Goal: Information Seeking & Learning: Find specific page/section

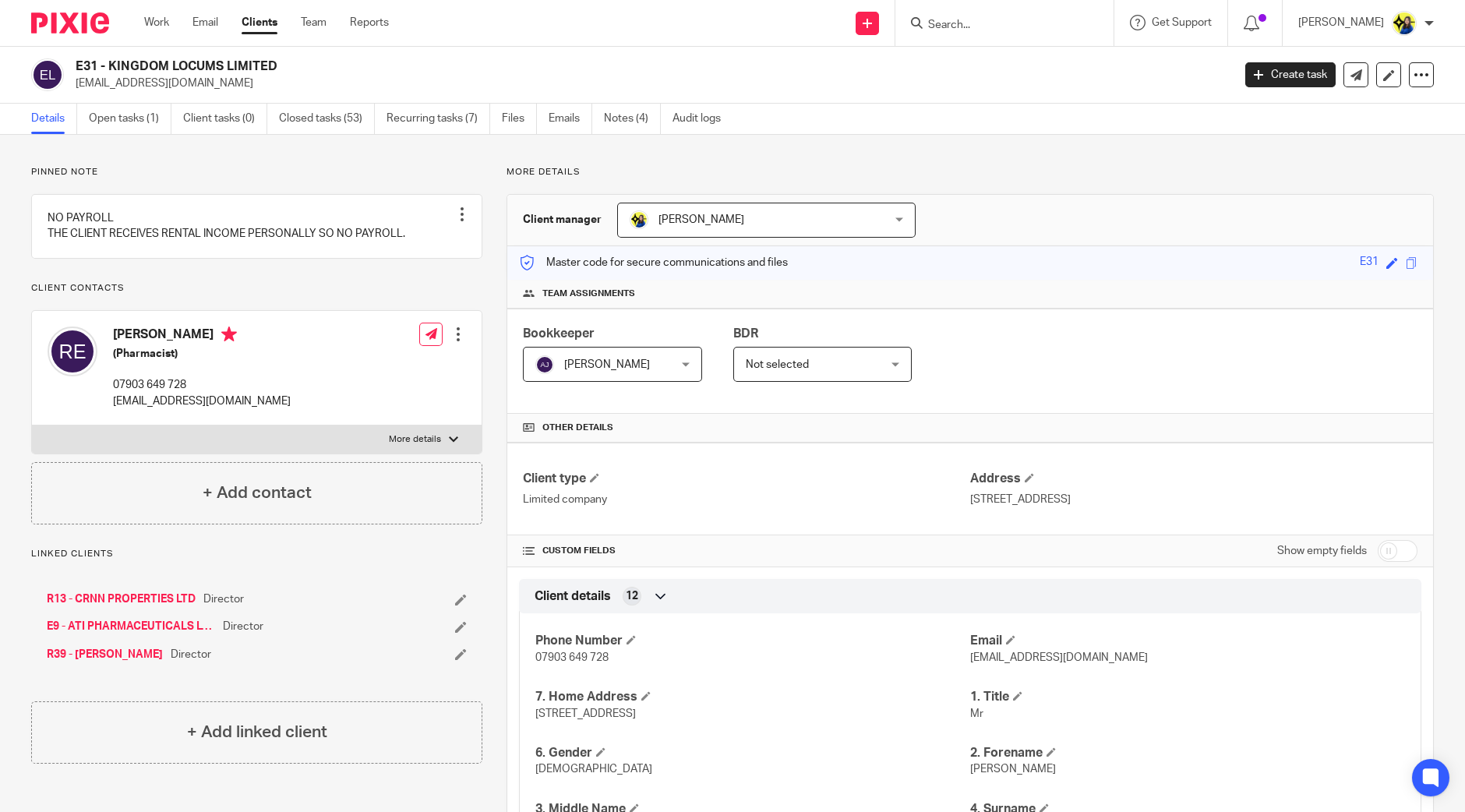
click at [1018, 29] on input "Search" at bounding box center [997, 26] width 140 height 14
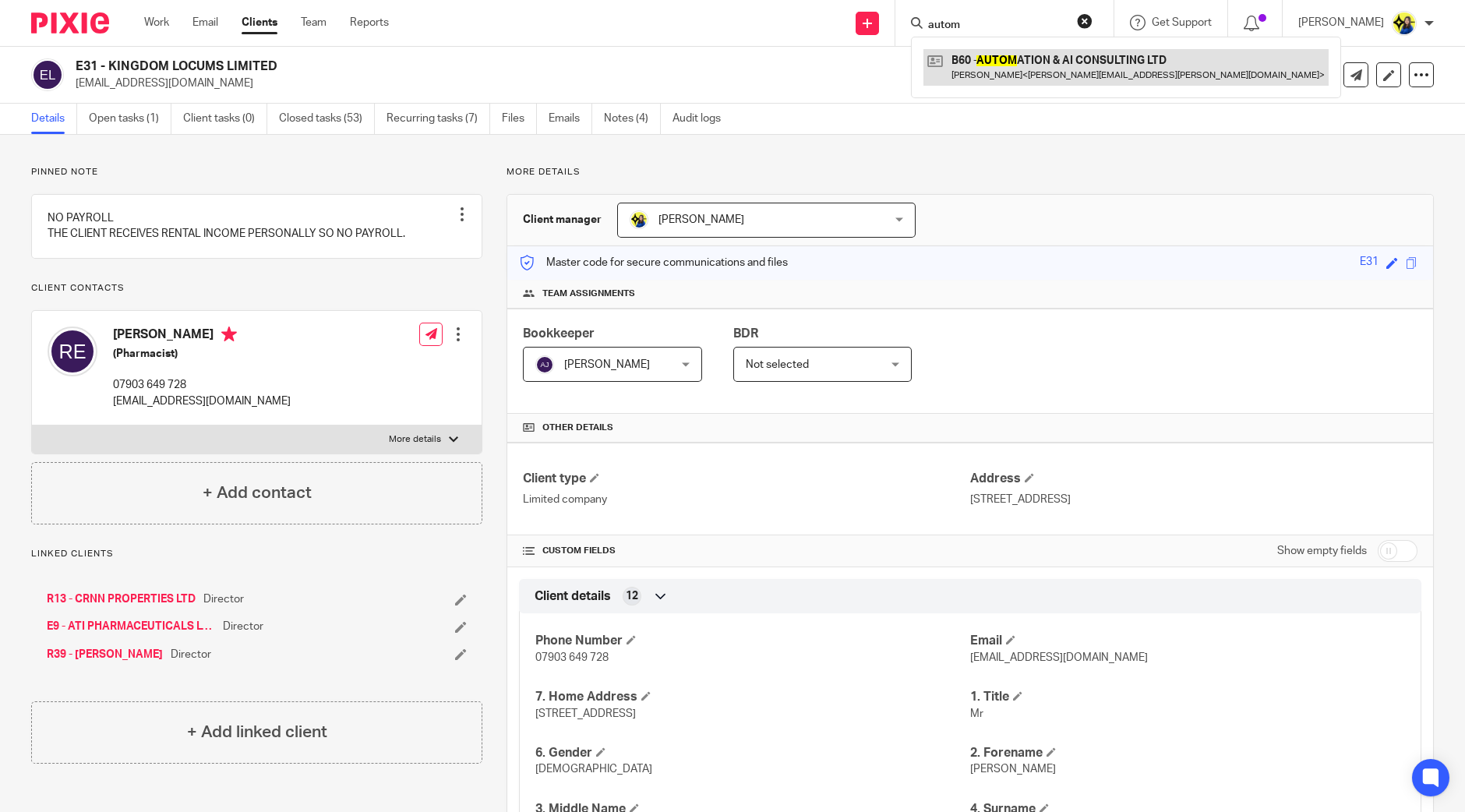
type input "autom"
click at [1053, 63] on link at bounding box center [1126, 67] width 406 height 36
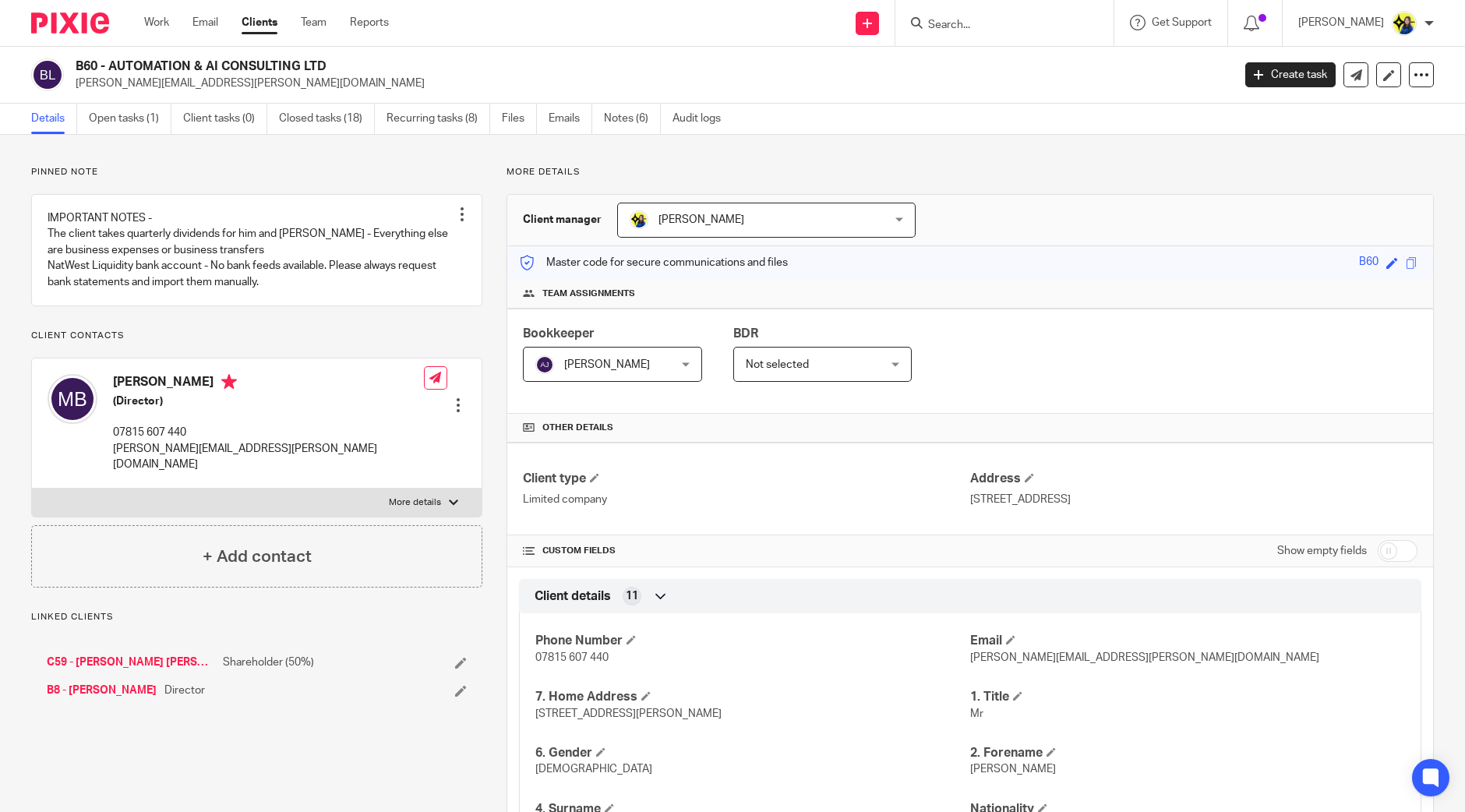
click at [457, 169] on p "Pinned note" at bounding box center [256, 172] width 451 height 13
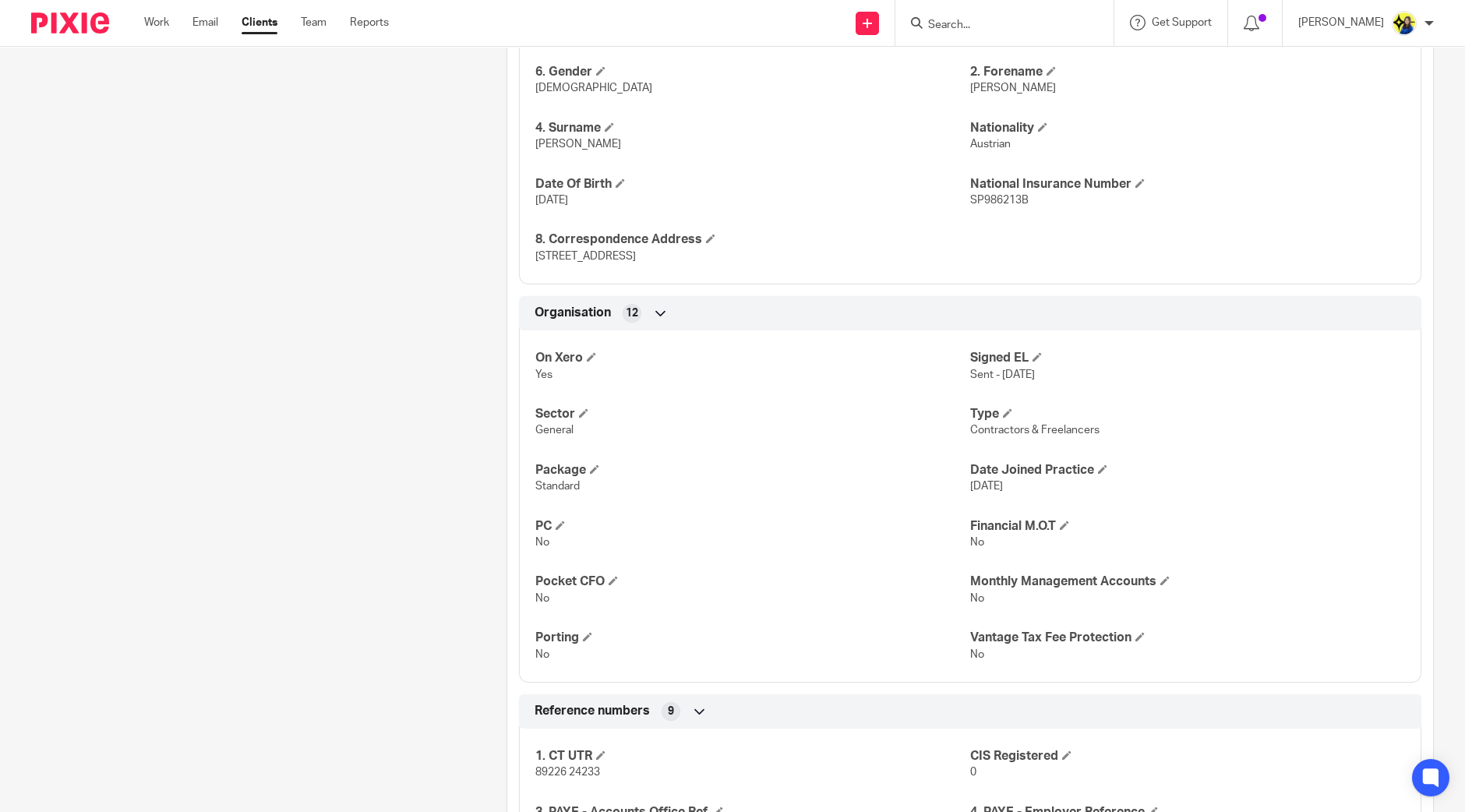
scroll to position [974, 0]
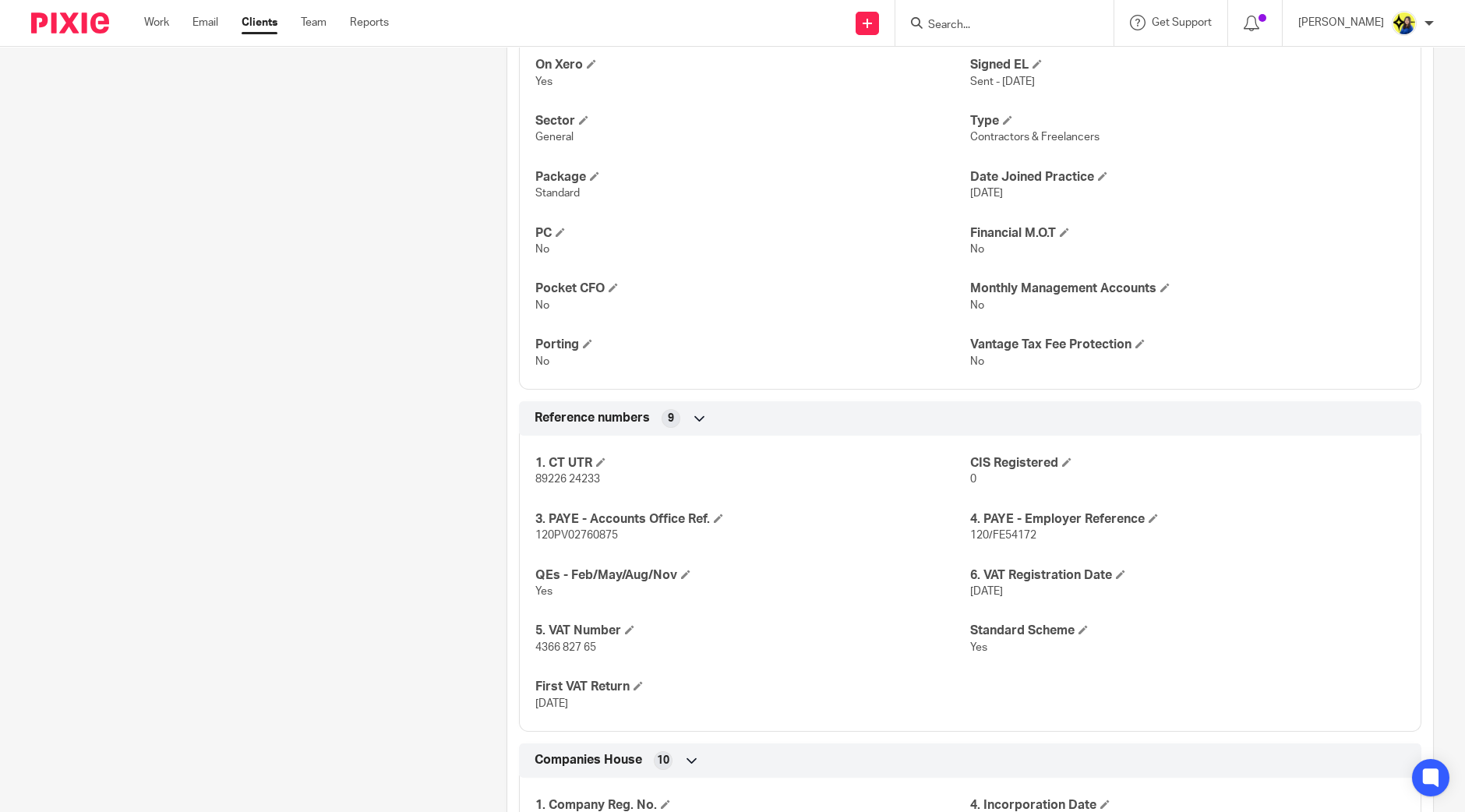
click at [430, 383] on div "Pinned note IMPORTANT NOTES - The client takes quarterly dividends for him and …" at bounding box center [245, 163] width 476 height 1941
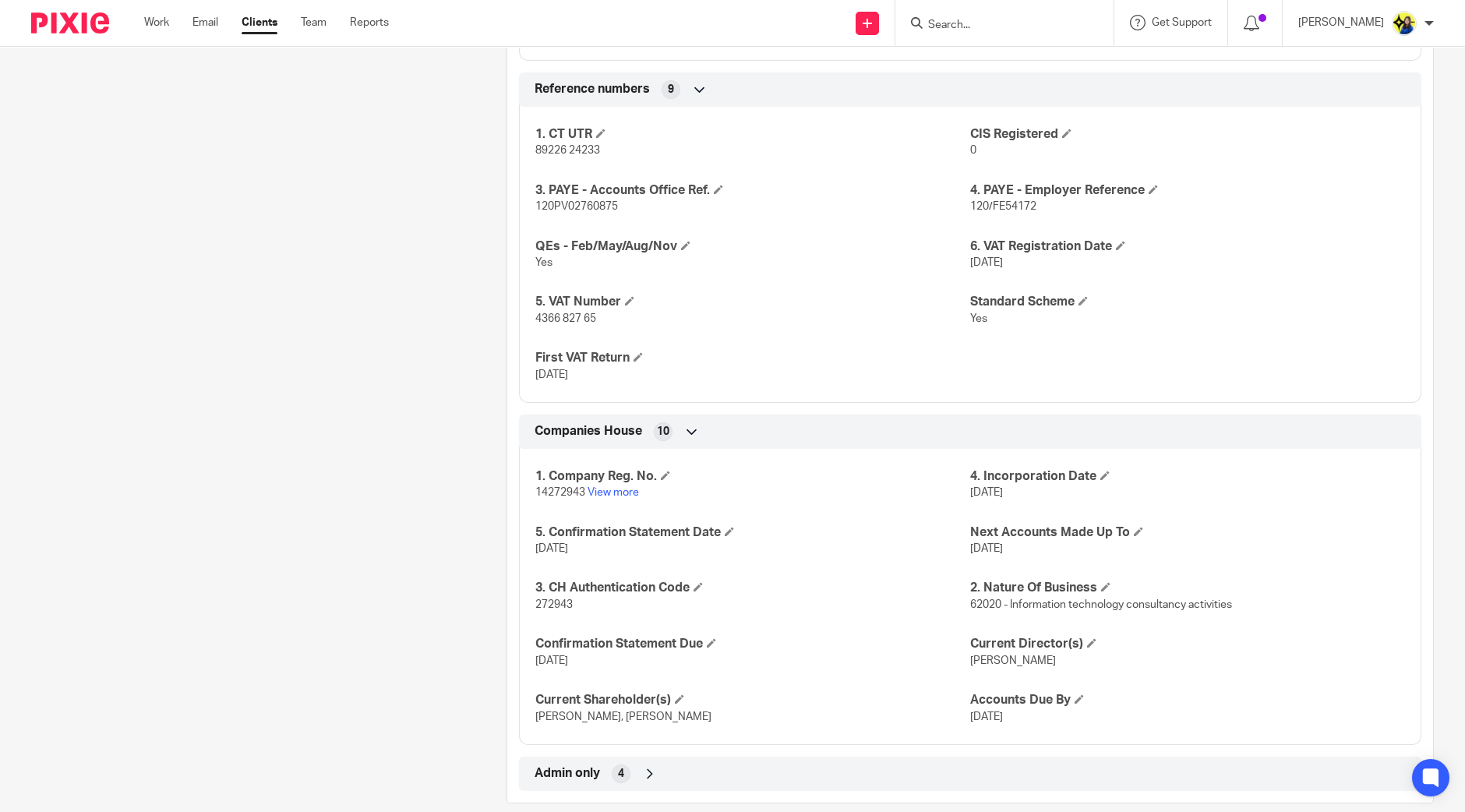
scroll to position [1323, 0]
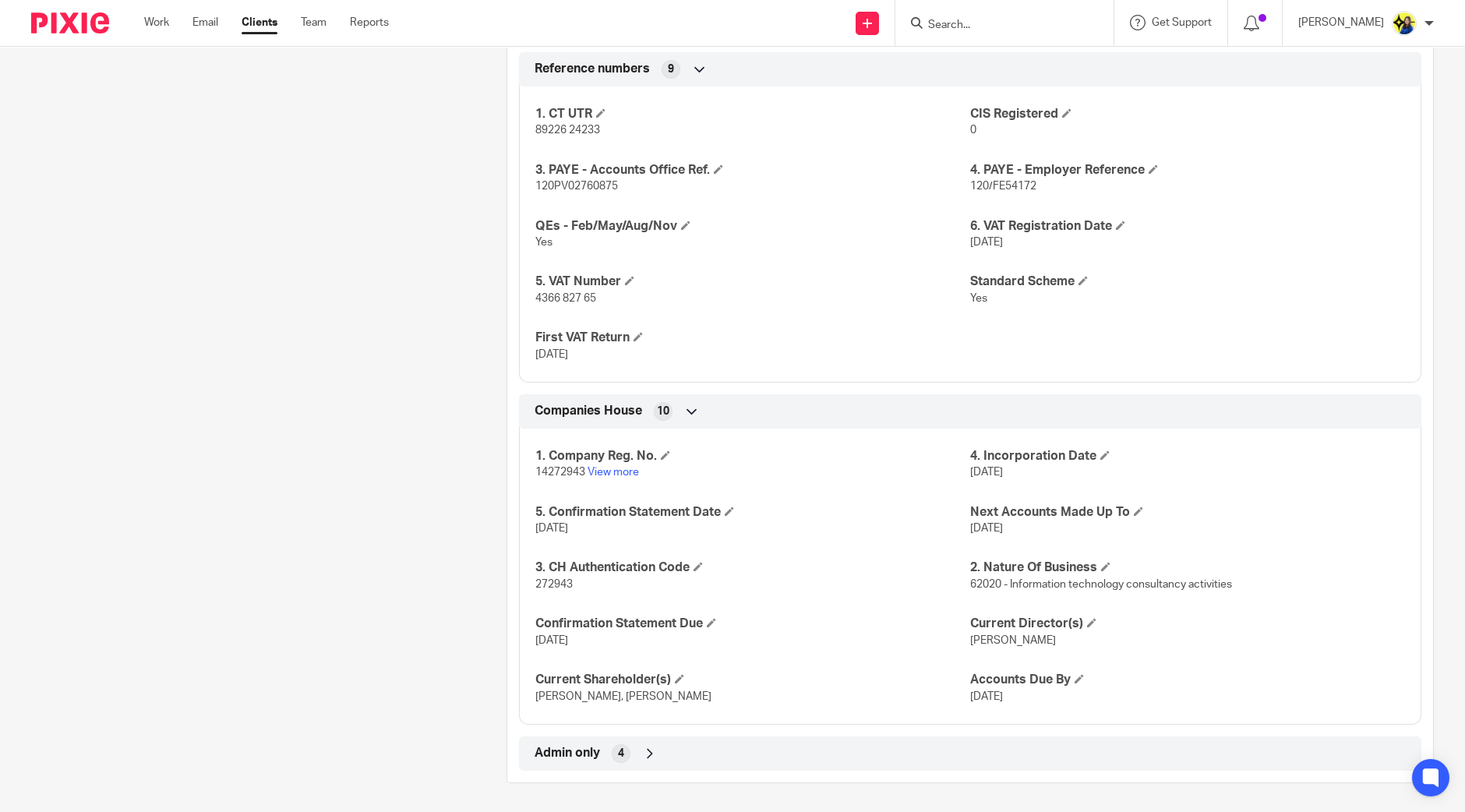
click at [602, 471] on link "View more" at bounding box center [614, 471] width 51 height 11
drag, startPoint x: 166, startPoint y: 228, endPoint x: 169, endPoint y: 240, distance: 12.4
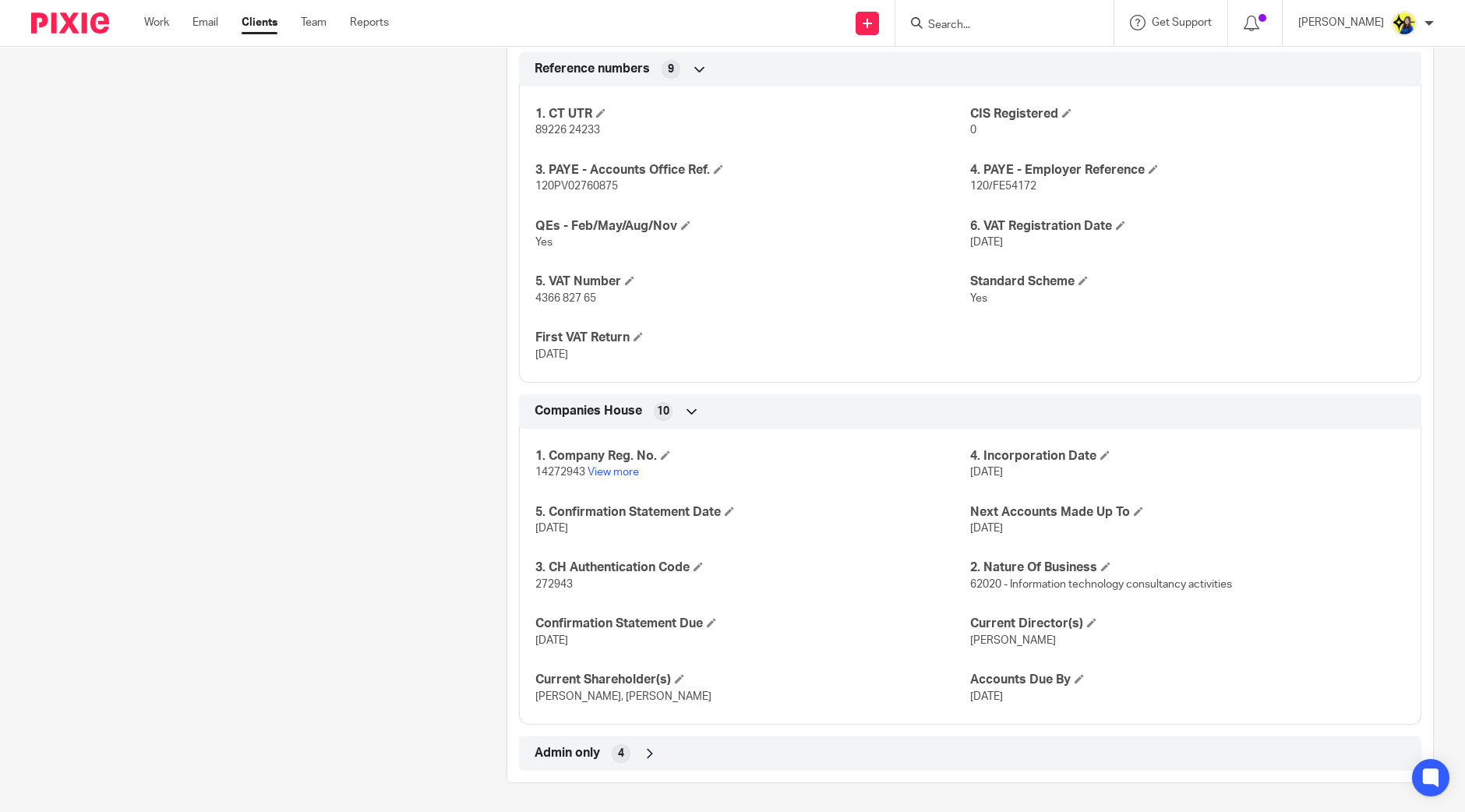
click at [1052, 23] on input "Search" at bounding box center [997, 26] width 140 height 14
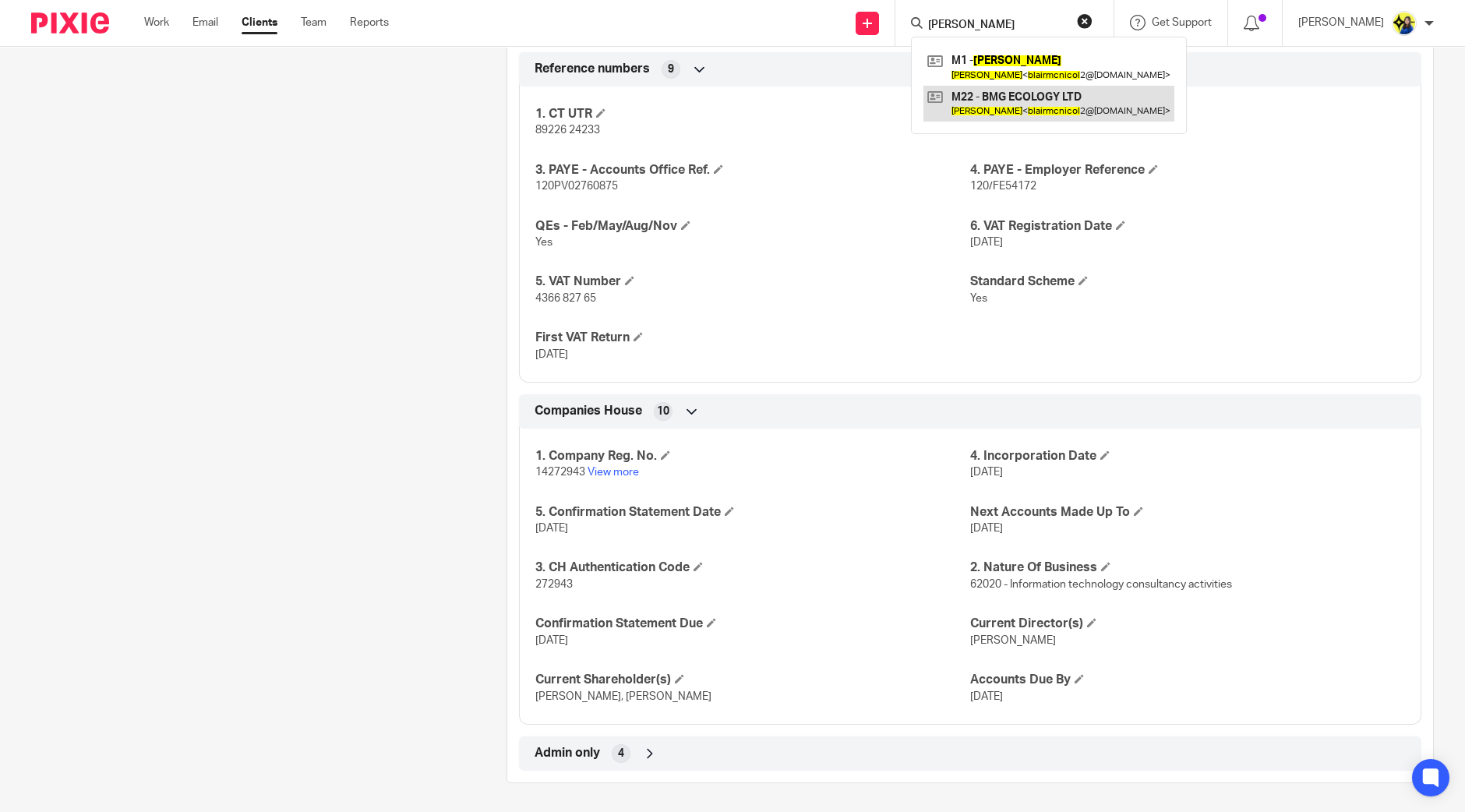
type input "blair mcnicol"
click at [1101, 111] on link at bounding box center [1048, 104] width 251 height 36
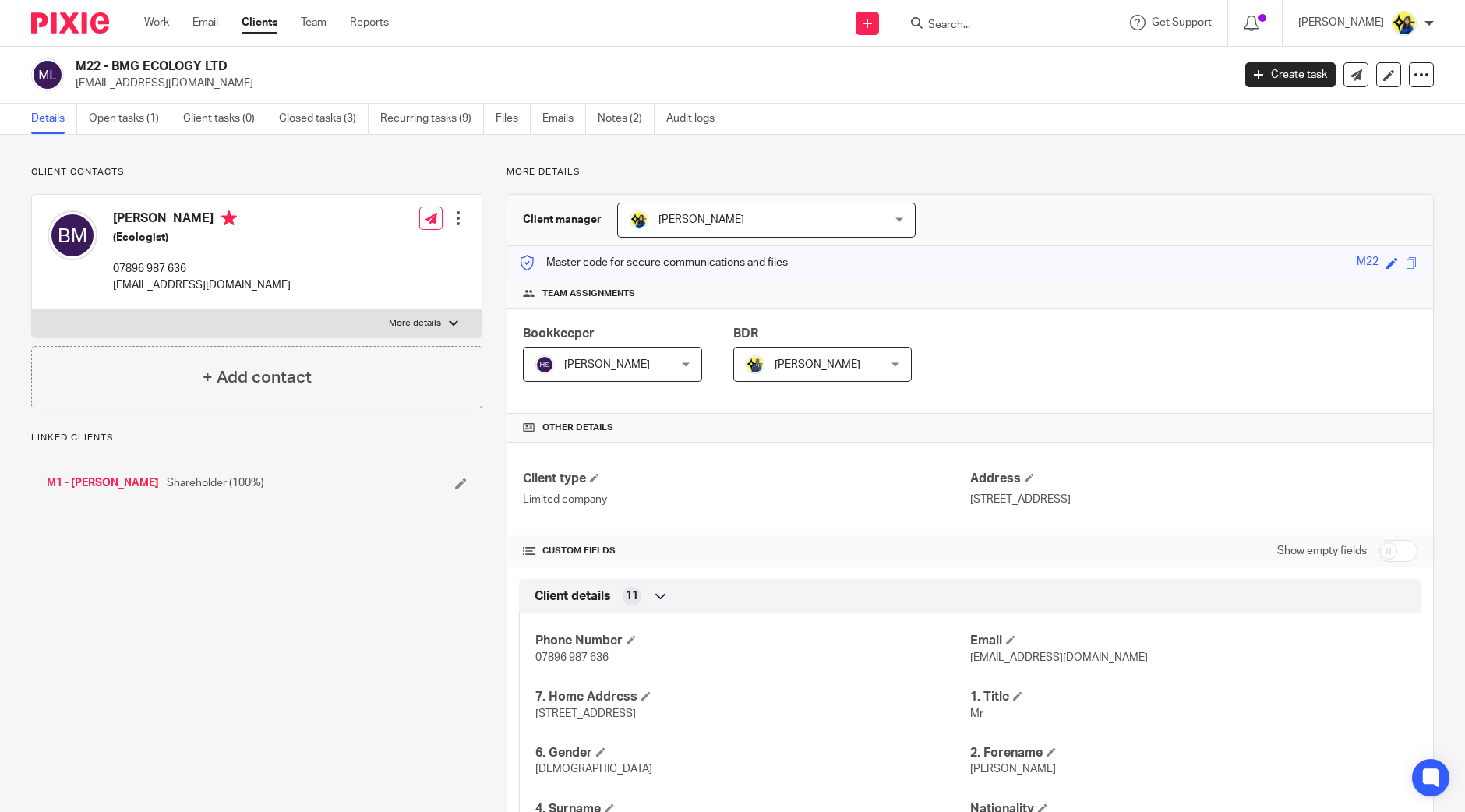
click at [318, 170] on p "Client contacts" at bounding box center [256, 172] width 451 height 13
drag, startPoint x: 293, startPoint y: 170, endPoint x: 479, endPoint y: 424, distance: 314.8
click at [293, 170] on p "Client contacts" at bounding box center [256, 172] width 451 height 13
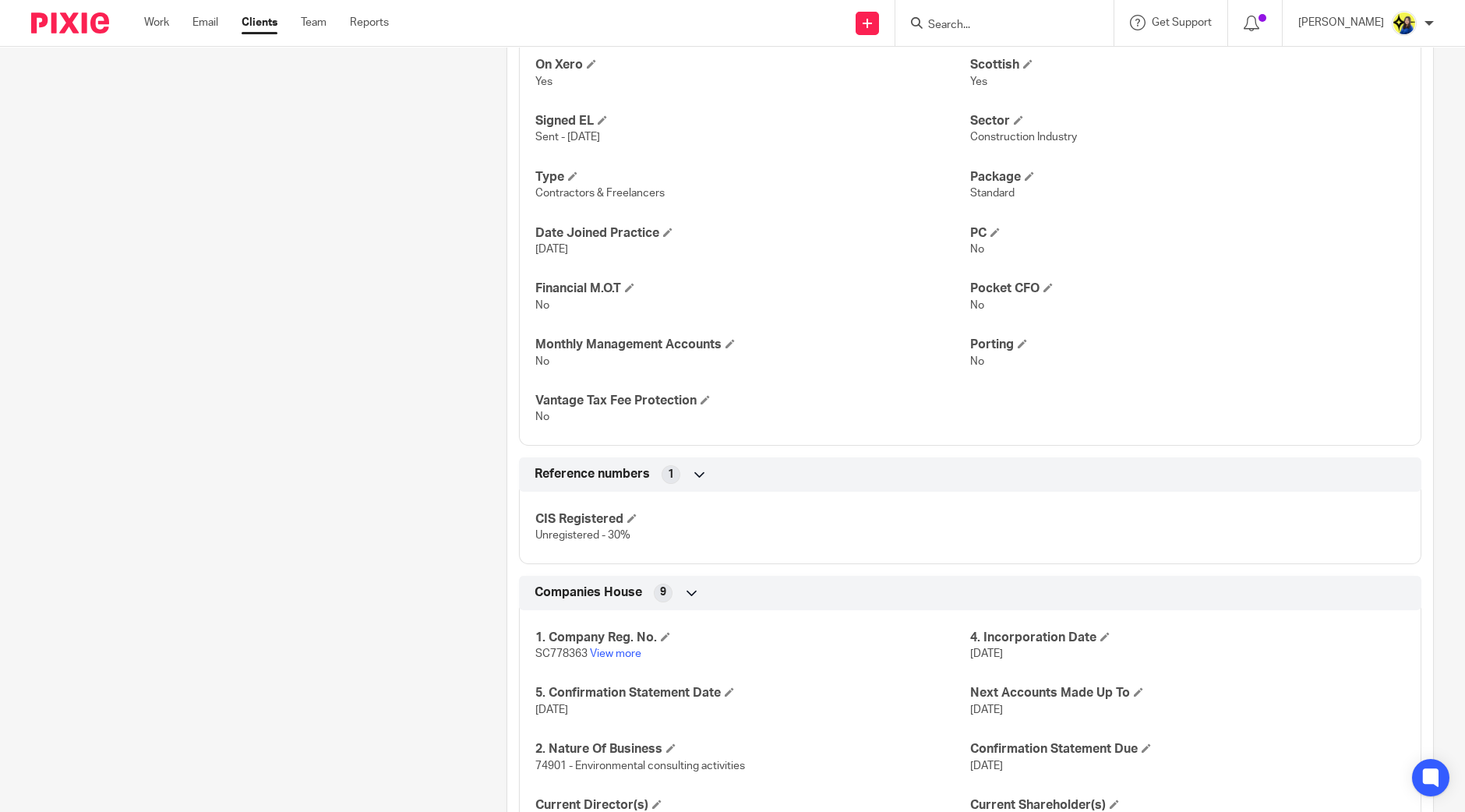
scroll to position [1155, 0]
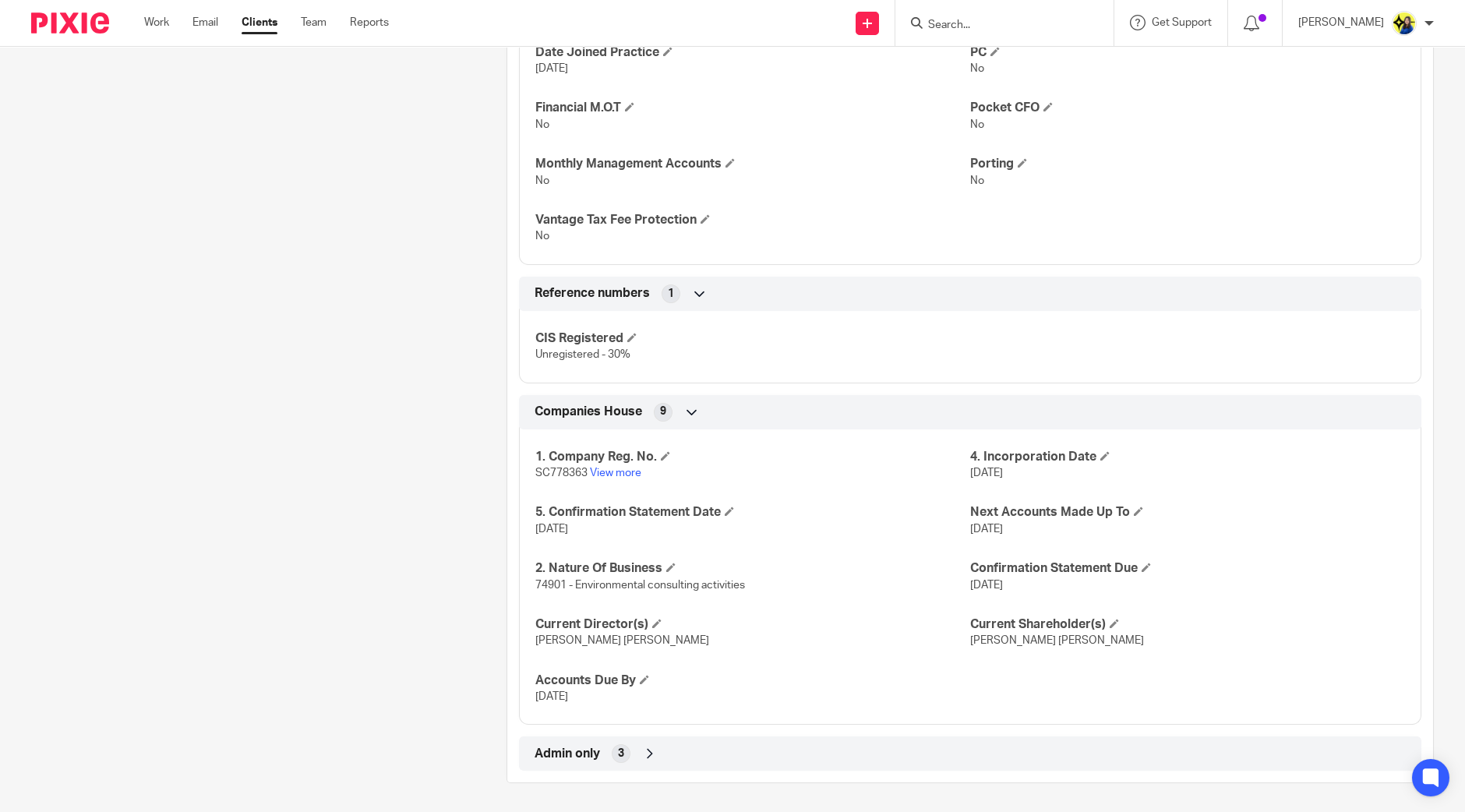
click at [611, 465] on p "SC778363 View more" at bounding box center [753, 473] width 435 height 15
click at [615, 469] on link "View more" at bounding box center [615, 472] width 51 height 11
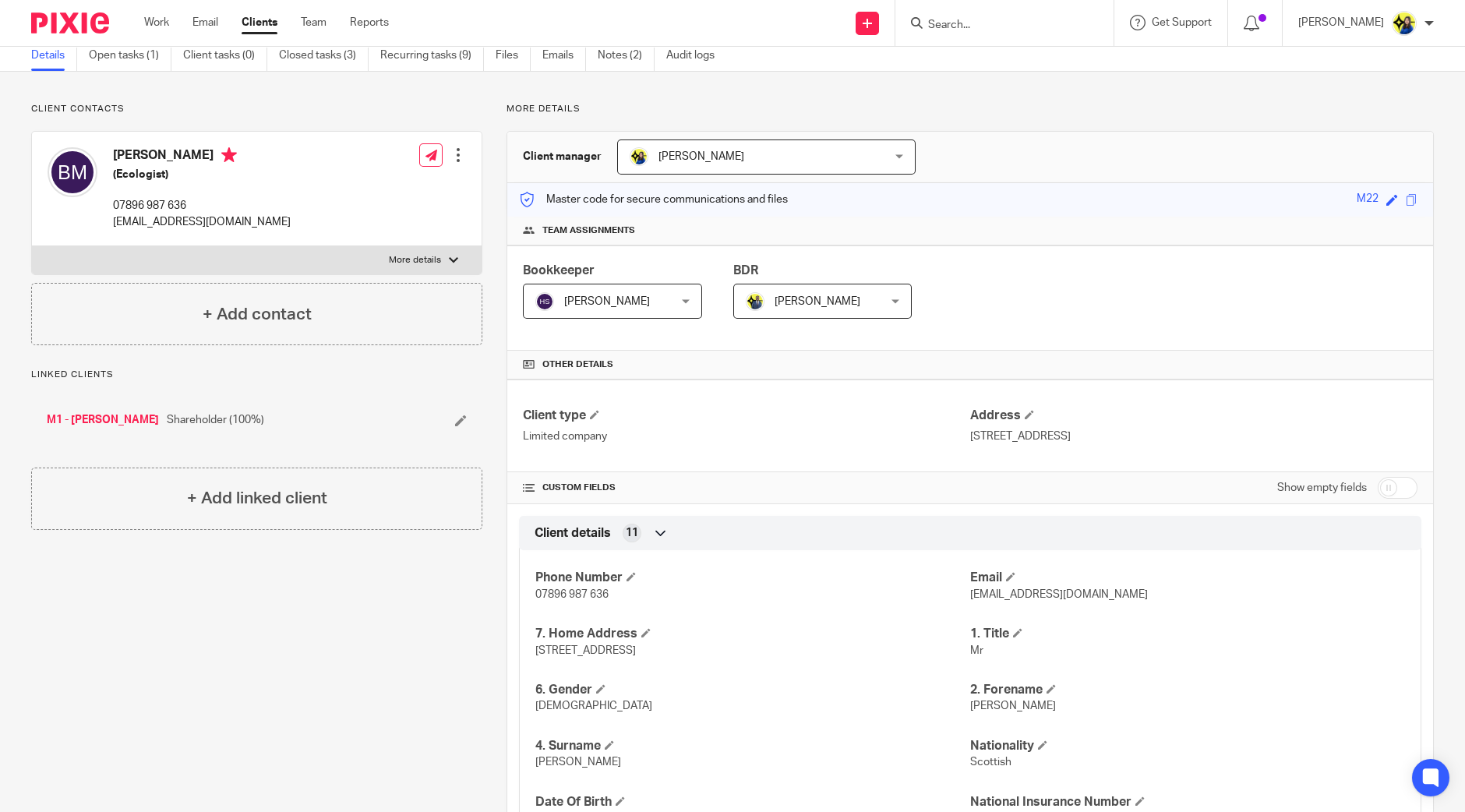
scroll to position [0, 0]
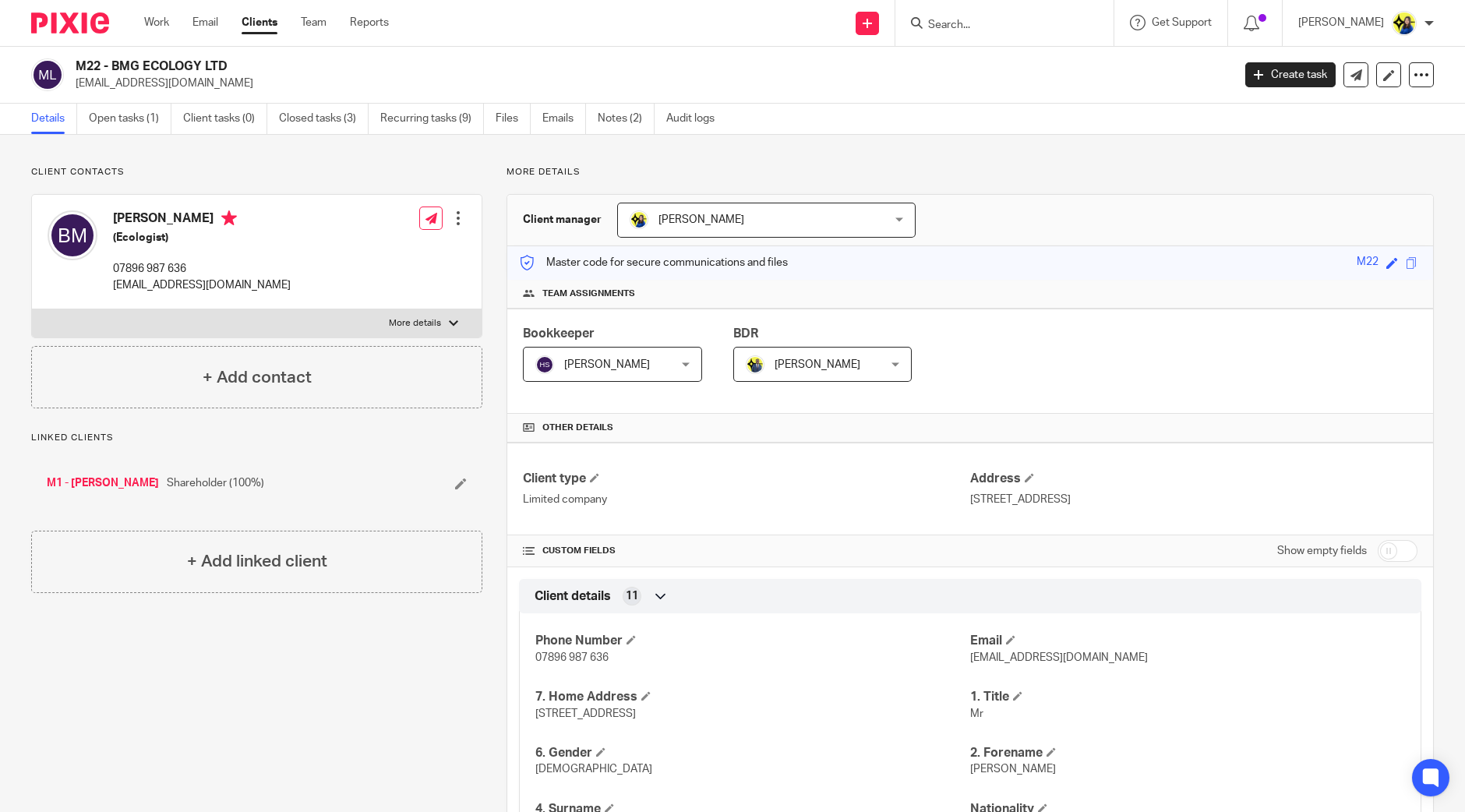
click at [177, 176] on p "Client contacts" at bounding box center [256, 172] width 451 height 13
click at [128, 123] on link "Open tasks (1)" at bounding box center [130, 119] width 83 height 31
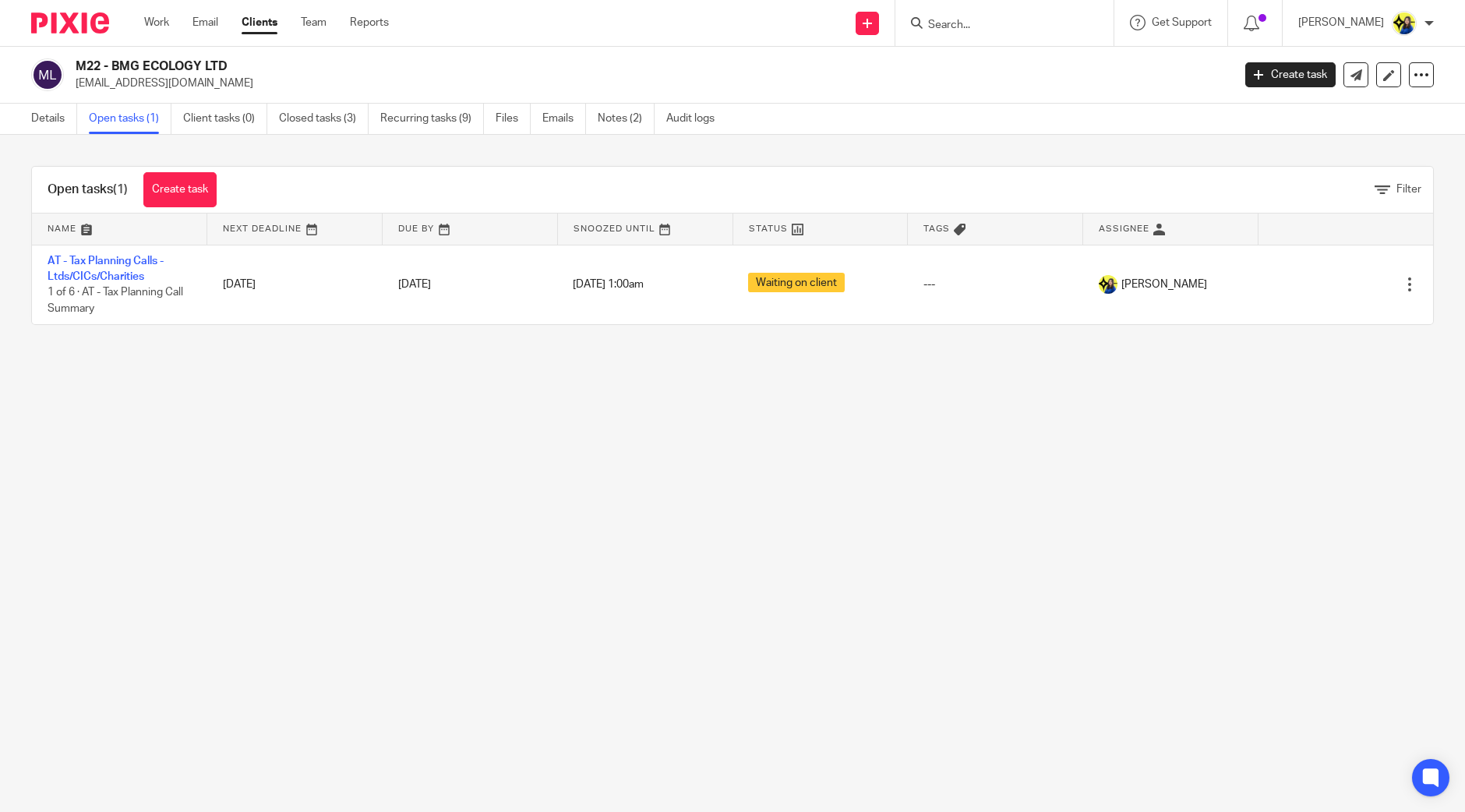
click at [349, 512] on main "M22 - BMG ECOLOGY LTD blairmcnicol2@gmail.com Create task Update from Companies…" at bounding box center [732, 406] width 1465 height 812
click at [343, 506] on main "M22 - BMG ECOLOGY LTD blairmcnicol2@gmail.com Create task Update from Companies…" at bounding box center [732, 406] width 1465 height 812
click at [323, 483] on main "M22 - BMG ECOLOGY LTD blairmcnicol2@gmail.com Create task Update from Companies…" at bounding box center [732, 406] width 1465 height 812
click at [298, 449] on main "M22 - BMG ECOLOGY LTD blairmcnicol2@gmail.com Create task Update from Companies…" at bounding box center [732, 406] width 1465 height 812
drag, startPoint x: 225, startPoint y: 414, endPoint x: 487, endPoint y: 206, distance: 334.5
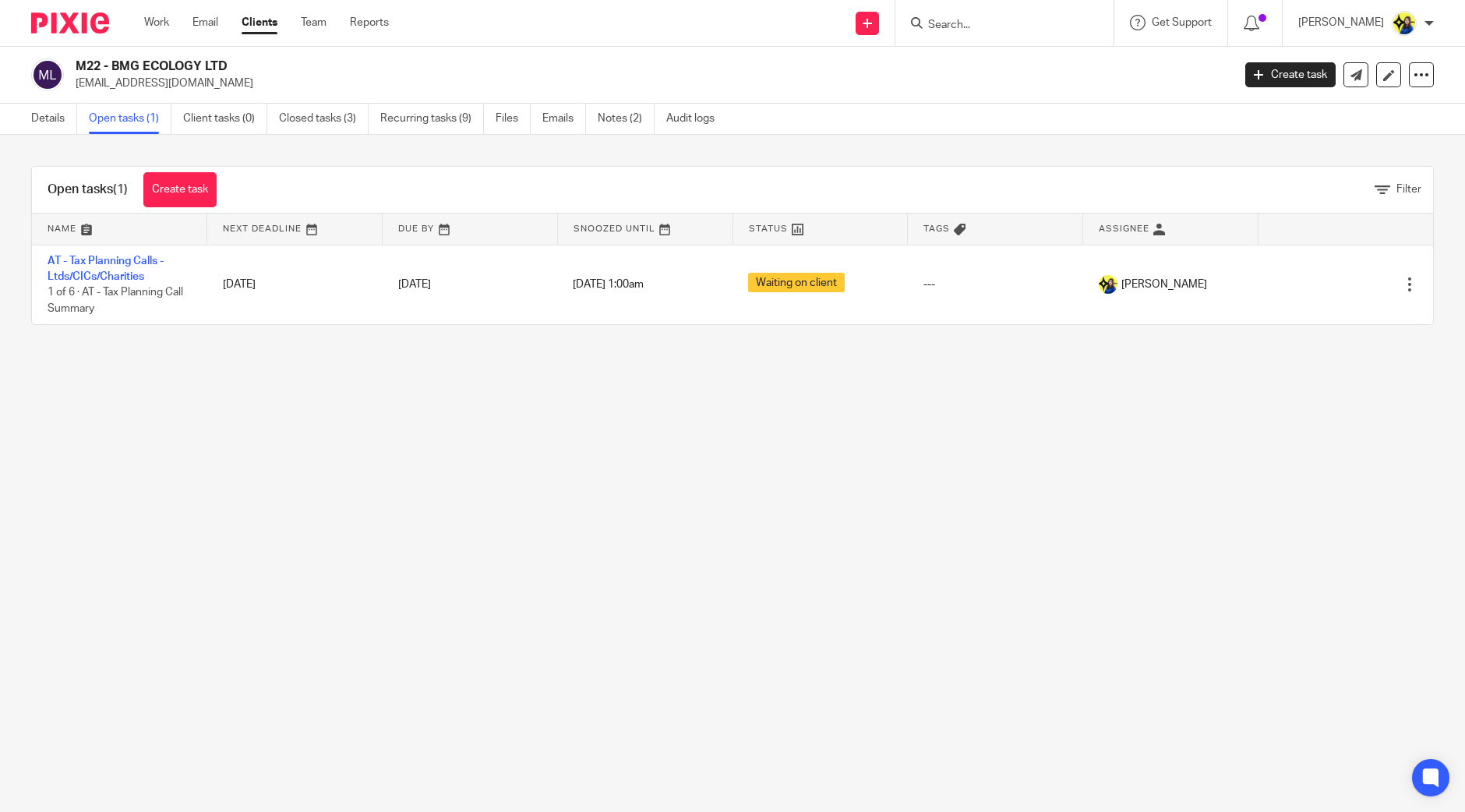
click at [225, 414] on main "M22 - BMG ECOLOGY LTD blairmcnicol2@gmail.com Create task Update from Companies…" at bounding box center [732, 406] width 1465 height 812
drag, startPoint x: 760, startPoint y: 686, endPoint x: 772, endPoint y: 785, distance: 99.7
click at [766, 701] on main "M22 - BMG ECOLOGY LTD blairmcnicol2@gmail.com Create task Update from Companies…" at bounding box center [732, 406] width 1465 height 812
click at [563, 471] on main "M22 - BMG ECOLOGY LTD blairmcnicol2@gmail.com Create task Update from Companies…" at bounding box center [732, 406] width 1465 height 812
click at [67, 148] on div "Open tasks (1) Create task Filter Name Next Deadline Due By Snoozed Until Statu…" at bounding box center [732, 246] width 1465 height 222
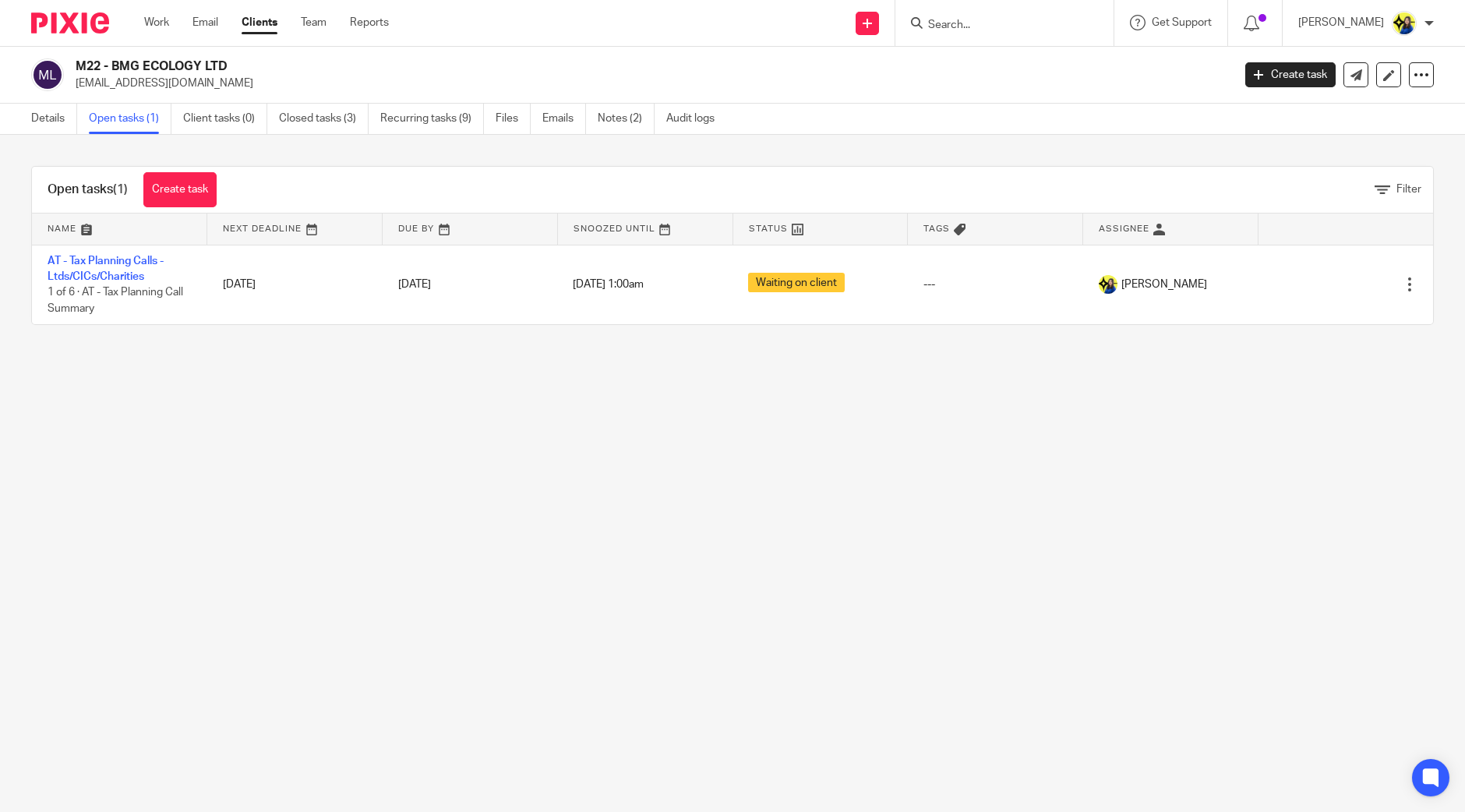
click at [1056, 647] on main "M22 - BMG ECOLOGY LTD blairmcnicol2@gmail.com Create task Update from Companies…" at bounding box center [732, 406] width 1465 height 812
click at [446, 548] on main "M22 - BMG ECOLOGY LTD blairmcnicol2@gmail.com Create task Update from Companies…" at bounding box center [732, 406] width 1465 height 812
click at [92, 151] on div "Open tasks (1) Create task Filter Name Next Deadline Due By Snoozed Until Statu…" at bounding box center [732, 246] width 1465 height 222
click at [47, 123] on link "Details" at bounding box center [54, 119] width 46 height 31
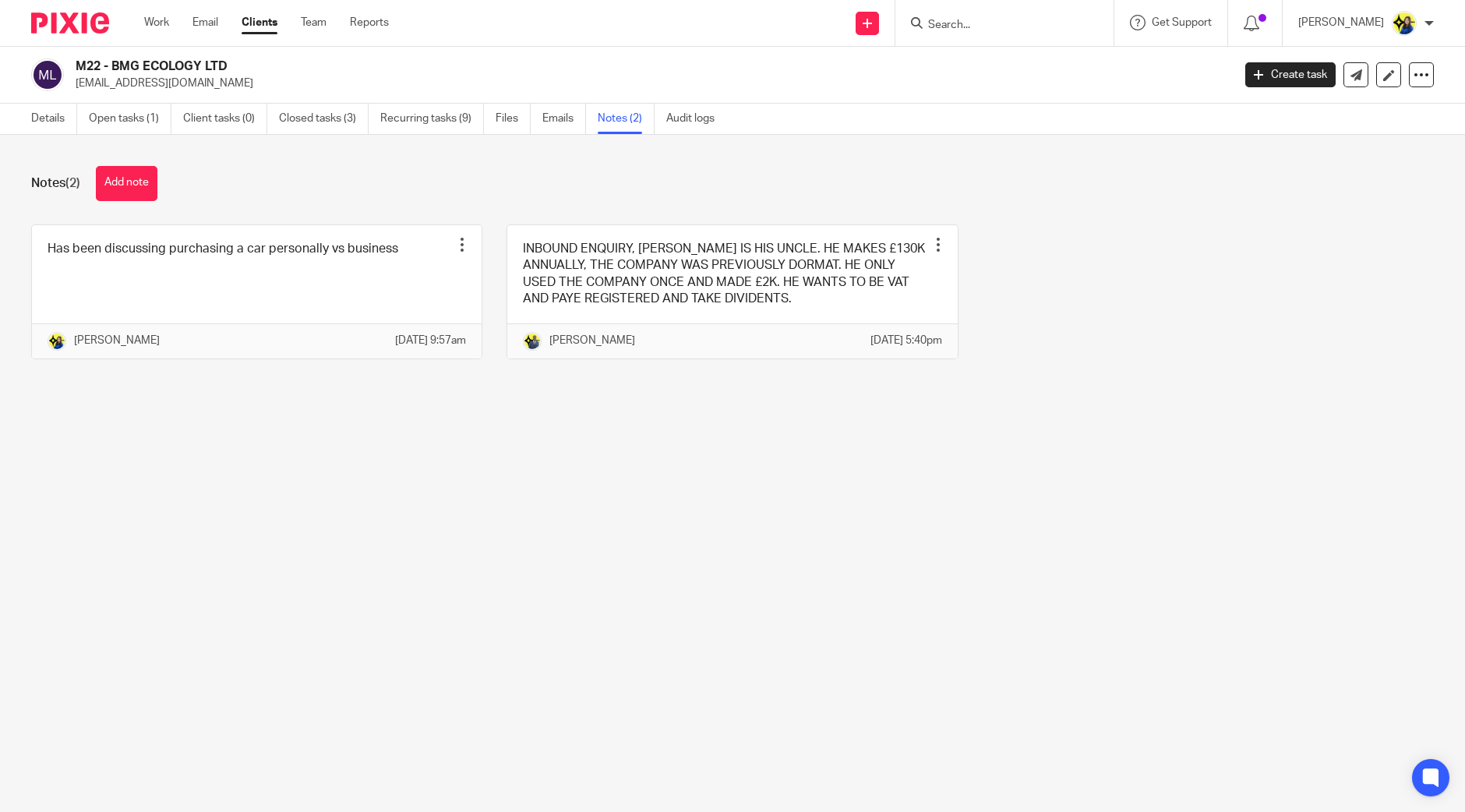
click at [252, 204] on div "Notes (2) Add note Has been discussing purchasing a car personally vs business …" at bounding box center [732, 275] width 1465 height 279
click at [130, 185] on button "Add note" at bounding box center [127, 183] width 62 height 35
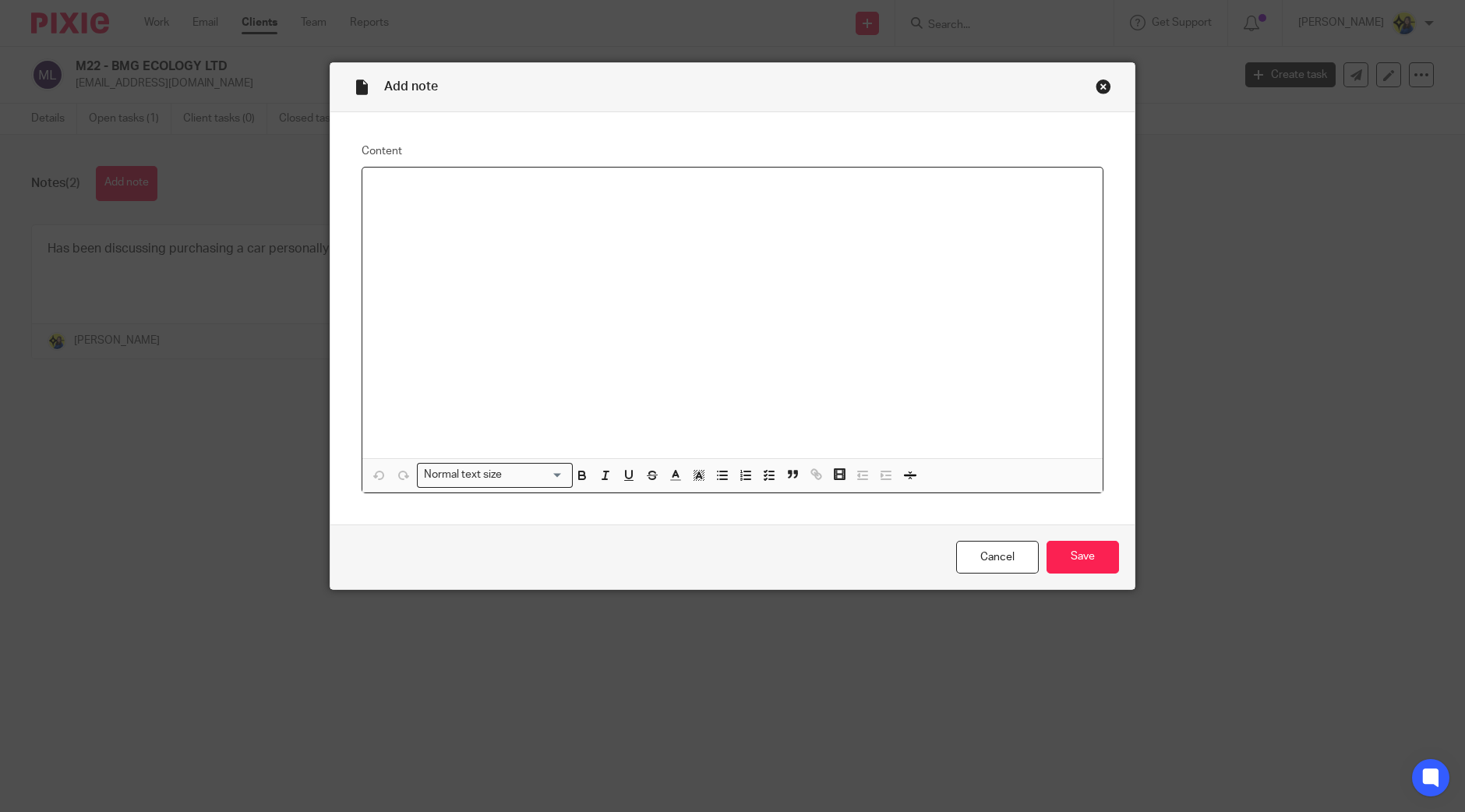
click at [537, 234] on div at bounding box center [732, 313] width 740 height 291
click at [537, 234] on div "goals - second house - next year increase savings" at bounding box center [732, 313] width 740 height 291
click at [633, 228] on div "goals - second house - next year increase savings" at bounding box center [732, 313] width 740 height 291
click at [495, 231] on p "wants to set up a privatew pensions" at bounding box center [732, 235] width 715 height 15
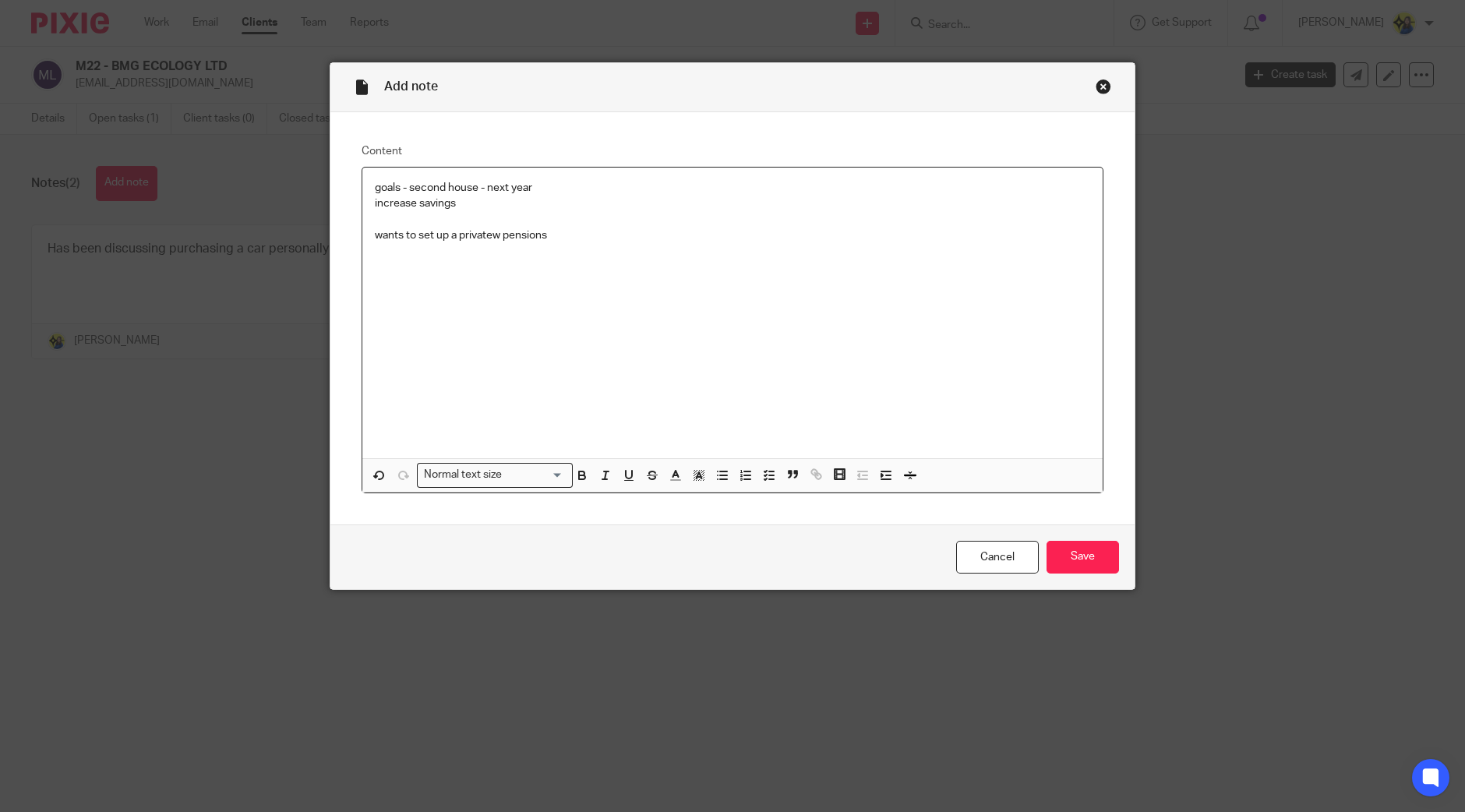
click at [495, 231] on p "wants to set up a privatew pensions" at bounding box center [732, 235] width 715 height 15
click at [592, 234] on p "wants to set up a private pensions" at bounding box center [732, 235] width 715 height 15
click at [397, 316] on p at bounding box center [732, 314] width 715 height 15
click at [594, 390] on div "goals - second house - next year increase savings wants to set up a private pen…" at bounding box center [732, 313] width 740 height 291
click at [561, 291] on p at bounding box center [732, 299] width 715 height 15
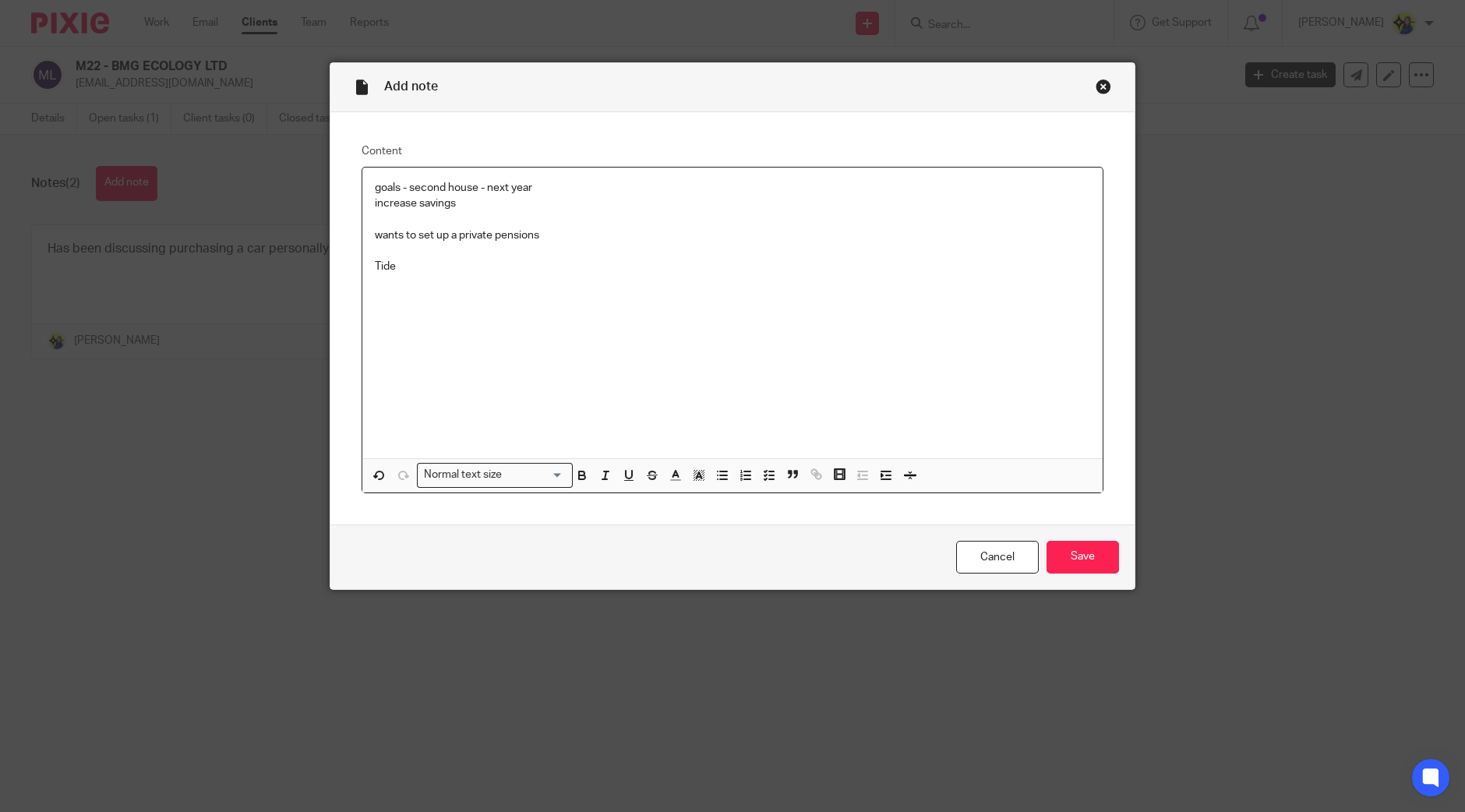
click at [572, 293] on p at bounding box center [732, 299] width 715 height 15
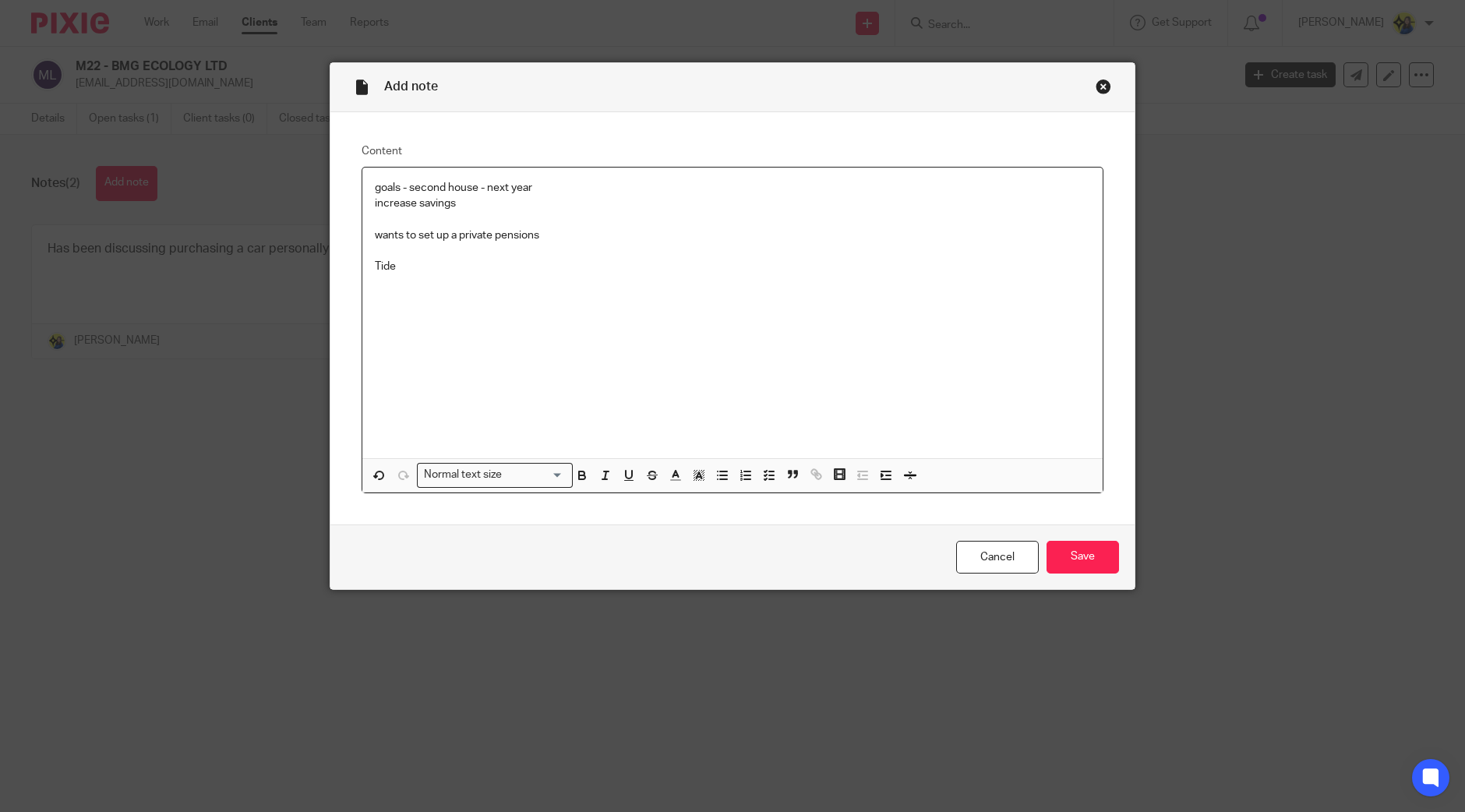
click at [572, 293] on p at bounding box center [732, 299] width 715 height 15
click at [426, 329] on p at bounding box center [732, 329] width 715 height 15
click at [417, 344] on p at bounding box center [732, 346] width 715 height 15
click at [748, 303] on p "£10-£11k predicted." at bounding box center [732, 299] width 715 height 15
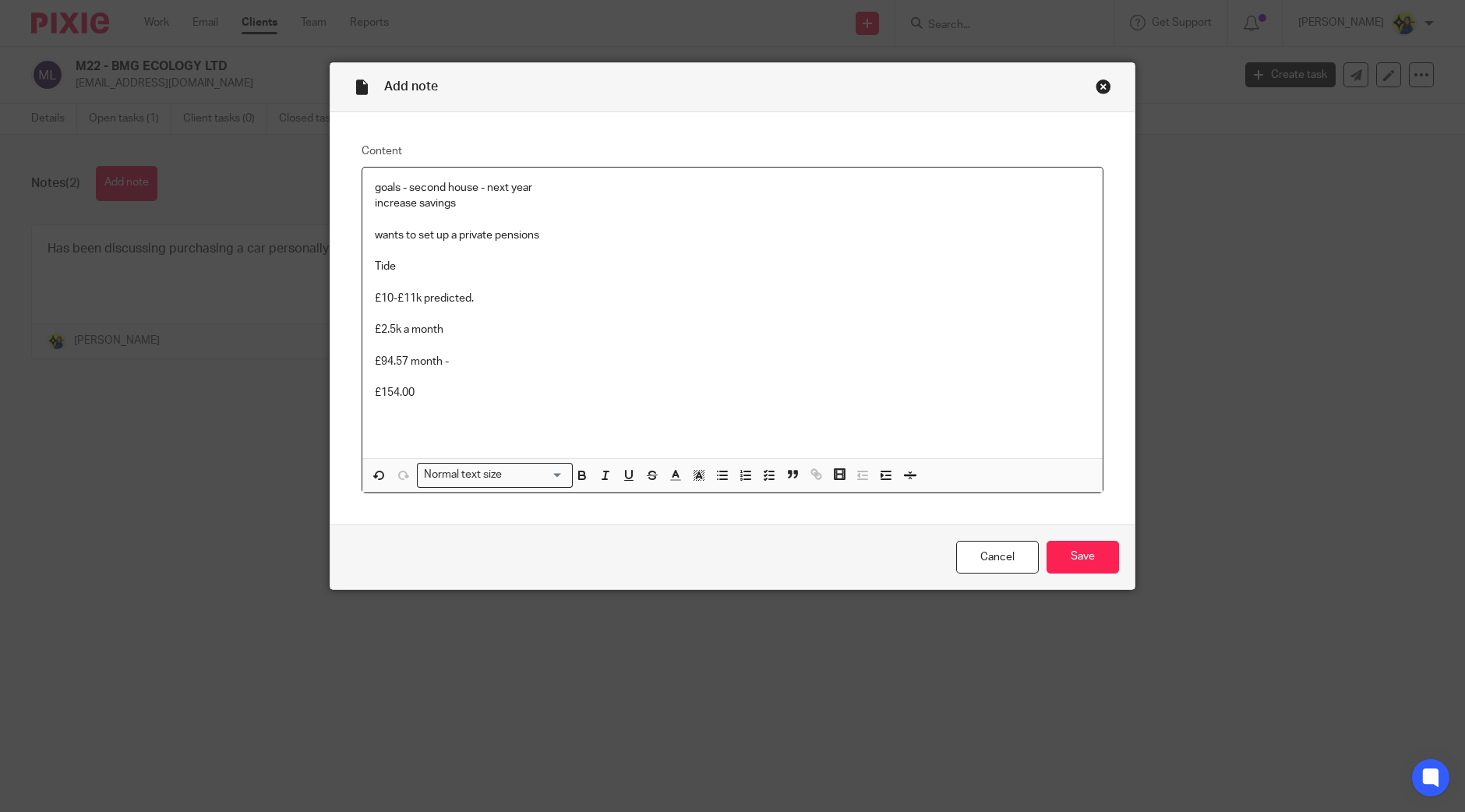
click at [656, 340] on p at bounding box center [732, 346] width 715 height 15
click at [648, 341] on p at bounding box center [732, 346] width 715 height 15
click at [483, 395] on p "£154.00" at bounding box center [732, 393] width 715 height 15
drag, startPoint x: 486, startPoint y: 396, endPoint x: 474, endPoint y: 406, distance: 15.6
click at [480, 402] on div "goals - second house - next year increase savings wants to set up a private pen…" at bounding box center [732, 313] width 740 height 291
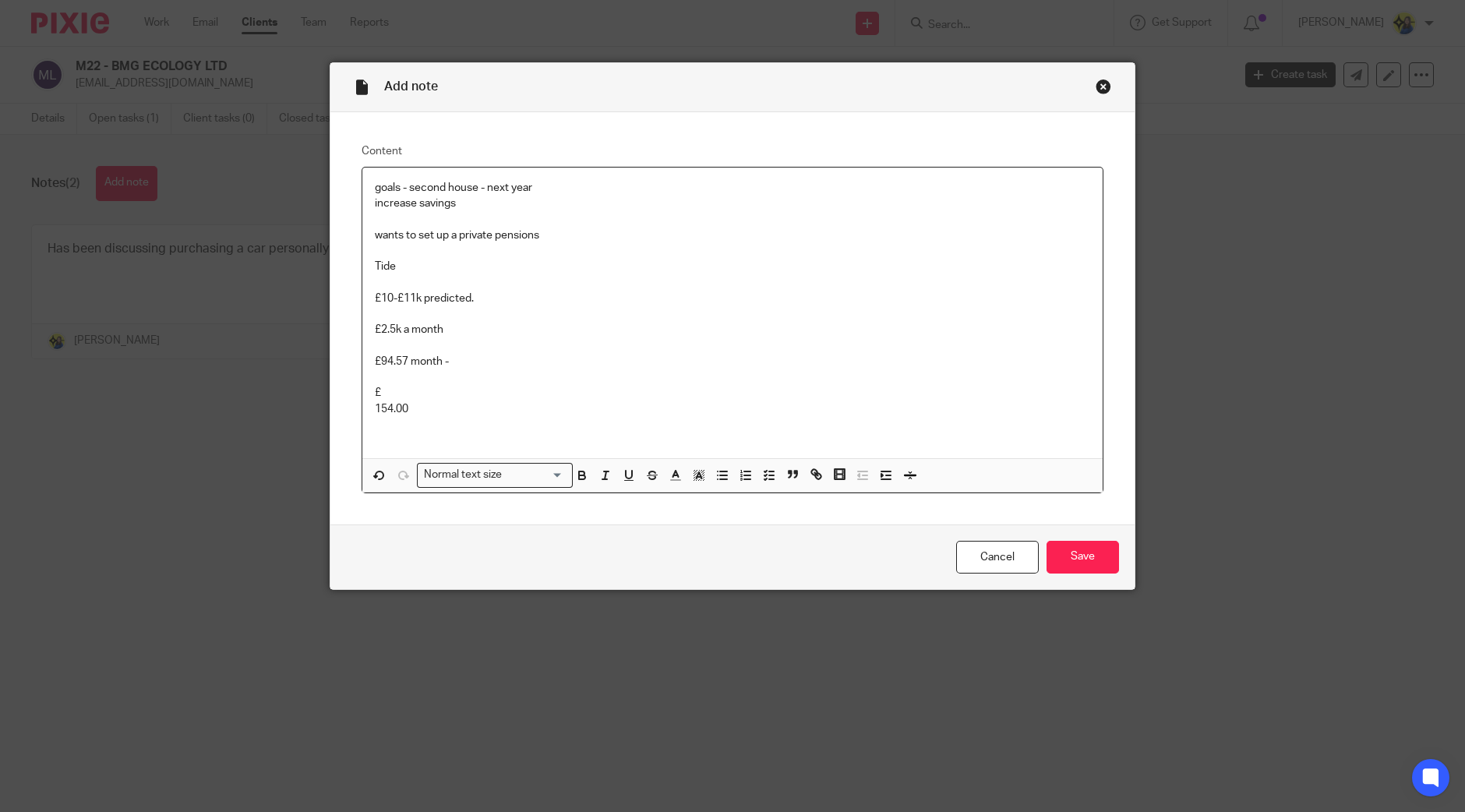
click at [397, 393] on p "£" at bounding box center [732, 393] width 715 height 15
drag, startPoint x: 411, startPoint y: 411, endPoint x: 355, endPoint y: 386, distance: 61.3
click at [362, 386] on div "goals - second house - next year increase savings wants to set up a private pen…" at bounding box center [732, 313] width 740 height 291
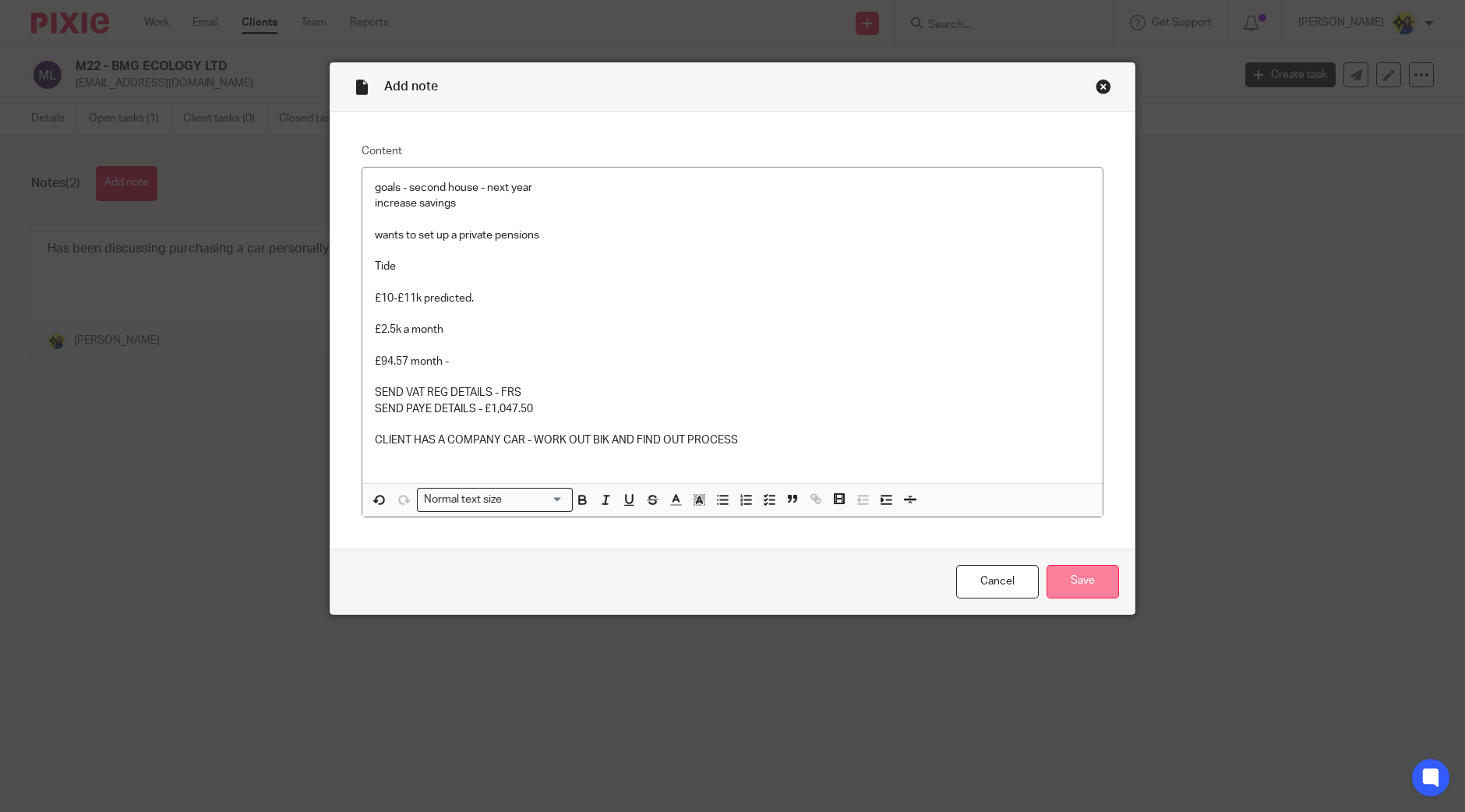
click at [1094, 578] on input "Save" at bounding box center [1082, 581] width 73 height 33
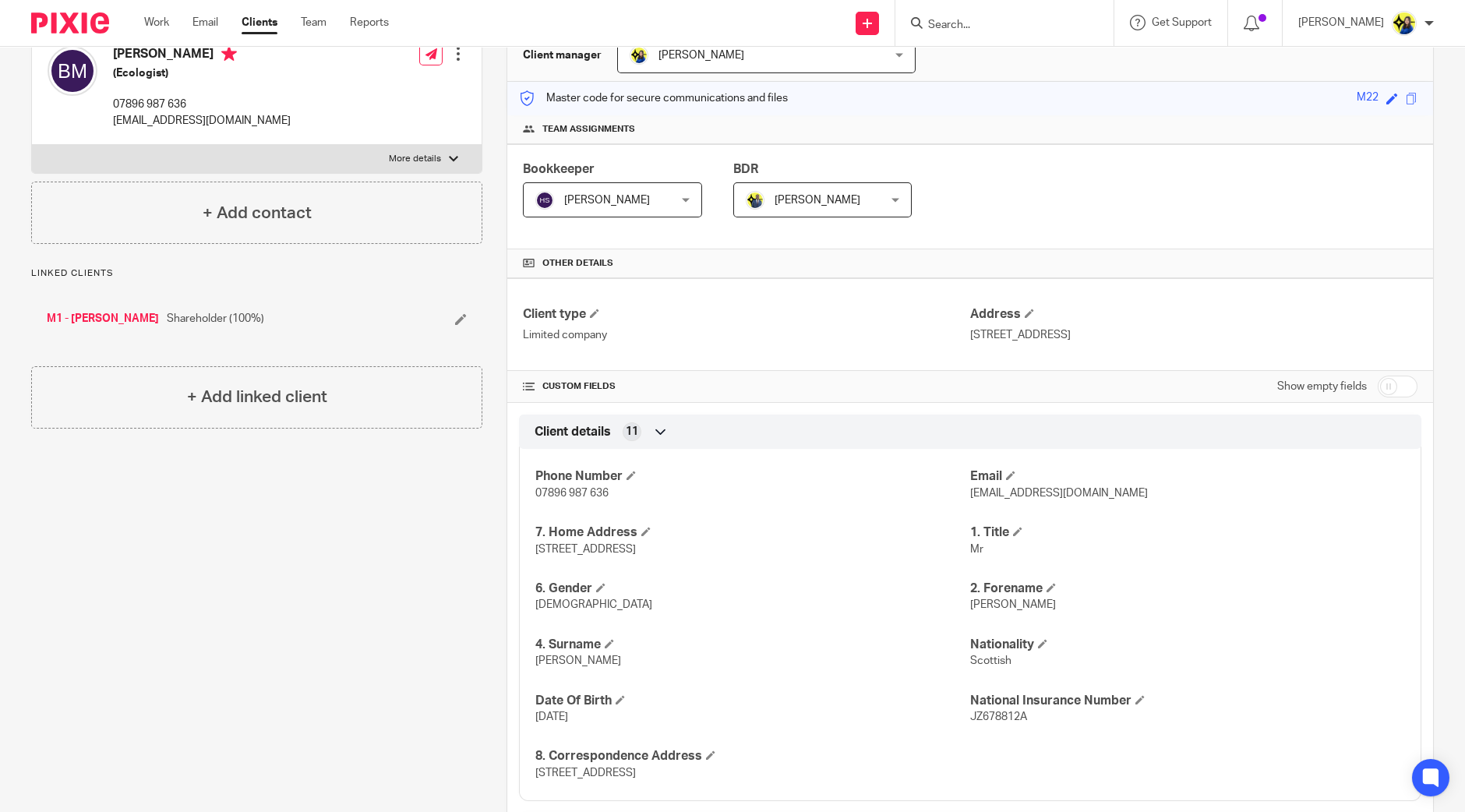
scroll to position [293, 0]
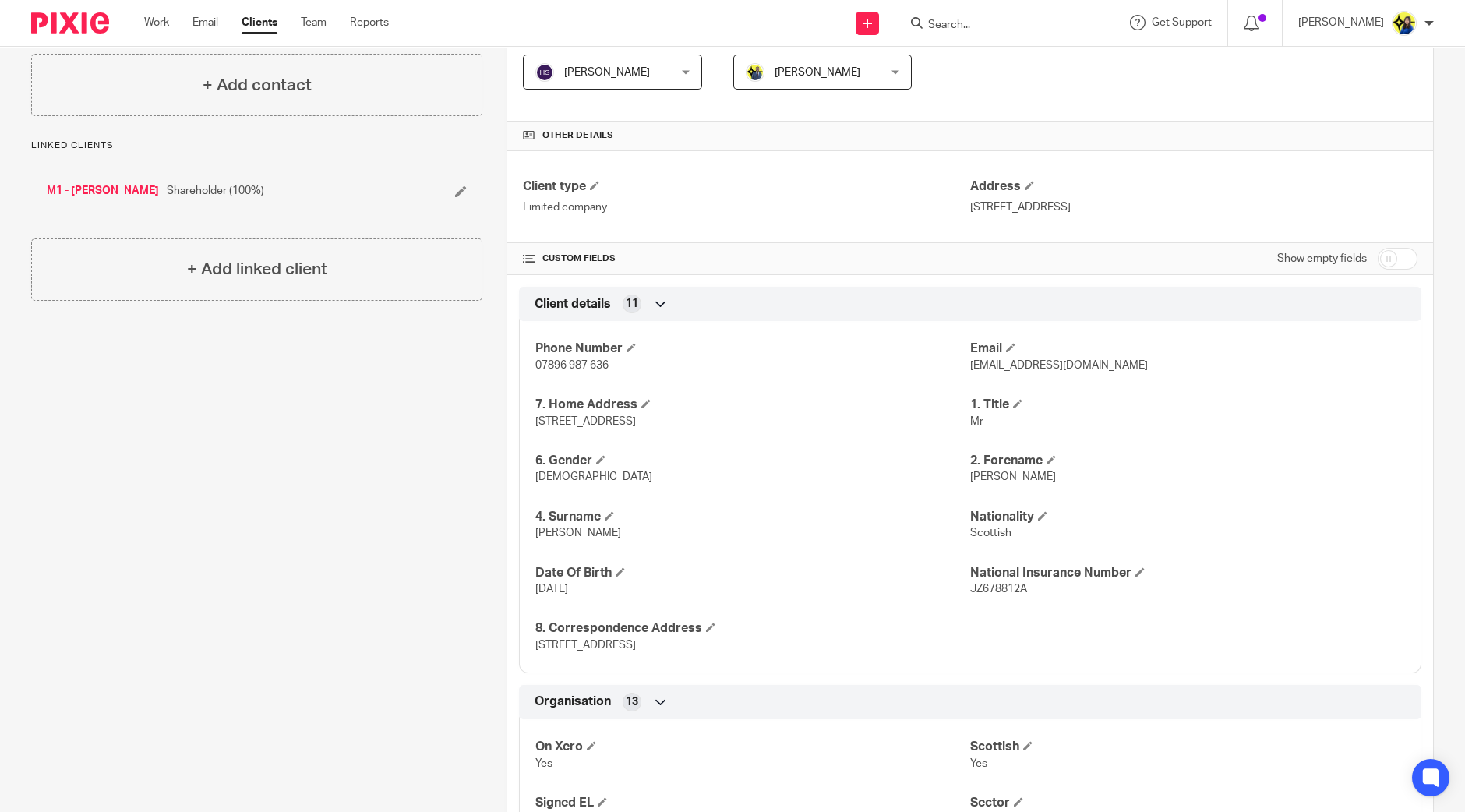
click at [233, 578] on div "Client contacts [PERSON_NAME] (Ecologist) 07896 987 636 [EMAIL_ADDRESS][DOMAIN_…" at bounding box center [245, 759] width 476 height 1772
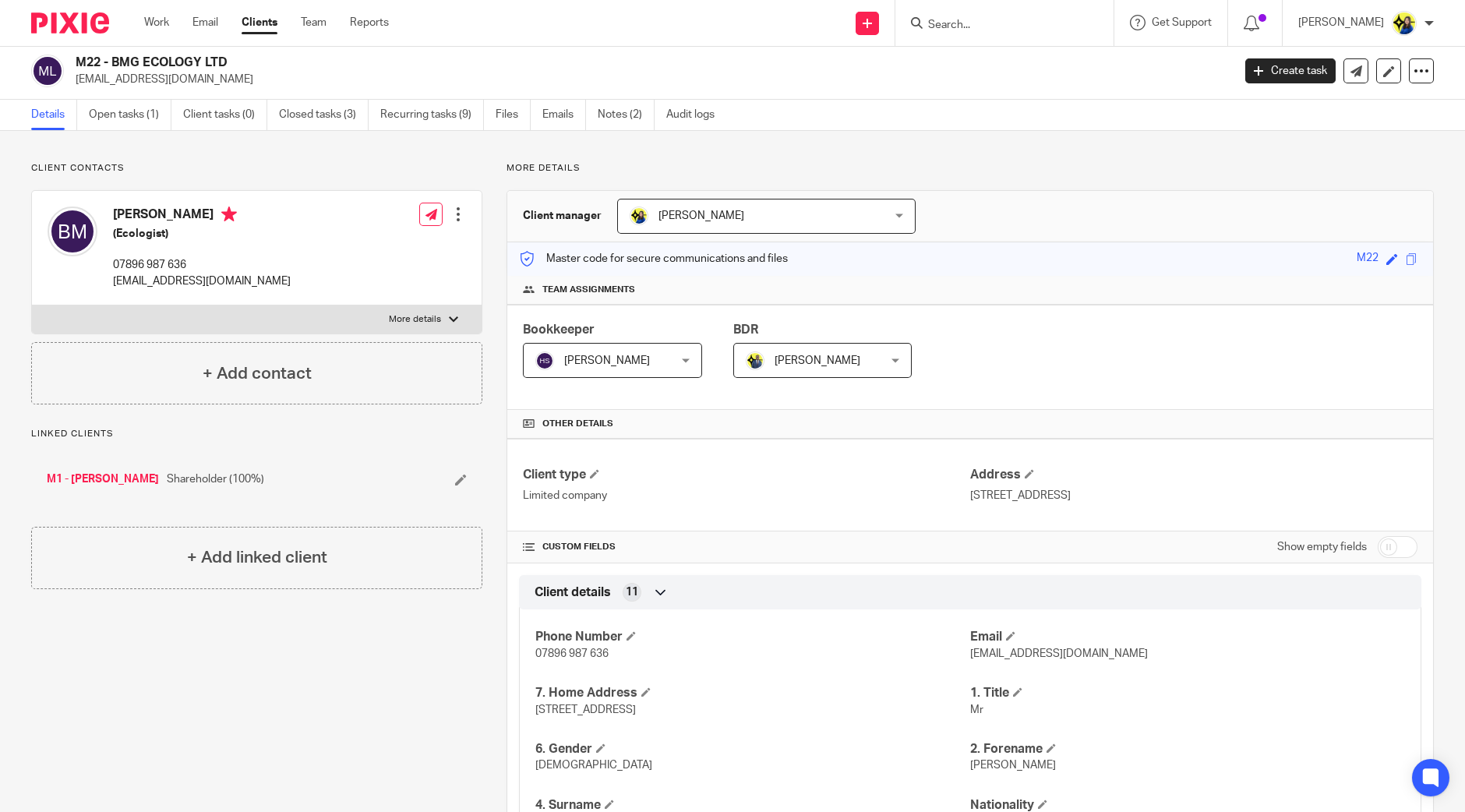
scroll to position [0, 0]
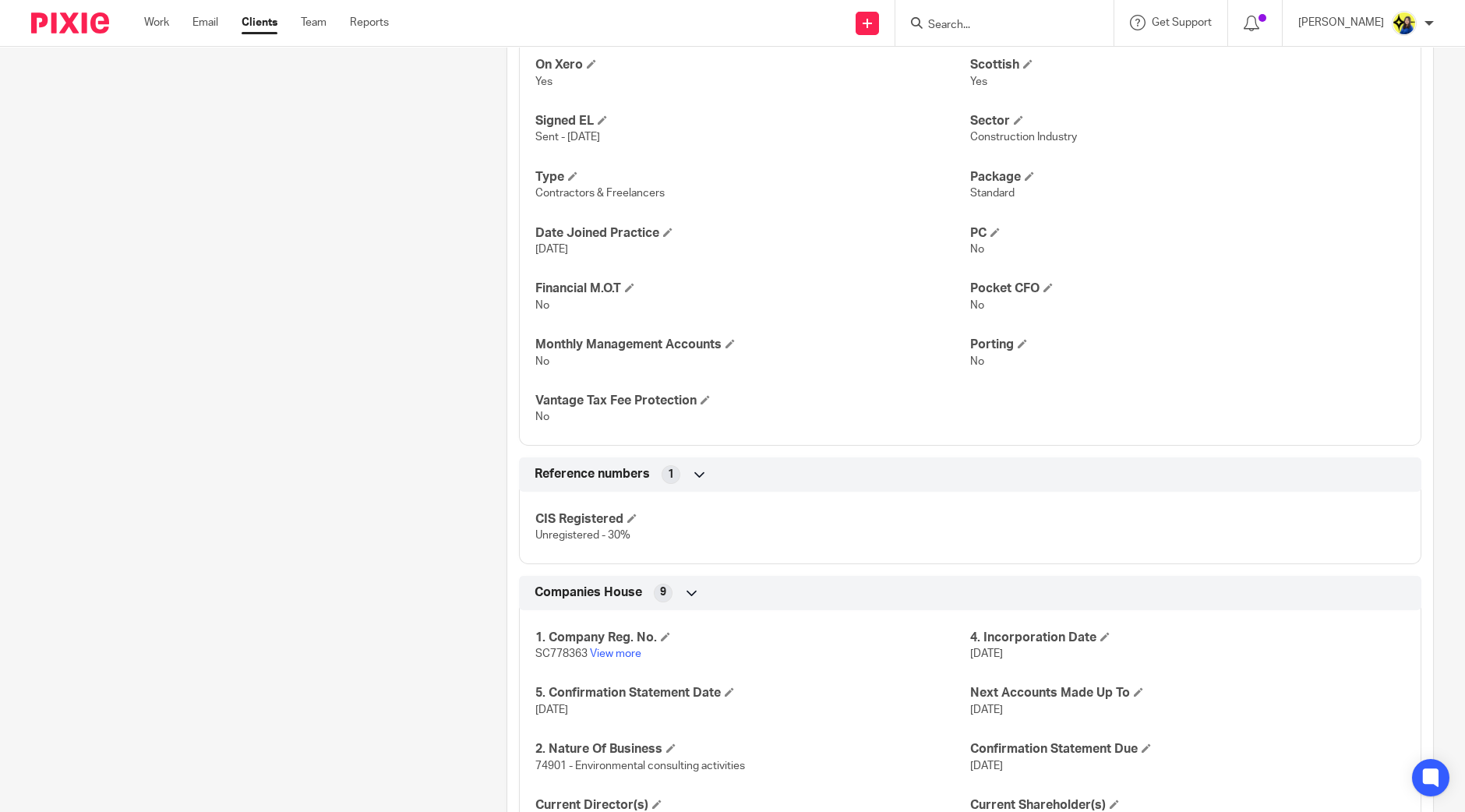
click at [371, 520] on div "Client contacts [PERSON_NAME] (Ecologist) 07896 987 636 [EMAIL_ADDRESS][DOMAIN_…" at bounding box center [245, 78] width 476 height 1772
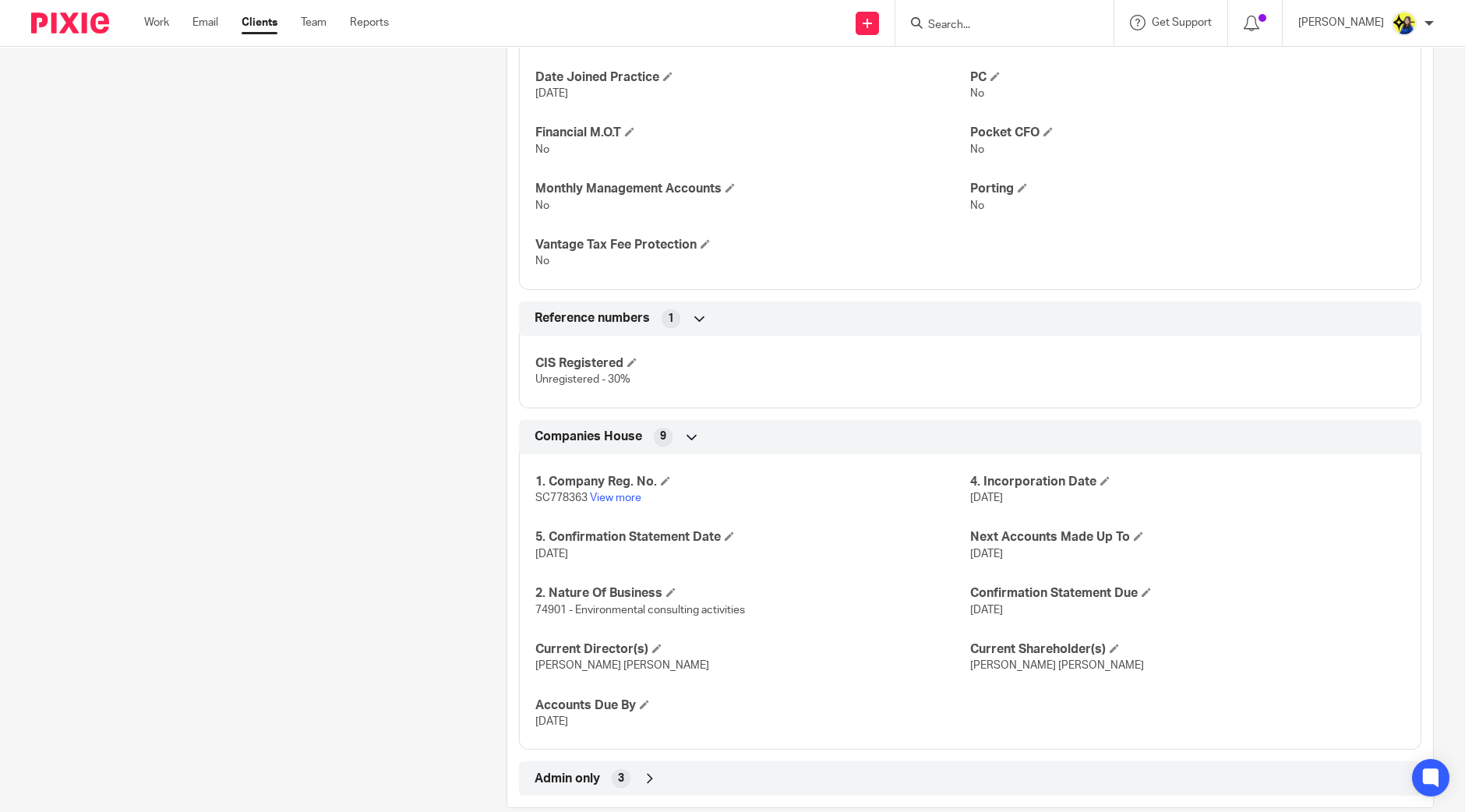
scroll to position [1155, 0]
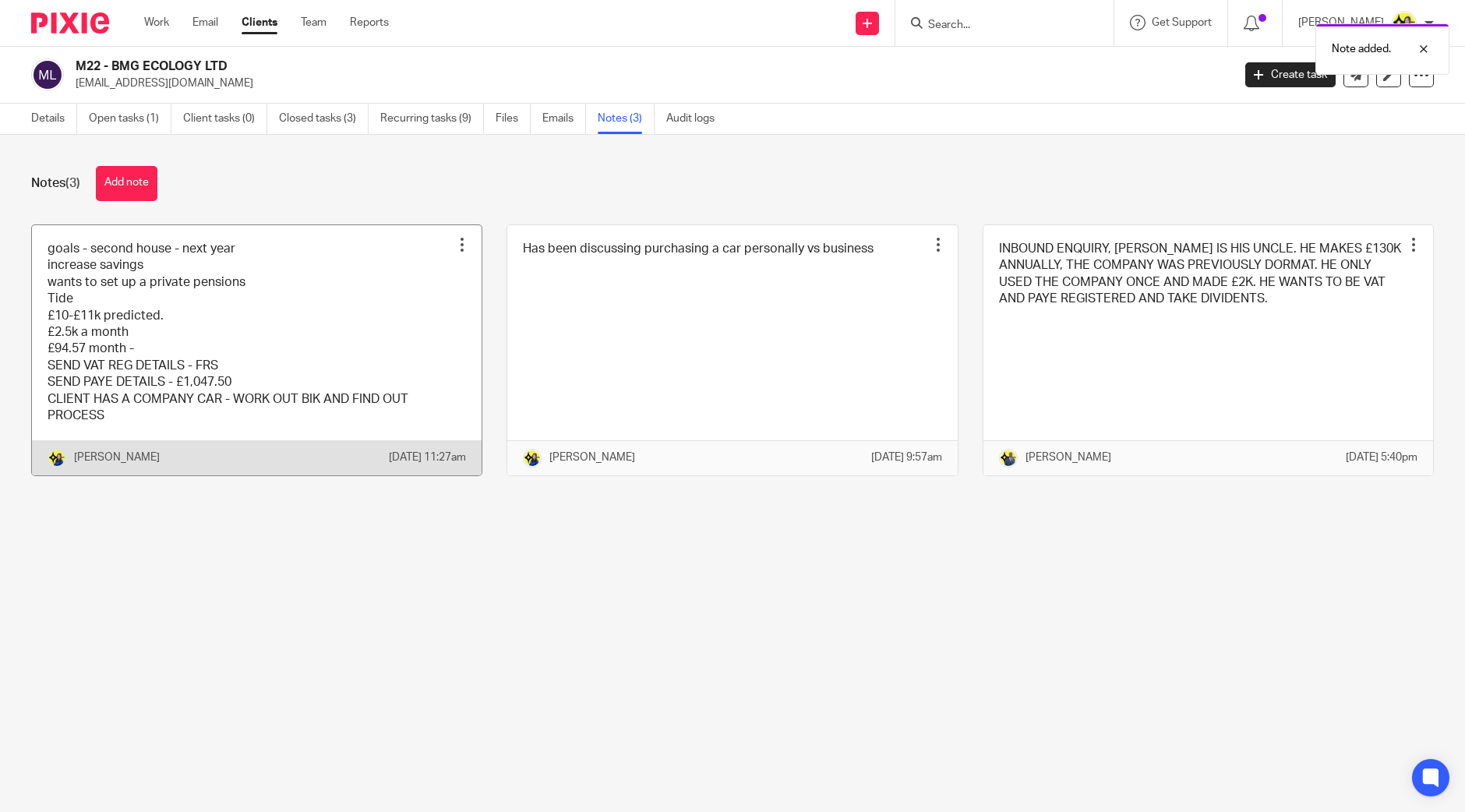
click at [201, 341] on link at bounding box center [256, 350] width 449 height 250
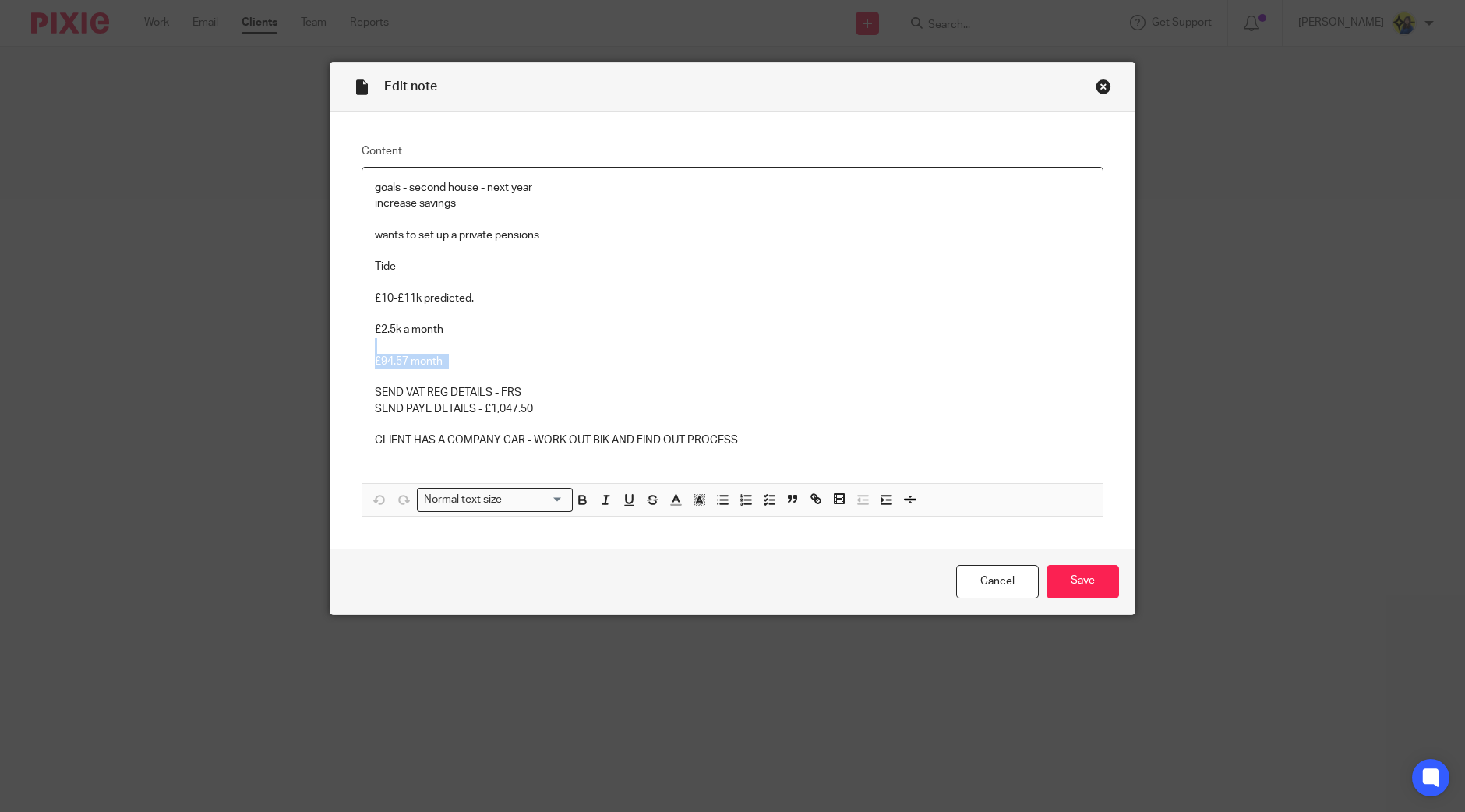
drag, startPoint x: 440, startPoint y: 366, endPoint x: 323, endPoint y: 348, distance: 118.4
click at [330, 348] on div "Content goals - second house - next year increase savings wants to set up a pri…" at bounding box center [732, 330] width 804 height 436
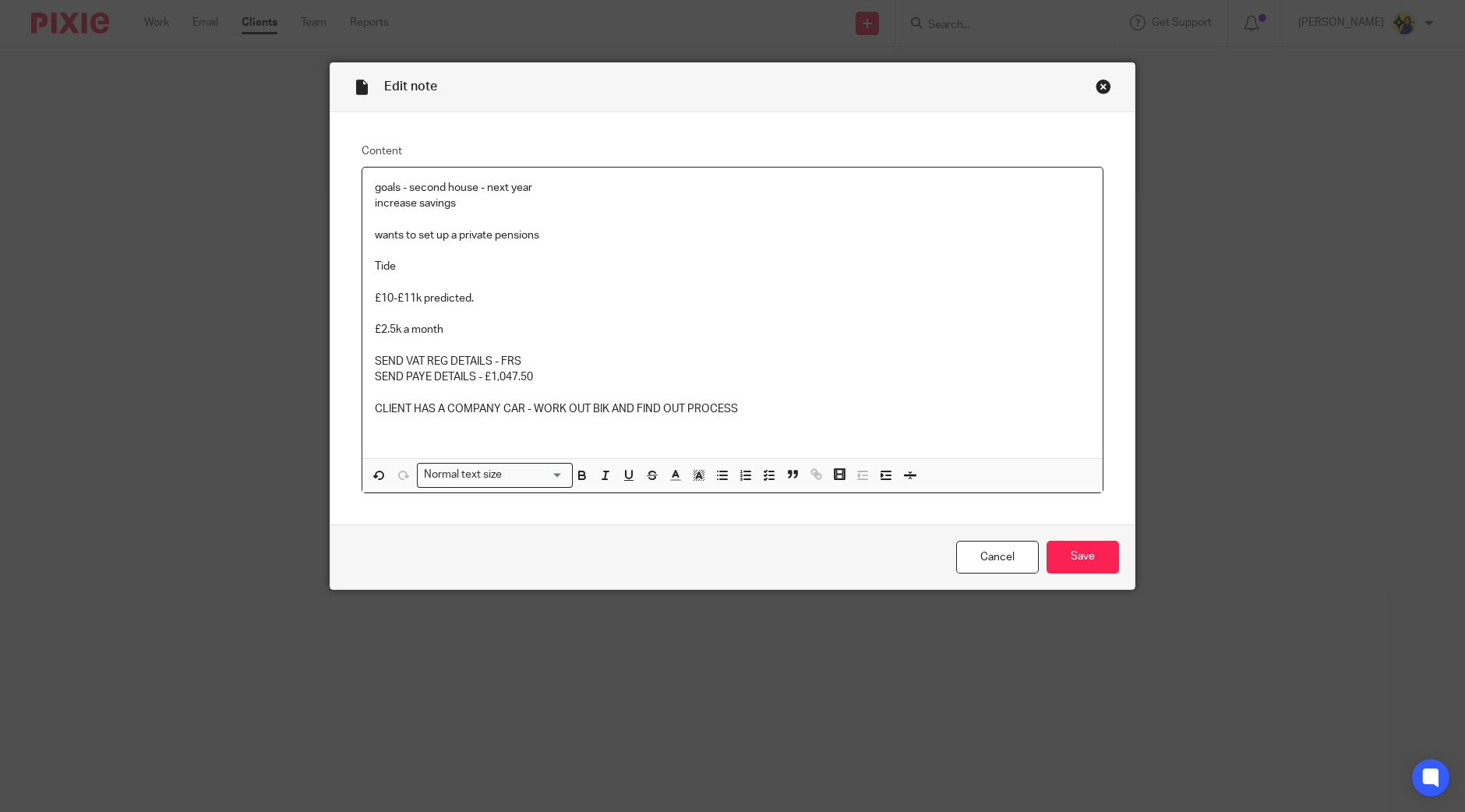
click at [604, 383] on p "SEND PAYE DETAILS - £1,047.50" at bounding box center [732, 377] width 715 height 15
click at [483, 301] on p "£10-£11k predicted." at bounding box center [732, 299] width 715 height 15
click at [479, 322] on p "£2.5k a month" at bounding box center [732, 329] width 715 height 15
click at [1082, 559] on input "Save" at bounding box center [1082, 557] width 73 height 33
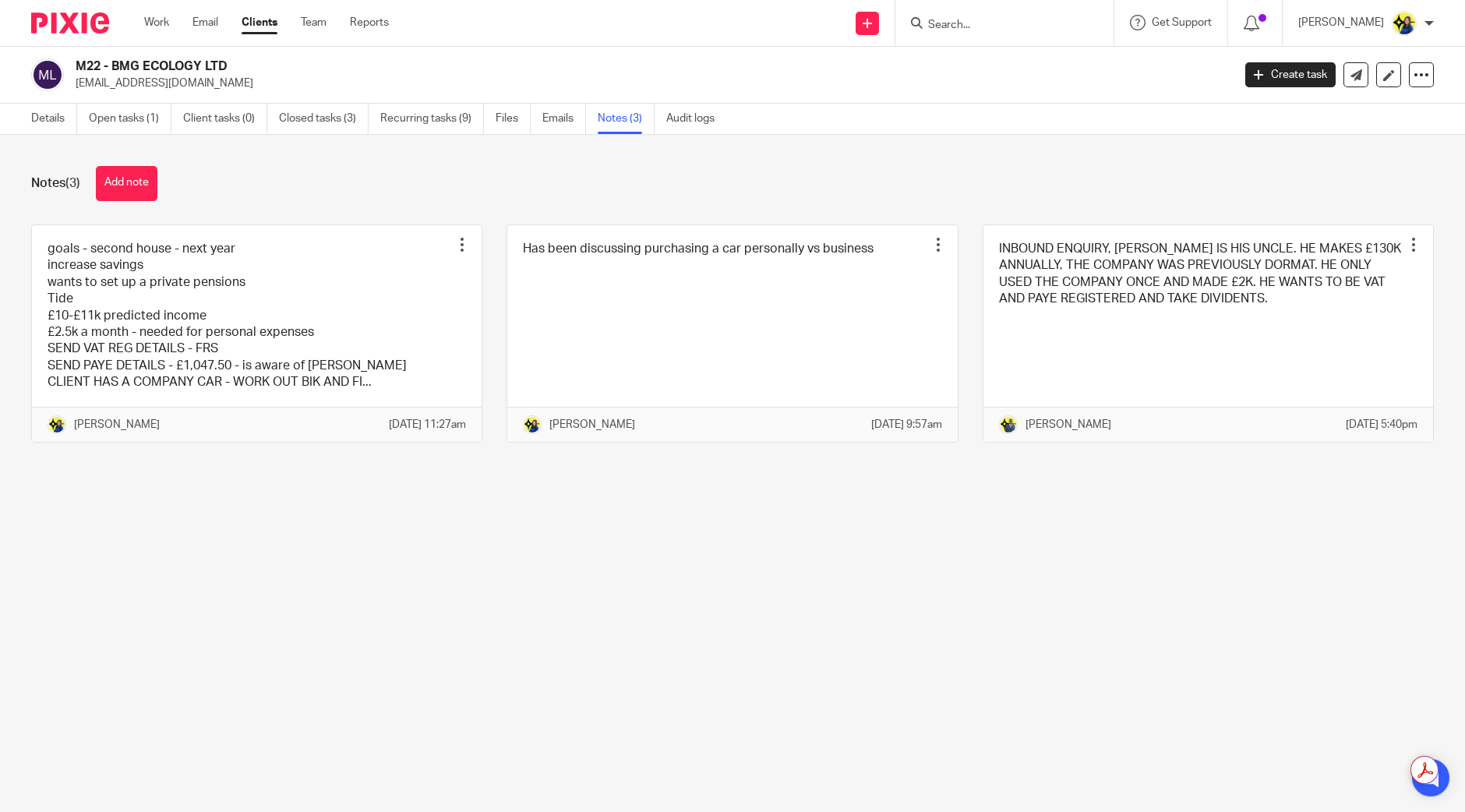
click at [1041, 22] on input "Search" at bounding box center [997, 26] width 140 height 14
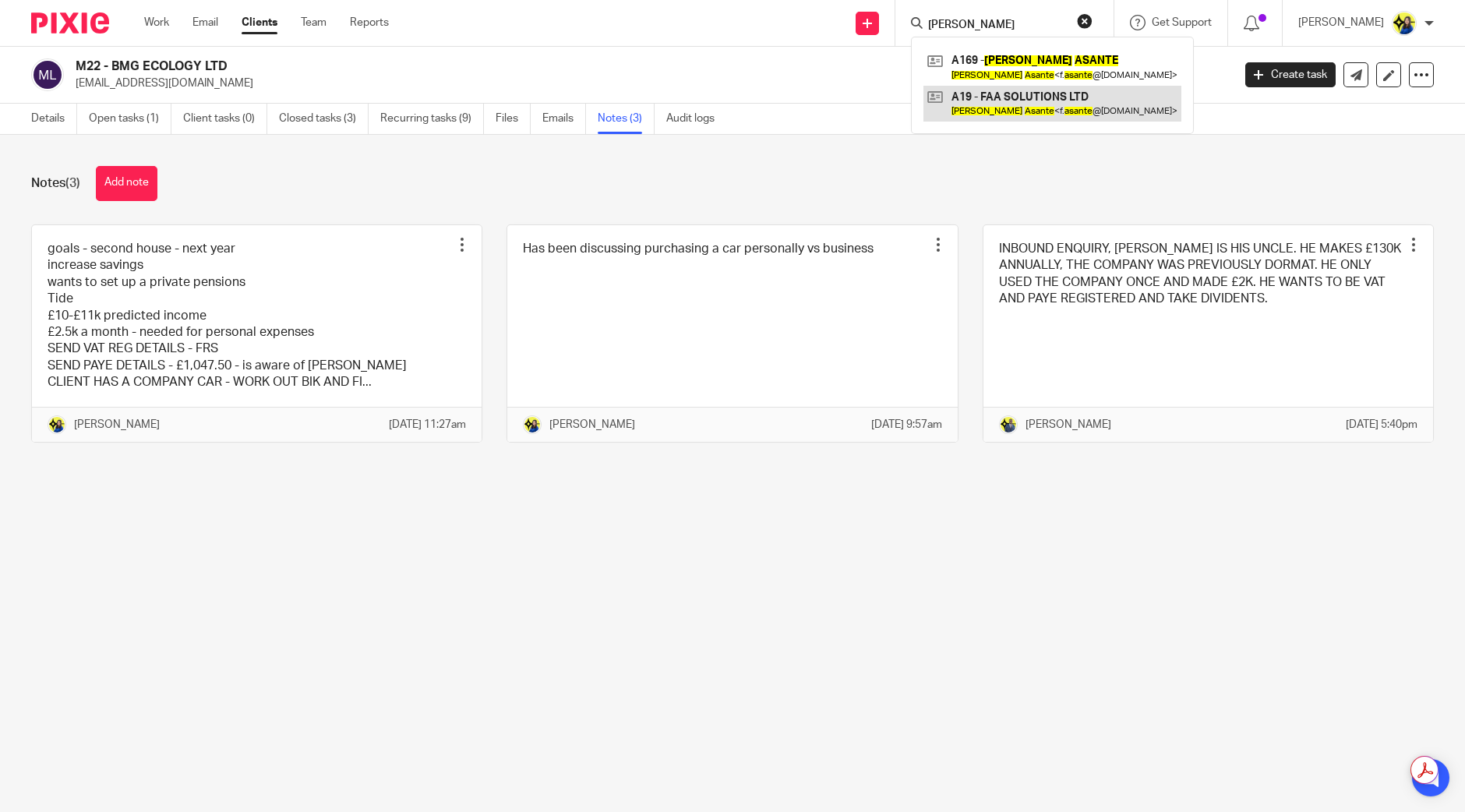
type input "[PERSON_NAME]"
click at [1066, 69] on link at bounding box center [1052, 67] width 258 height 36
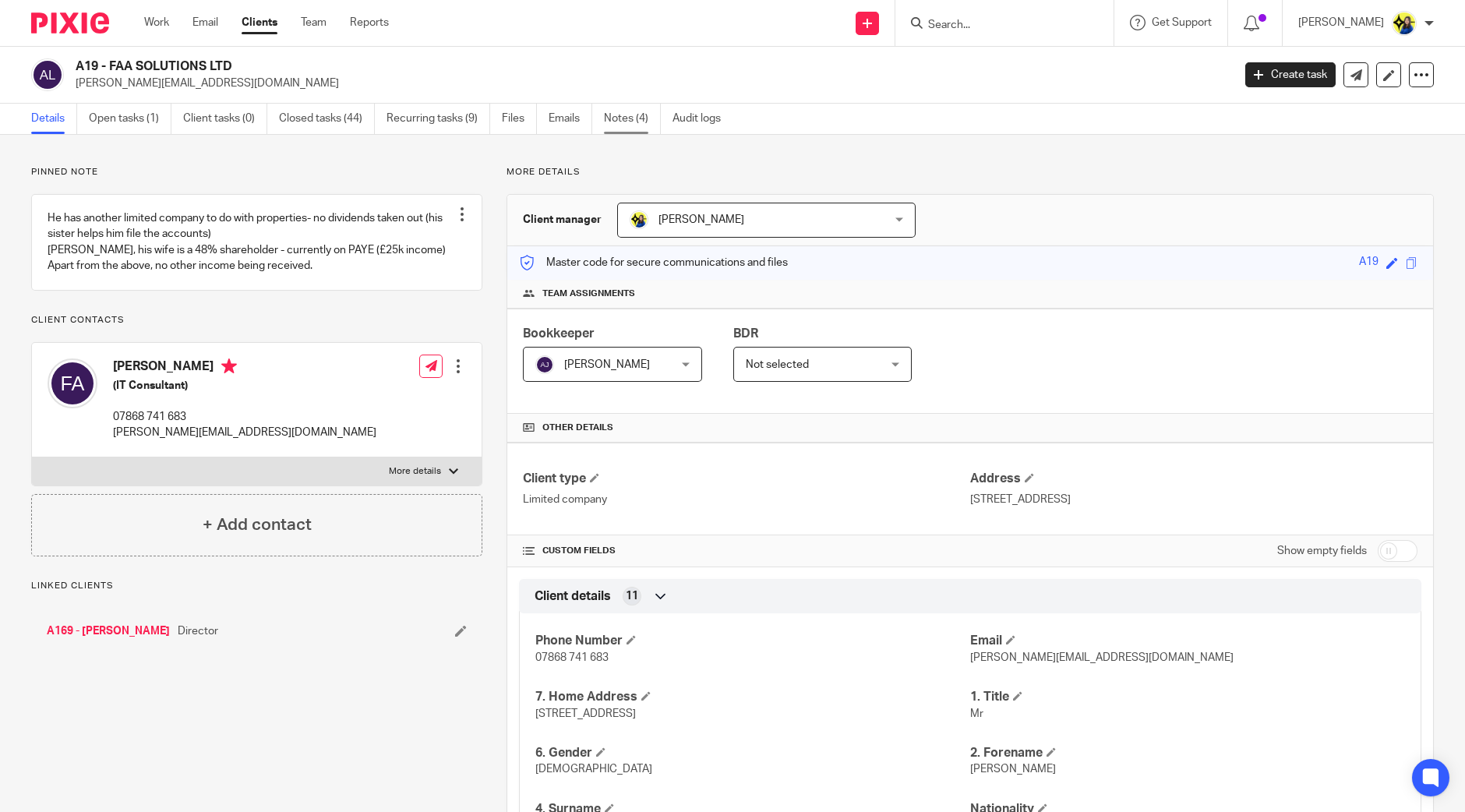
click at [627, 119] on link "Notes (4)" at bounding box center [632, 119] width 56 height 31
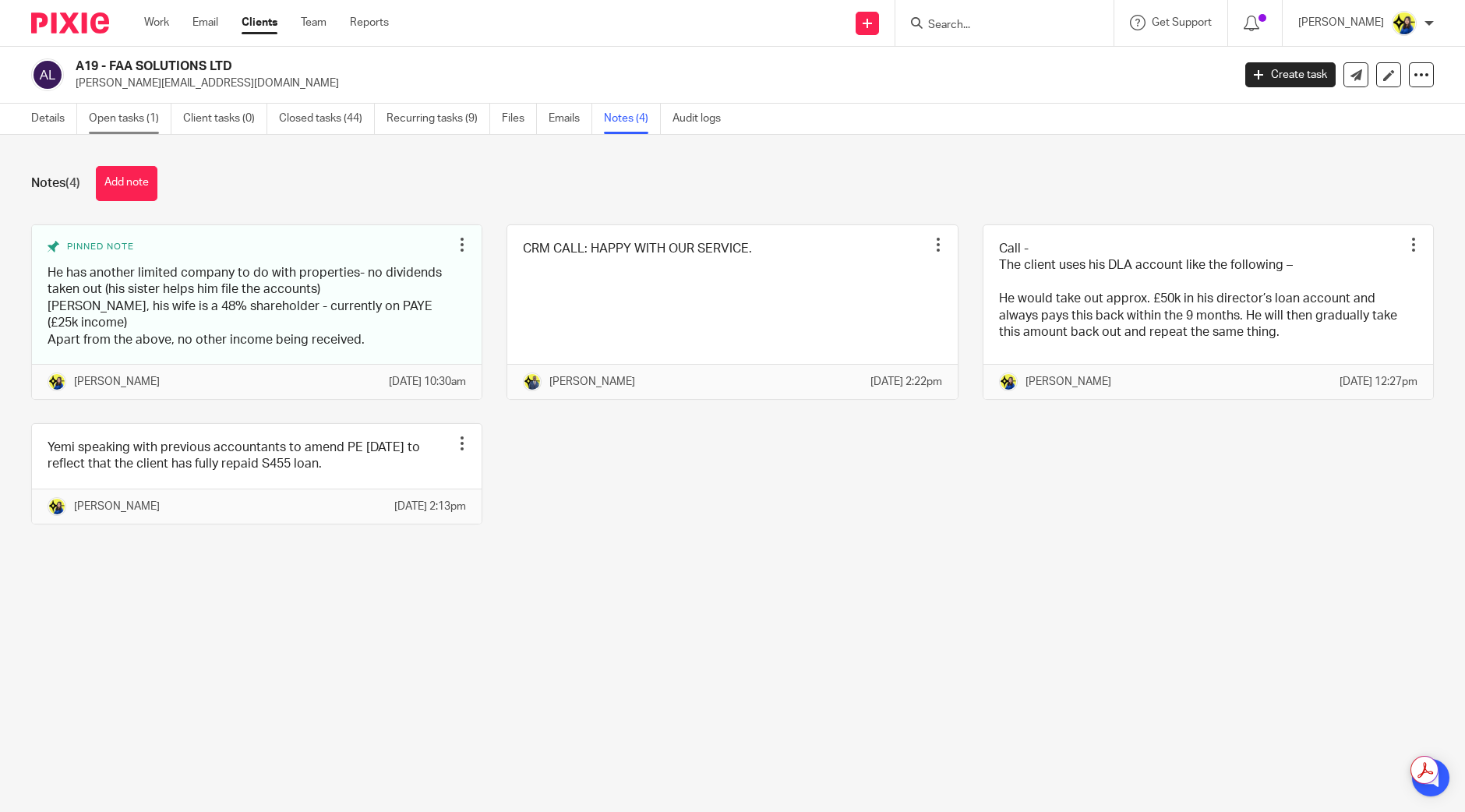
click at [142, 119] on link "Open tasks (1)" at bounding box center [130, 119] width 83 height 31
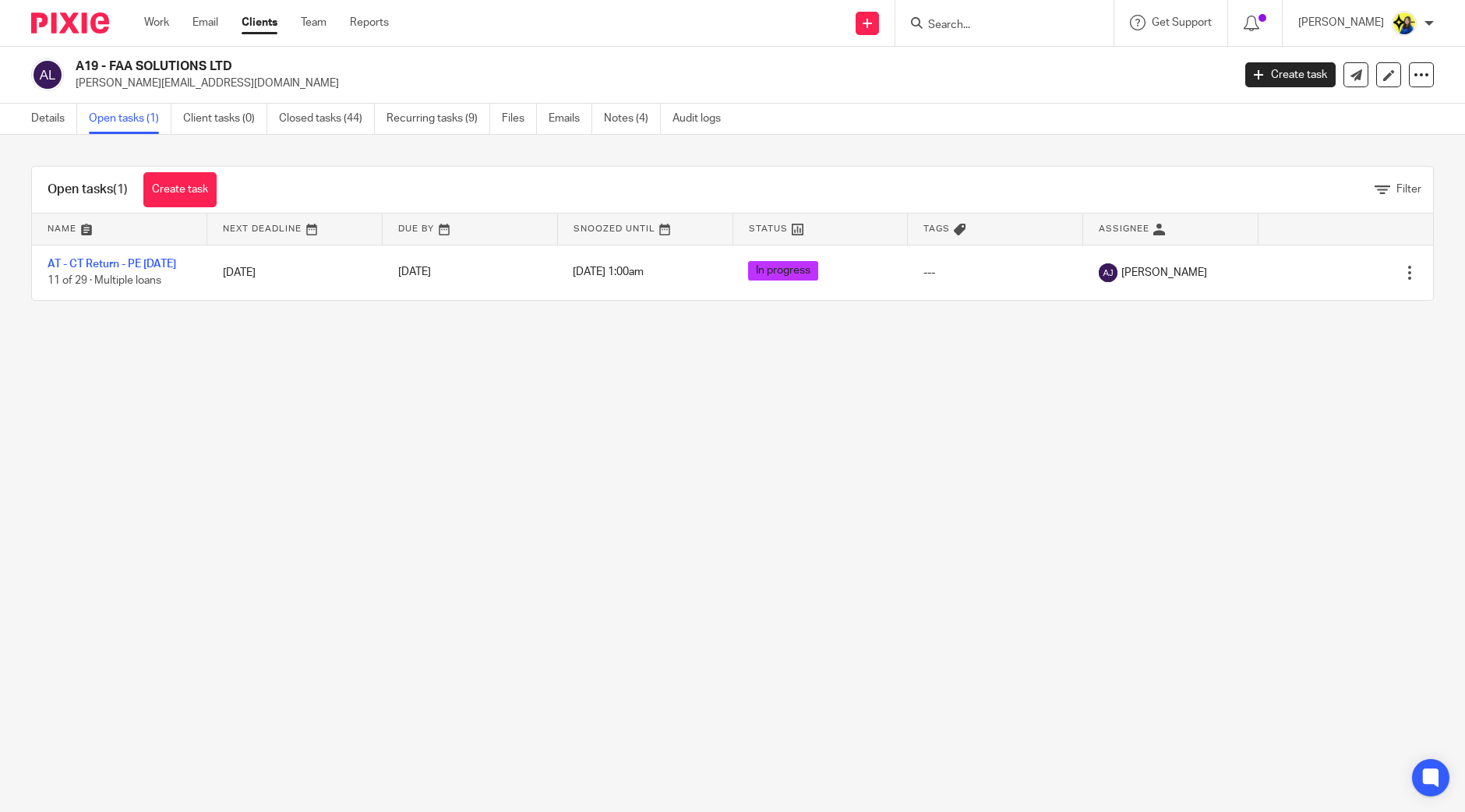
click at [228, 89] on p "f.asante@hotmail.co.uk" at bounding box center [649, 83] width 1147 height 15
click at [1067, 27] on input "Search" at bounding box center [997, 26] width 140 height 14
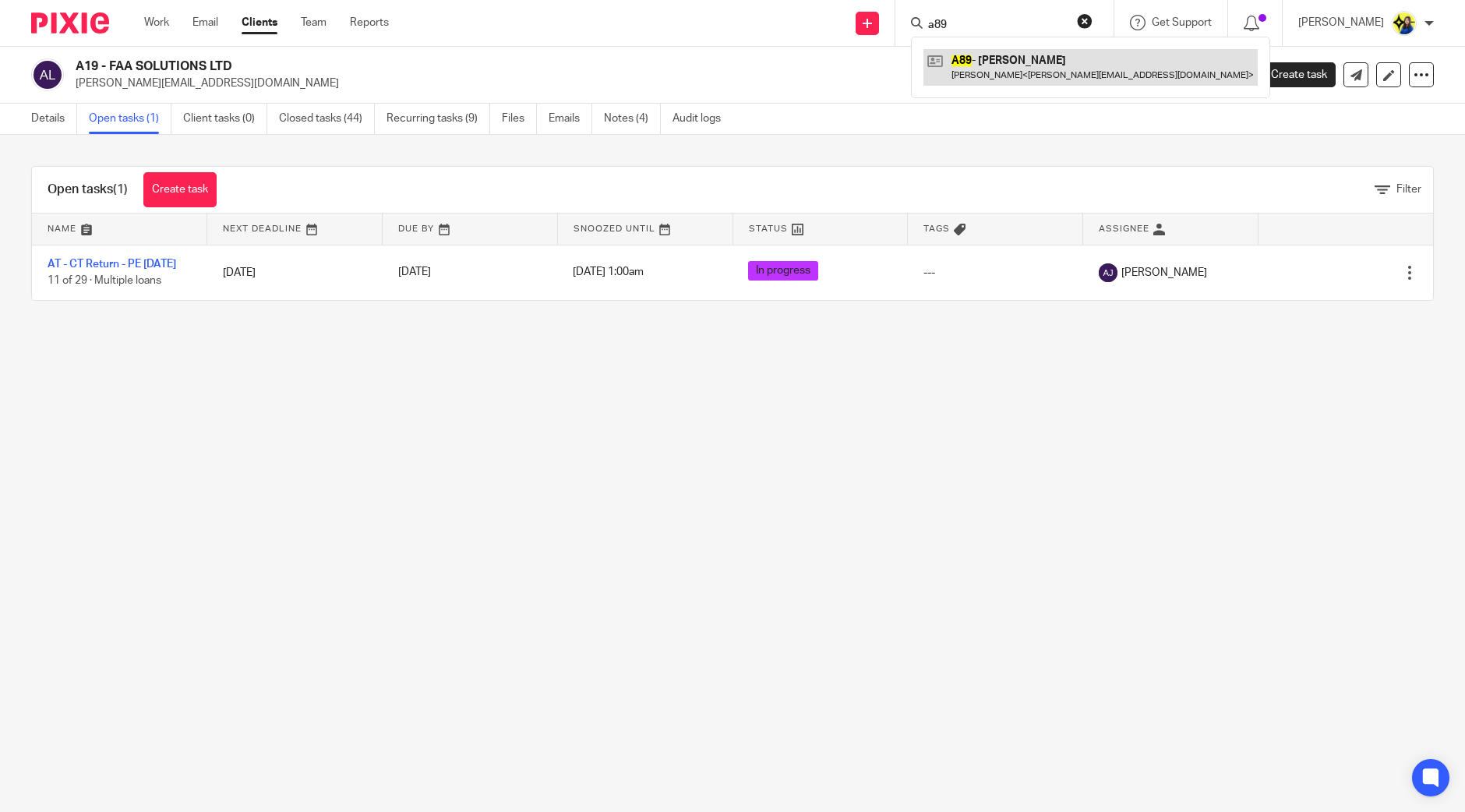
type input "a89"
click at [1072, 59] on link at bounding box center [1090, 67] width 335 height 36
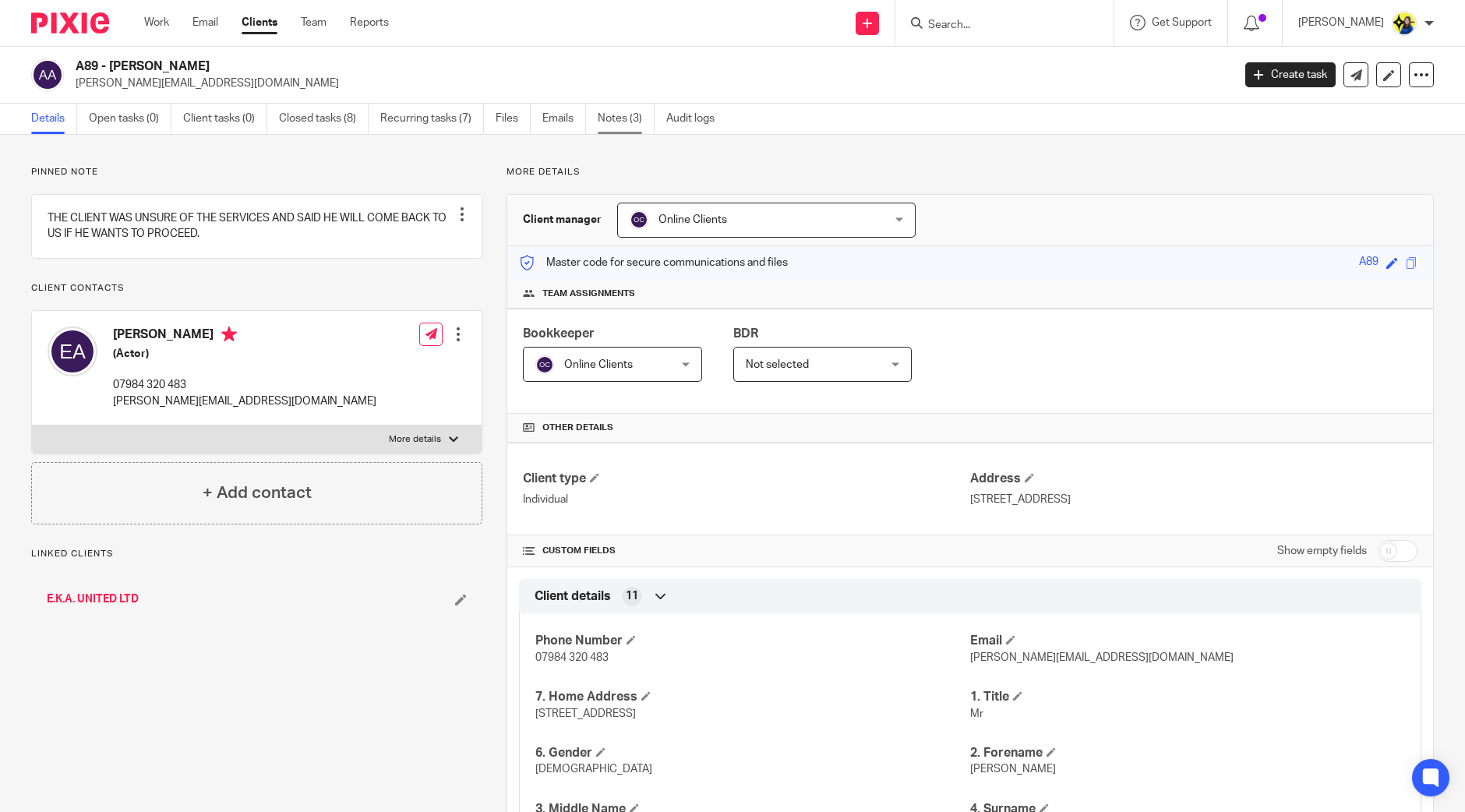
click at [619, 117] on link "Notes (3)" at bounding box center [626, 119] width 56 height 31
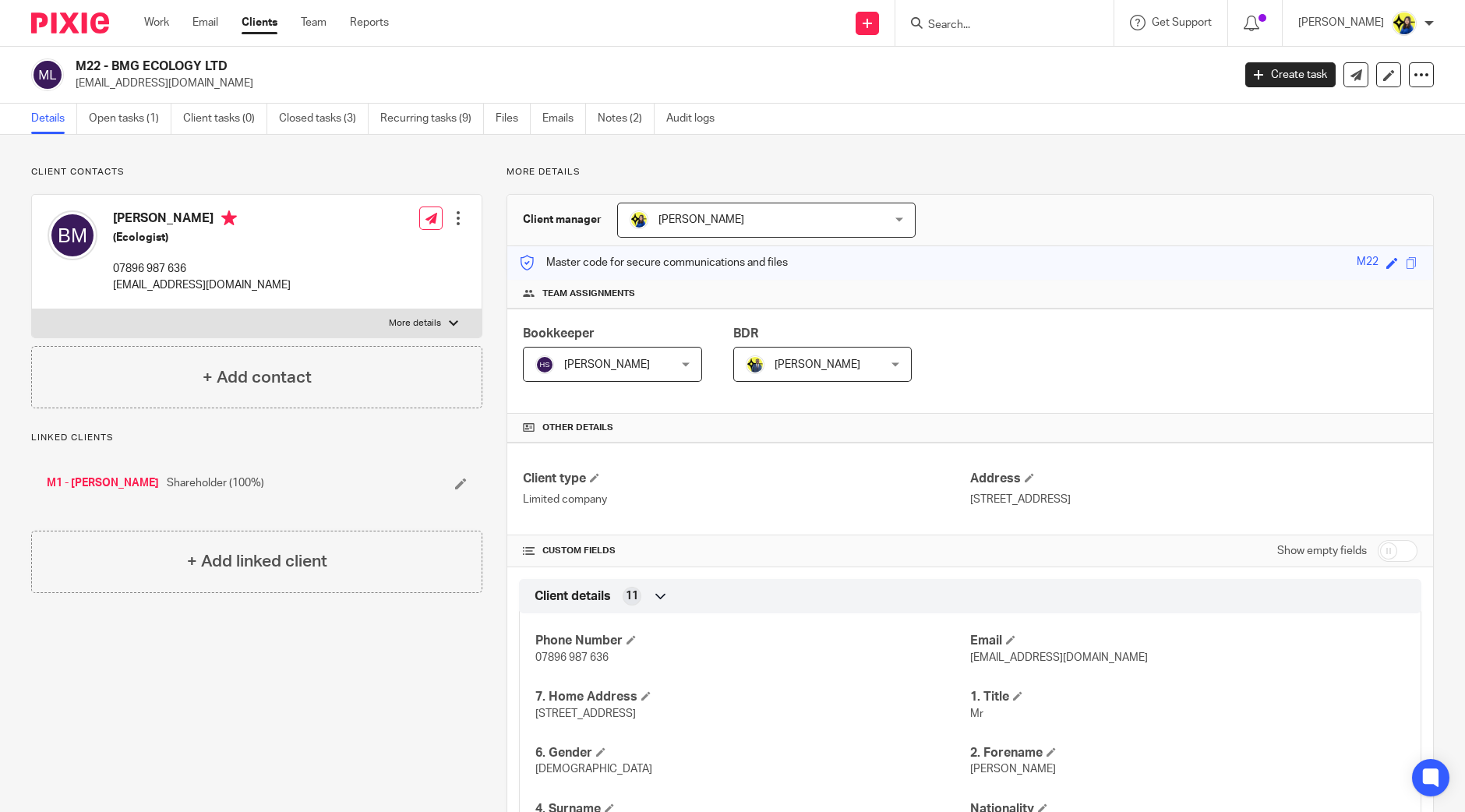
click at [325, 25] on link "Team" at bounding box center [314, 22] width 26 height 15
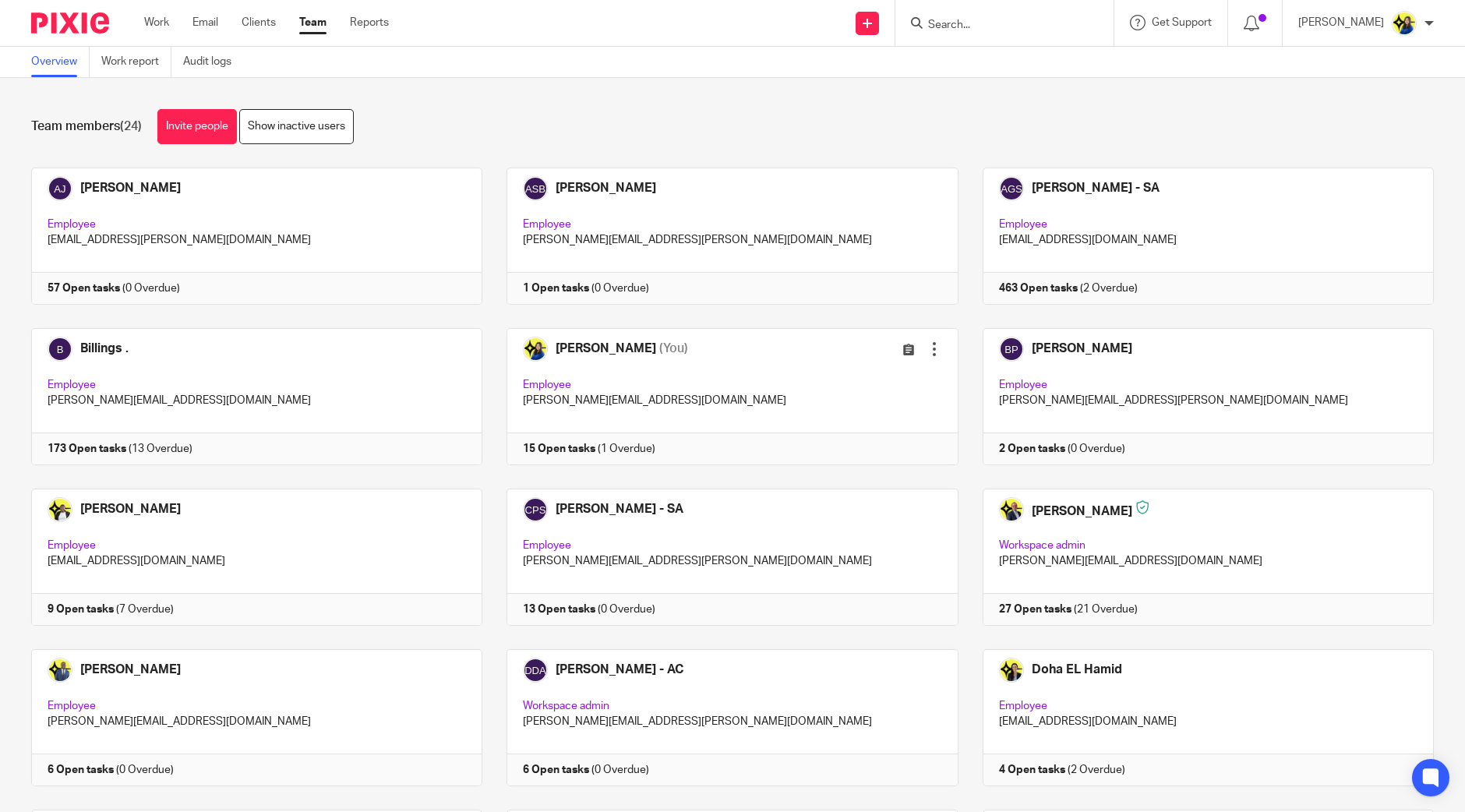
click at [560, 152] on div "Team members (24) Invite people Show inactive users Invite team members Add inv…" at bounding box center [732, 445] width 1465 height 734
click at [1013, 29] on input "Search" at bounding box center [997, 26] width 140 height 14
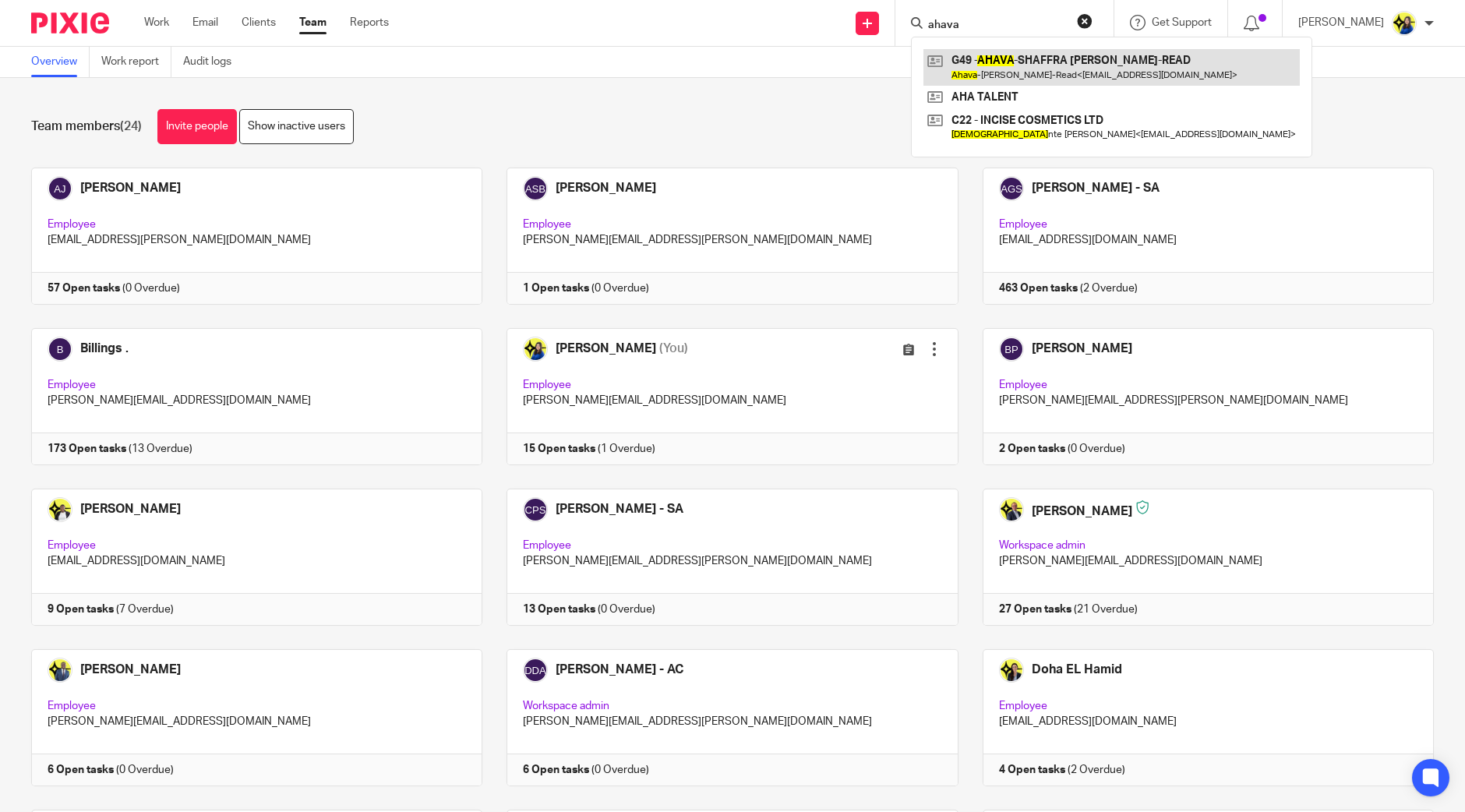
type input "ahava"
click at [1029, 68] on link at bounding box center [1112, 67] width 377 height 36
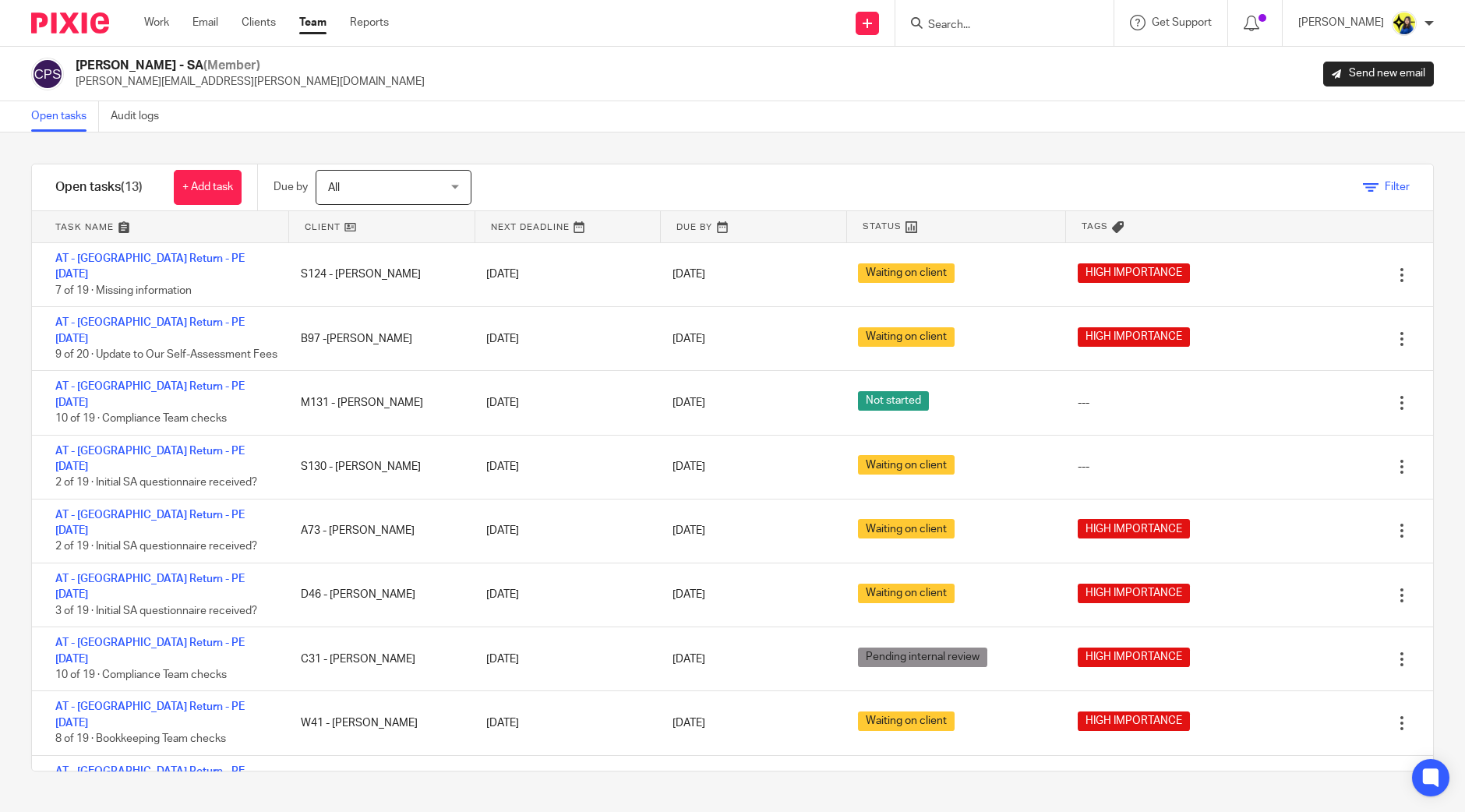
click at [1385, 184] on span "Filter" at bounding box center [1397, 187] width 25 height 11
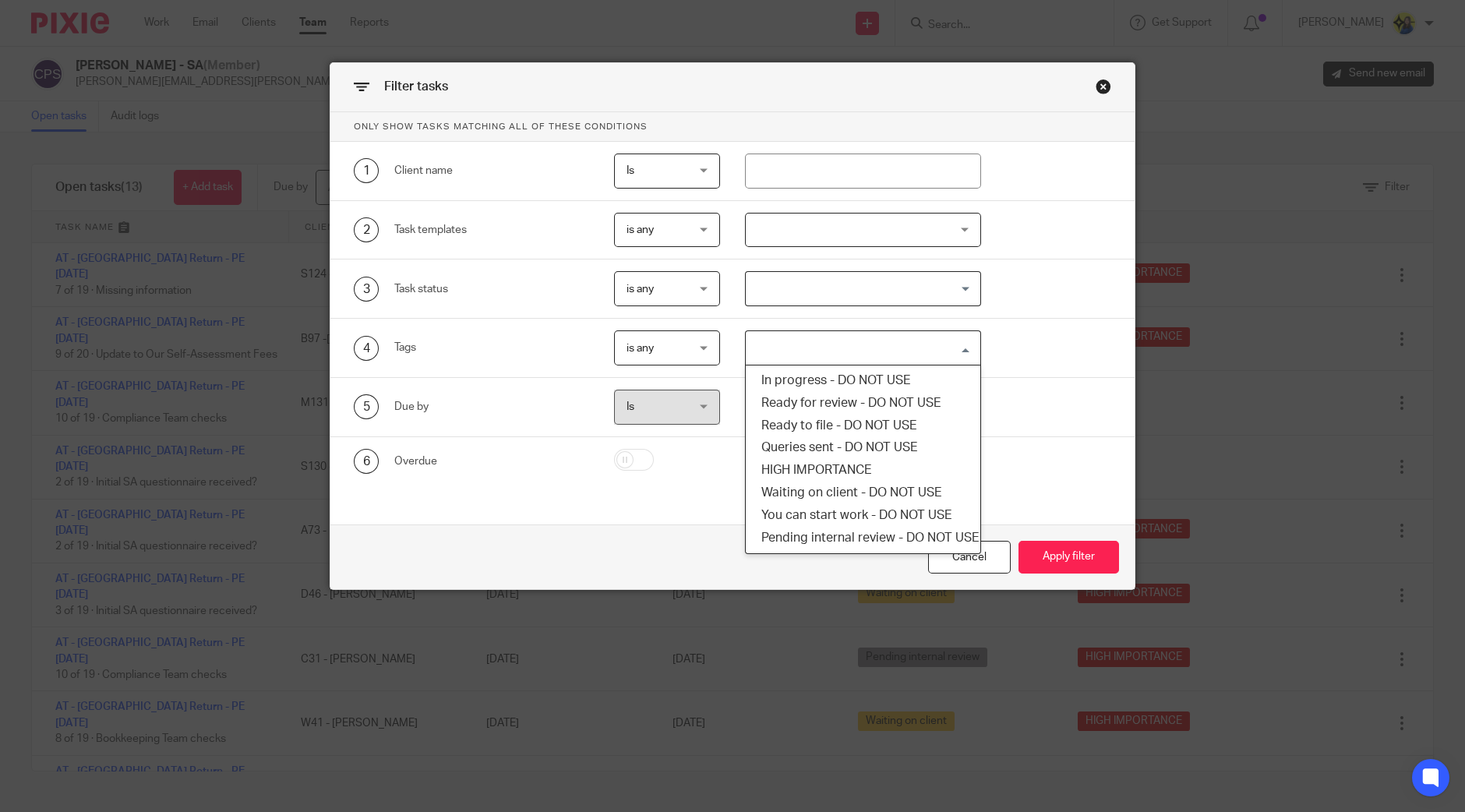
click at [882, 341] on input "Search for option" at bounding box center [859, 348] width 224 height 27
click at [883, 464] on li "HIGH IMPORTANCE" at bounding box center [863, 470] width 234 height 22
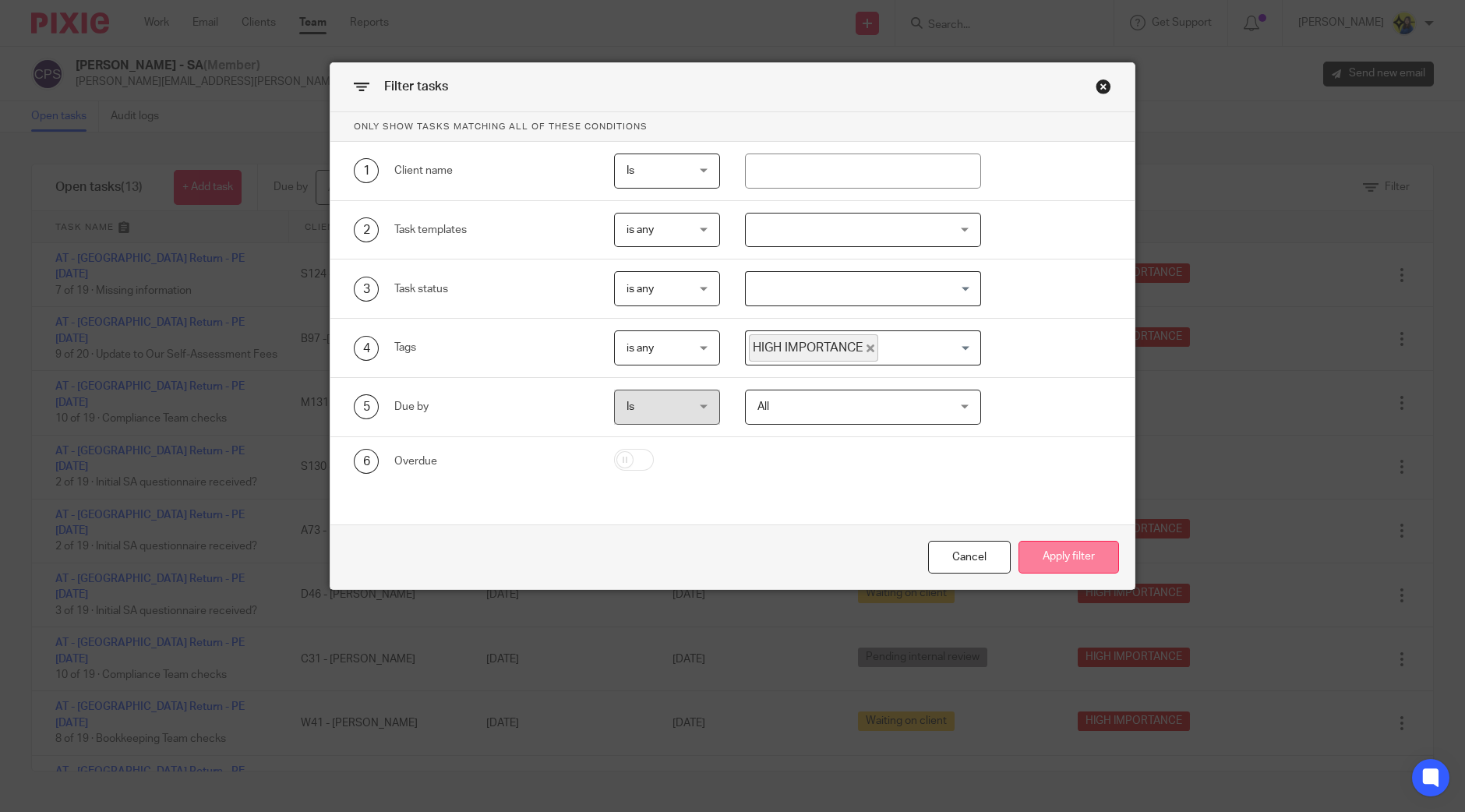
click at [1058, 554] on button "Apply filter" at bounding box center [1068, 557] width 100 height 33
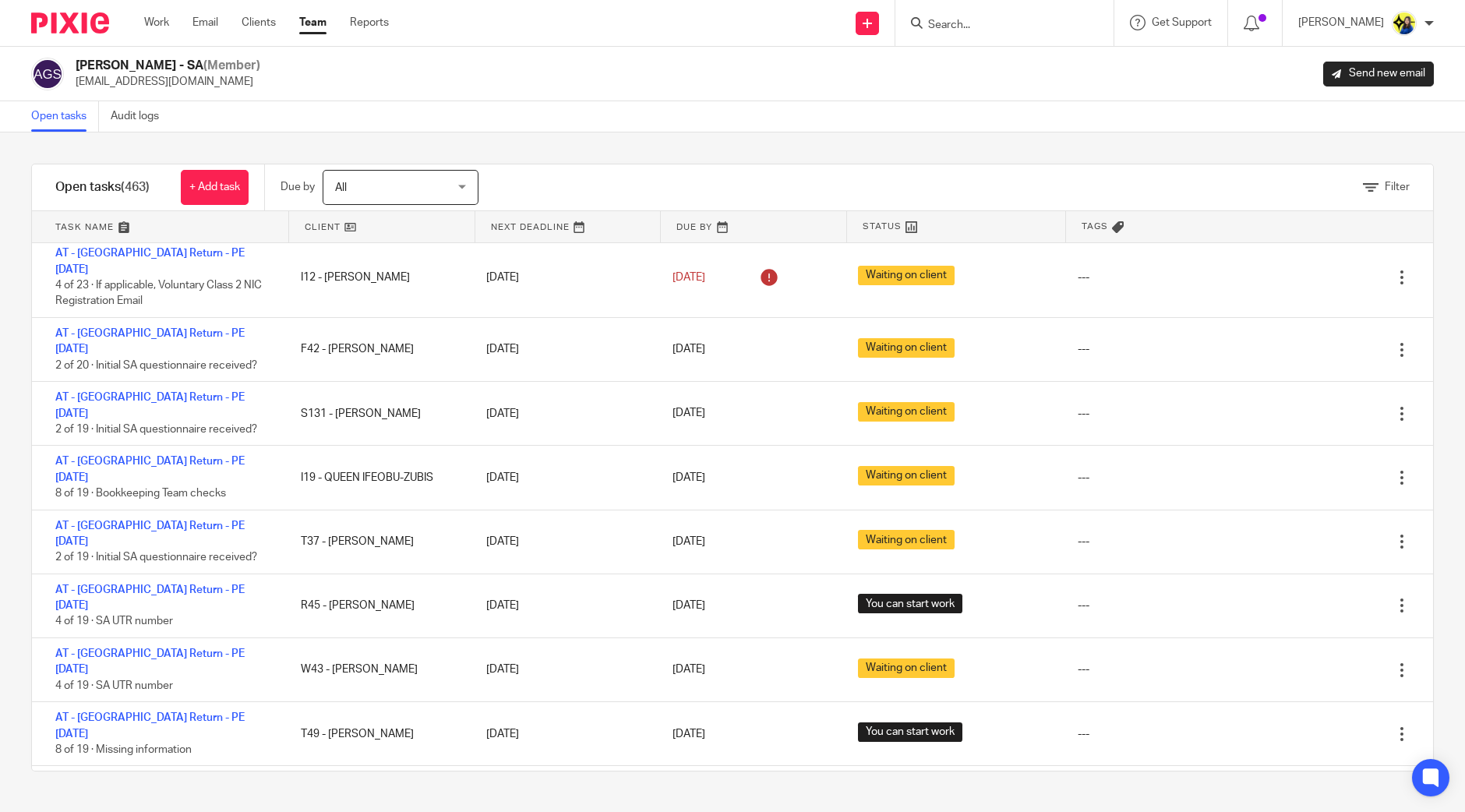
scroll to position [97, 0]
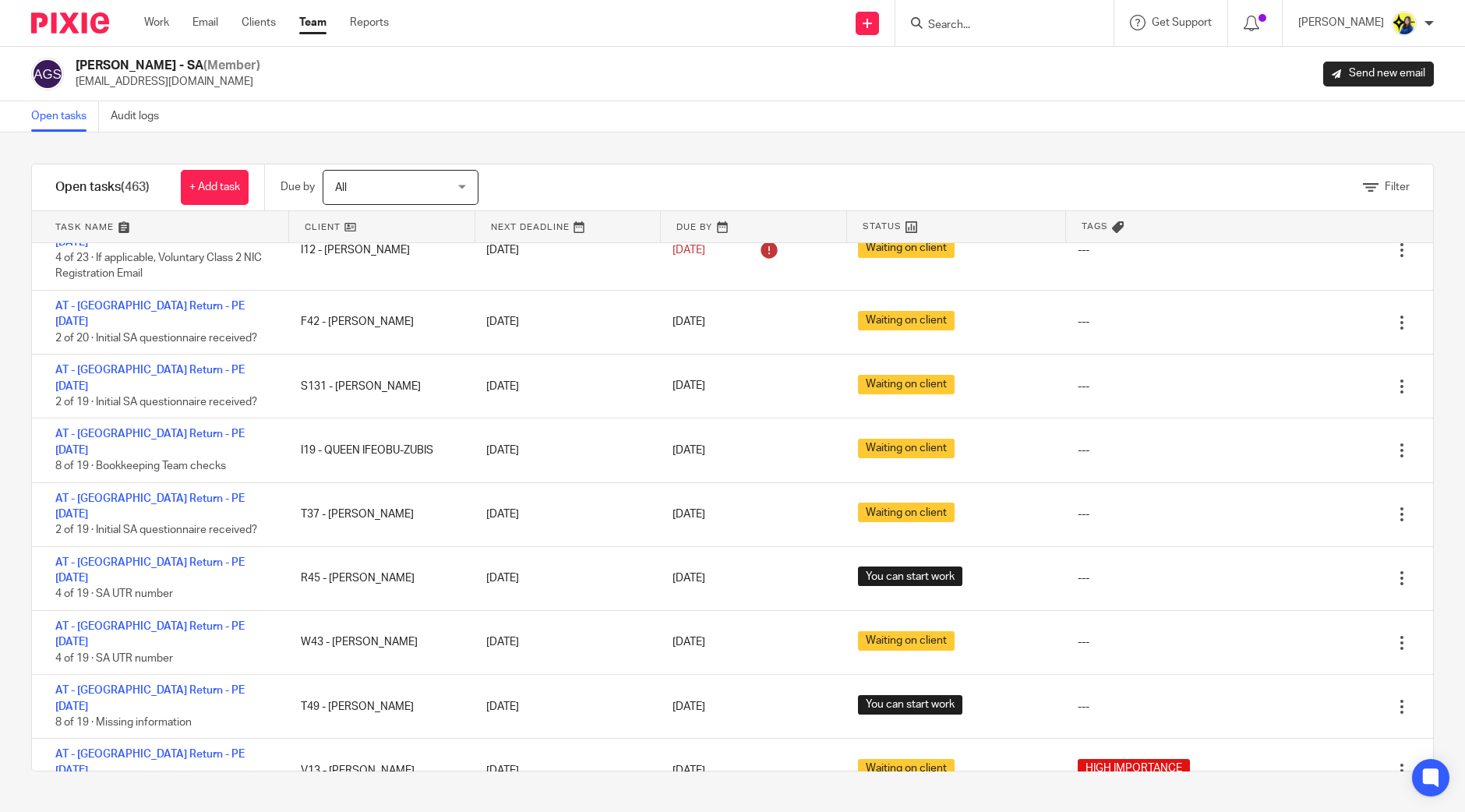
click at [1385, 191] on span "Filter" at bounding box center [1397, 187] width 25 height 11
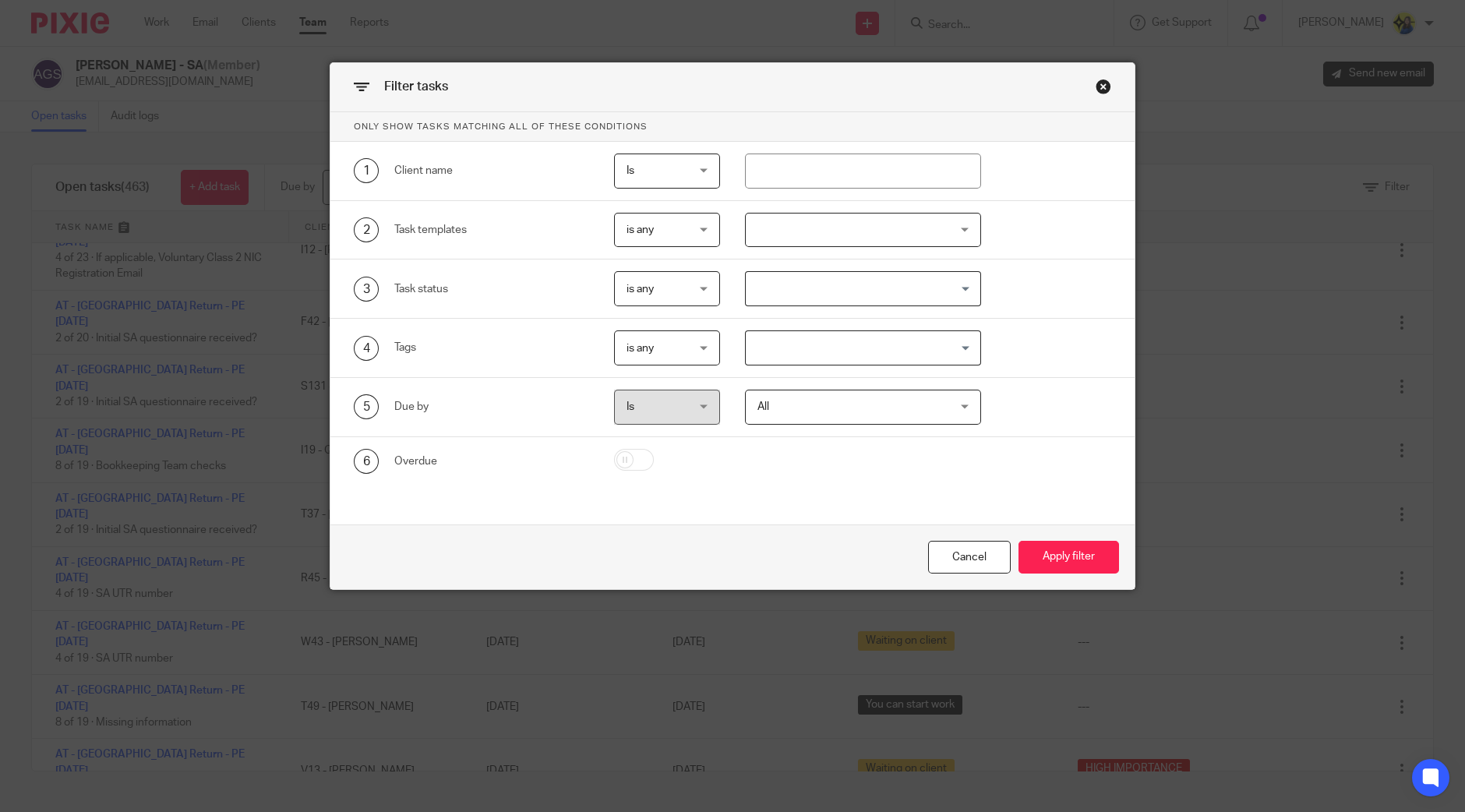
click at [816, 294] on input "Search for option" at bounding box center [859, 288] width 224 height 27
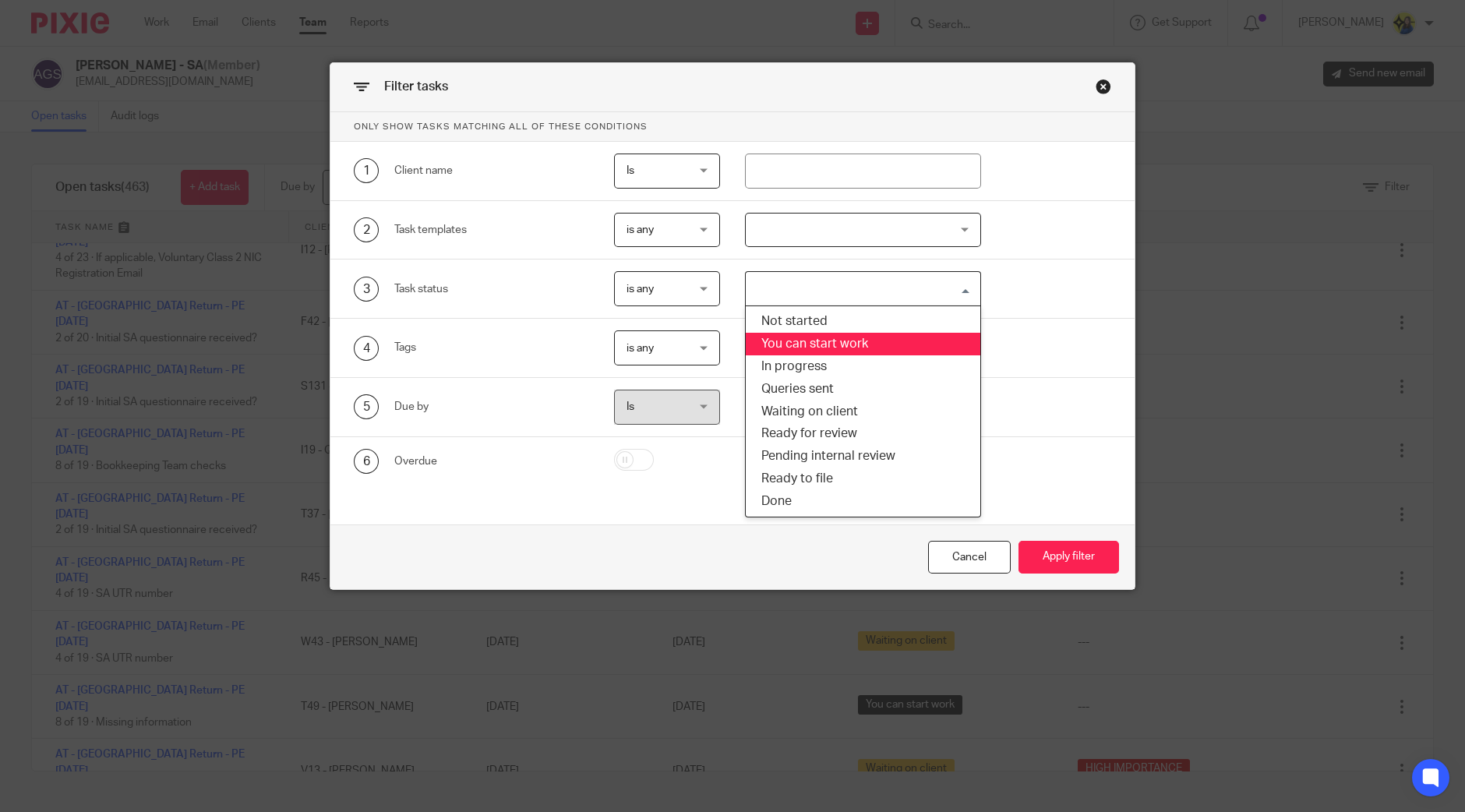
click at [581, 479] on div "6 Overdue" at bounding box center [732, 461] width 804 height 48
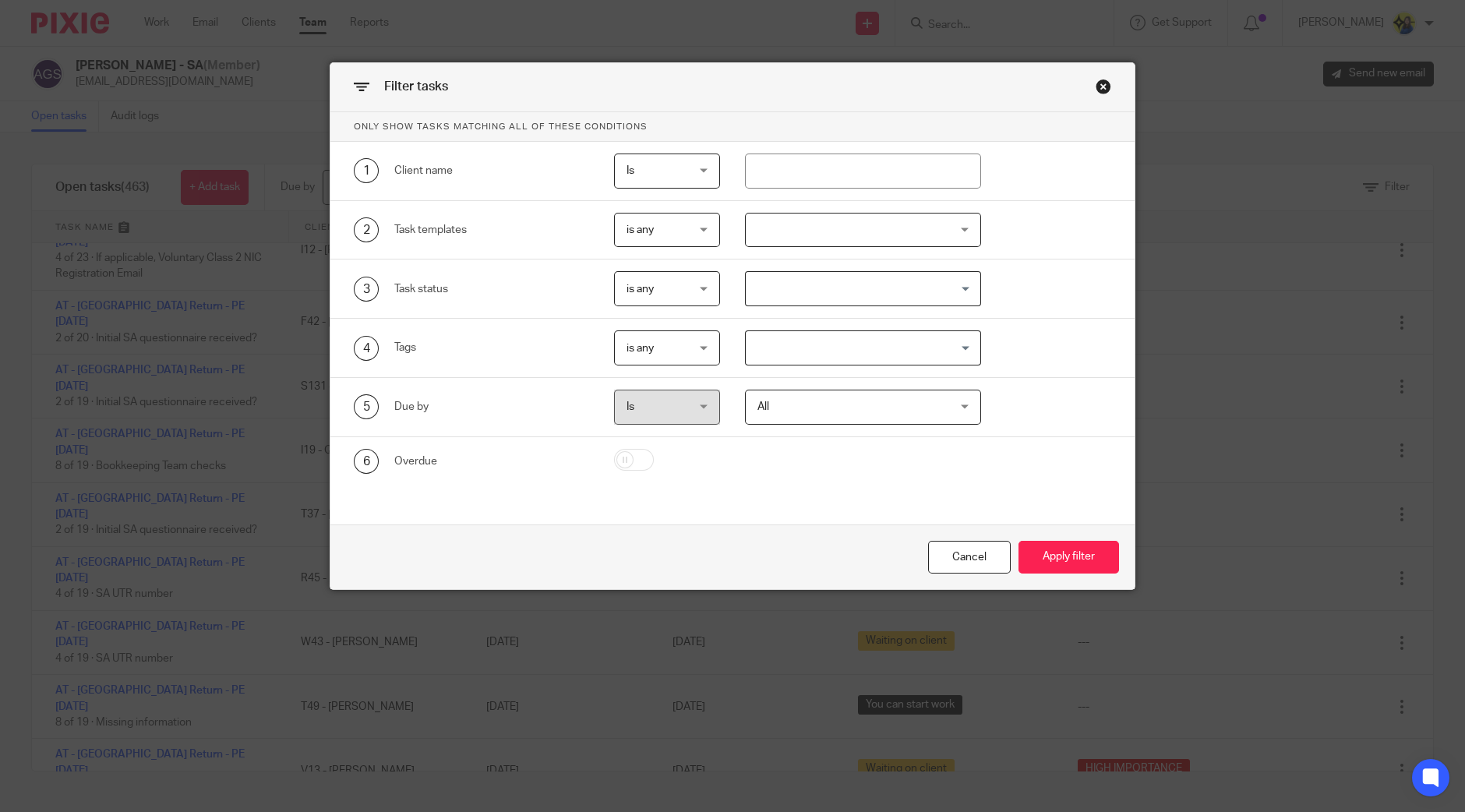
click at [776, 341] on input "Search for option" at bounding box center [859, 348] width 224 height 27
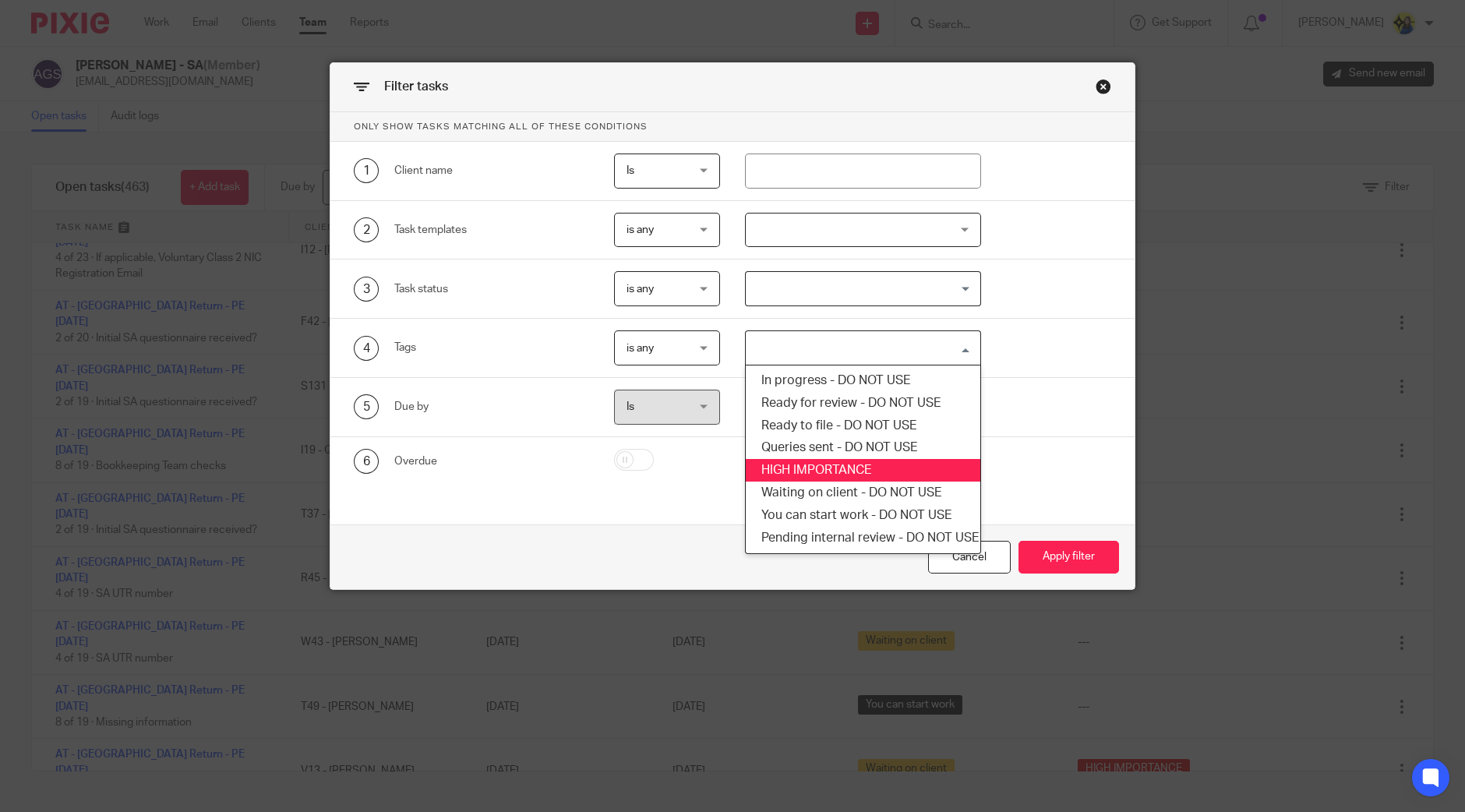
click at [827, 460] on li "HIGH IMPORTANCE" at bounding box center [863, 470] width 234 height 22
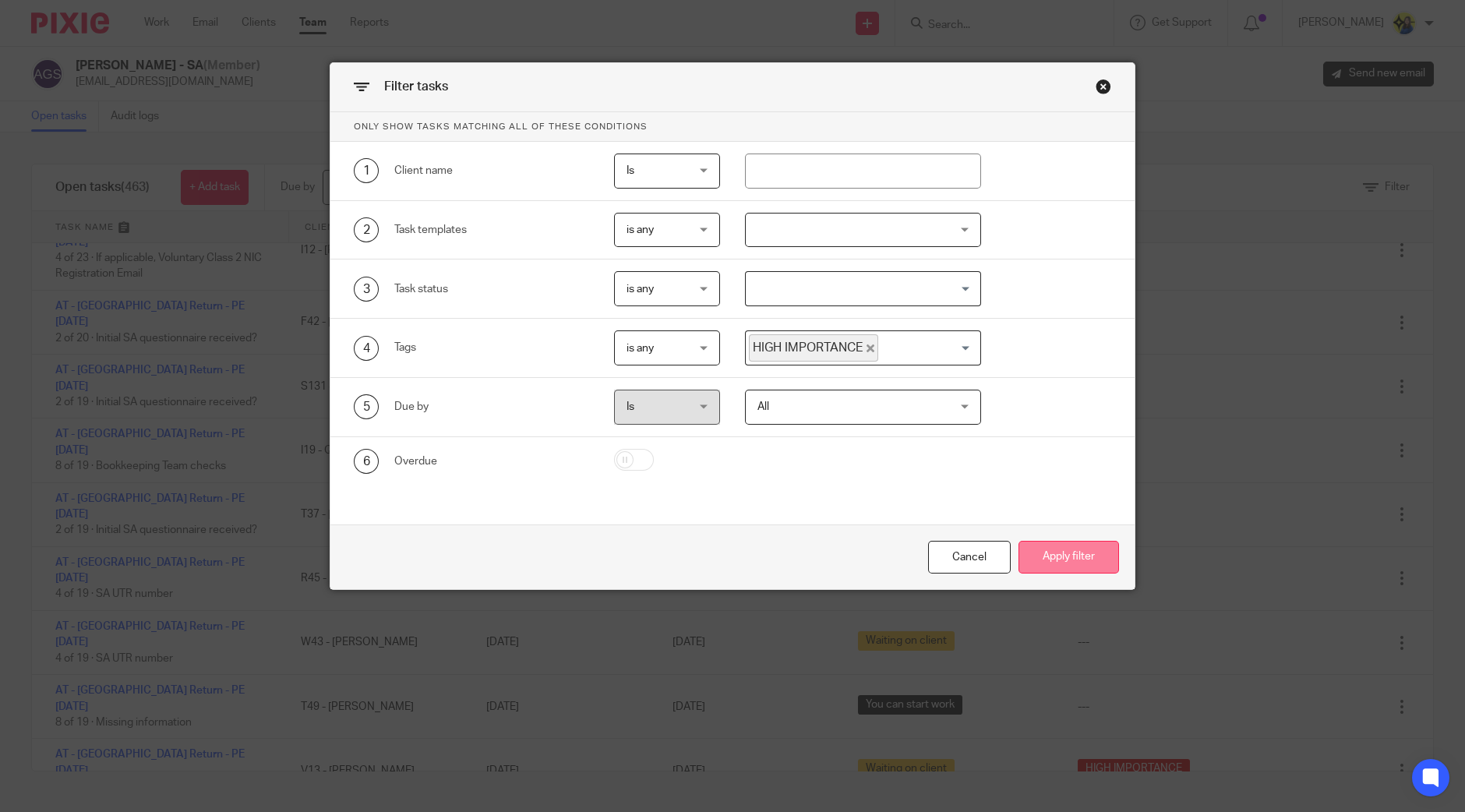
click at [1079, 558] on button "Apply filter" at bounding box center [1068, 557] width 100 height 33
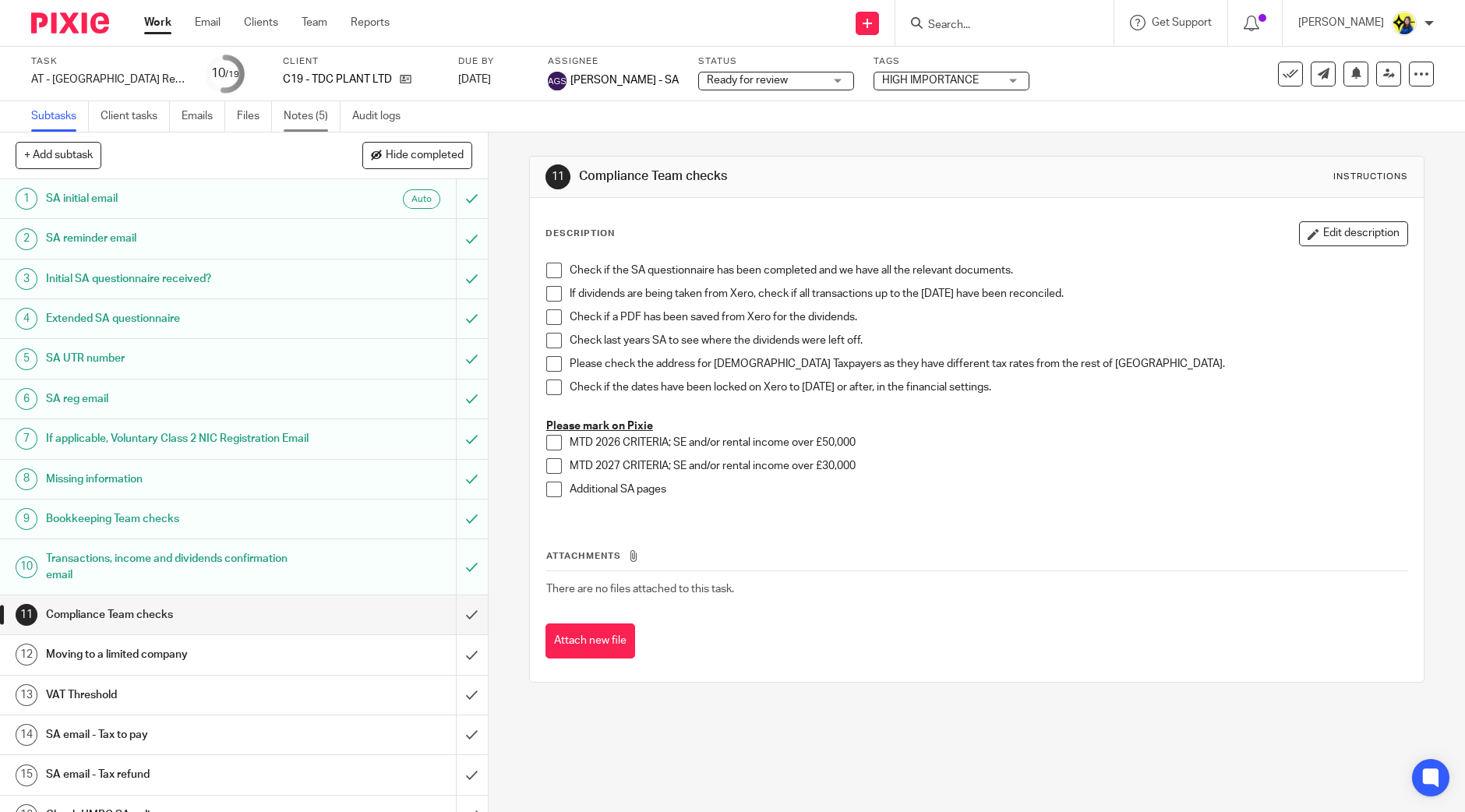
click at [308, 118] on link "Notes (5)" at bounding box center [311, 116] width 56 height 31
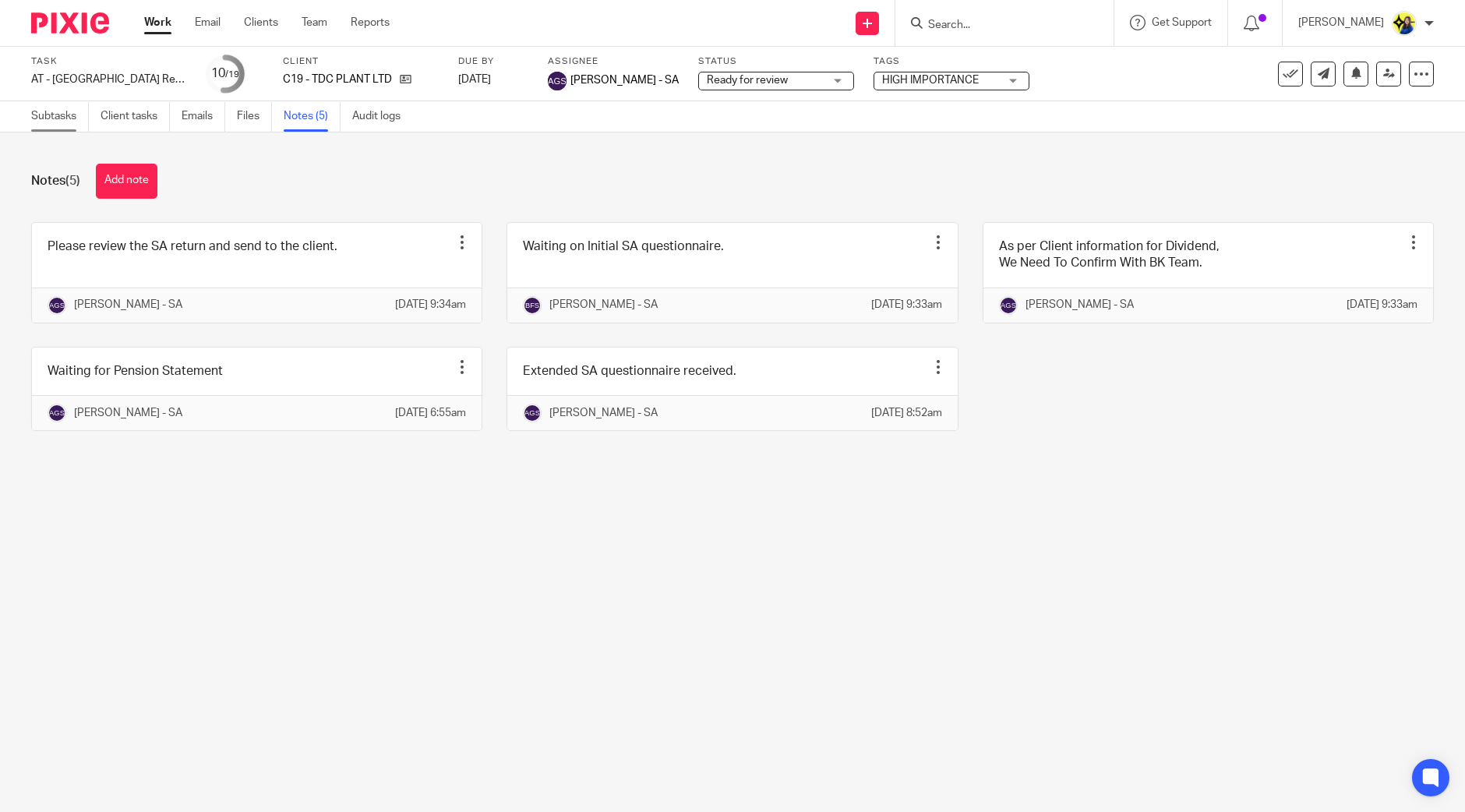
click at [31, 114] on link "Subtasks" at bounding box center [59, 116] width 57 height 31
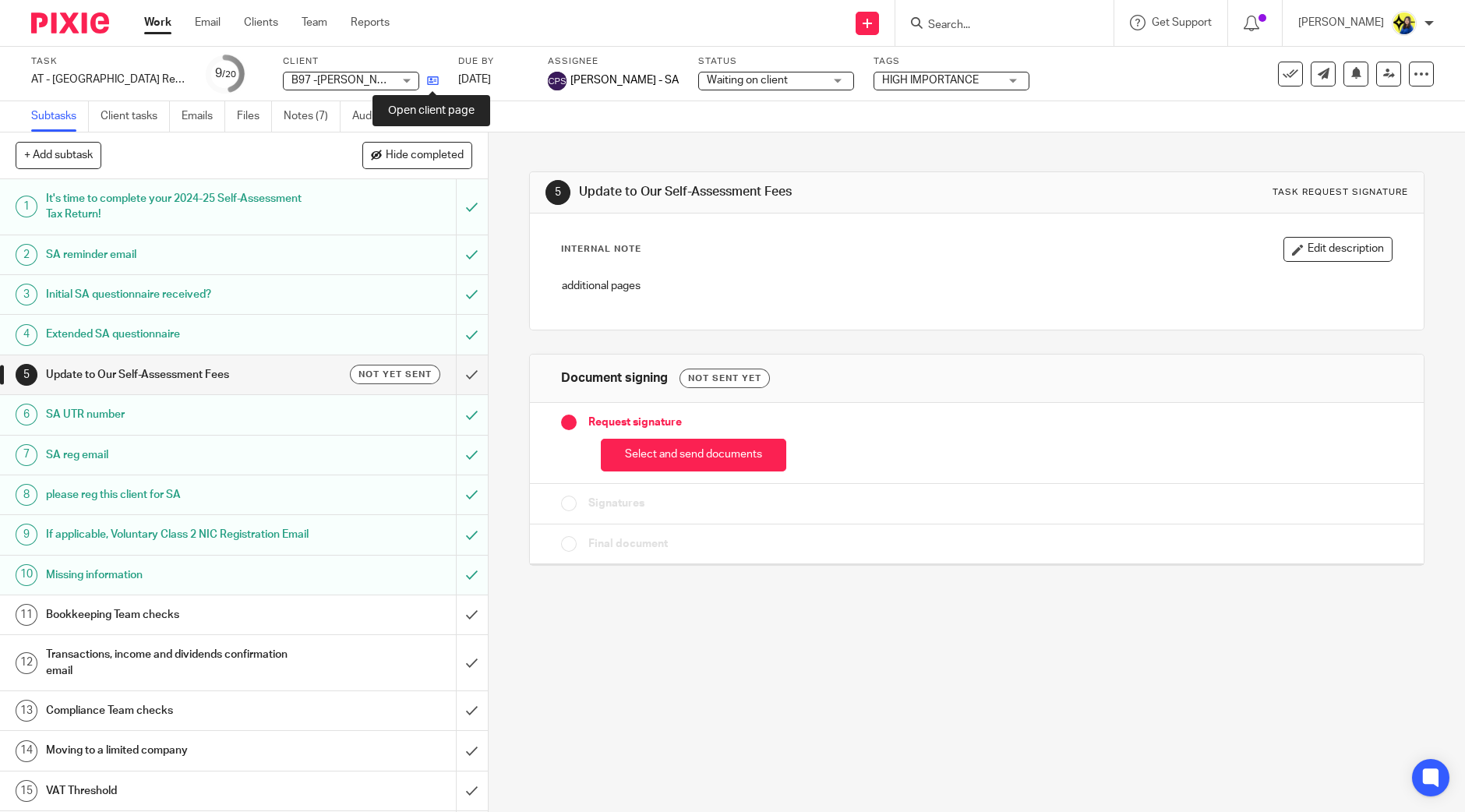
click at [436, 78] on icon at bounding box center [433, 80] width 12 height 12
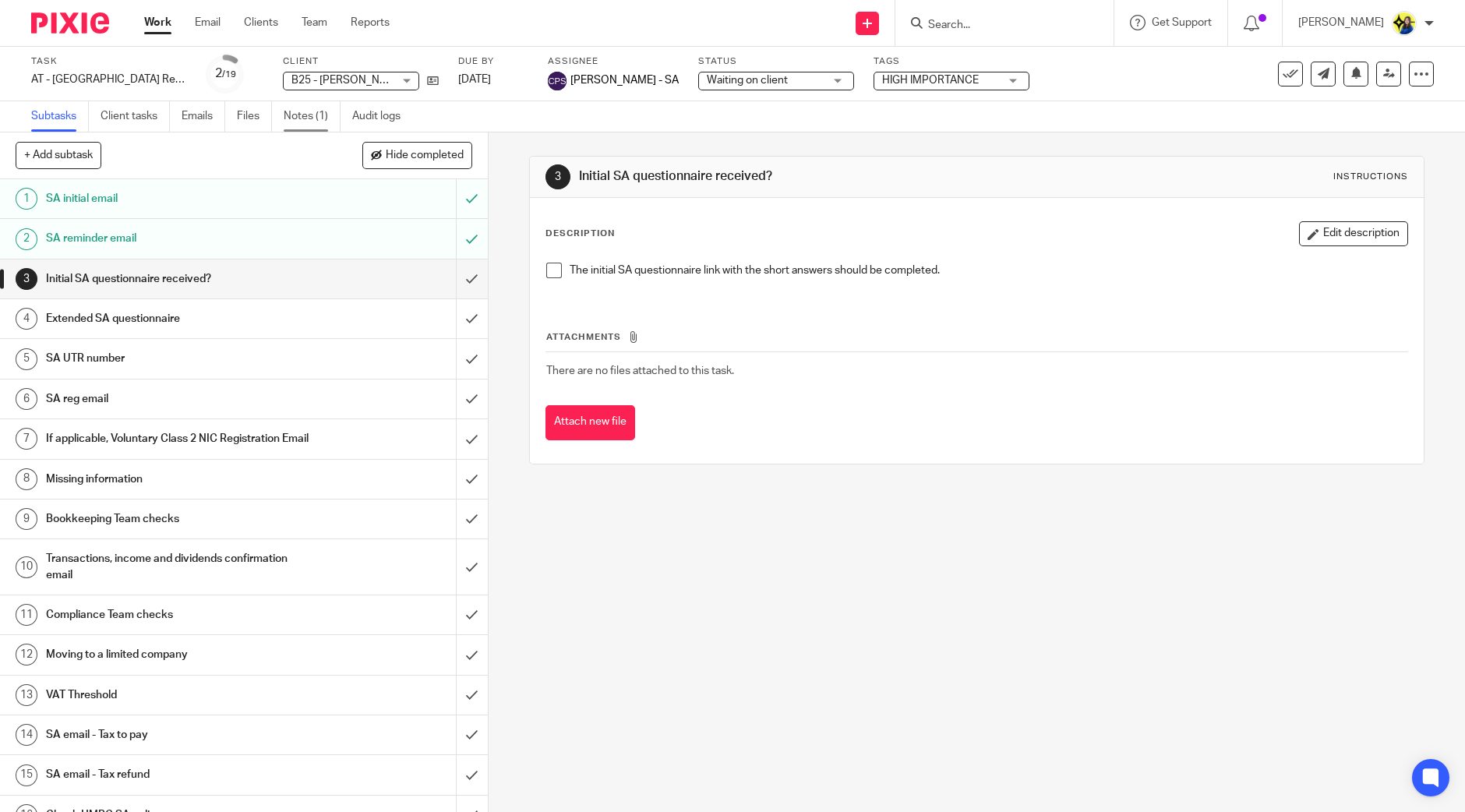
click at [303, 112] on link "Notes (1)" at bounding box center [311, 116] width 56 height 31
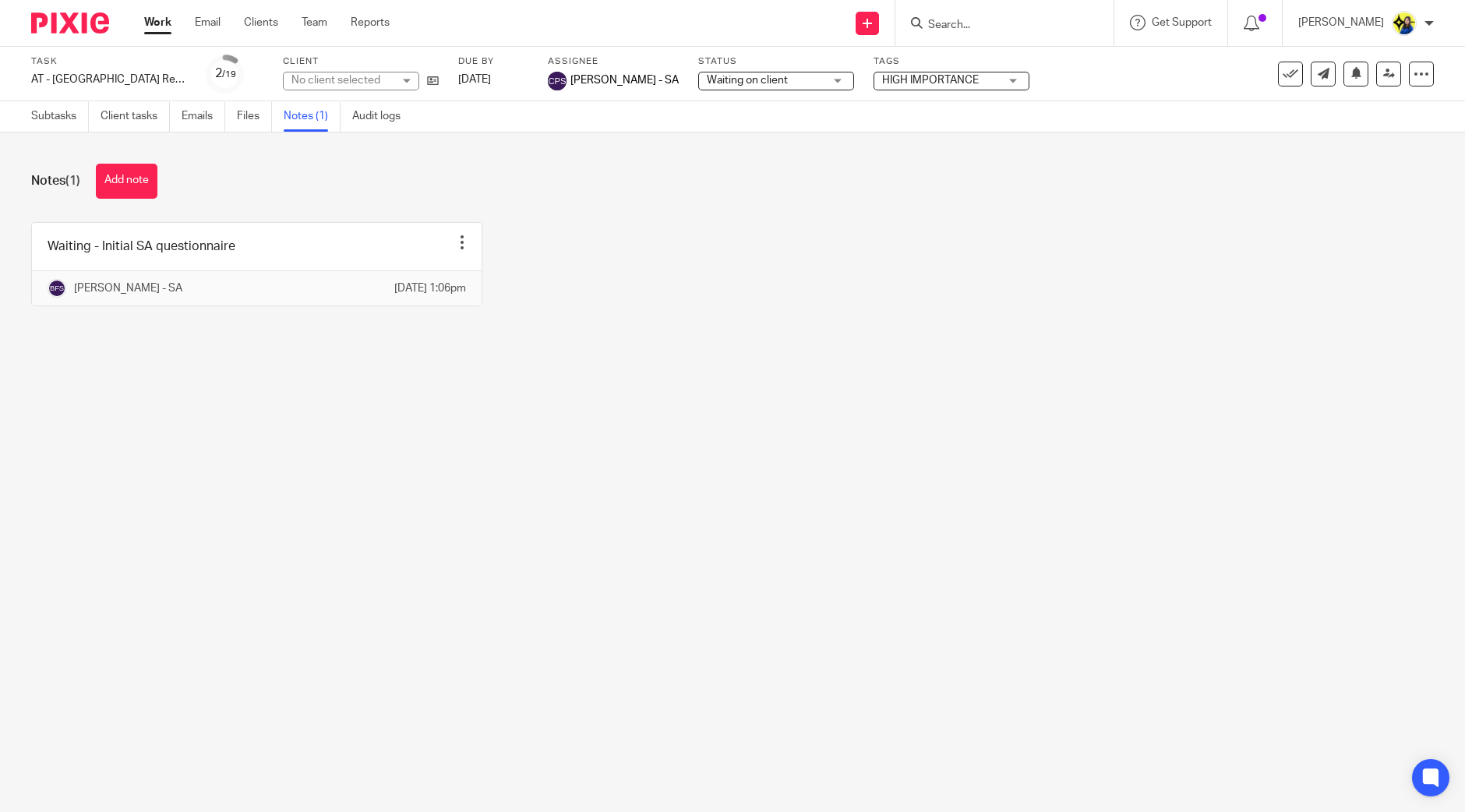
click at [417, 200] on div "Notes (1) Add note Waiting - Initial SA questionnaire Edit note Delete note Bhu…" at bounding box center [732, 246] width 1465 height 228
click at [724, 255] on div "Waiting - Initial SA questionnaire Edit note Delete note Bhumi Fulbaje - SA 13 …" at bounding box center [720, 276] width 1426 height 108
click at [608, 191] on div "Notes (1) Add note" at bounding box center [732, 181] width 1403 height 35
click at [705, 175] on div "Notes (1) Add note" at bounding box center [732, 181] width 1403 height 35
click at [567, 394] on main "Task AT - SA Return - PE 05-04-2025 Save AT - SA Return - PE 05-04-2025 2 /19 C…" at bounding box center [732, 406] width 1465 height 812
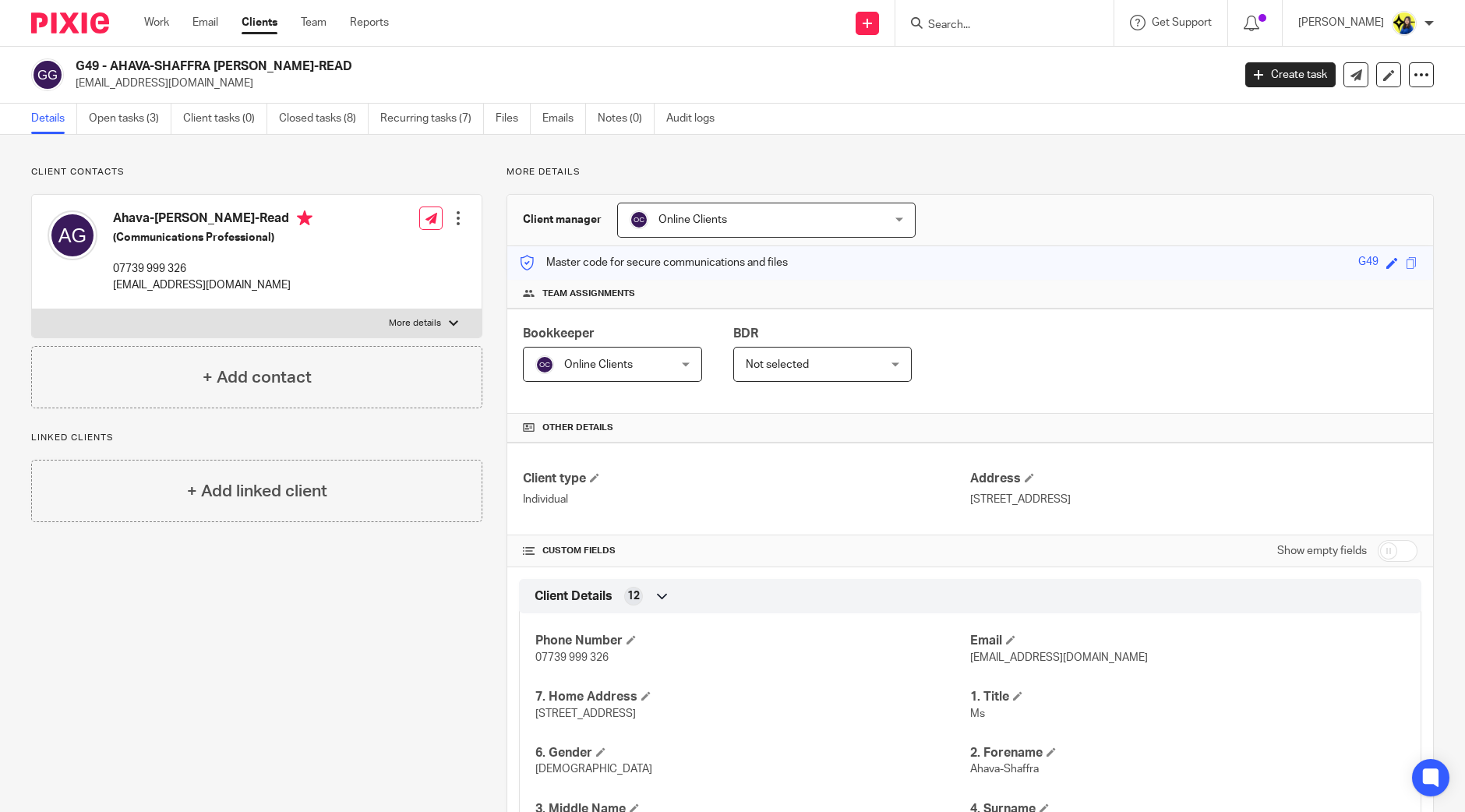
click at [938, 175] on p "More details" at bounding box center [970, 172] width 928 height 13
click at [1047, 31] on input "Search" at bounding box center [997, 26] width 140 height 14
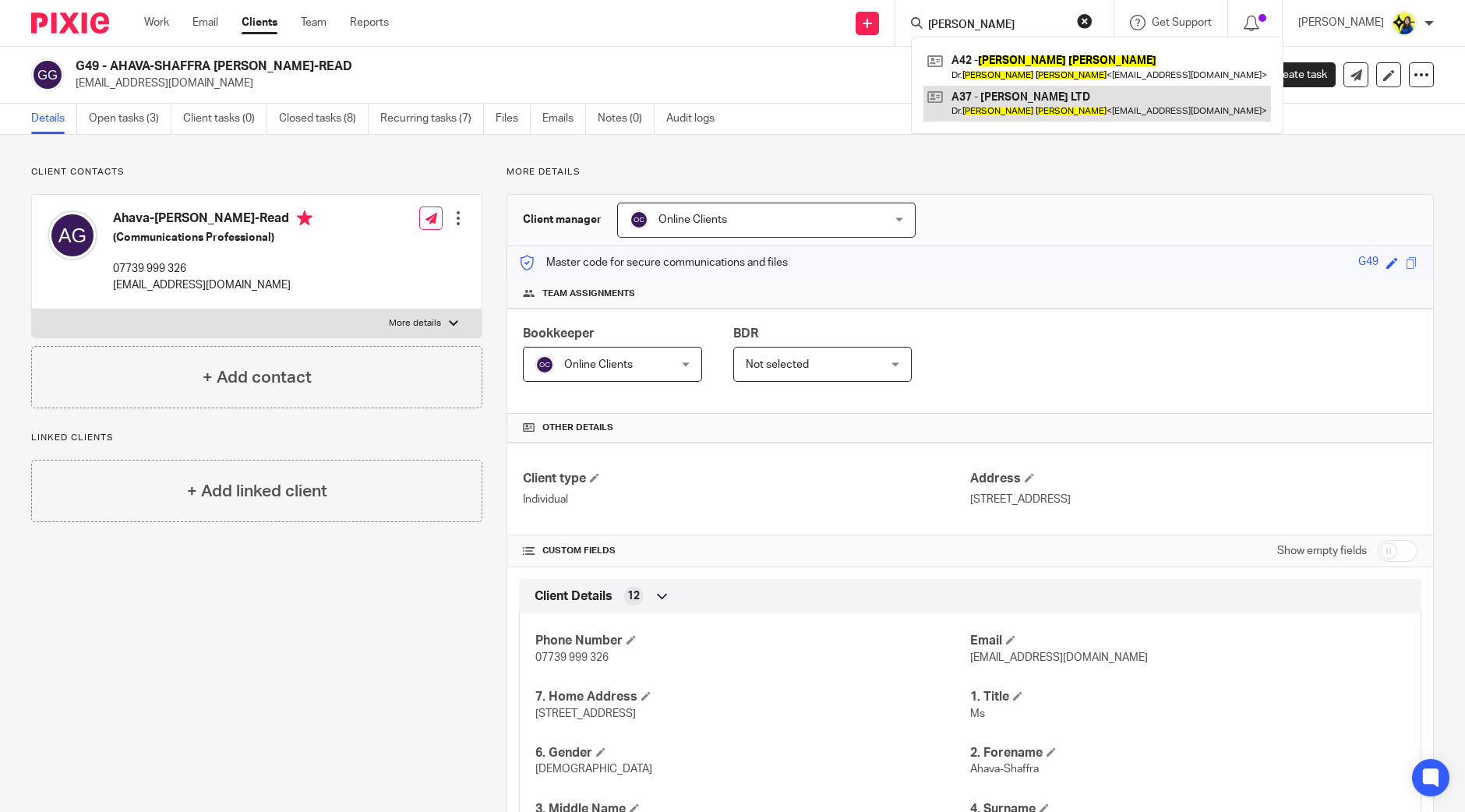
type input "[PERSON_NAME]"
click at [1060, 100] on link at bounding box center [1097, 104] width 347 height 36
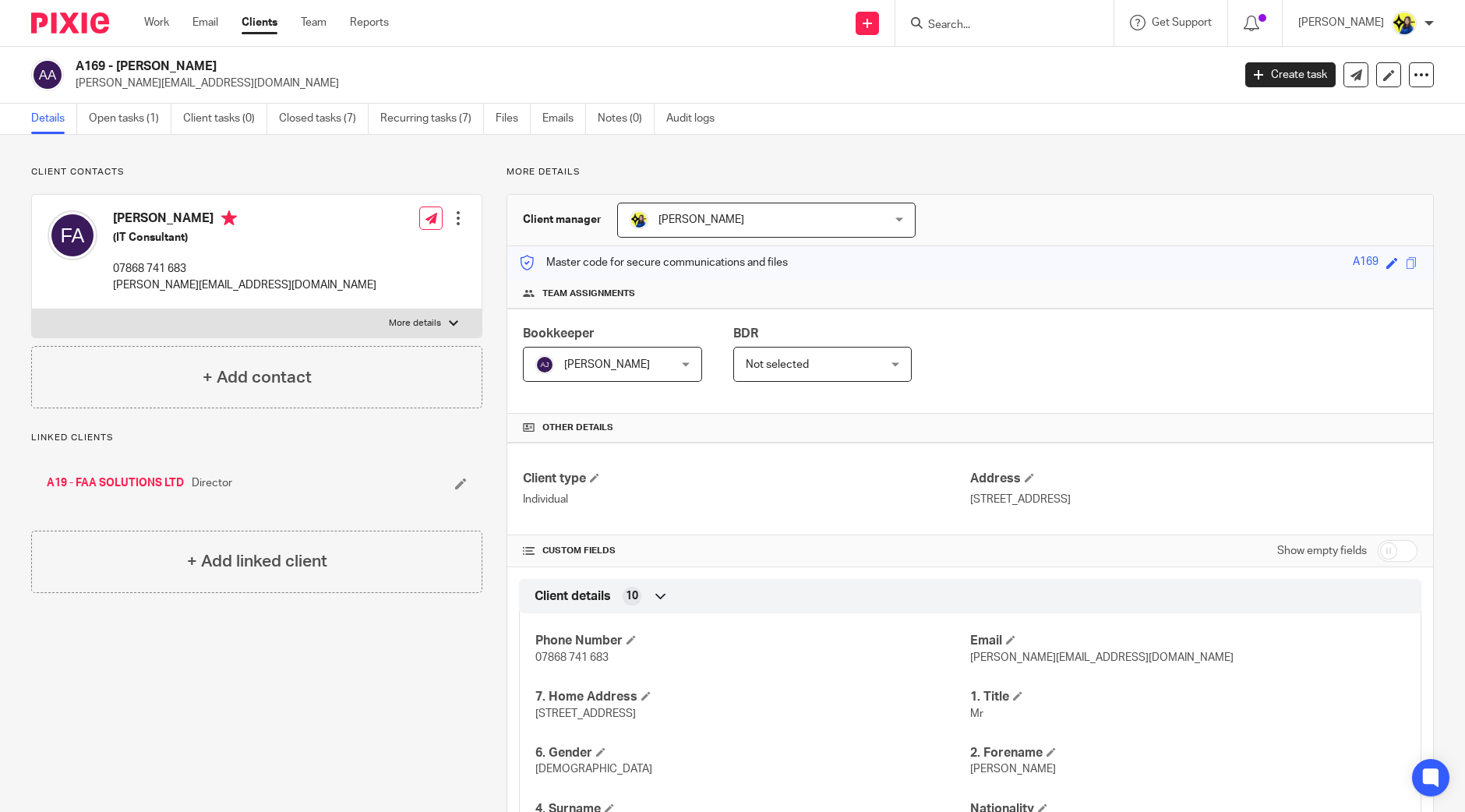
click at [1005, 26] on input "Search" at bounding box center [997, 26] width 140 height 14
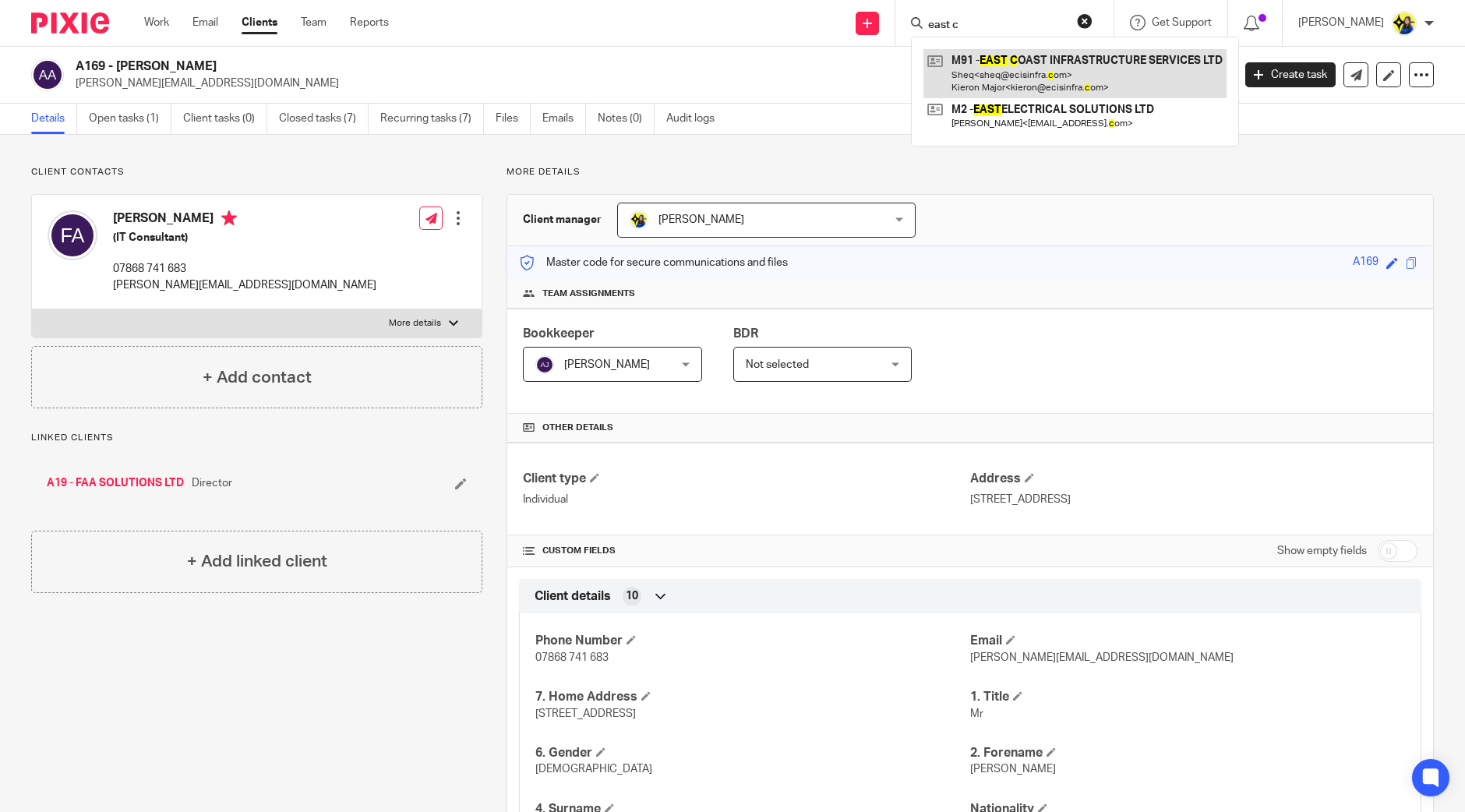
type input "east c"
click at [1082, 80] on link at bounding box center [1075, 73] width 303 height 48
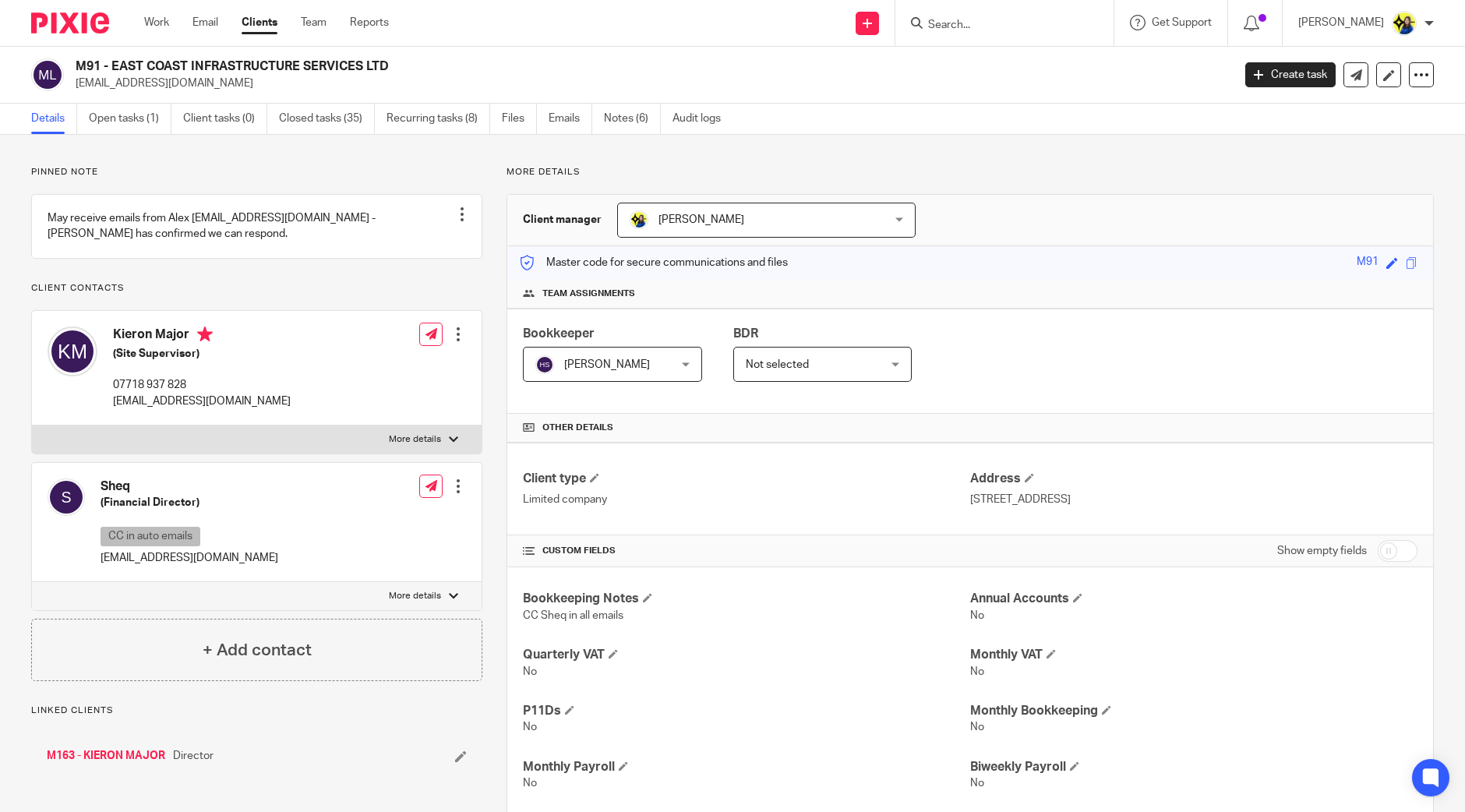
click at [122, 118] on link "Open tasks (1)" at bounding box center [130, 119] width 83 height 31
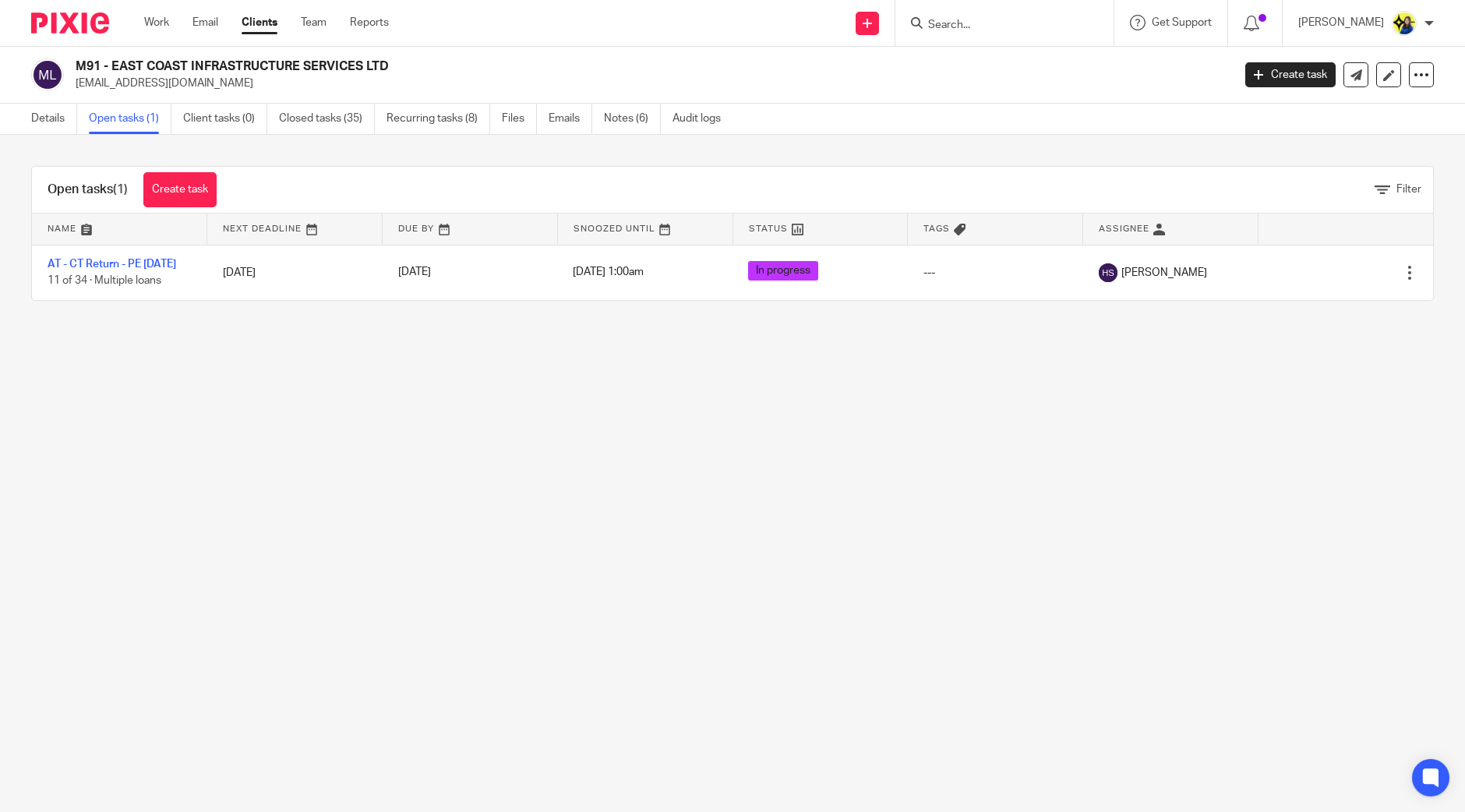
drag, startPoint x: 798, startPoint y: 586, endPoint x: 798, endPoint y: 559, distance: 27.0
click at [795, 586] on main "M91 - EAST COAST INFRASTRUCTURE SERVICES LTD kieron@ecisinfra.com Create task U…" at bounding box center [732, 406] width 1465 height 812
click at [810, 553] on main "M91 - EAST COAST INFRASTRUCTURE SERVICES LTD kieron@ecisinfra.com Create task U…" at bounding box center [732, 406] width 1465 height 812
click at [883, 713] on main "M91 - EAST COAST INFRASTRUCTURE SERVICES LTD kieron@ecisinfra.com Create task U…" at bounding box center [732, 406] width 1465 height 812
click at [271, 481] on main "M91 - EAST COAST INFRASTRUCTURE SERVICES LTD kieron@ecisinfra.com Create task U…" at bounding box center [732, 406] width 1465 height 812
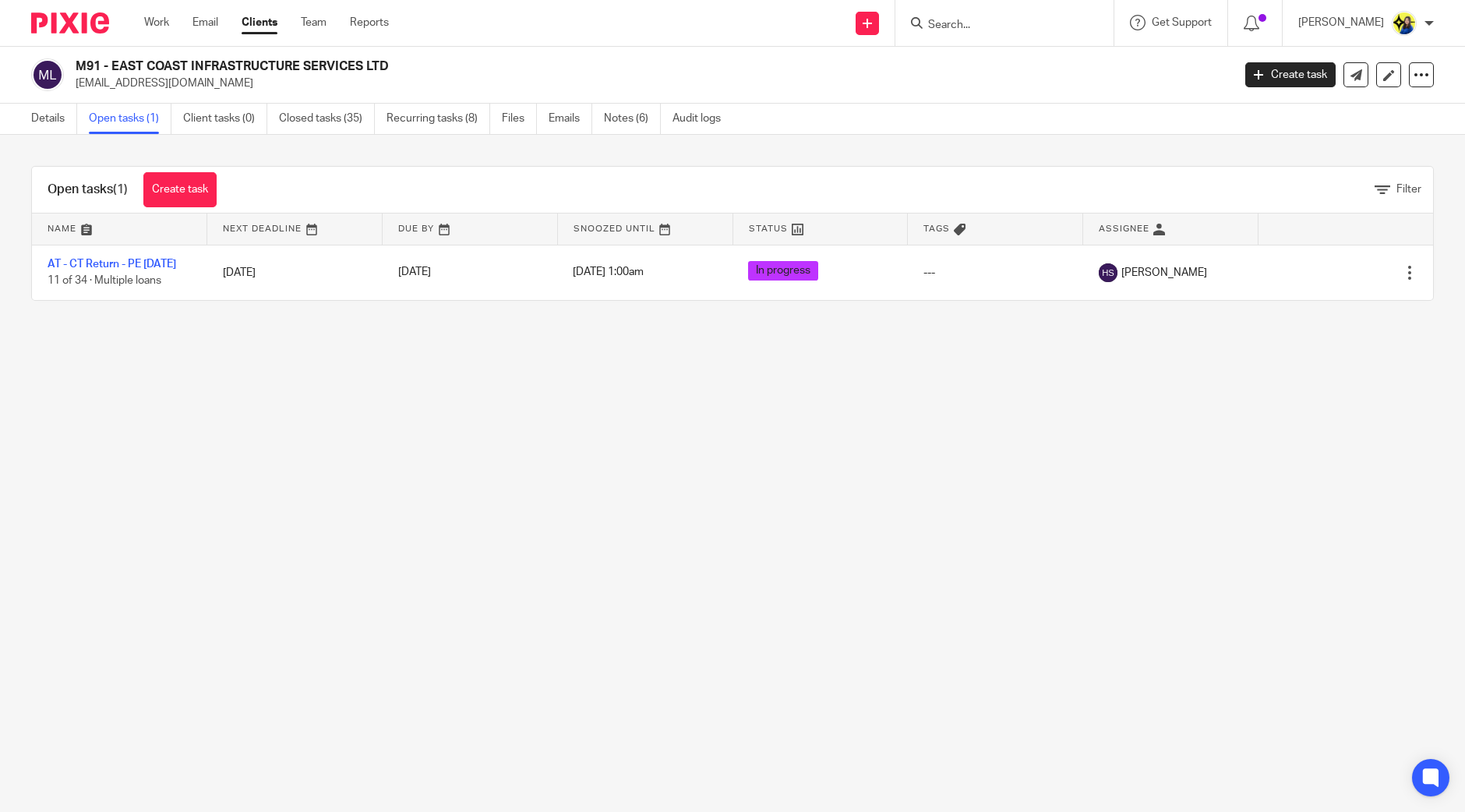
click at [78, 68] on h2 "M91 - EAST COAST INFRASTRUCTURE SERVICES LTD" at bounding box center [534, 66] width 917 height 16
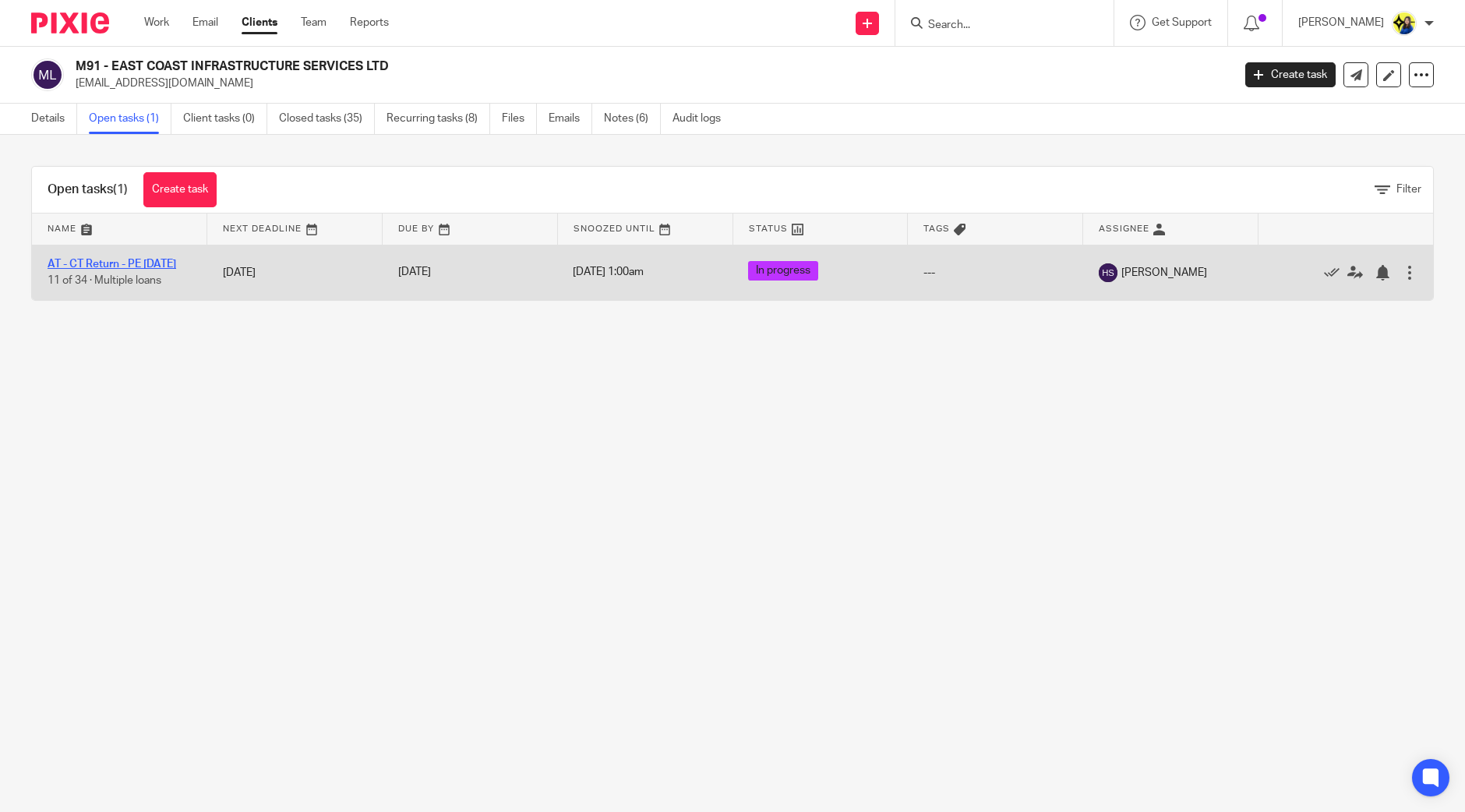
click at [111, 258] on link "AT - CT Return - PE [DATE]" at bounding box center [112, 264] width 128 height 11
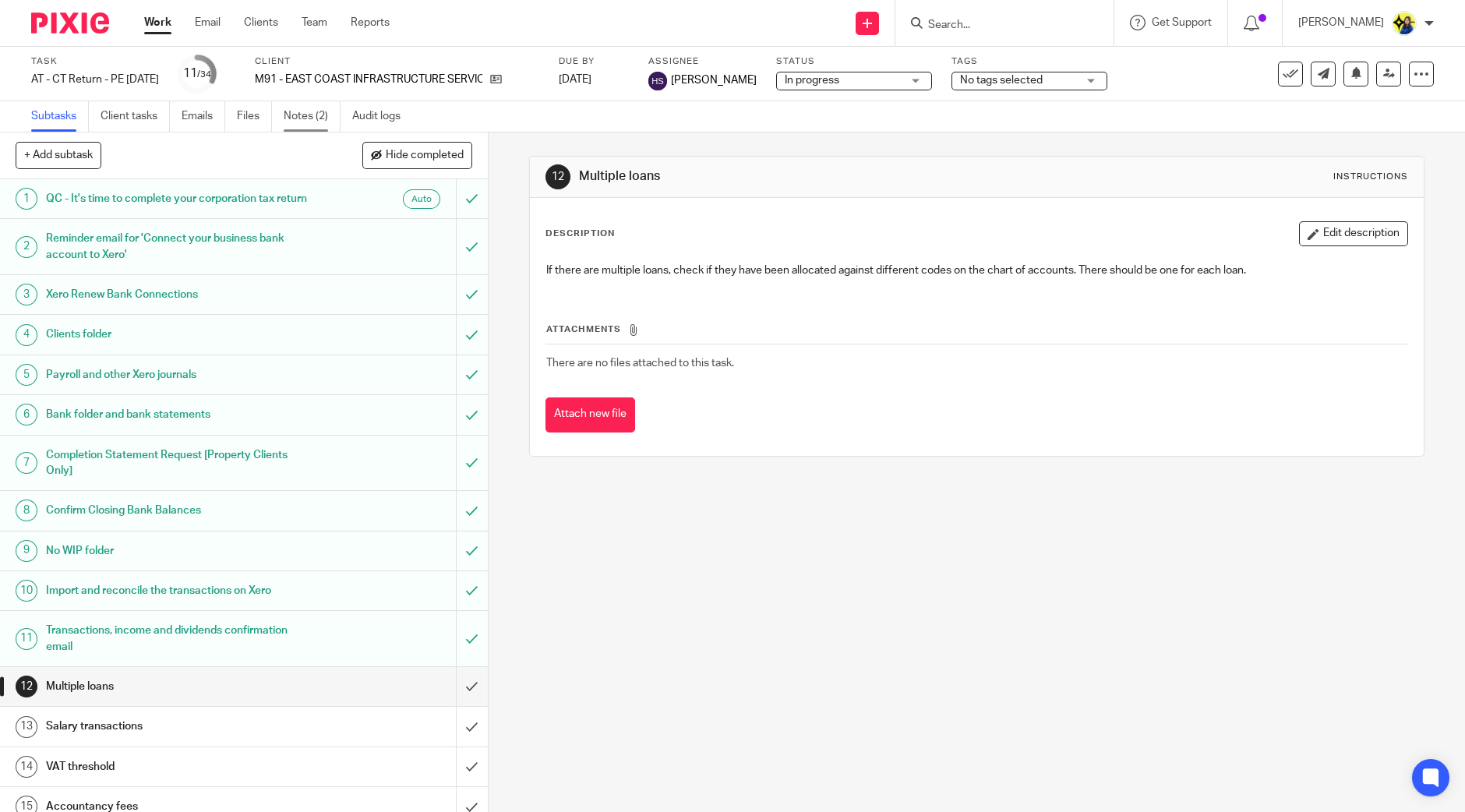
click at [307, 123] on link "Notes (2)" at bounding box center [311, 116] width 56 height 31
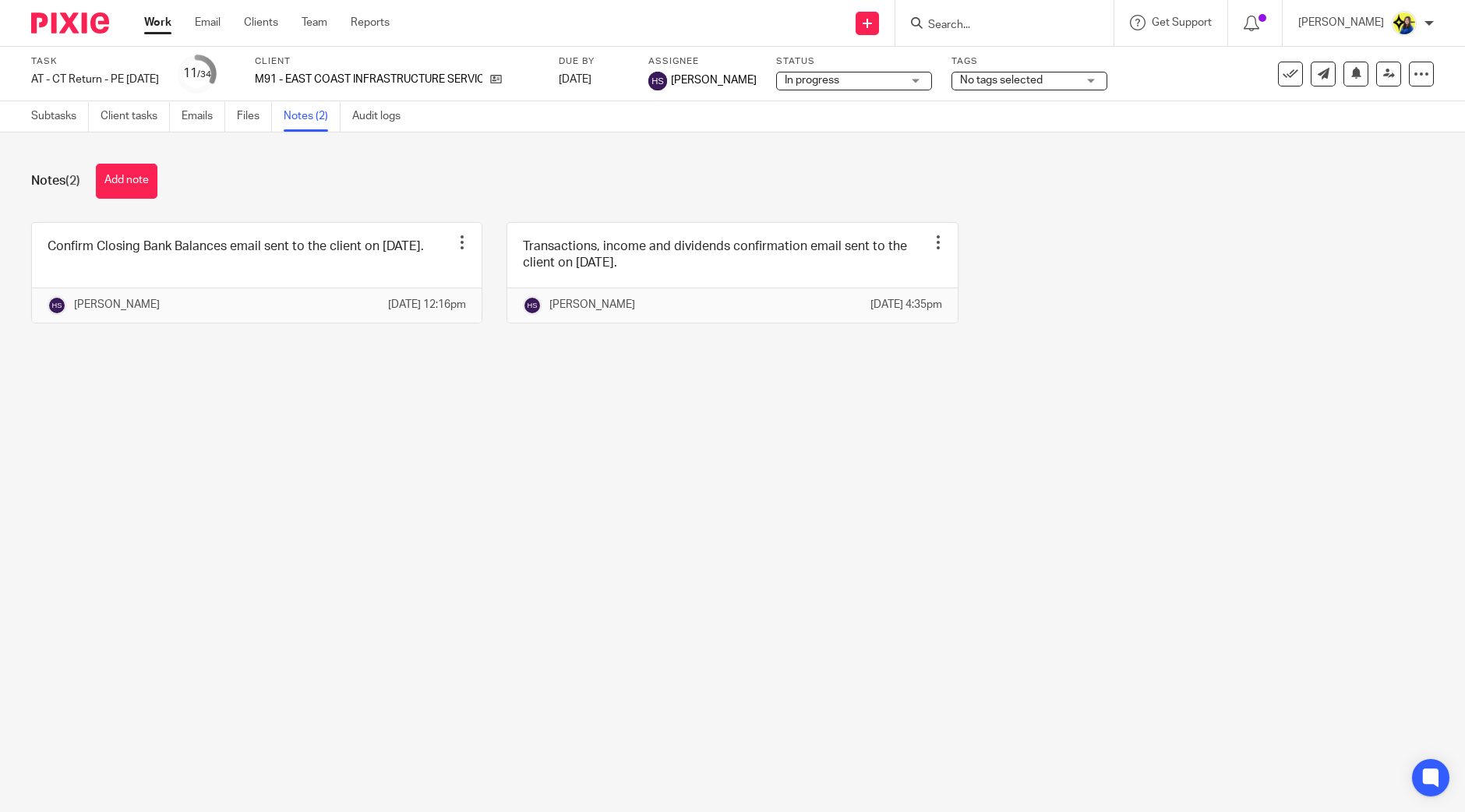
click at [975, 76] on span "No tags selected" at bounding box center [1001, 80] width 83 height 11
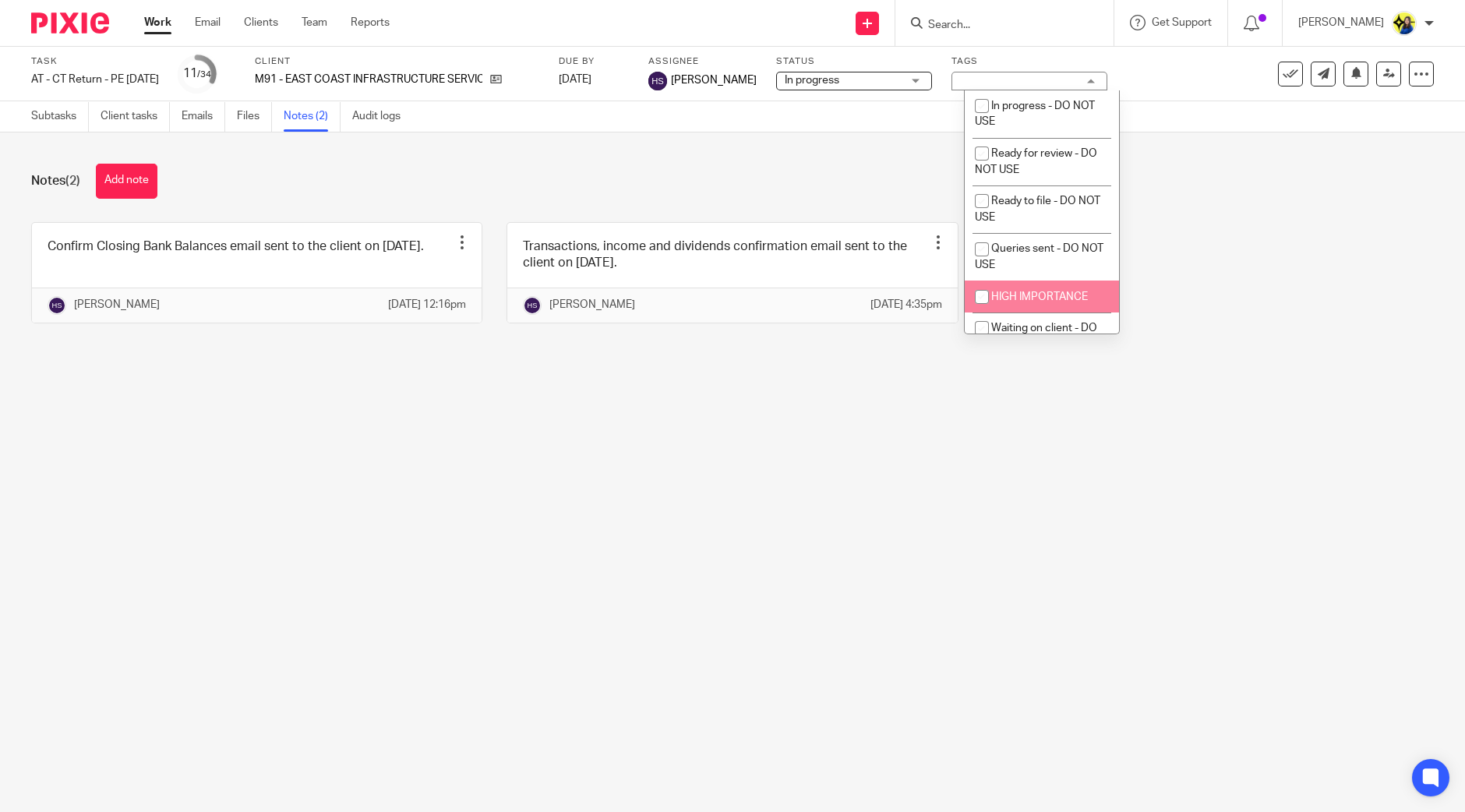
click at [1068, 293] on span "HIGH IMPORTANCE" at bounding box center [1039, 297] width 97 height 11
checkbox input "true"
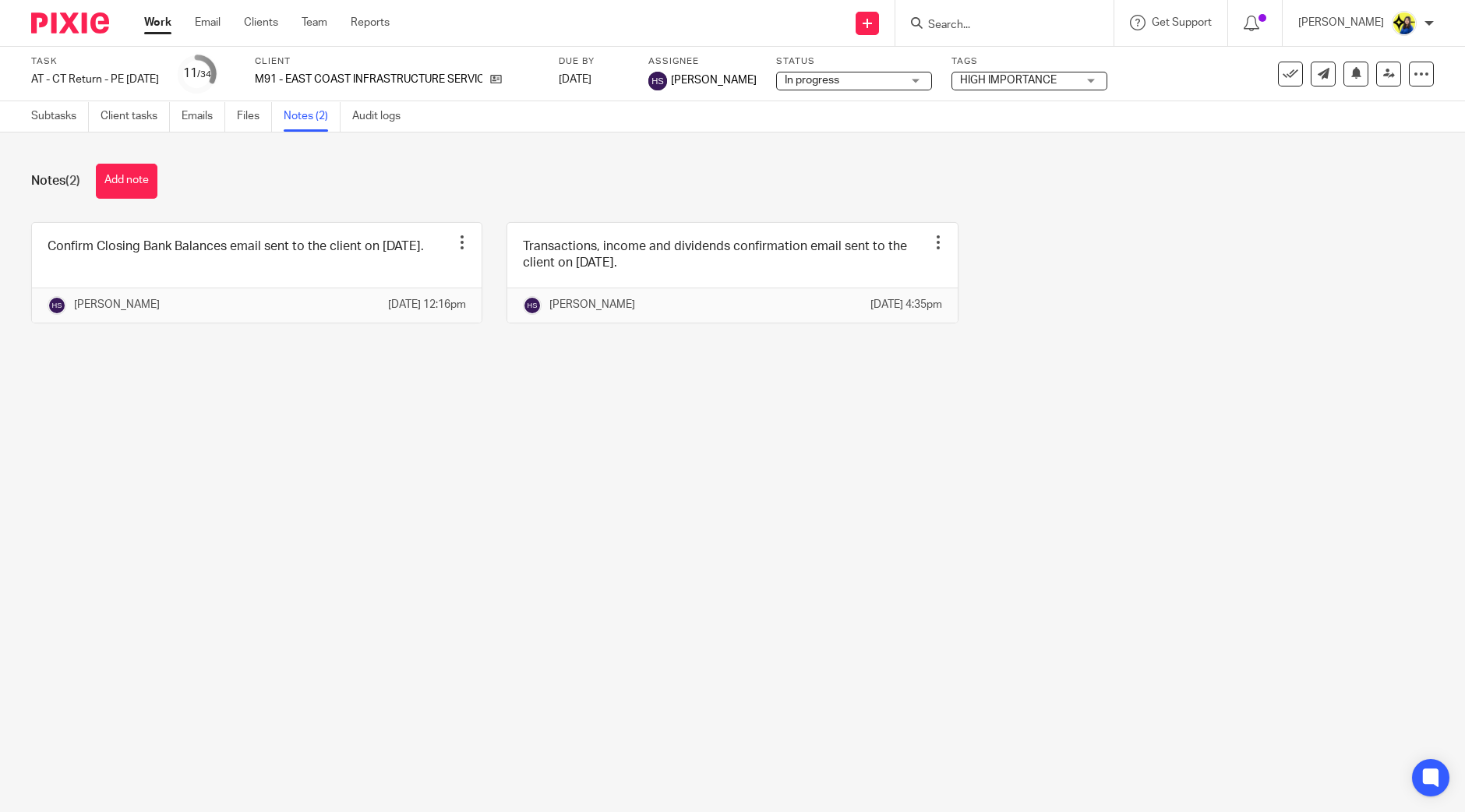
click at [741, 578] on main "Task AT - CT Return - PE 28-02-2025 Save AT - CT Return - PE 28-02-2025 11 /34 …" at bounding box center [732, 406] width 1465 height 812
click at [279, 187] on div "Notes (2) Add note" at bounding box center [732, 181] width 1403 height 35
click at [359, 210] on div "Notes (2) Add note Confirm Closing Bank Balances email sent to the client on 09…" at bounding box center [732, 255] width 1465 height 246
click at [353, 193] on div "Notes (2) Add note" at bounding box center [732, 181] width 1403 height 35
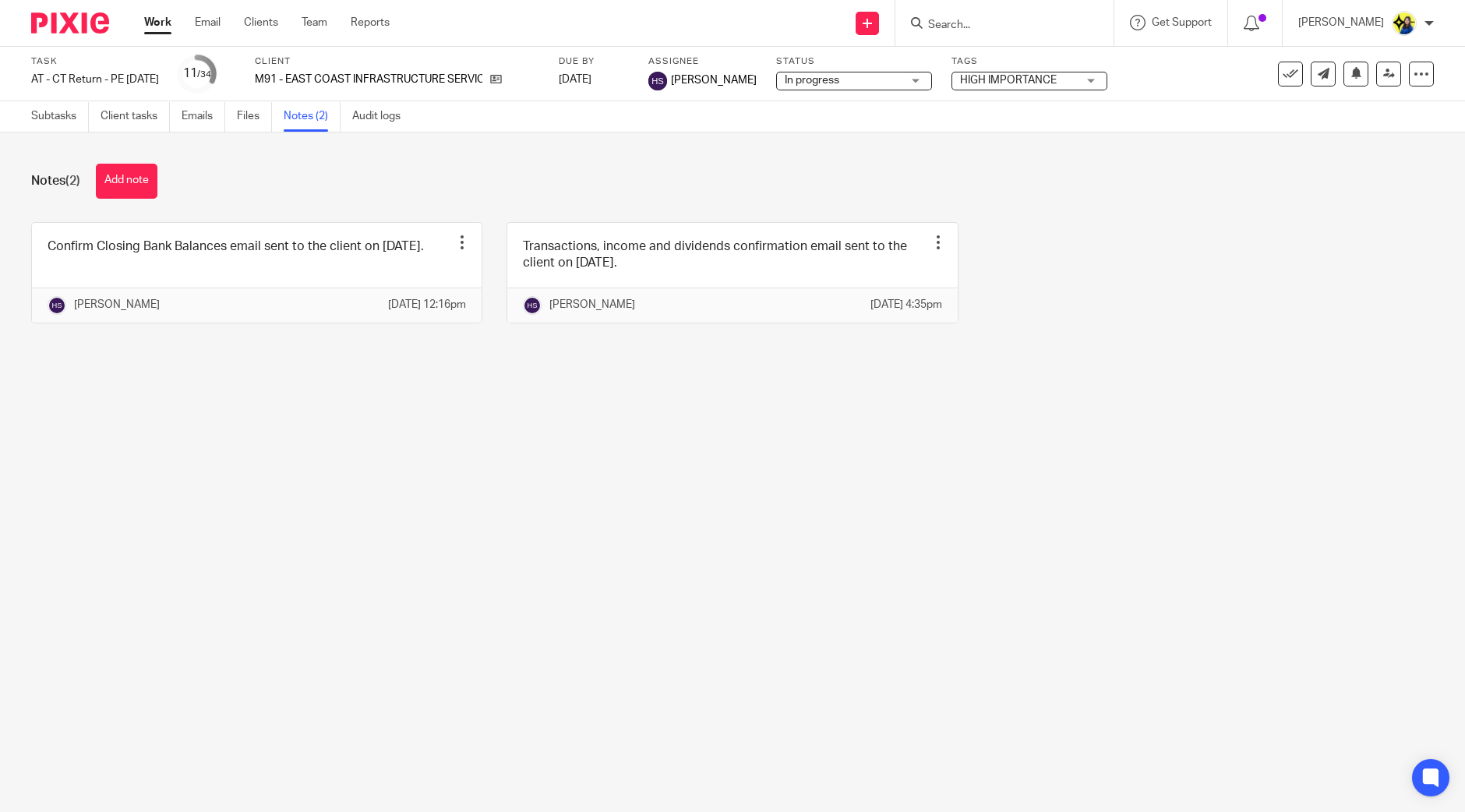
click at [353, 193] on div "Notes (2) Add note" at bounding box center [732, 181] width 1403 height 35
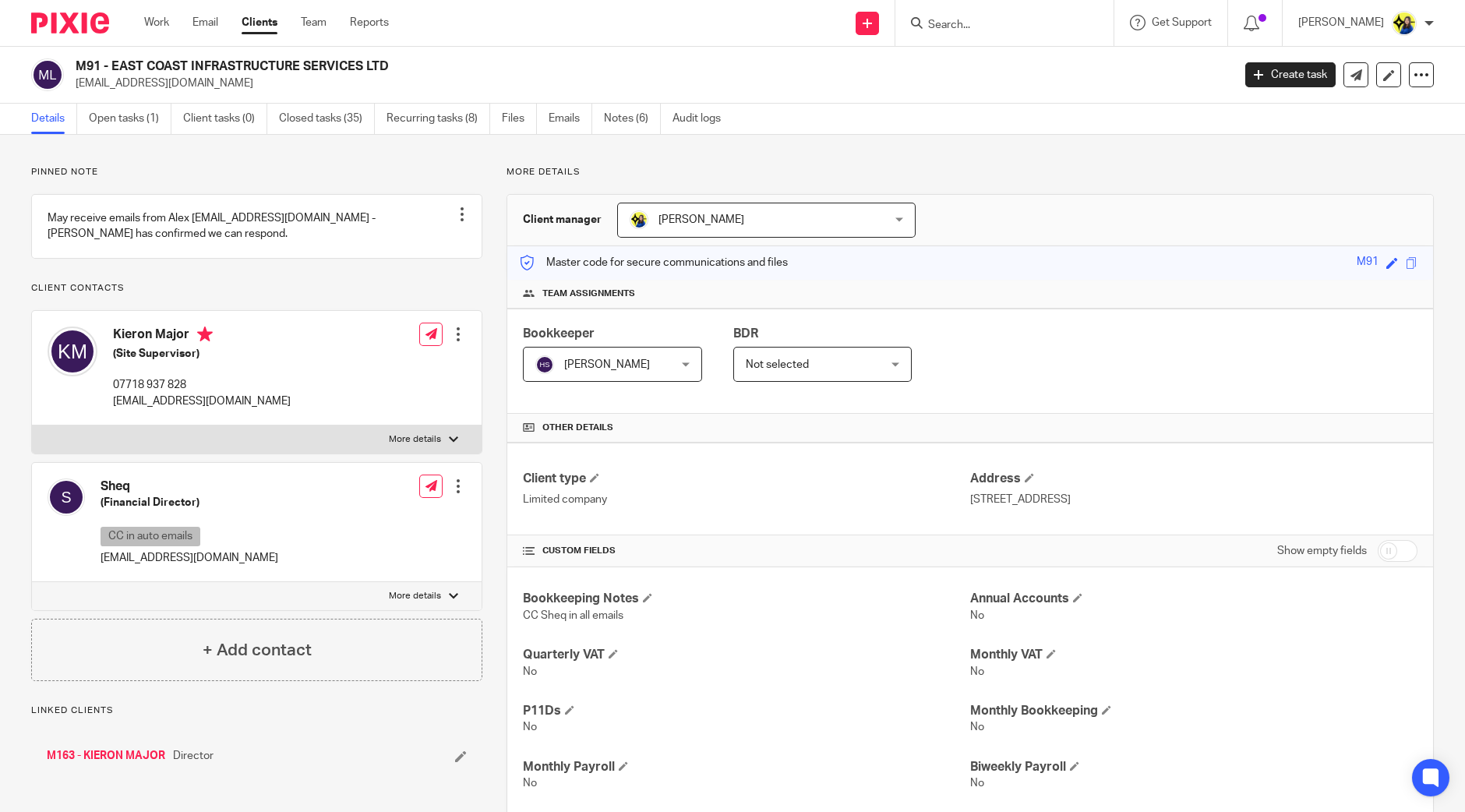
drag, startPoint x: 74, startPoint y: 61, endPoint x: 456, endPoint y: 51, distance: 382.1
click at [456, 51] on div "M91 - EAST COAST INFRASTRUCTURE SERVICES LTD [EMAIL_ADDRESS][DOMAIN_NAME] Creat…" at bounding box center [732, 75] width 1465 height 56
copy h2 "M91 - EAST COAST INFRASTRUCTURE SERVICES LTD"
click at [180, 166] on p "Pinned note" at bounding box center [256, 172] width 451 height 13
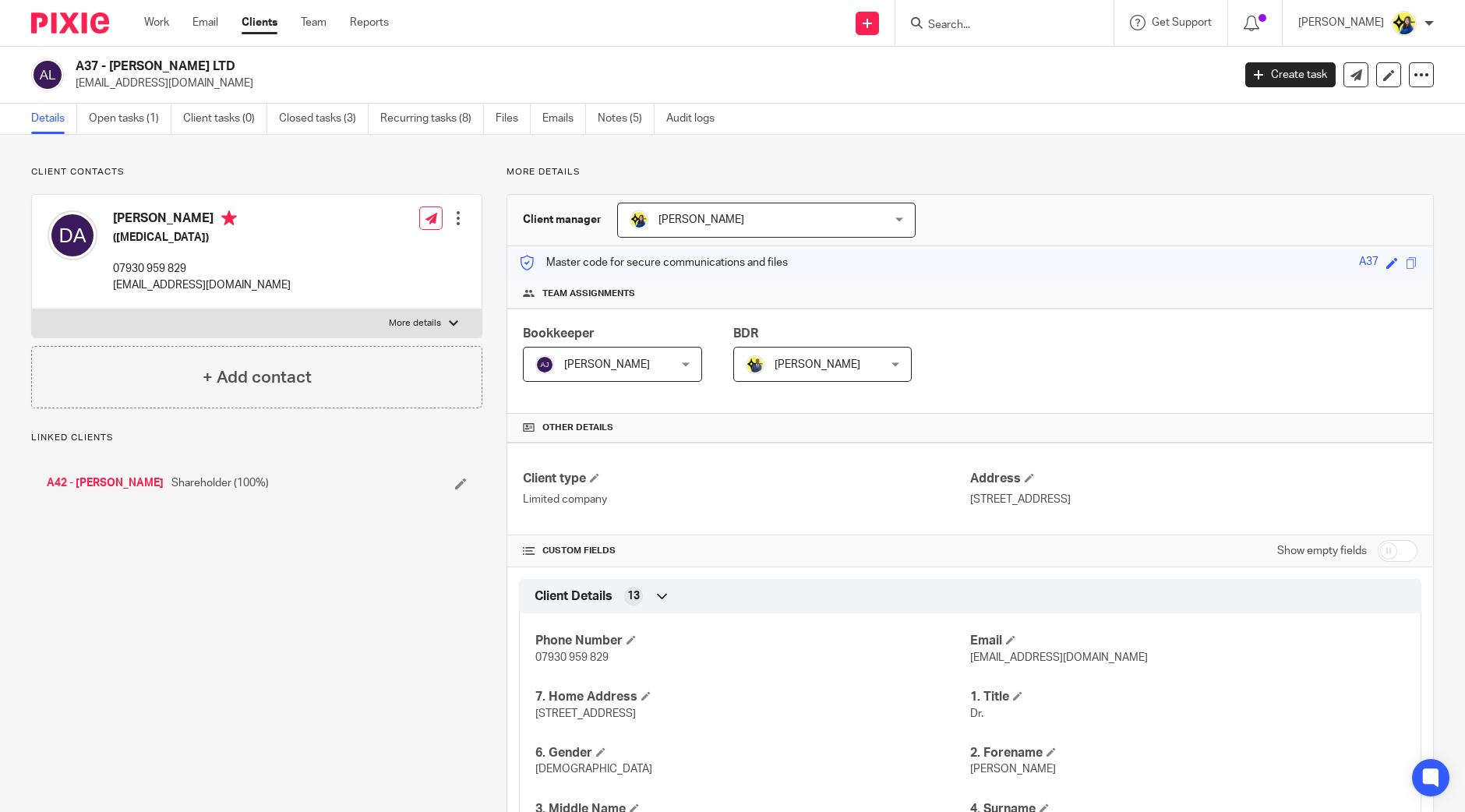
drag, startPoint x: 258, startPoint y: 95, endPoint x: 98, endPoint y: 73, distance: 161.5
click at [98, 73] on div "A37 - ZERA LTD dacheampong7@gmail.com Create task Update from Companies House E…" at bounding box center [732, 75] width 1465 height 56
click at [98, 64] on h2 "A37 - [PERSON_NAME] LTD" at bounding box center [534, 66] width 917 height 16
click at [624, 118] on link "Notes (5)" at bounding box center [626, 119] width 56 height 31
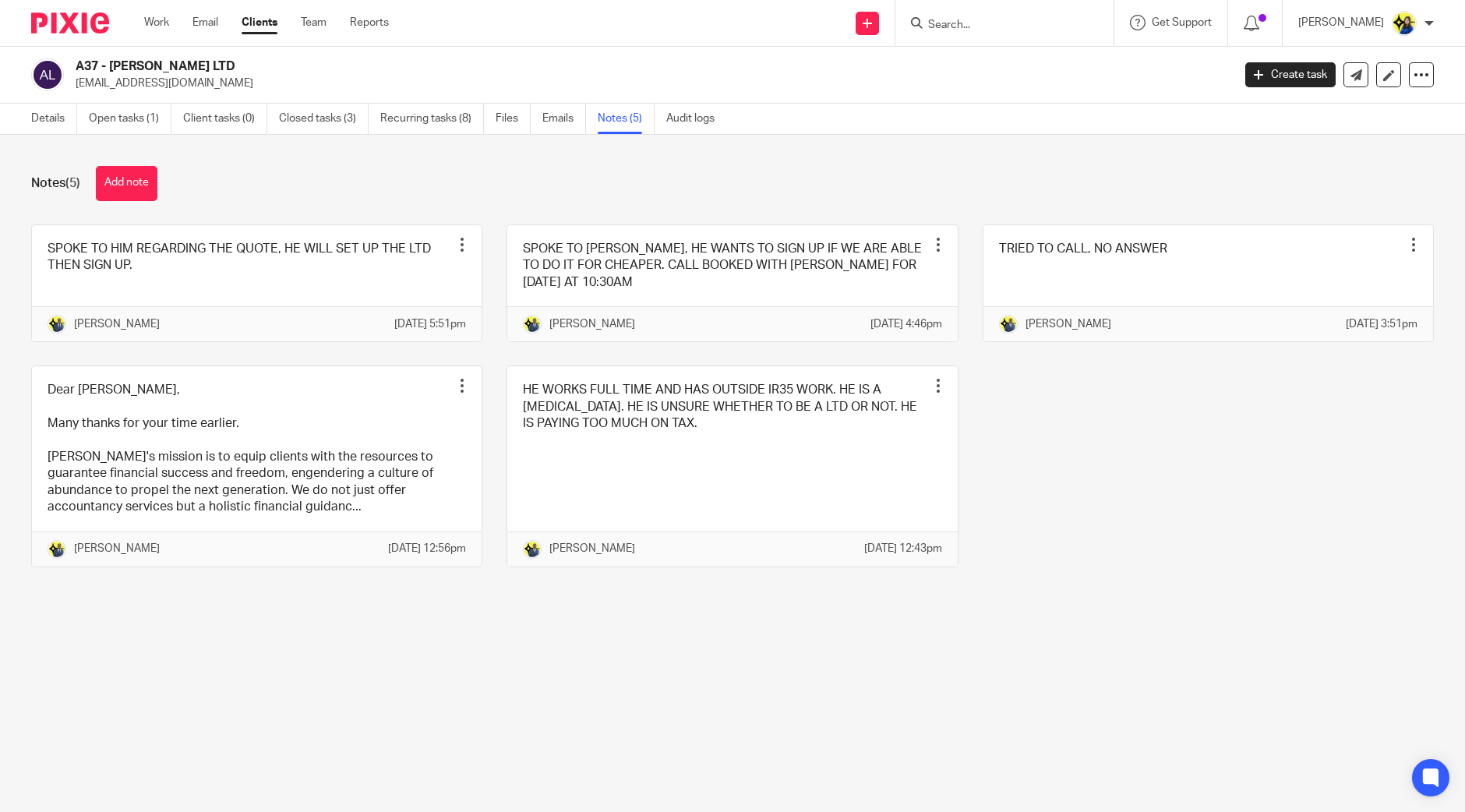
click at [294, 179] on div "Notes (5) Add note" at bounding box center [732, 183] width 1403 height 35
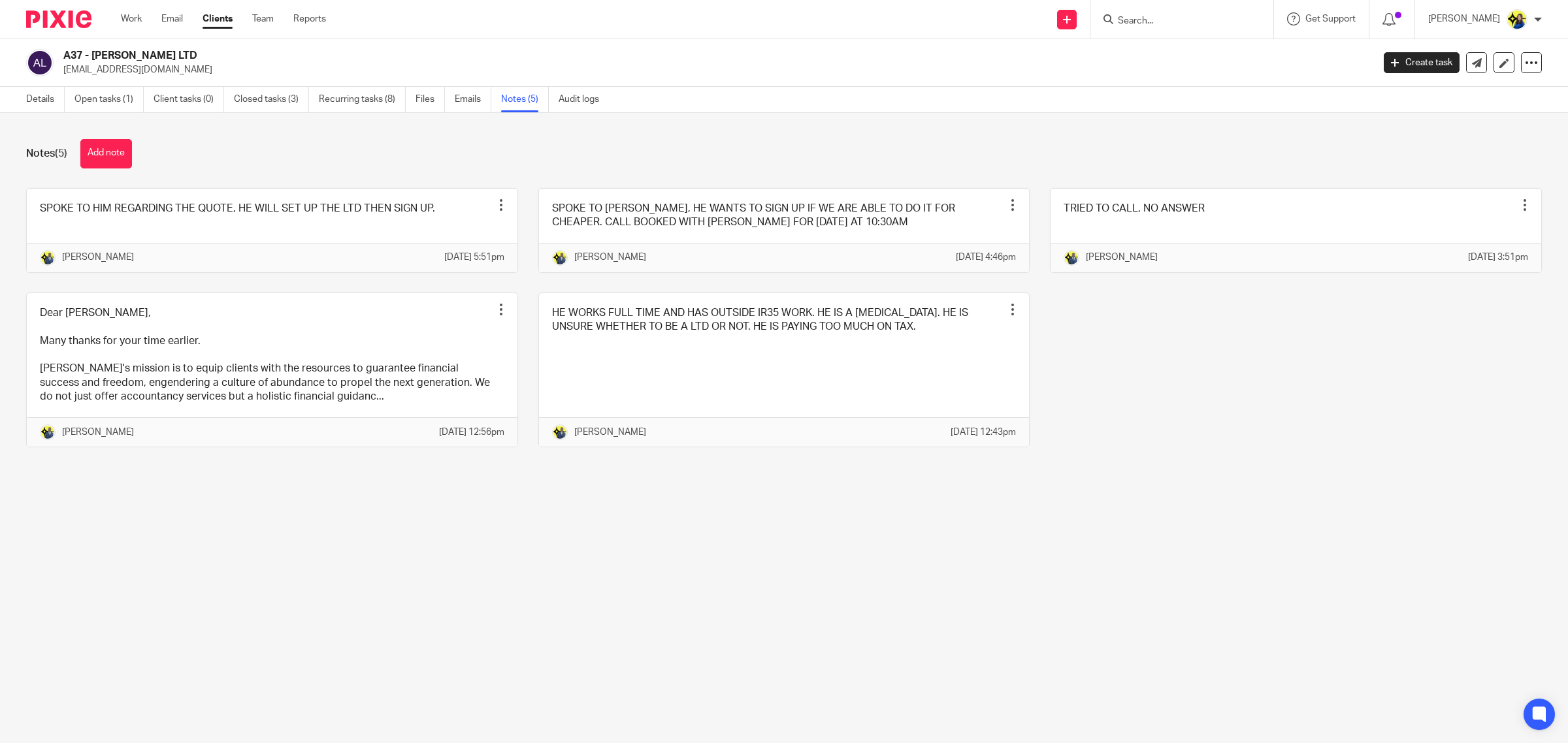
click at [1173, 394] on div "SPOKE TO HIM REGARDING THE QUOTE, HE WILL SET UP THE LTD THEN SIGN UP. Pin note…" at bounding box center [773, 327] width 1536 height 279
click at [230, 152] on div "Notes (5) Add note" at bounding box center [783, 153] width 1516 height 29
click at [190, 149] on div "Notes (5) Add note" at bounding box center [783, 153] width 1516 height 29
click at [109, 160] on button "Add note" at bounding box center [106, 153] width 52 height 29
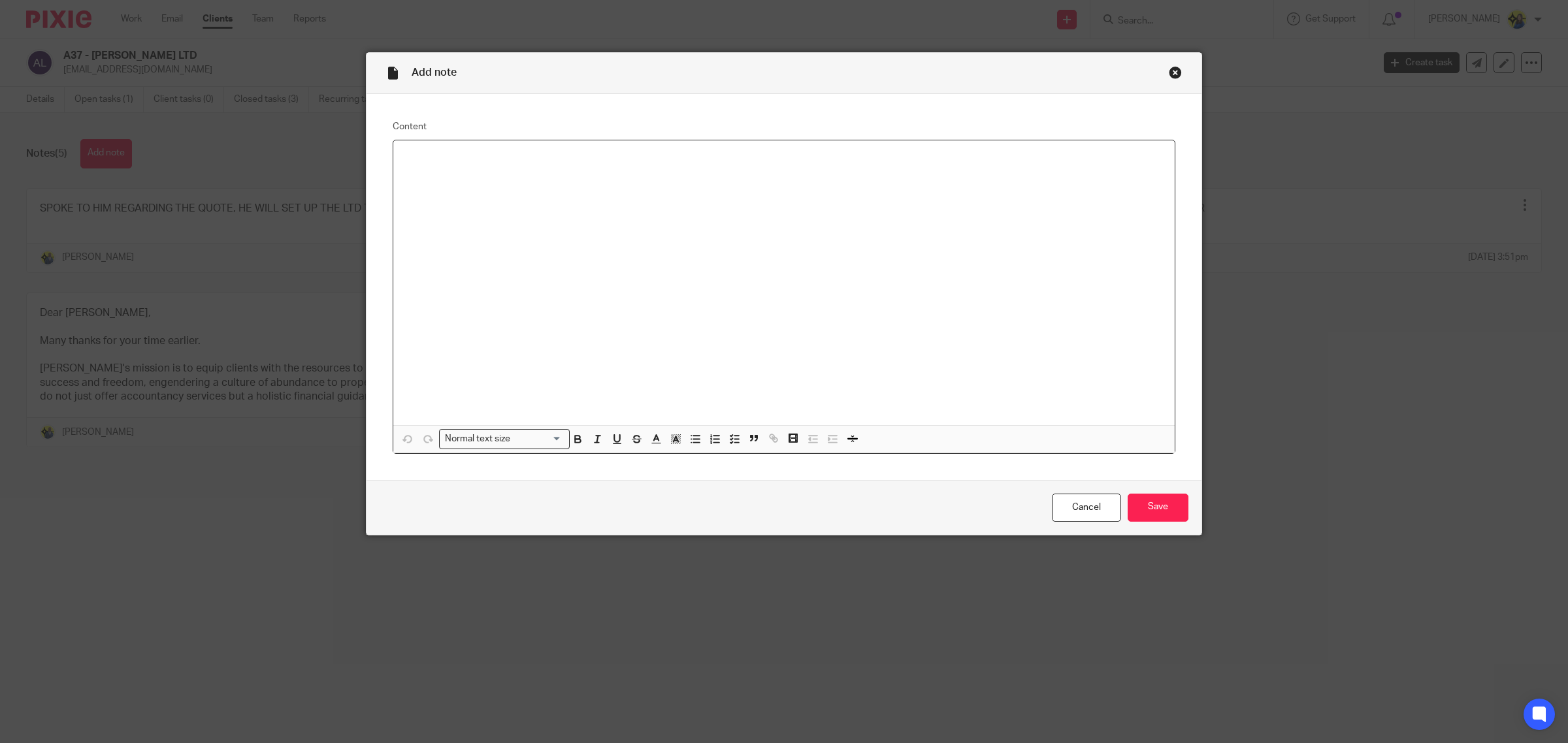
click at [752, 223] on div at bounding box center [783, 283] width 781 height 285
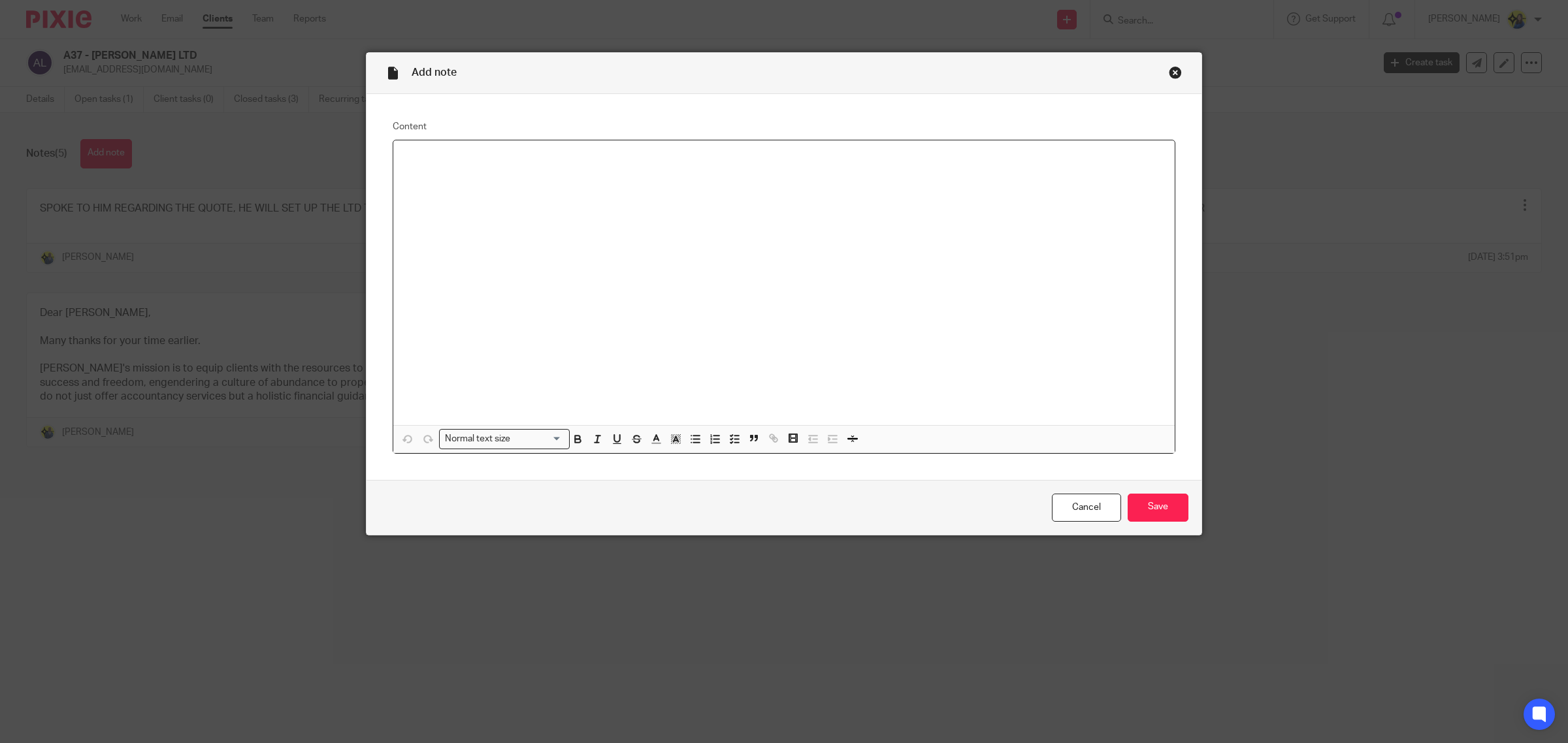
click at [752, 223] on div at bounding box center [783, 283] width 781 height 285
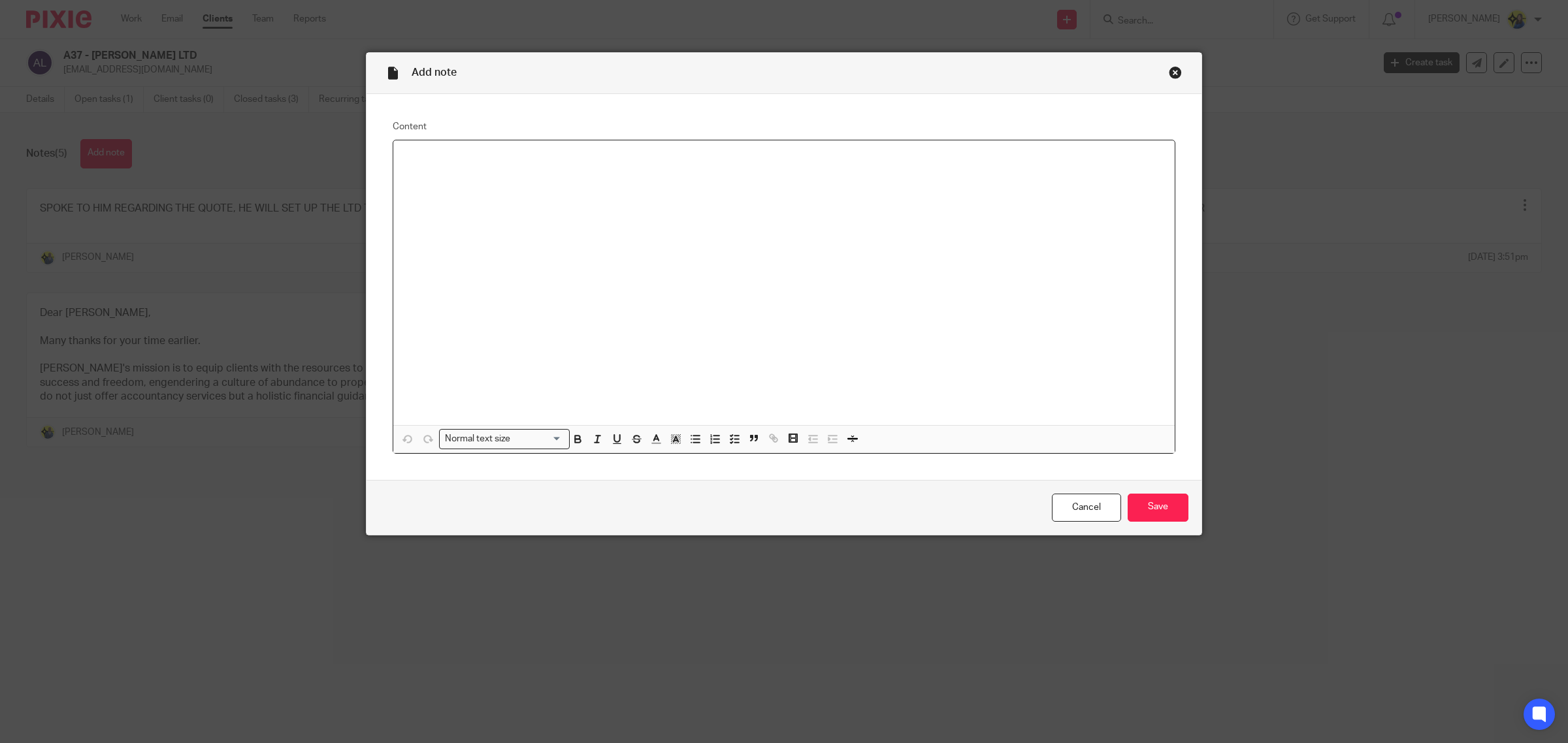
click at [752, 223] on div at bounding box center [783, 283] width 781 height 285
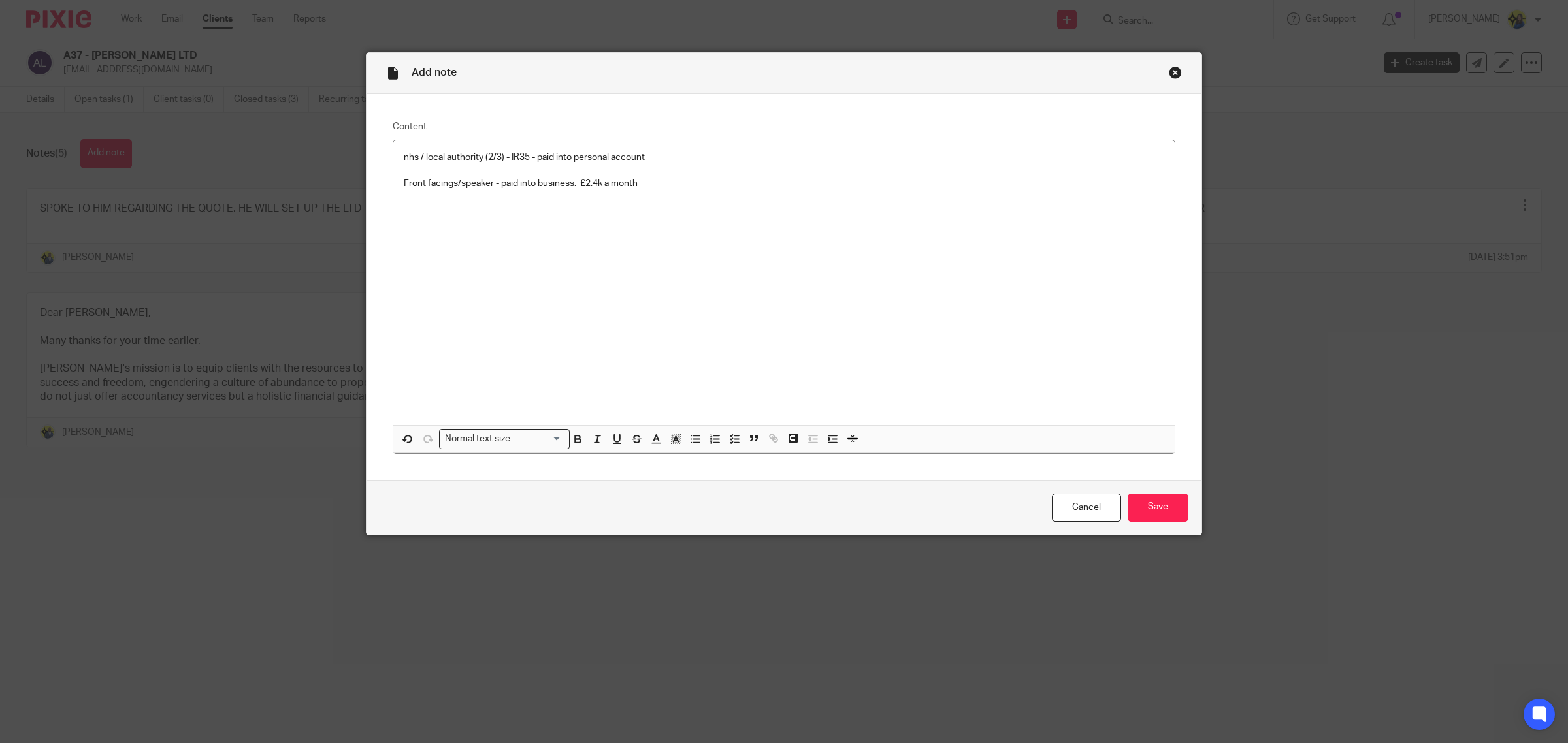
click at [701, 191] on div "nhs / local authority (2/3) - IR35 - paid into personal account Front facings/s…" at bounding box center [783, 283] width 781 height 285
click at [699, 186] on p "Front facings/speaker - paid into business. £2.4k a month" at bounding box center [784, 184] width 760 height 13
click at [694, 148] on div "nhs / local authority (2/3) - IR35 - paid into personal account Front facings/s…" at bounding box center [783, 283] width 781 height 285
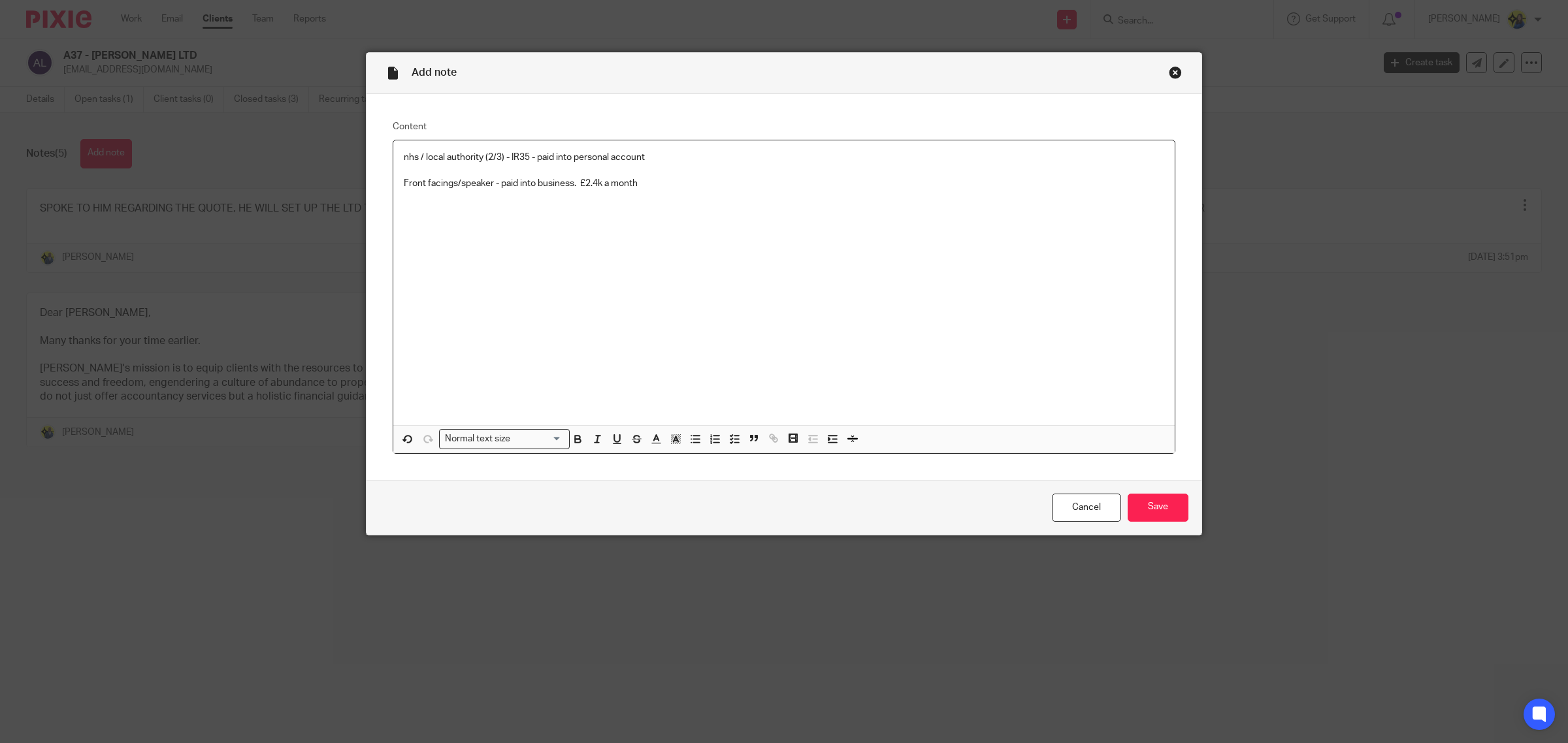
click at [704, 186] on p "Front facings/speaker - paid into business. £2.4k a month" at bounding box center [784, 184] width 760 height 13
click at [902, 381] on div "nhs / local authority (2/3) - IR35 - paid into personal account Front facings/s…" at bounding box center [783, 283] width 781 height 285
click at [393, 161] on div "nhs / local authority (2/3) - IR35 - paid into personal account Front facings/s…" at bounding box center [783, 283] width 781 height 285
click at [547, 158] on p at bounding box center [784, 157] width 760 height 13
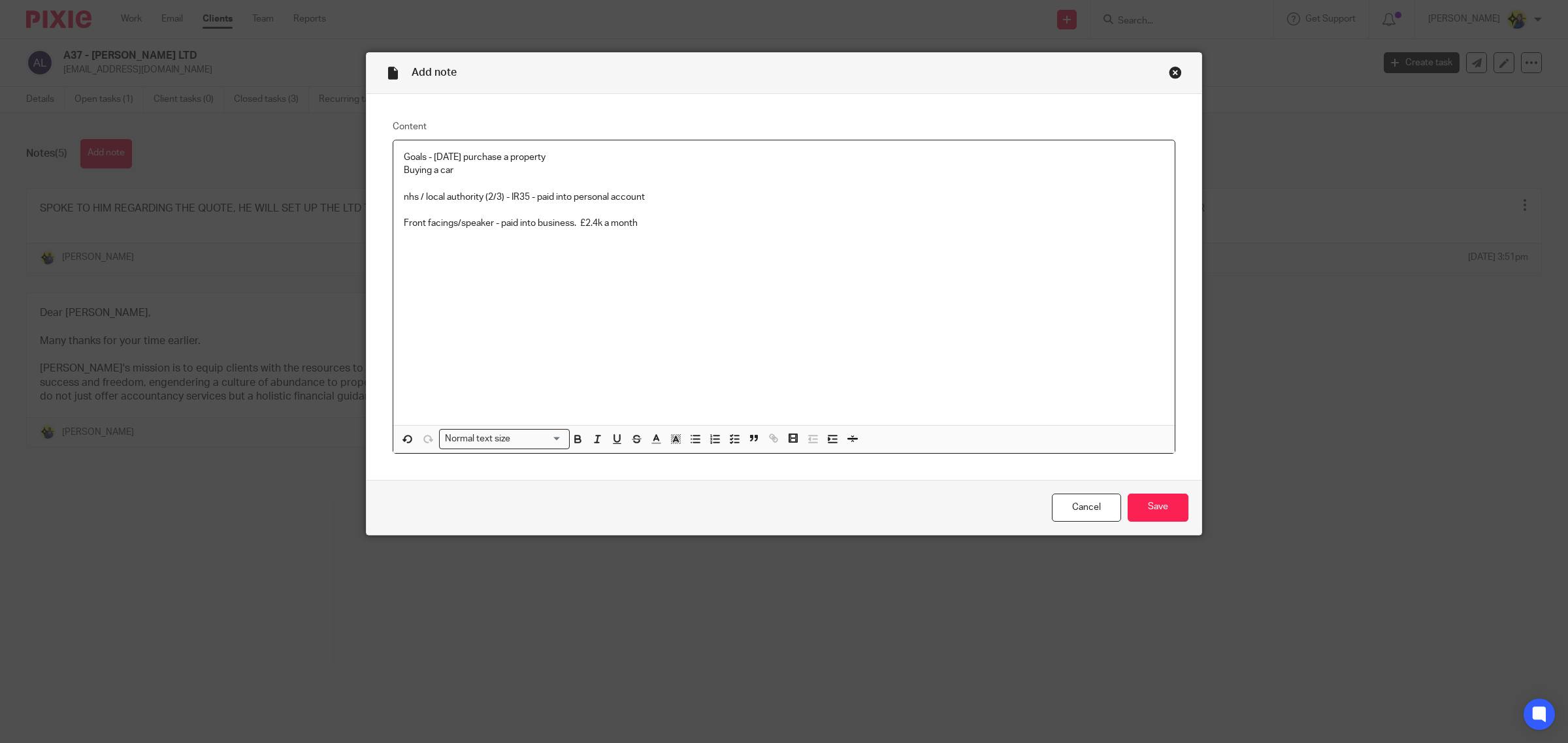
click at [560, 171] on p "Buying a car" at bounding box center [784, 171] width 760 height 13
click at [567, 179] on p at bounding box center [784, 184] width 760 height 13
click at [565, 198] on p "nhs / local authority (2/3) - IR35 - paid into personal account" at bounding box center [784, 197] width 760 height 13
click at [663, 223] on p "Front facings/speaker - paid into business. £2.4k a month" at bounding box center [784, 223] width 760 height 13
click at [625, 175] on p "Buying a car" at bounding box center [784, 171] width 760 height 13
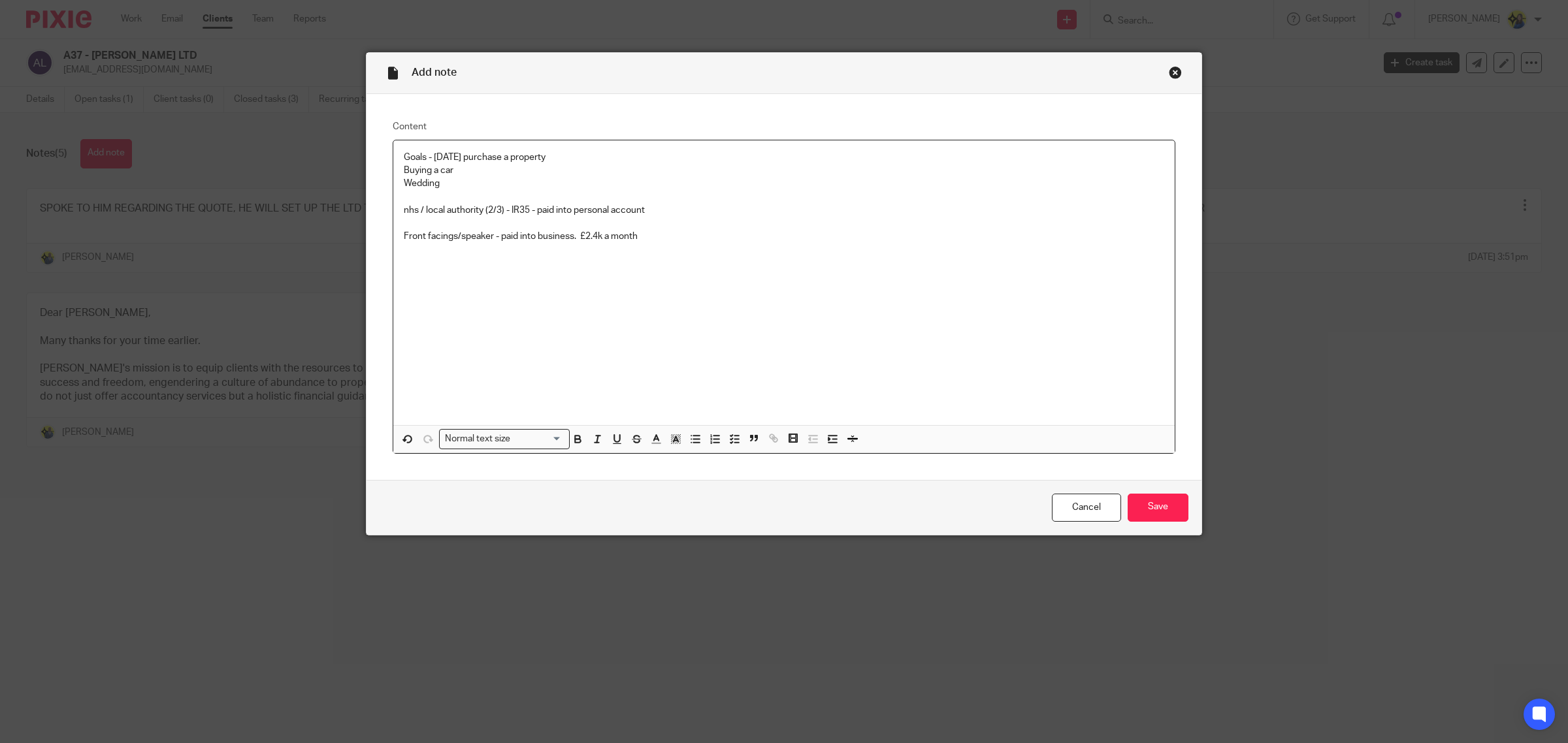
click at [701, 227] on p at bounding box center [784, 223] width 760 height 13
click at [690, 207] on p "nhs / local authority (2/3) - IR35 - paid into personal account" at bounding box center [784, 210] width 760 height 13
click at [710, 236] on p "Front facings/speaker - paid into business. £2.4k a month" at bounding box center [784, 237] width 760 height 13
click at [704, 216] on p "nhs / local authority (2/3) - IR35 - paid into personal account" at bounding box center [784, 210] width 760 height 13
click at [711, 238] on p "Front facings/speaker - paid into business. £2.4k a month" at bounding box center [784, 237] width 760 height 13
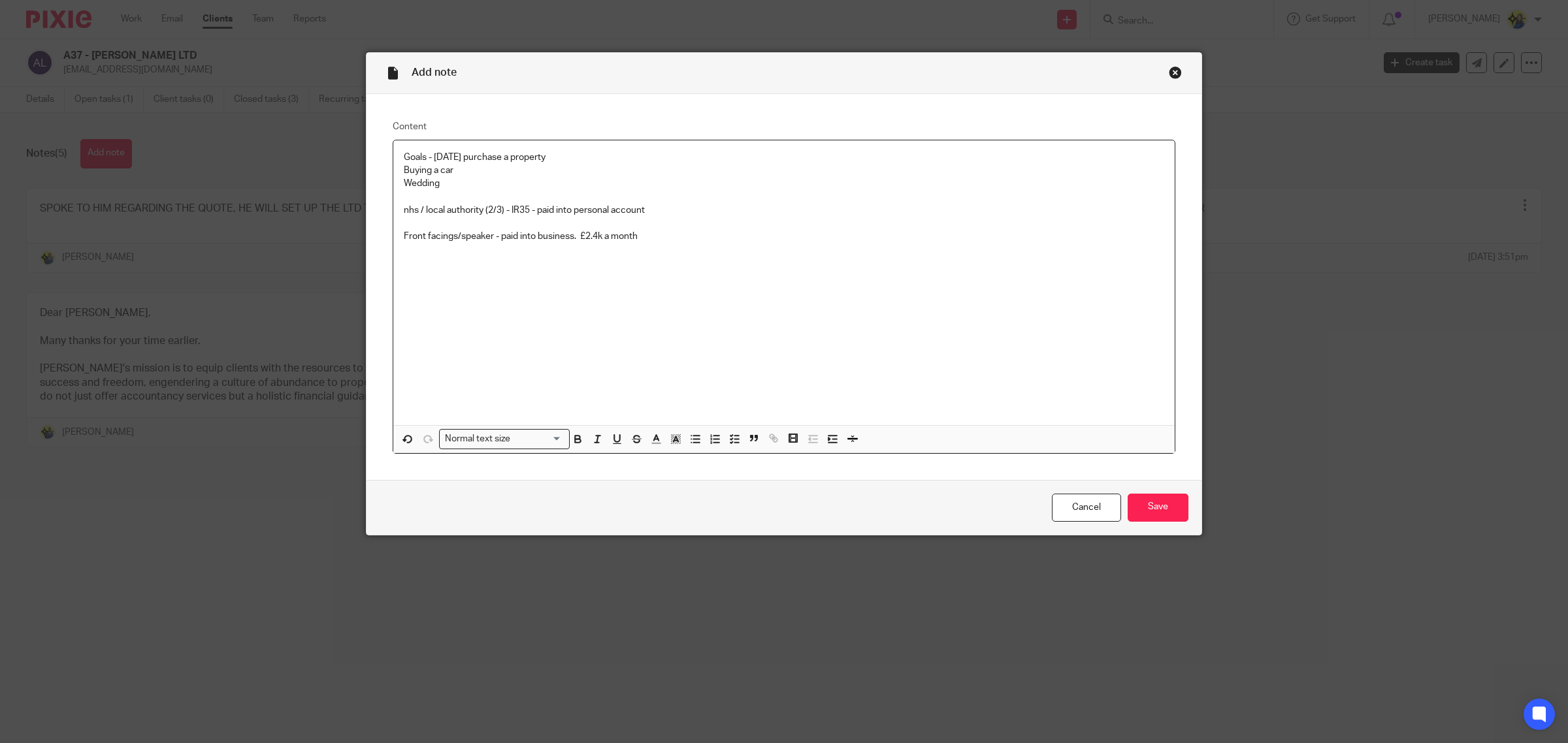
click at [493, 186] on p "Wedding" at bounding box center [784, 184] width 760 height 13
click at [687, 248] on p "Front facings/speaker - paid into business. £2.4k a month" at bounding box center [784, 250] width 760 height 13
click at [704, 278] on p at bounding box center [784, 276] width 760 height 13
click at [679, 279] on p at bounding box center [784, 276] width 760 height 13
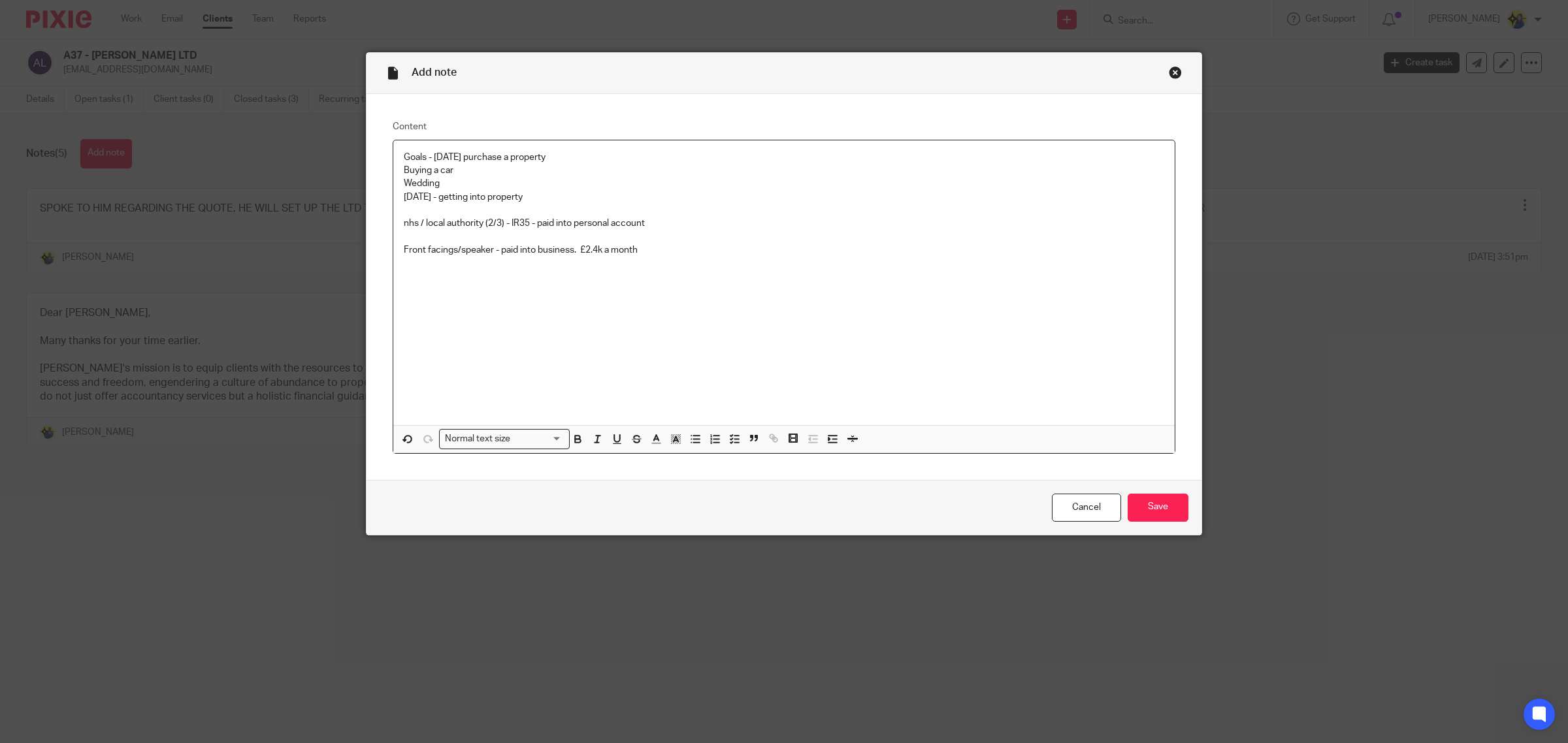
click at [679, 279] on p at bounding box center [784, 276] width 760 height 13
click at [681, 280] on p "£" at bounding box center [784, 276] width 760 height 13
click at [1013, 322] on div "Goals - within 2 years purchase a property Buying a car Wedding Within 5 years …" at bounding box center [783, 283] width 781 height 285
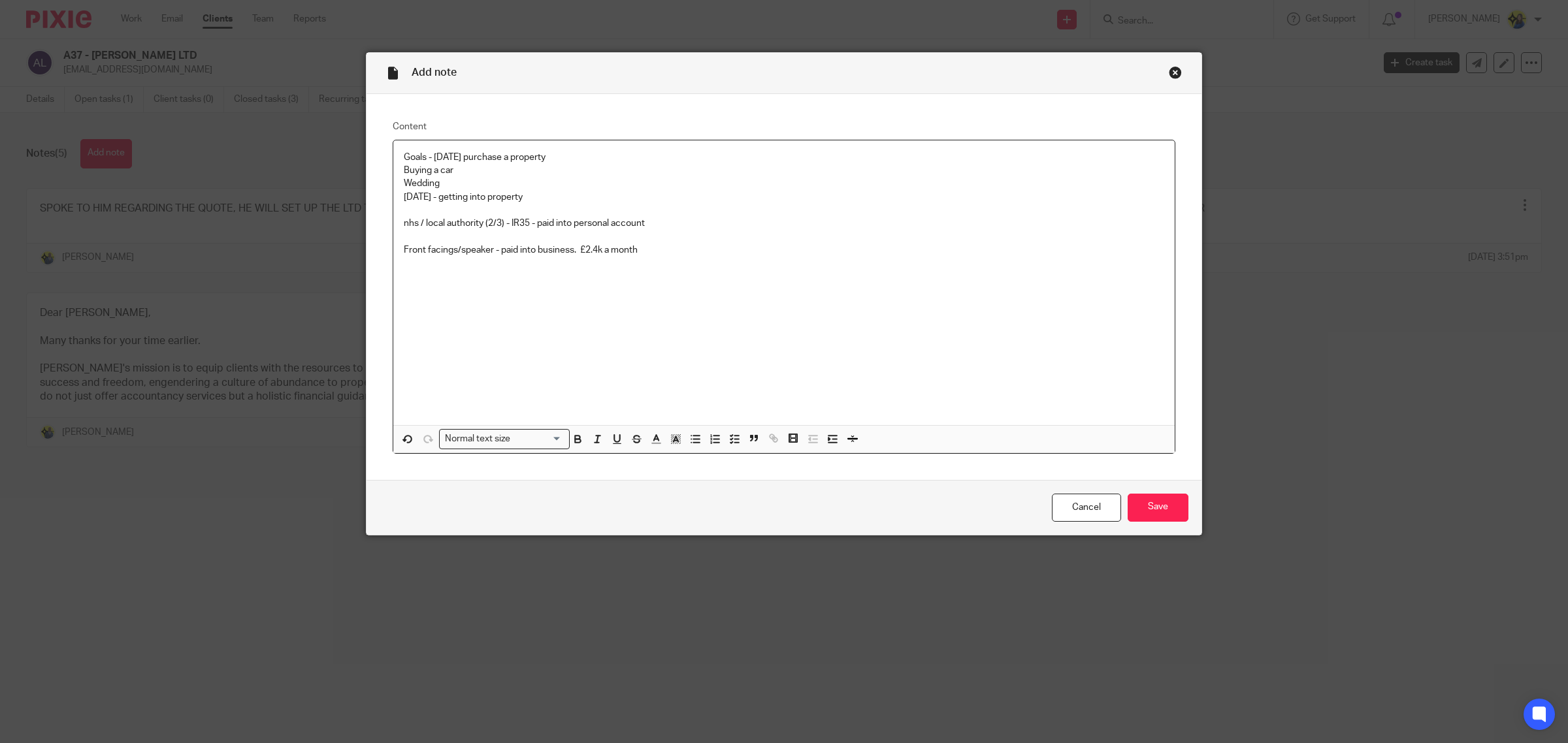
click at [1013, 322] on div "Goals - within 2 years purchase a property Buying a car Wedding Within 5 years …" at bounding box center [783, 283] width 781 height 285
click at [589, 293] on div "Goals - within 2 years purchase a property Buying a car Wedding Within 5 years …" at bounding box center [783, 283] width 781 height 285
click at [589, 293] on p at bounding box center [784, 290] width 760 height 13
click at [701, 311] on div "Goals - within 2 years purchase a property Buying a car Wedding Within 5 years …" at bounding box center [783, 283] width 781 height 285
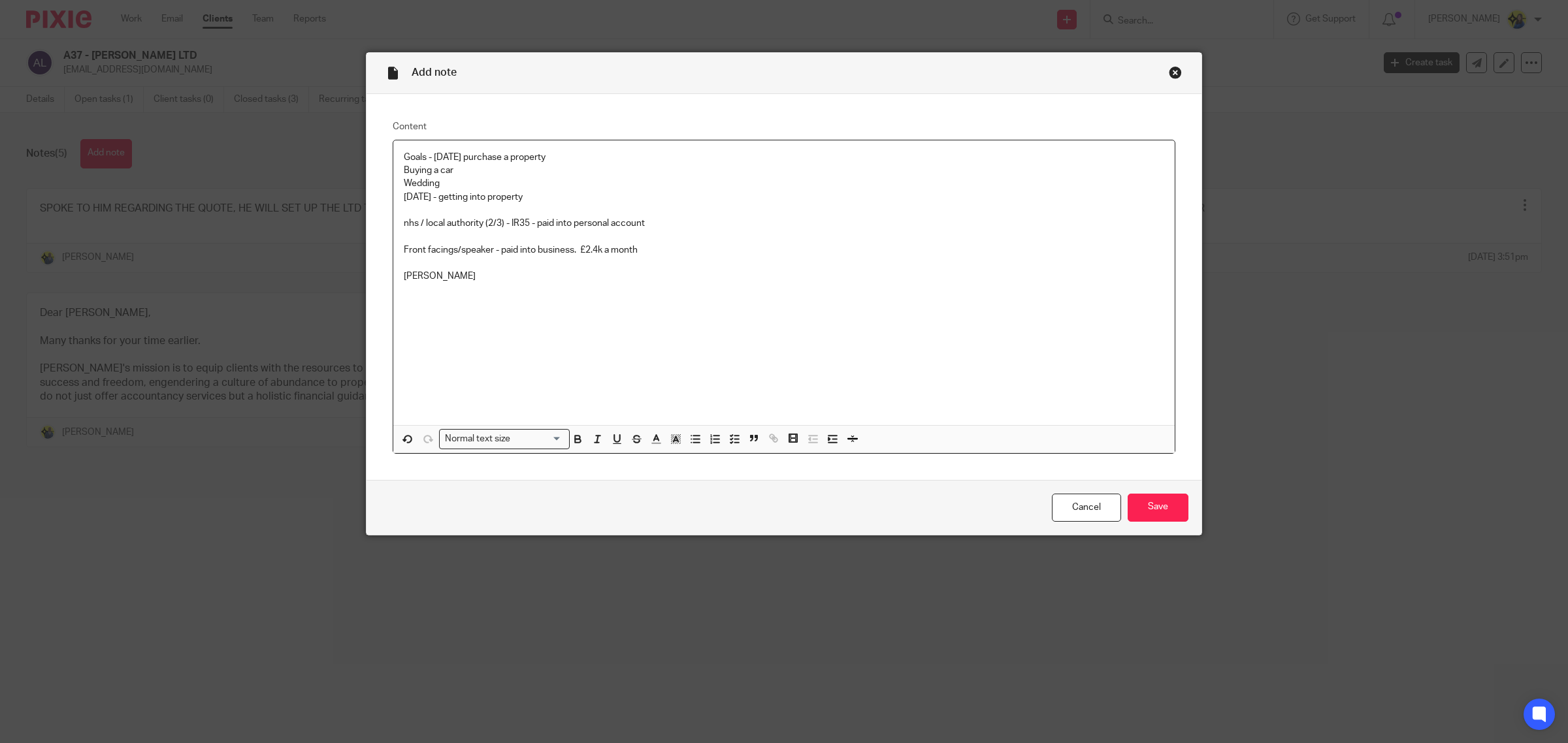
click at [663, 318] on div "Goals - within 2 years purchase a property Buying a car Wedding Within 5 years …" at bounding box center [783, 283] width 781 height 285
click at [661, 318] on div "Goals - within 2 years purchase a property Buying a car Wedding Within 5 years …" at bounding box center [783, 283] width 781 height 285
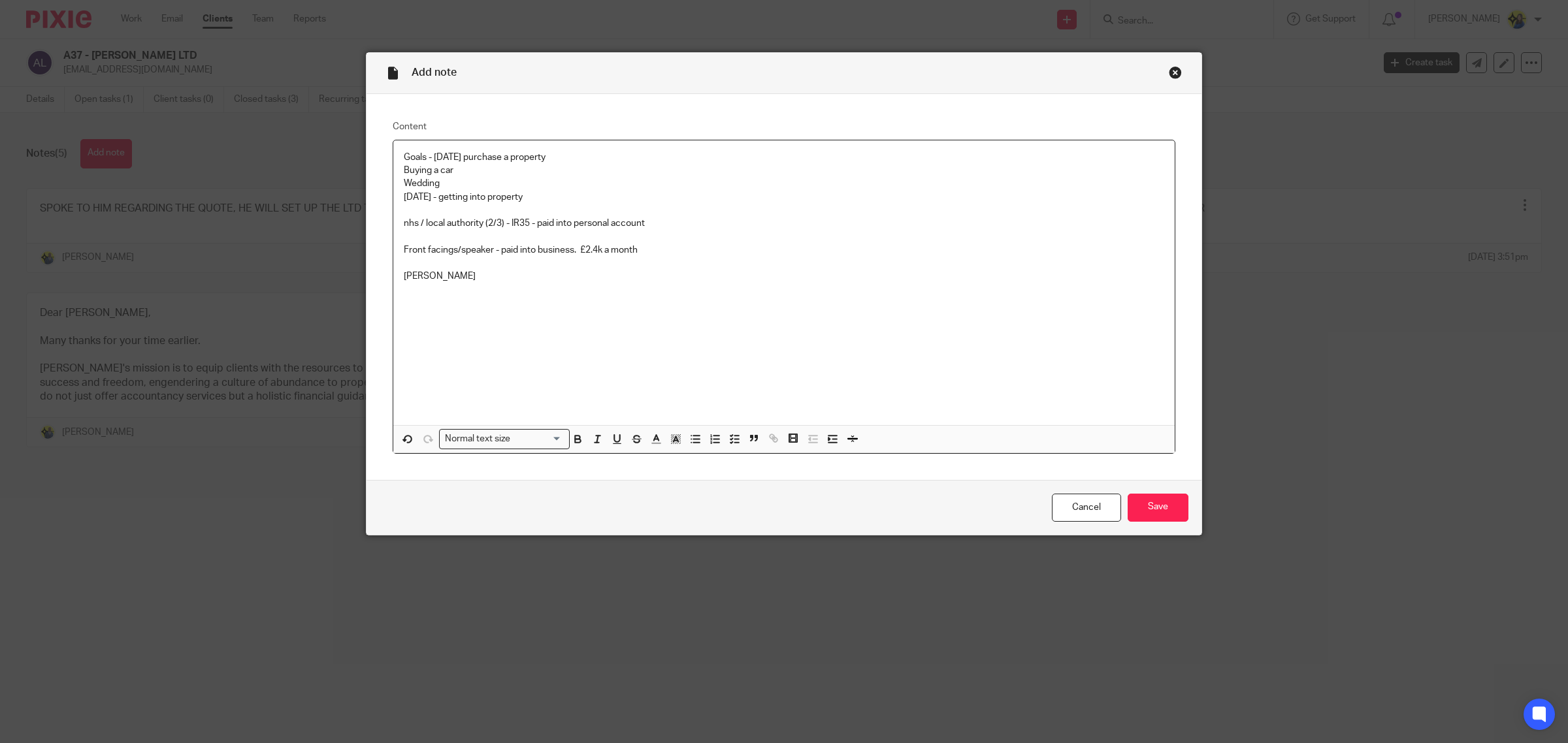
click at [661, 318] on div "Goals - within 2 years purchase a property Buying a car Wedding Within 5 years …" at bounding box center [783, 283] width 781 height 285
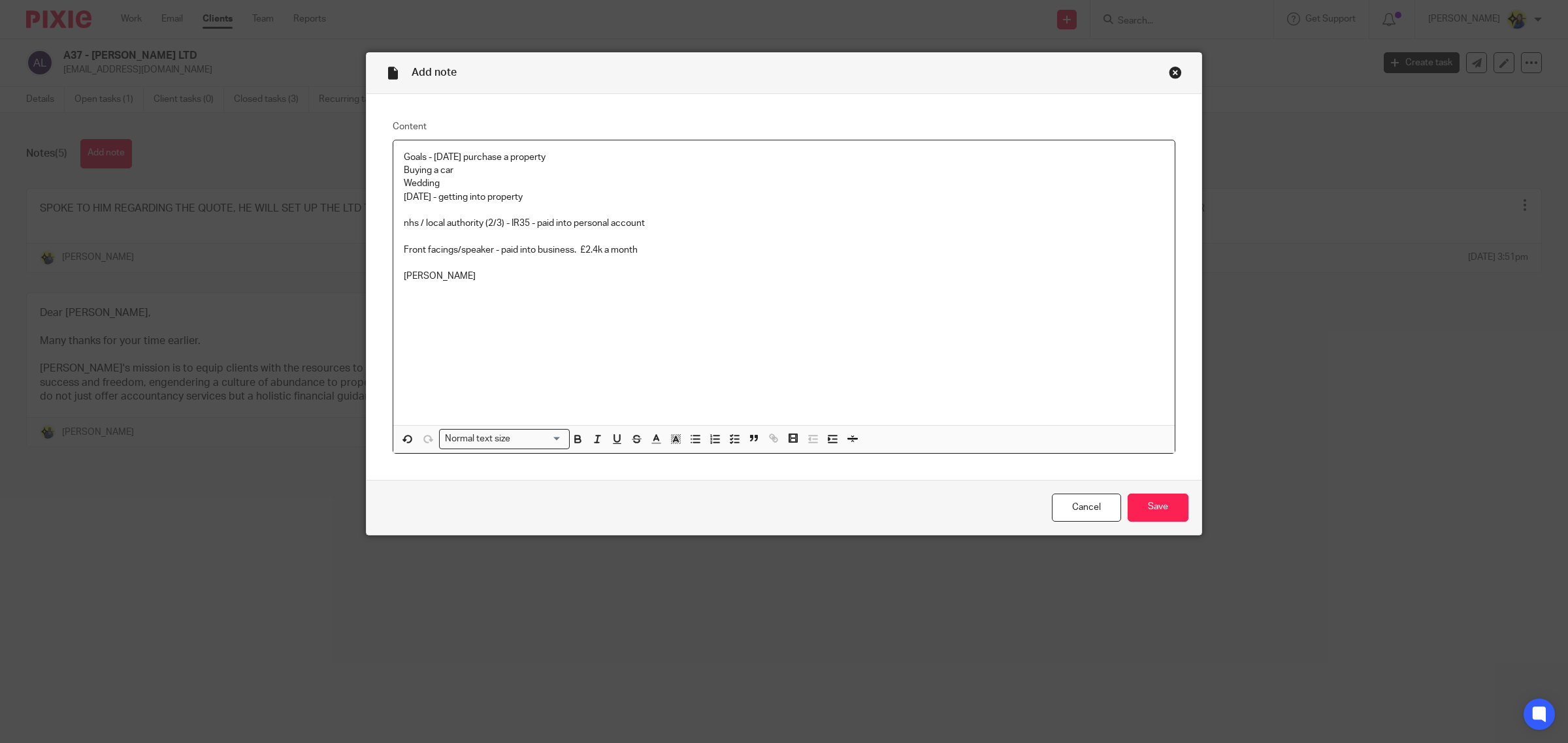
click at [661, 318] on div "Goals - within 2 years purchase a property Buying a car Wedding Within 5 years …" at bounding box center [783, 283] width 781 height 285
click at [645, 295] on p at bounding box center [784, 290] width 760 height 13
click at [641, 304] on p "29.00" at bounding box center [784, 303] width 760 height 13
click at [603, 335] on p "40% business use - put manual journals" at bounding box center [784, 329] width 760 height 13
click at [625, 374] on div "Goals - within 2 years purchase a property Buying a car Wedding Within 5 years …" at bounding box center [783, 283] width 781 height 285
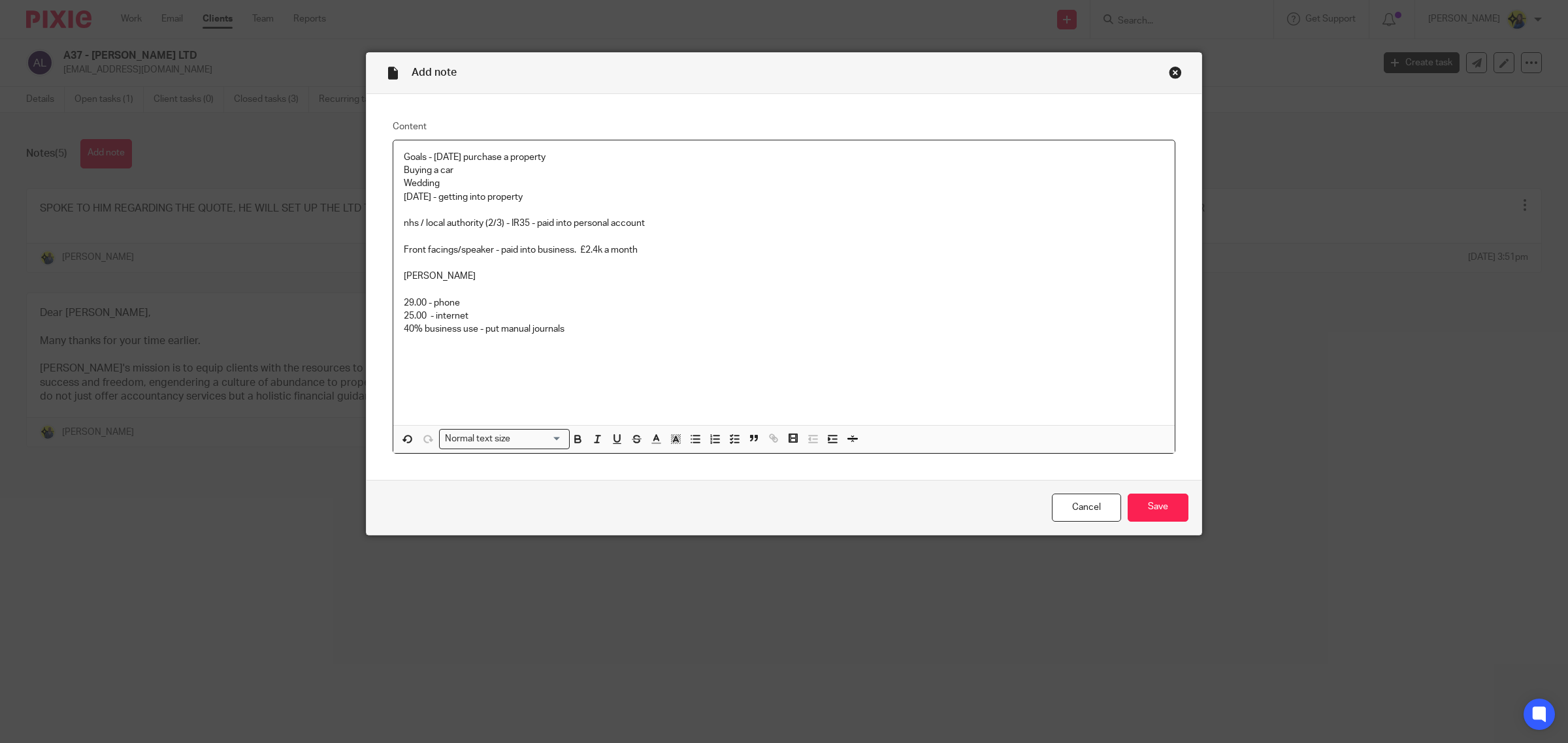
click at [632, 379] on div "Goals - within 2 years purchase a property Buying a car Wedding Within 5 years …" at bounding box center [783, 283] width 781 height 285
click at [625, 346] on p at bounding box center [784, 343] width 760 height 13
click at [625, 351] on div "Goals - within 2 years purchase a property Buying a car Wedding Within 5 years …" at bounding box center [783, 283] width 781 height 285
click at [622, 340] on p at bounding box center [784, 343] width 760 height 13
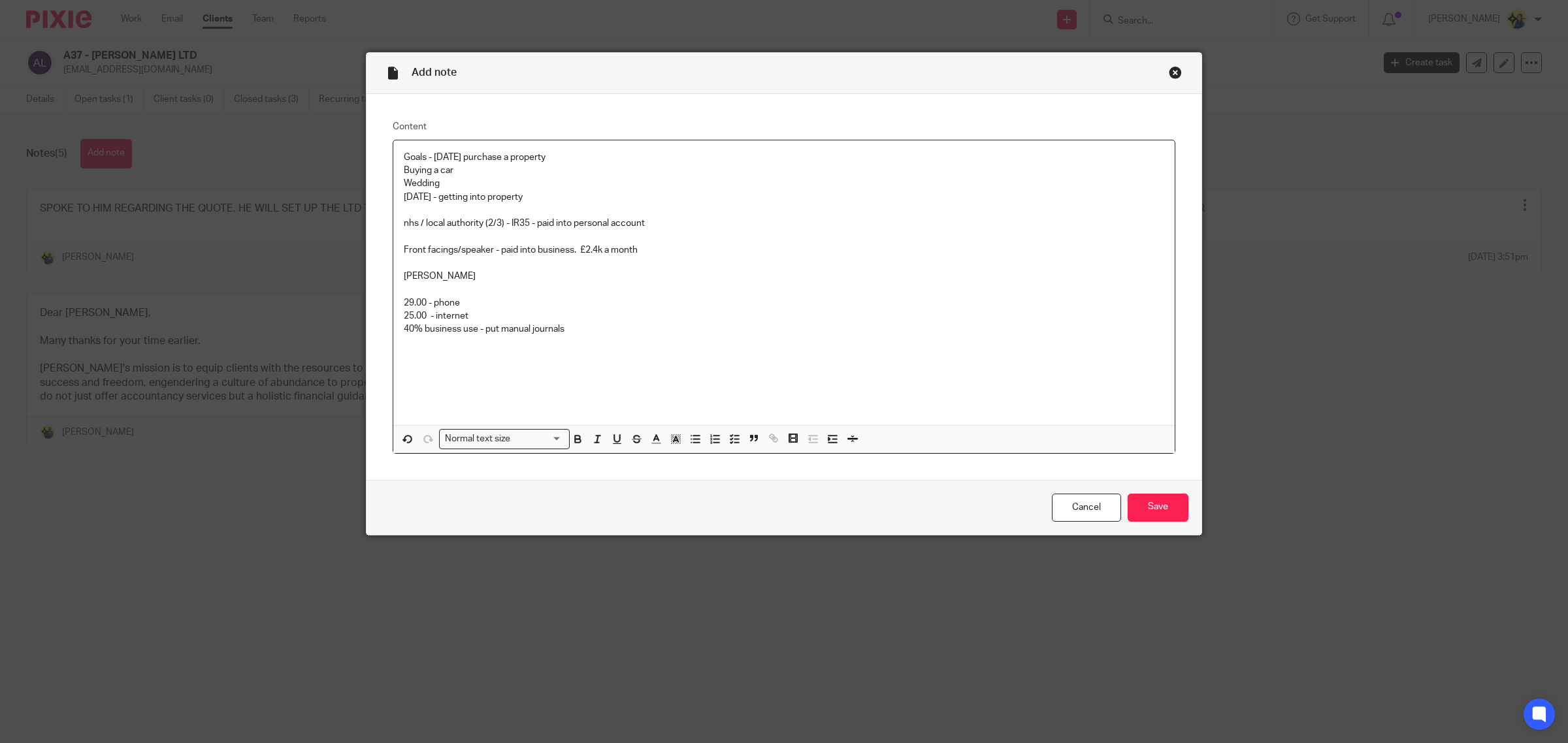
click at [622, 347] on p at bounding box center [784, 343] width 760 height 13
click at [674, 333] on p "40% business use - put manual journals" at bounding box center [784, 329] width 760 height 13
click at [687, 362] on p at bounding box center [784, 356] width 760 height 13
click at [1129, 504] on input "Save" at bounding box center [1158, 507] width 61 height 28
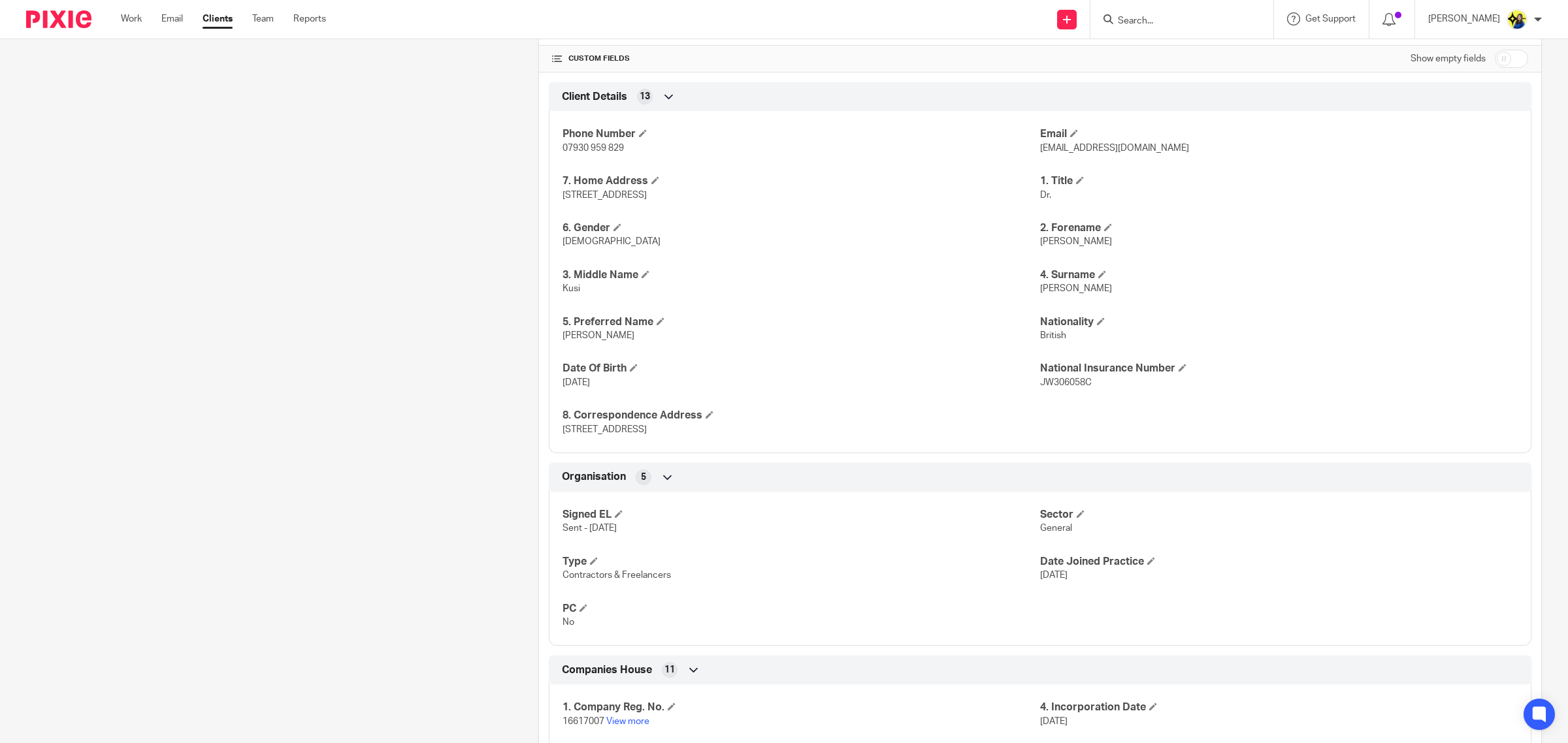
scroll to position [729, 0]
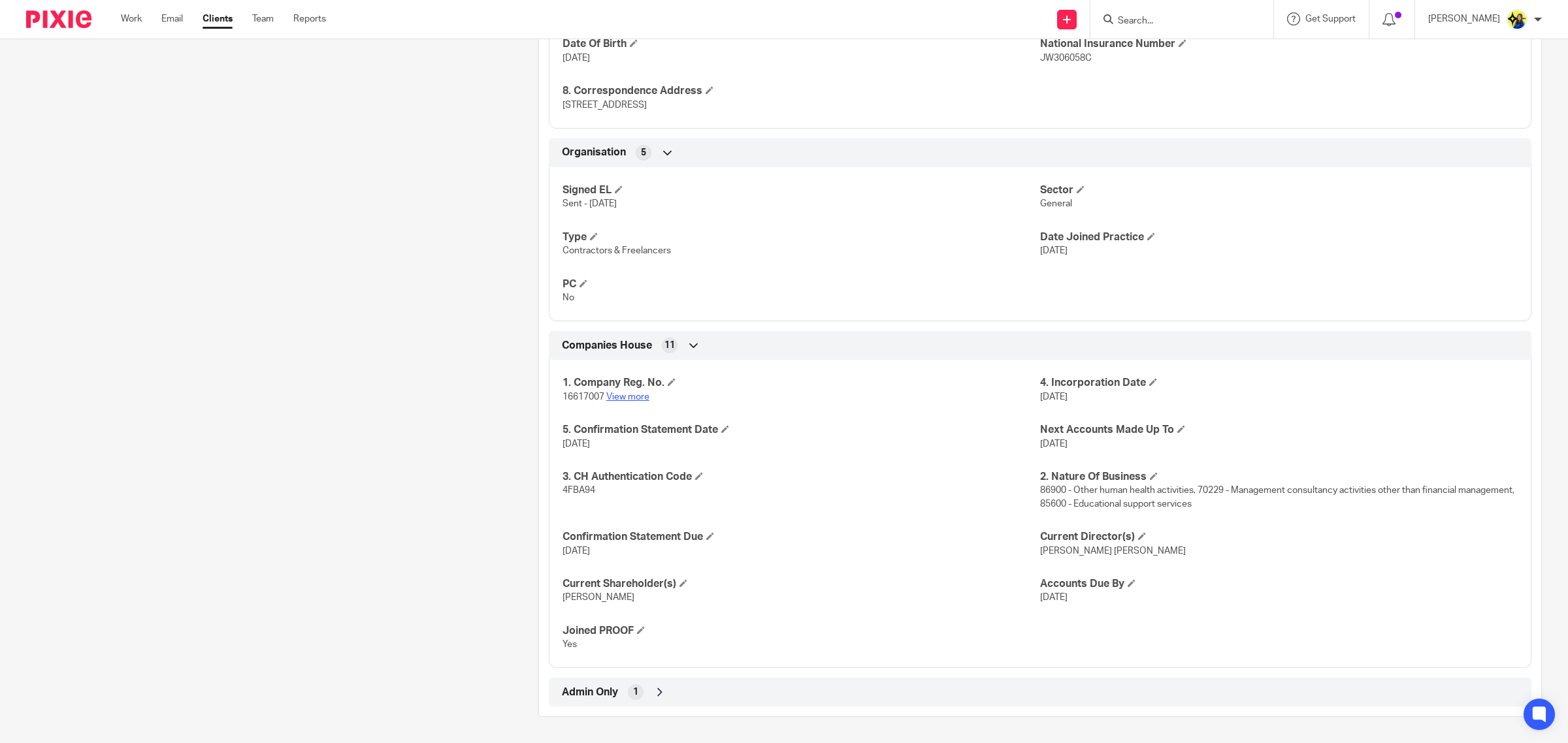
click at [631, 393] on link "View more" at bounding box center [628, 397] width 43 height 9
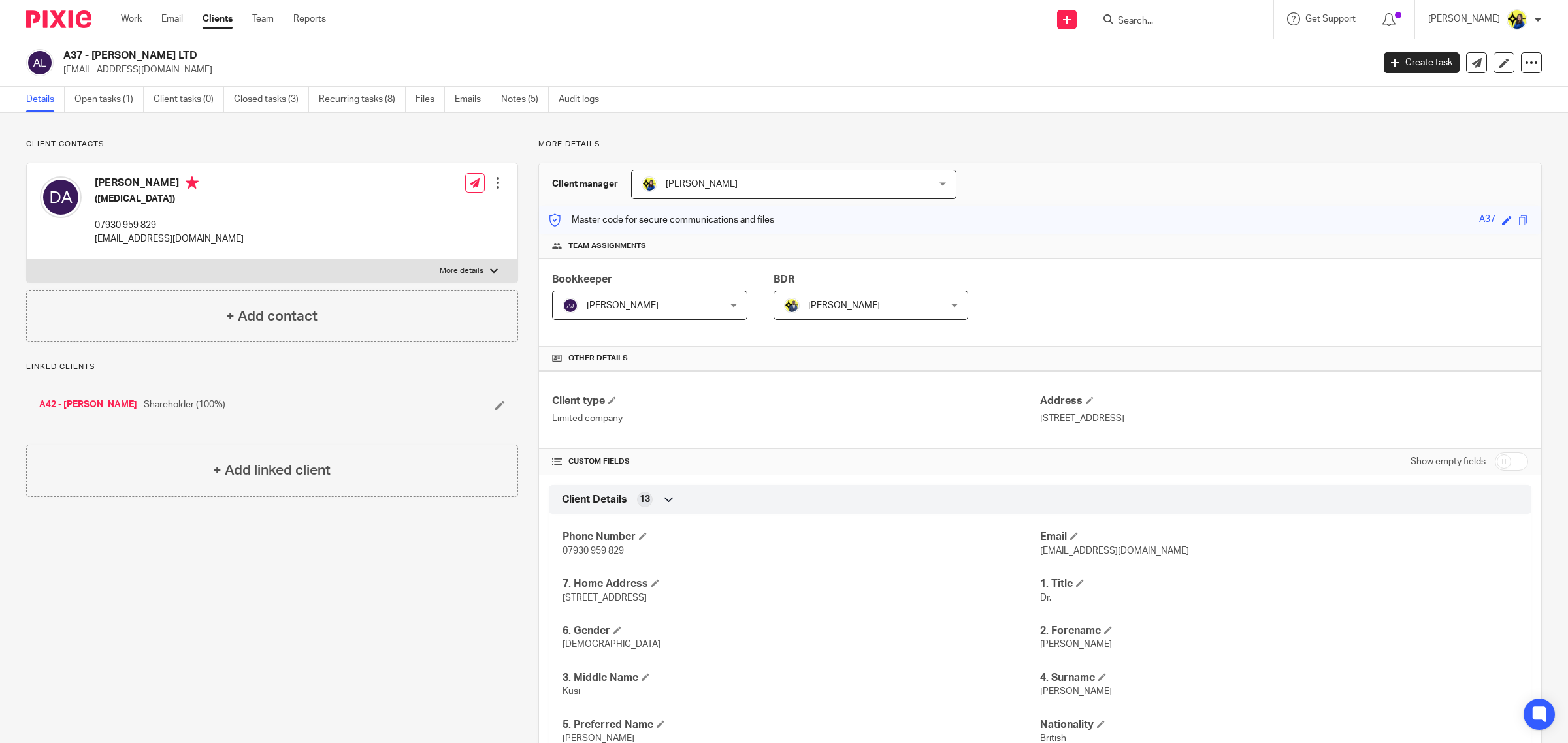
scroll to position [729, 0]
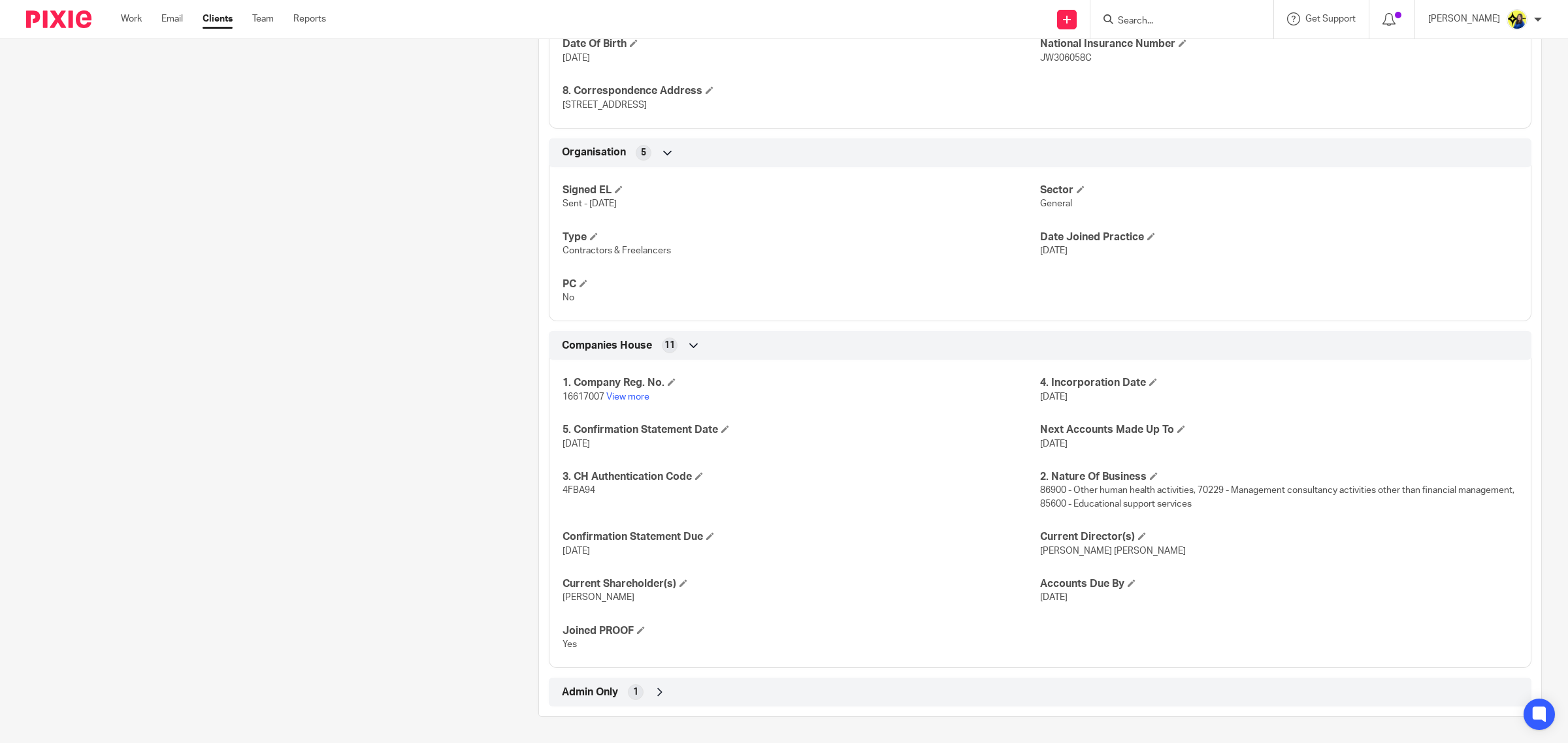
click at [1234, 18] on input "Search" at bounding box center [1175, 22] width 118 height 11
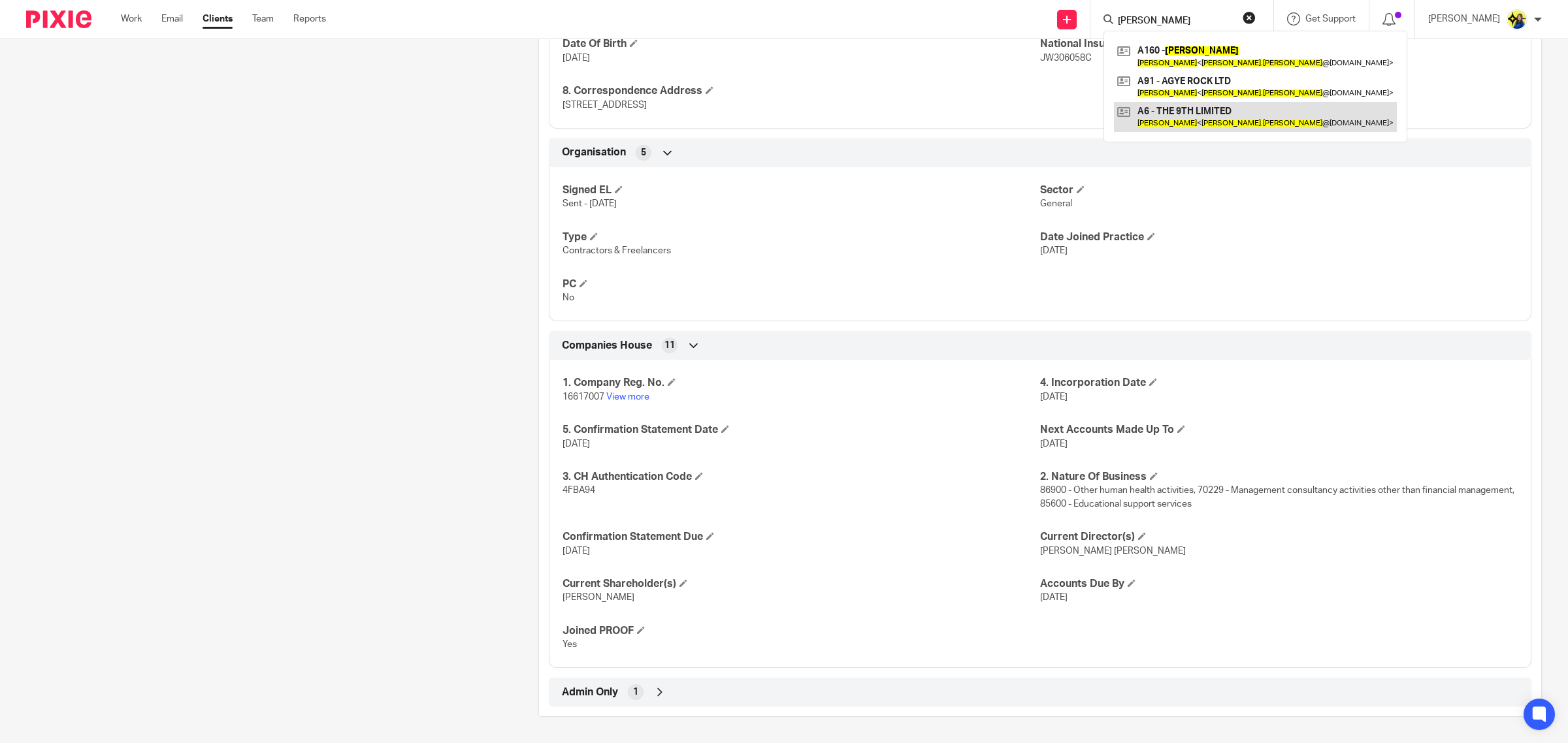
type input "[PERSON_NAME]"
click at [1247, 113] on link at bounding box center [1255, 117] width 283 height 30
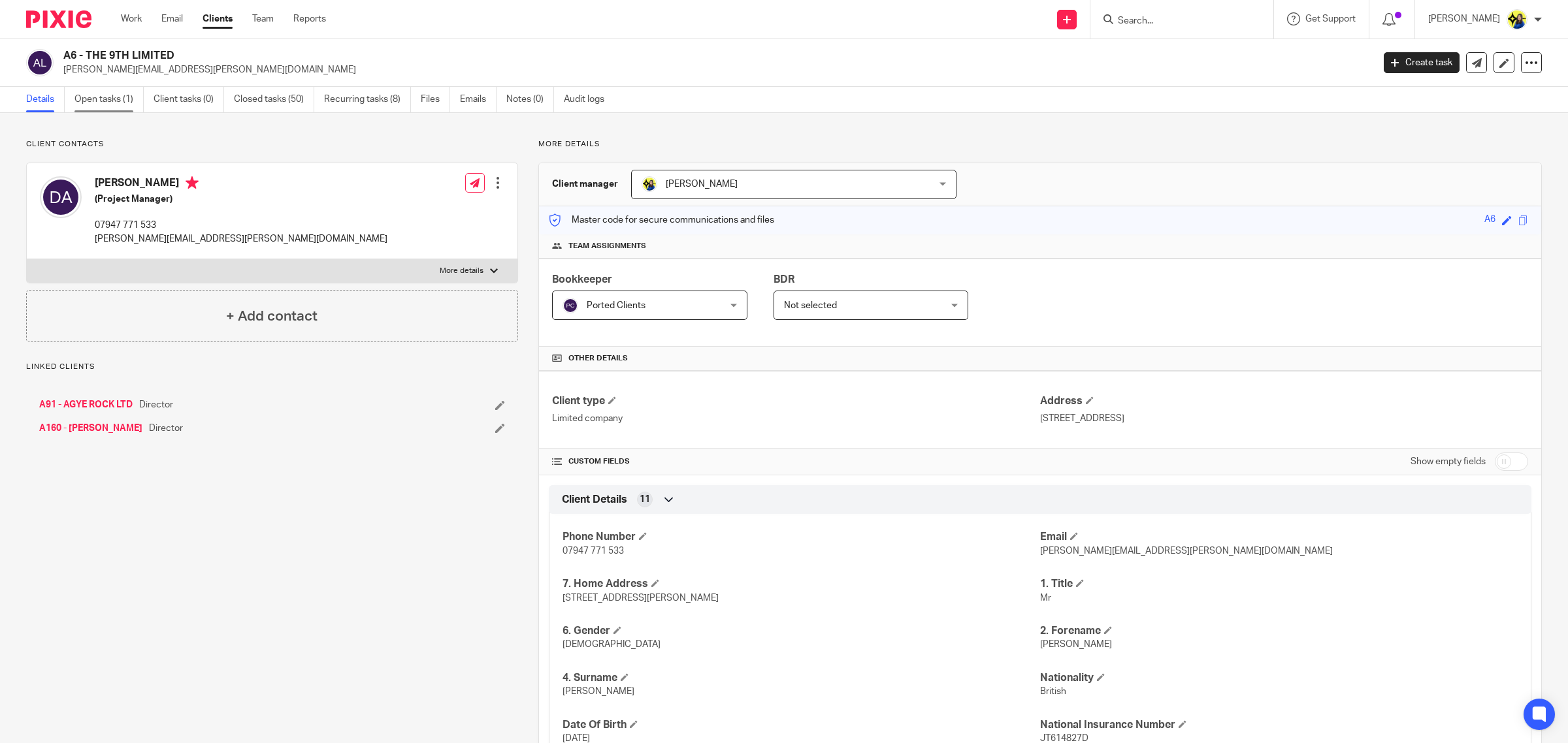
click at [103, 97] on link "Open tasks (1)" at bounding box center [109, 100] width 70 height 26
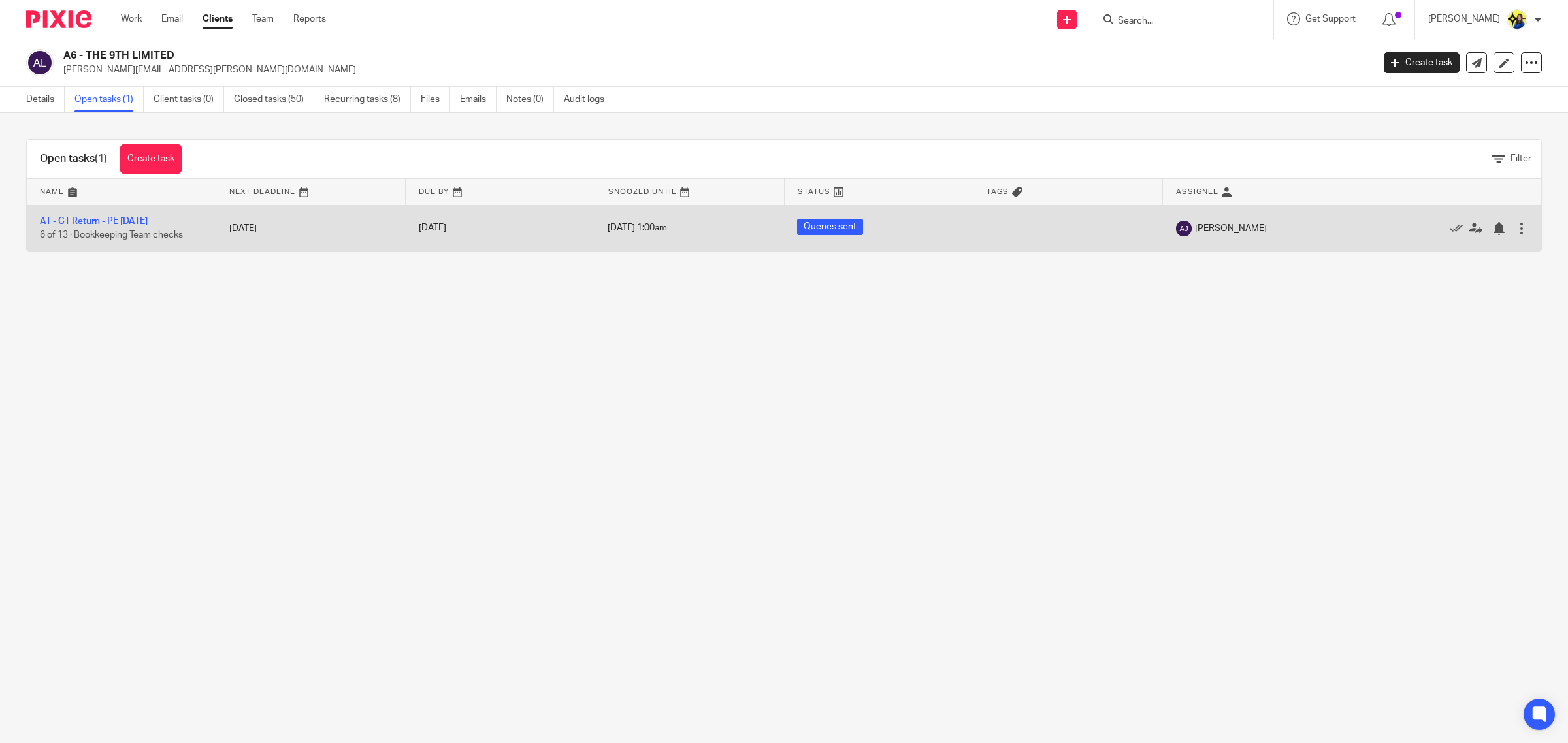
click at [151, 227] on td "AT - CT Return - PE [DATE] 6 of 13 · Bookkeeping Team checks" at bounding box center [121, 228] width 189 height 47
click at [148, 225] on link "AT - CT Return - PE [DATE]" at bounding box center [94, 221] width 108 height 9
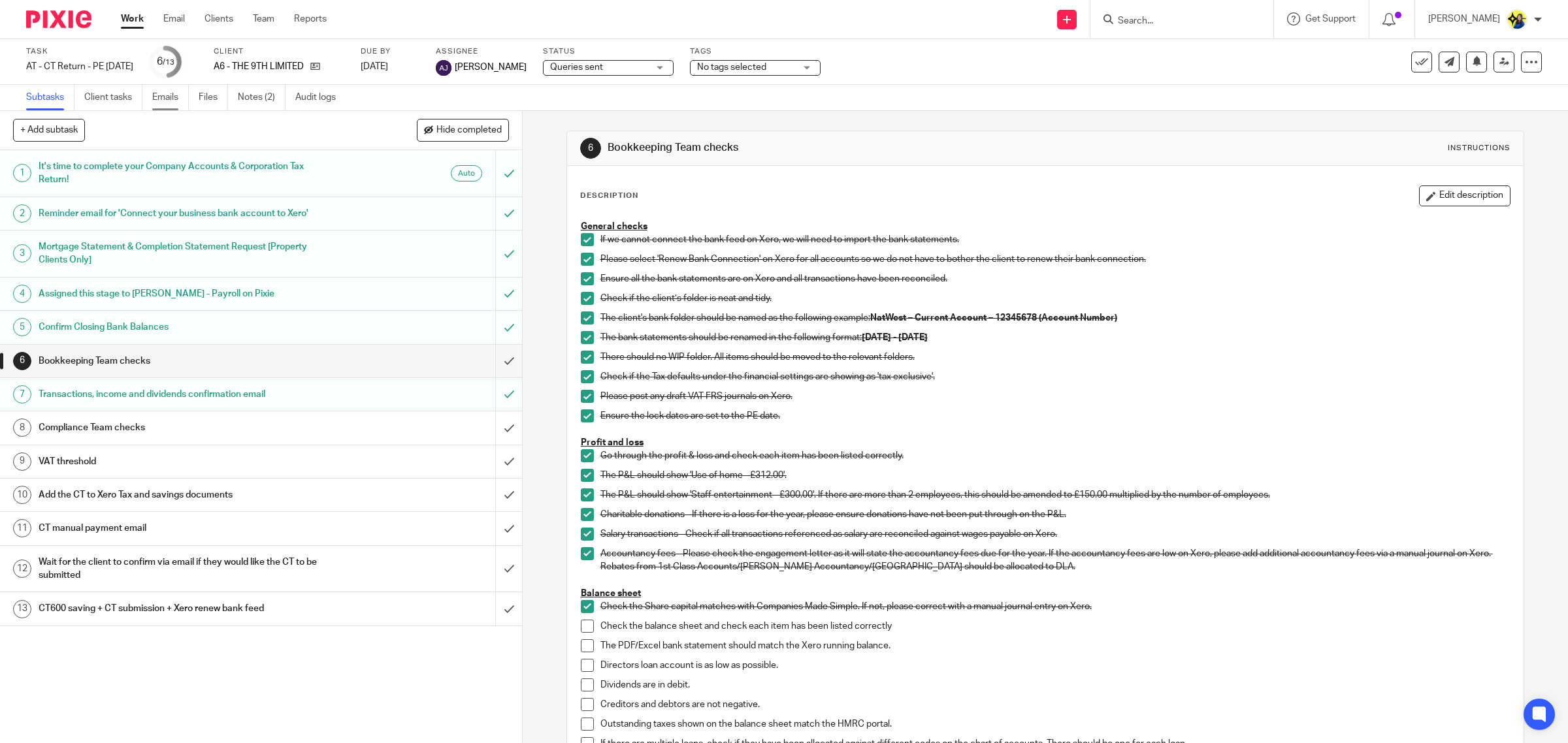
click at [179, 91] on link "Emails" at bounding box center [170, 98] width 37 height 26
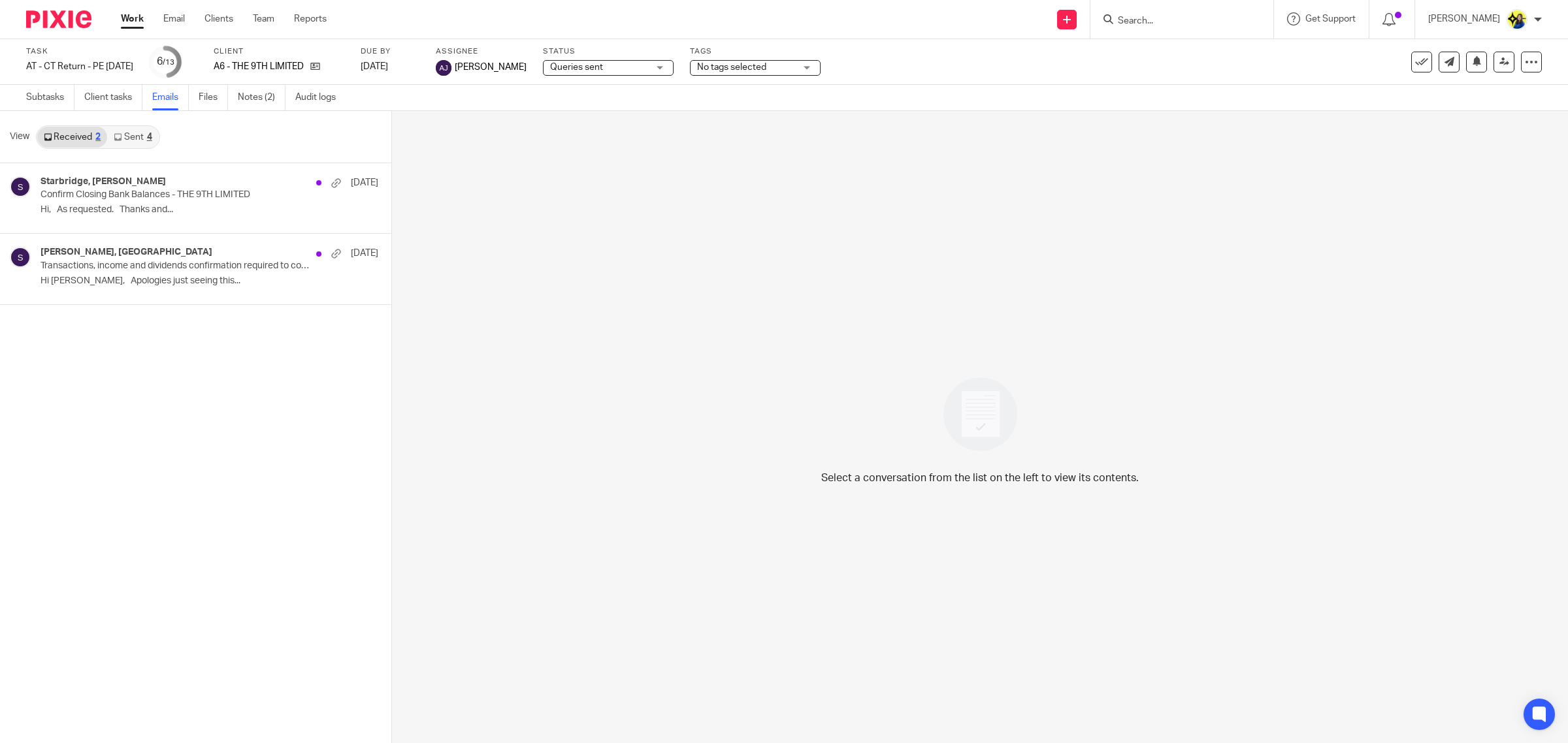
click at [122, 136] on link "Sent 4" at bounding box center [132, 137] width 51 height 21
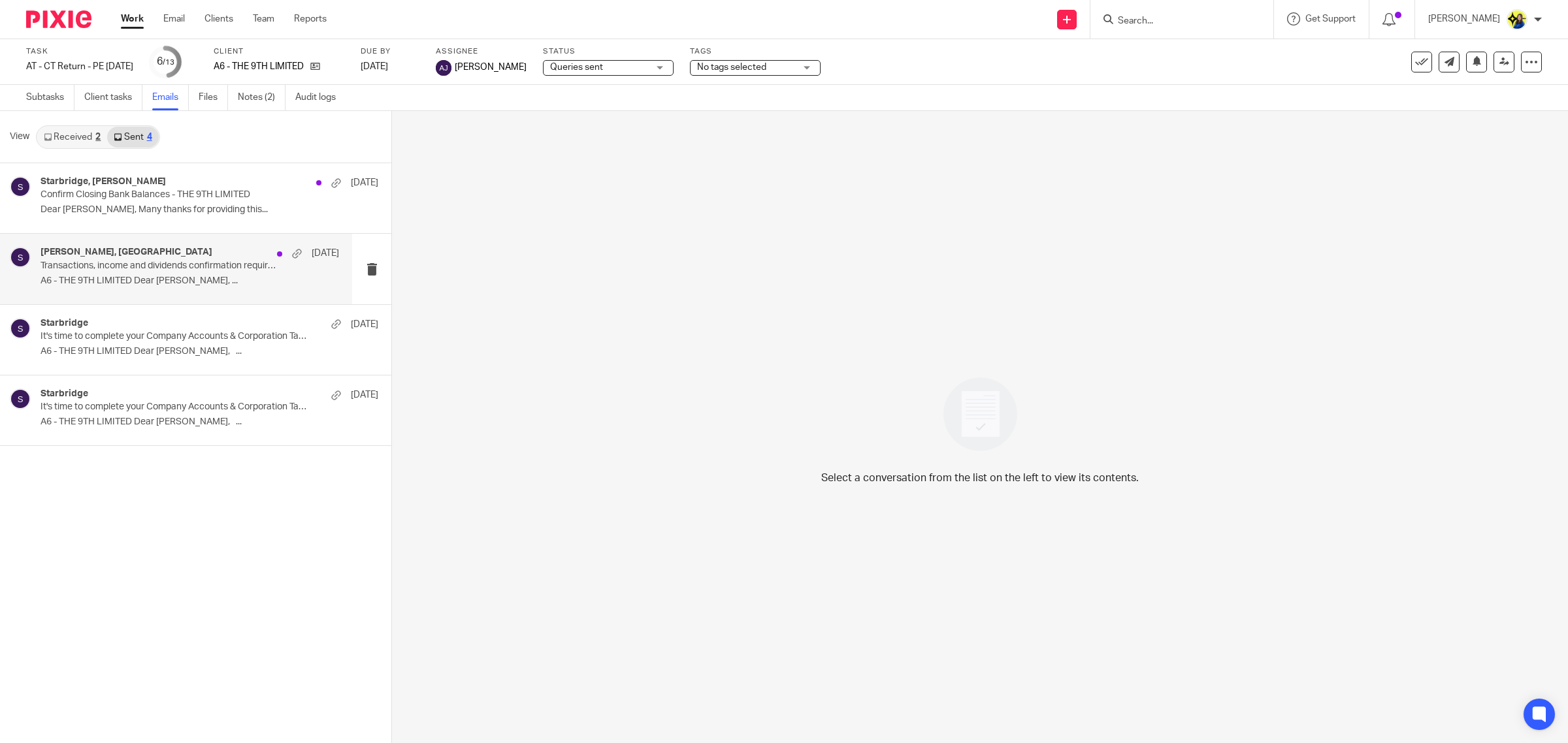
click at [160, 275] on p "A6 - THE 9TH LIMITED Dear [PERSON_NAME], ..." at bounding box center [189, 280] width 298 height 11
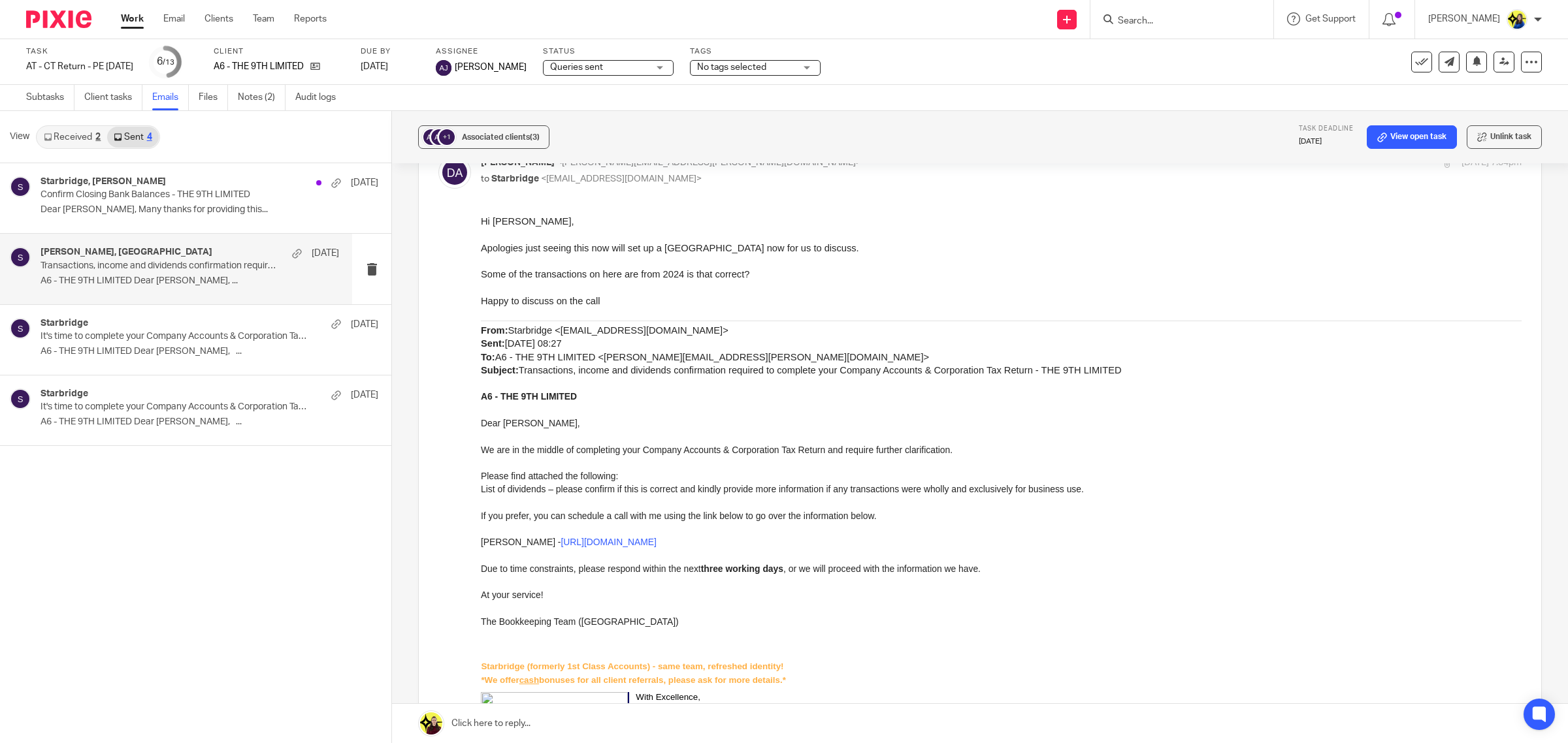
scroll to position [11, 0]
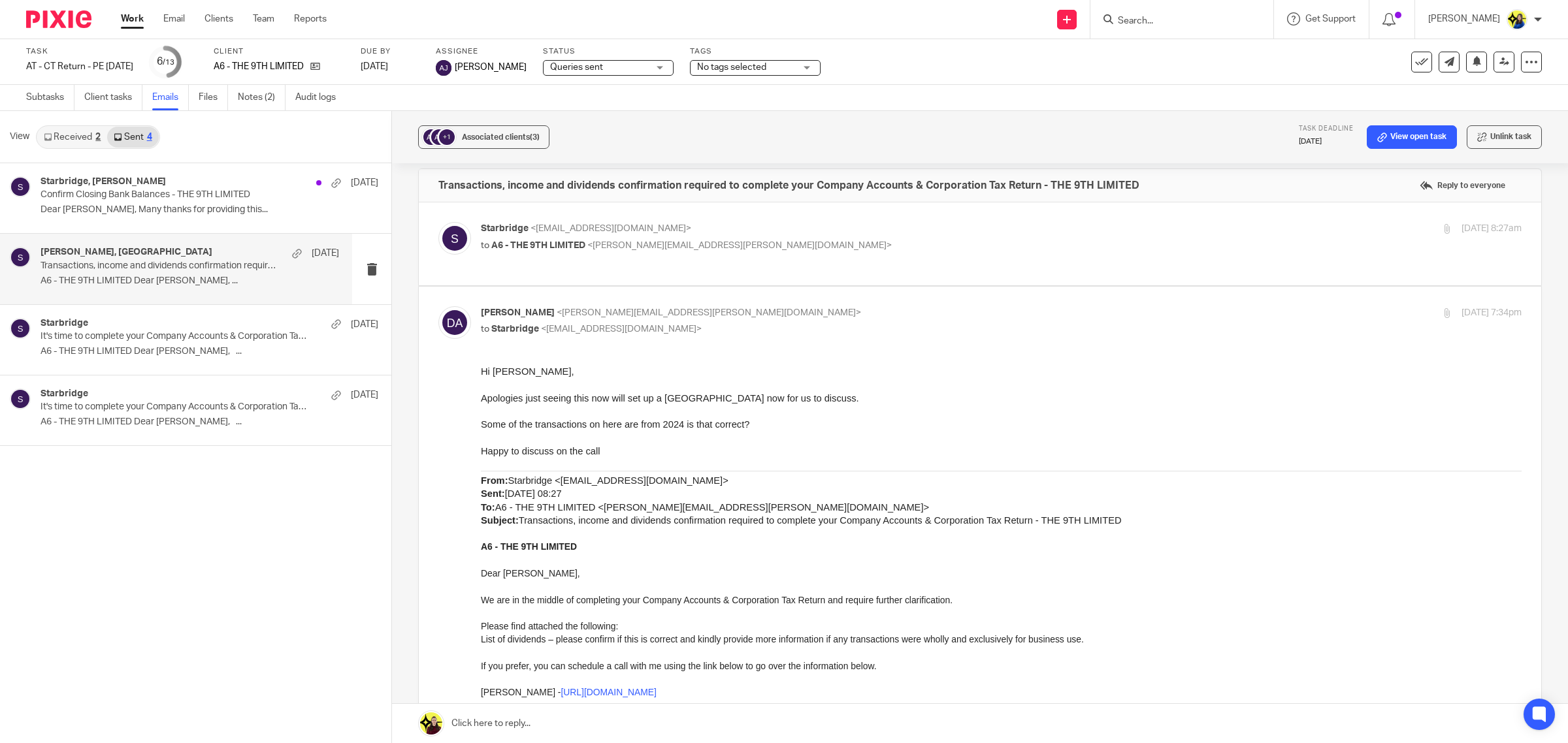
click at [575, 245] on span "A6 - THE 9TH LIMITED" at bounding box center [538, 245] width 94 height 9
checkbox input "true"
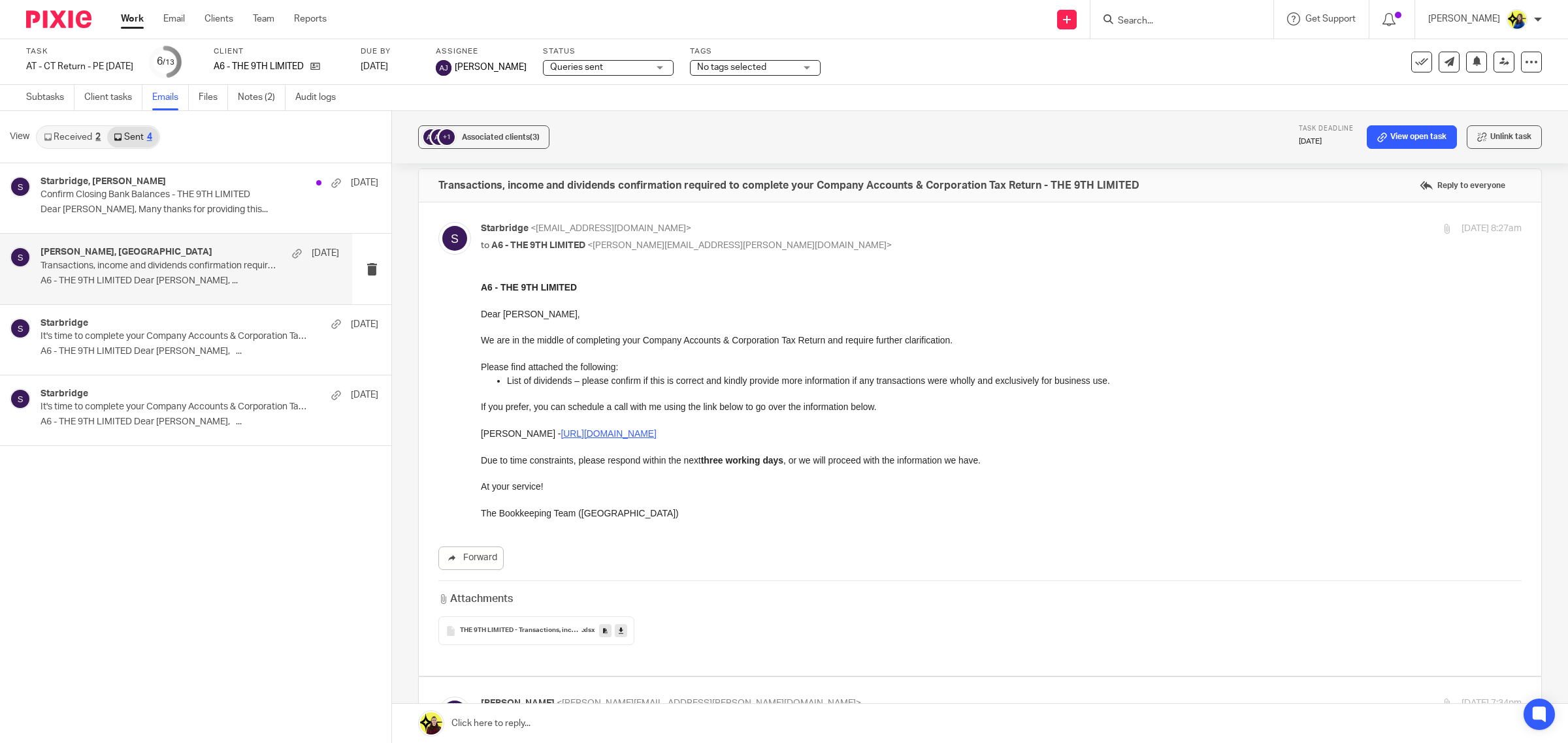
scroll to position [0, 0]
click at [501, 625] on div "THE 9TH LIMITED - Transactions, income and dividends confirmation .xlsx" at bounding box center [536, 631] width 196 height 29
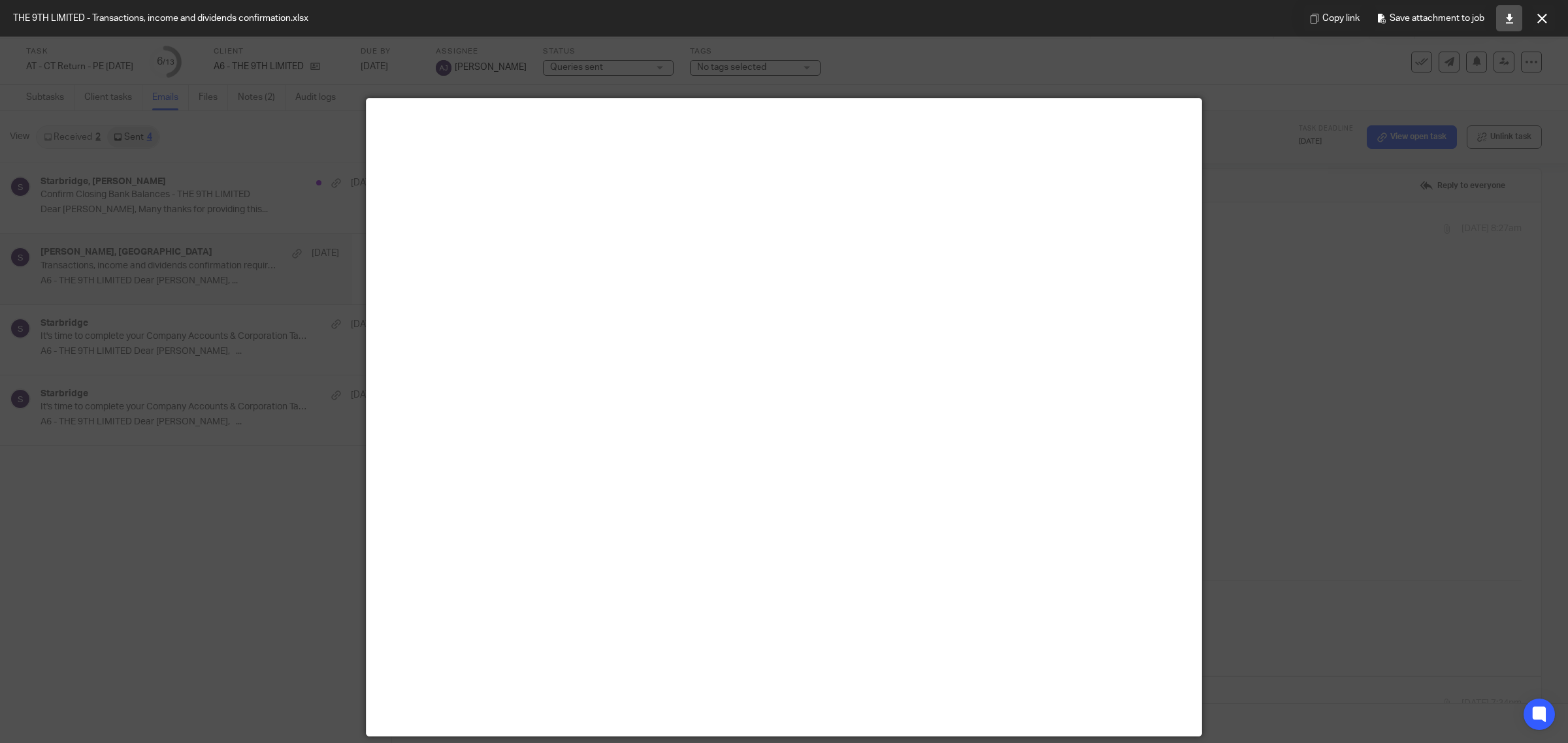
click at [1513, 17] on link at bounding box center [1508, 18] width 26 height 26
click at [1392, 263] on div at bounding box center [784, 372] width 1568 height 743
click at [1531, 25] on button at bounding box center [1541, 18] width 26 height 26
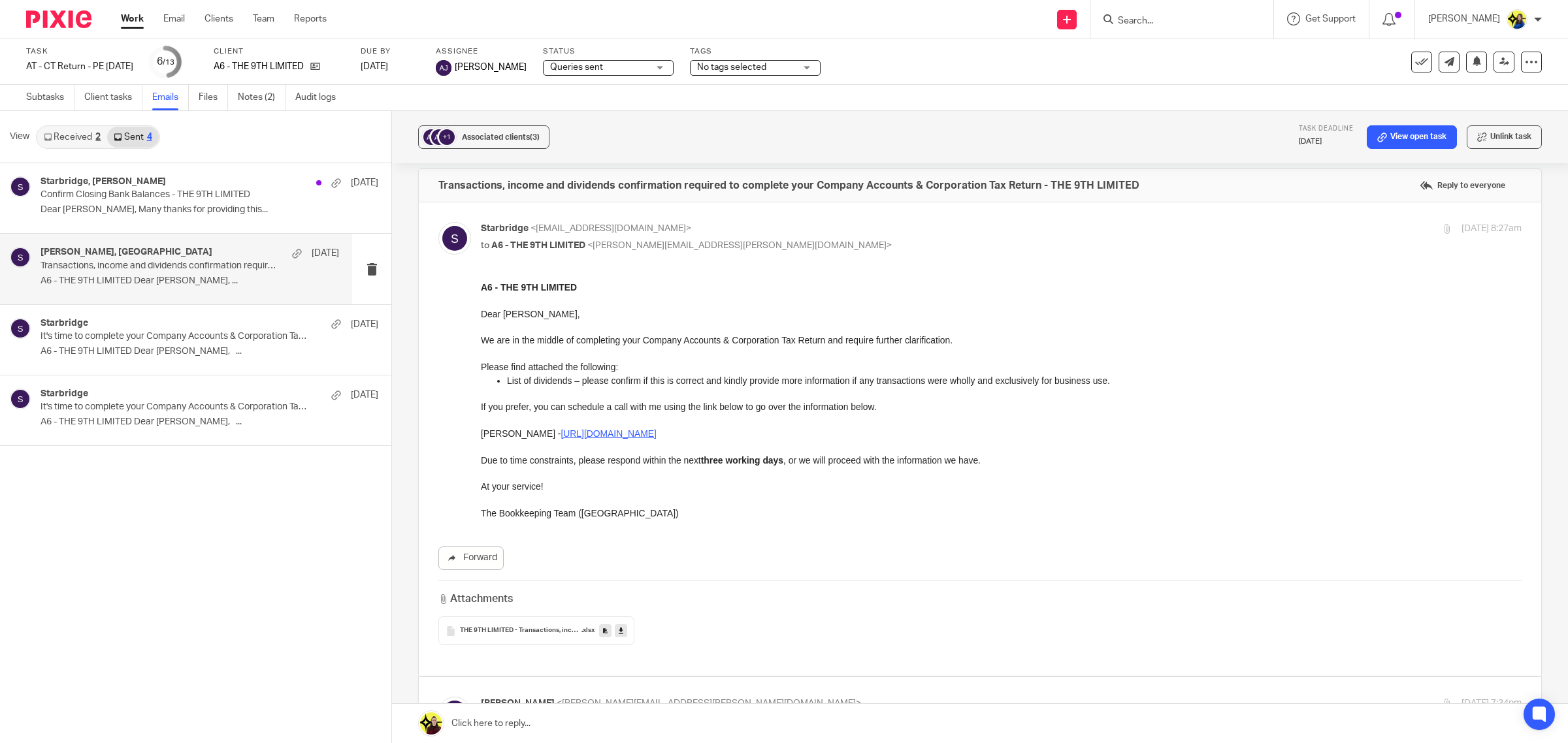
click at [1212, 26] on input "Search" at bounding box center [1175, 22] width 118 height 11
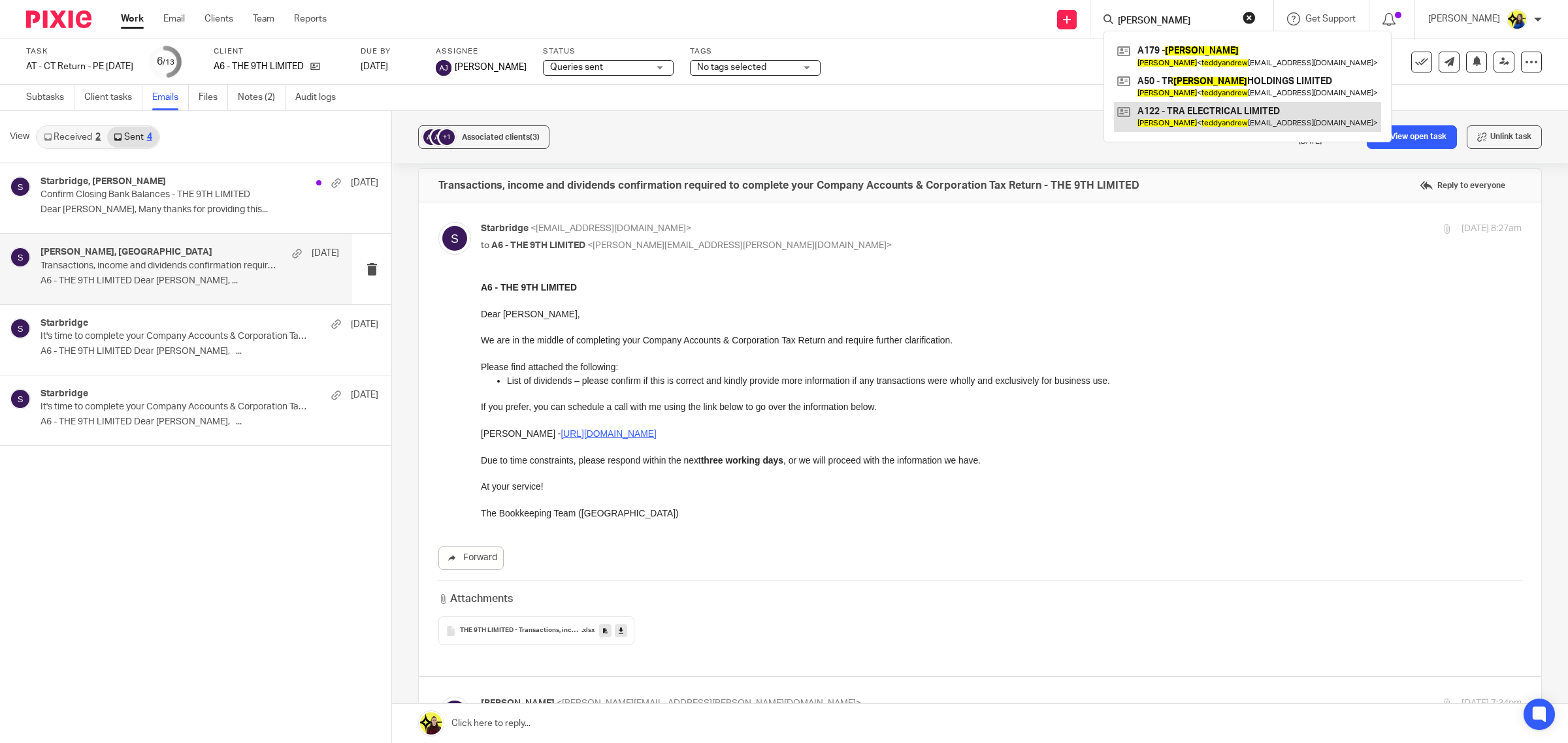
type input "teddy andrew"
click at [1251, 113] on link at bounding box center [1247, 117] width 267 height 30
click at [1227, 118] on link at bounding box center [1247, 117] width 267 height 30
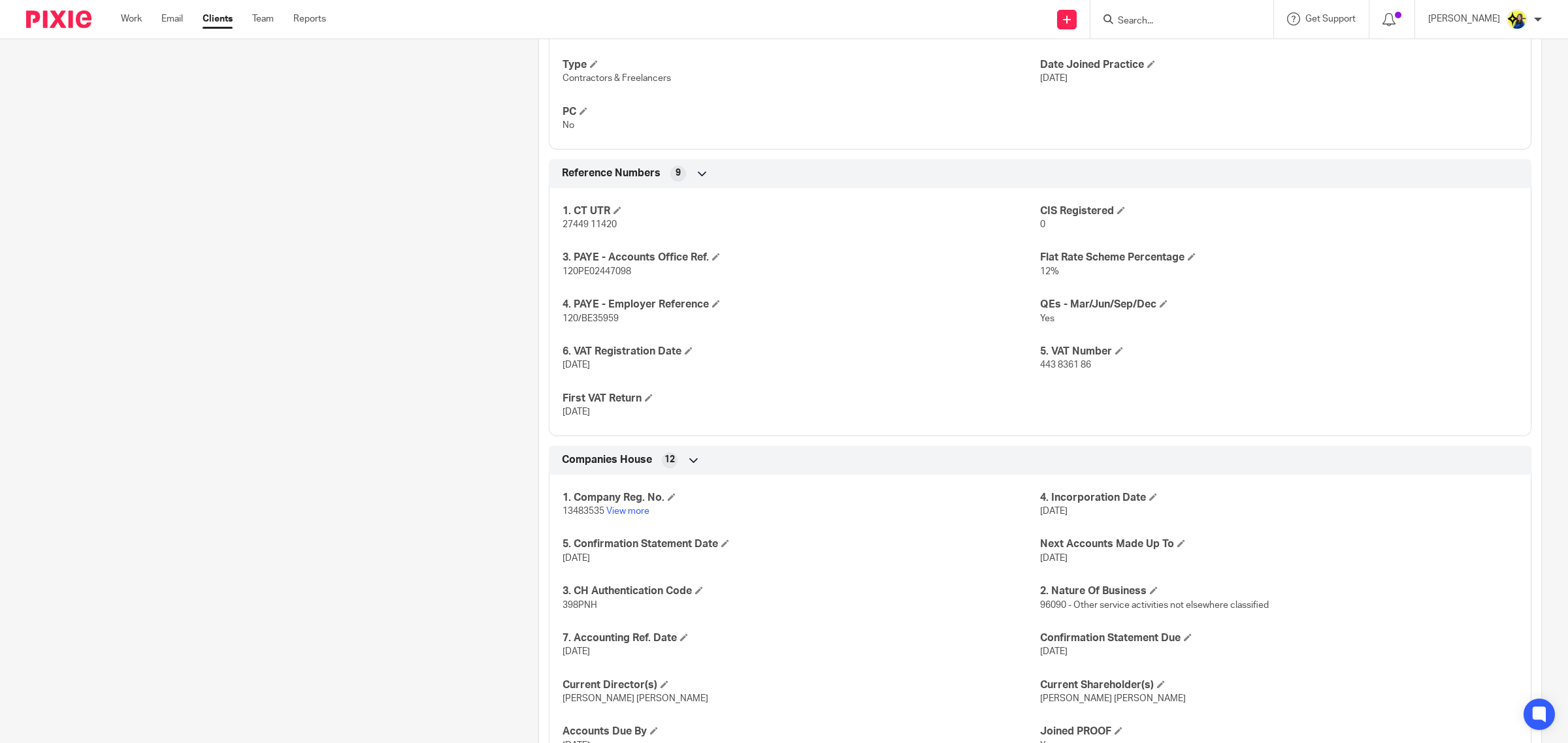
scroll to position [898, 0]
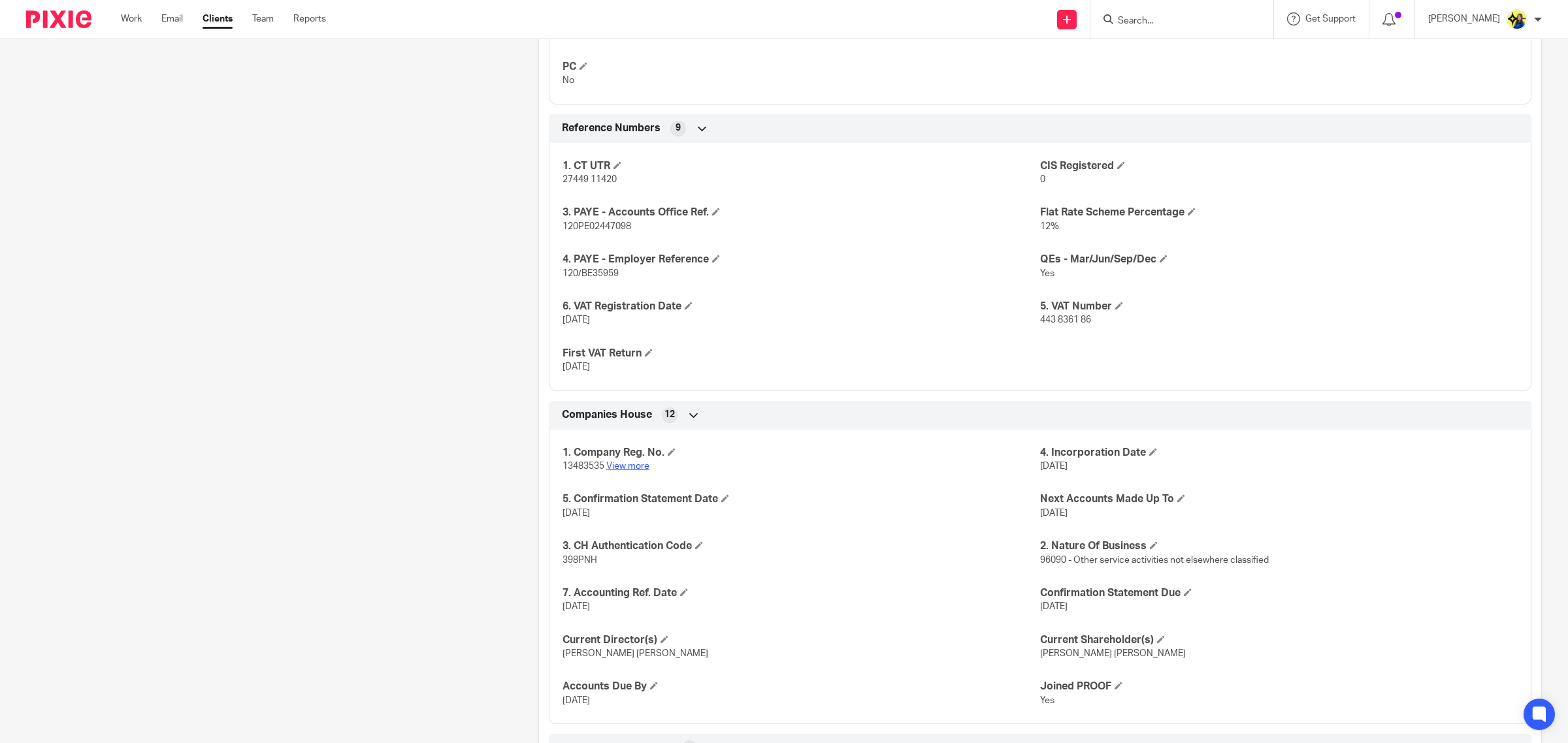
click at [622, 464] on link "View more" at bounding box center [628, 466] width 43 height 9
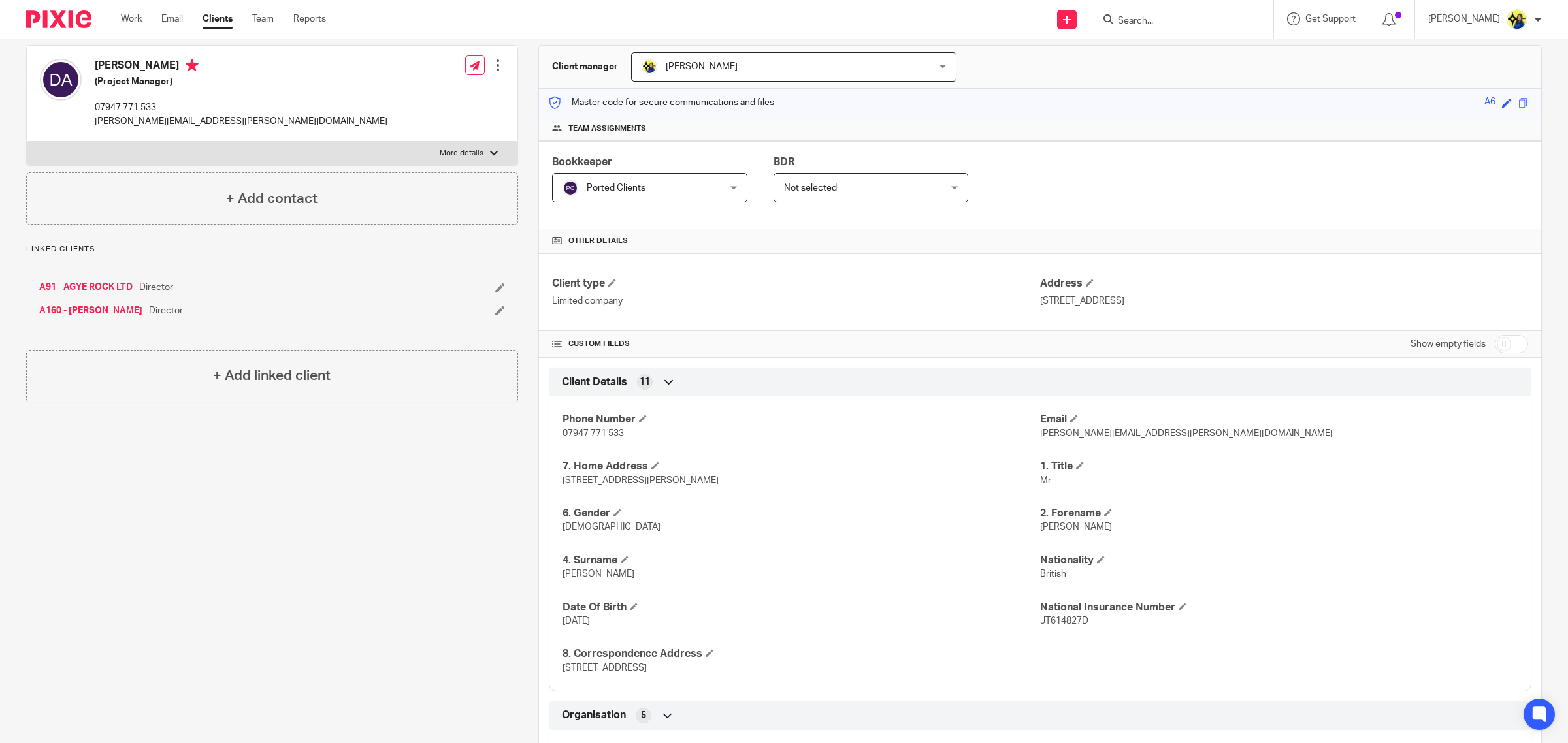
scroll to position [0, 0]
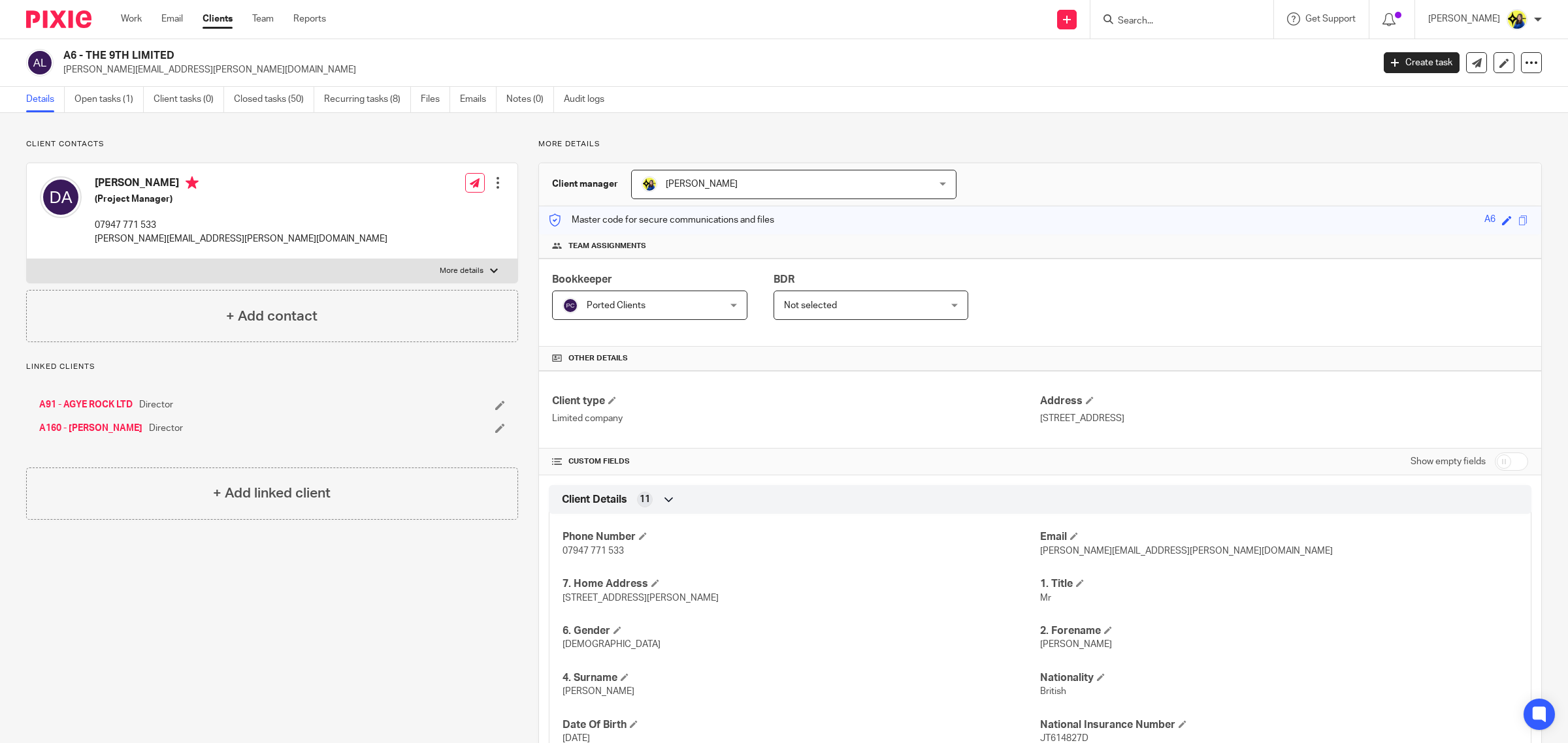
click at [400, 601] on div "Client contacts [PERSON_NAME] (Project Manager) 07947 771 533 [PERSON_NAME][EMA…" at bounding box center [262, 671] width 512 height 1064
click at [194, 654] on div "Client contacts [PERSON_NAME] (Project Manager) 07947 771 533 [PERSON_NAME][EMA…" at bounding box center [262, 671] width 512 height 1064
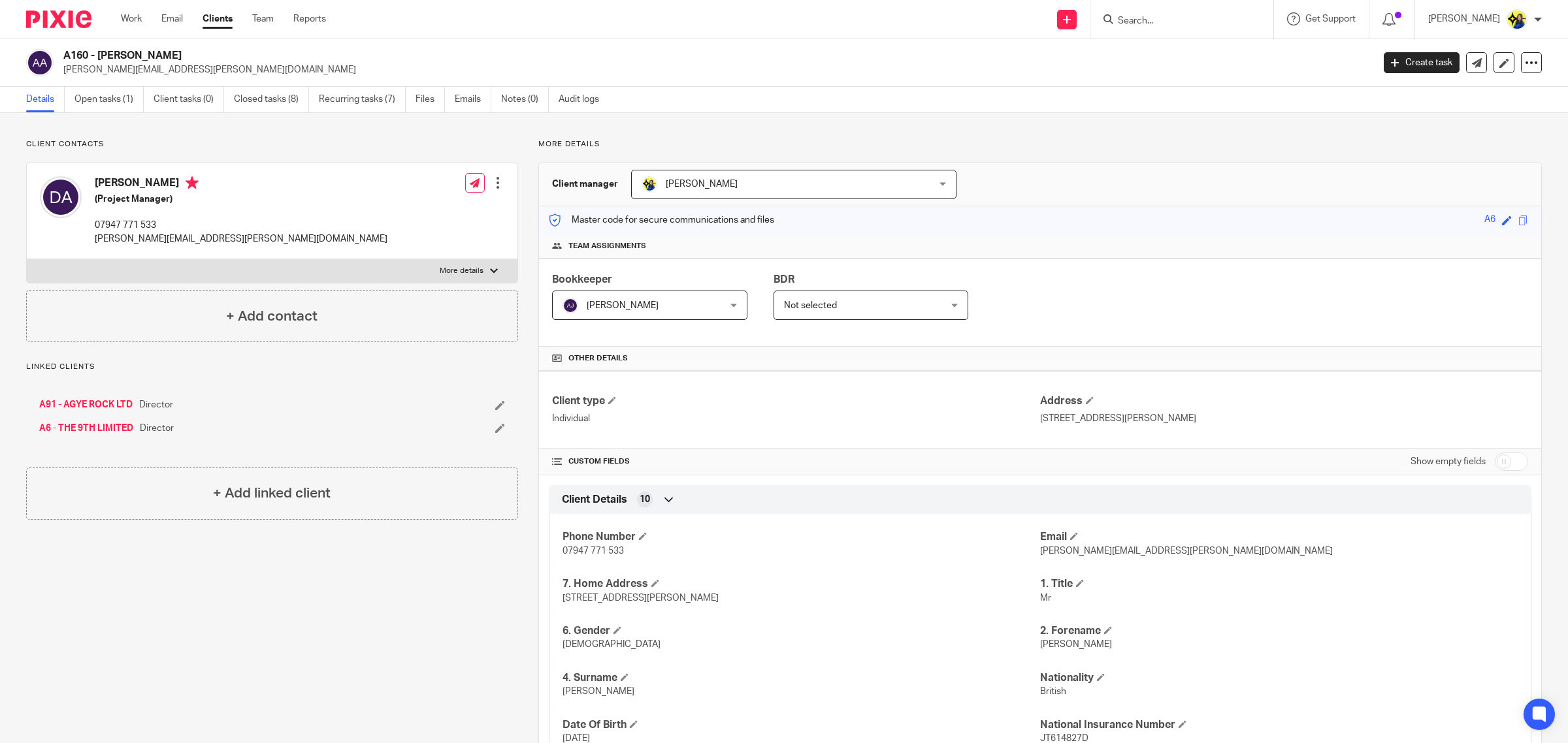
click at [194, 654] on div "Client contacts [PERSON_NAME] (Project Manager) 07947 771 533 [PERSON_NAME][EMA…" at bounding box center [262, 671] width 512 height 1064
click at [311, 142] on p "Client contacts" at bounding box center [272, 144] width 492 height 11
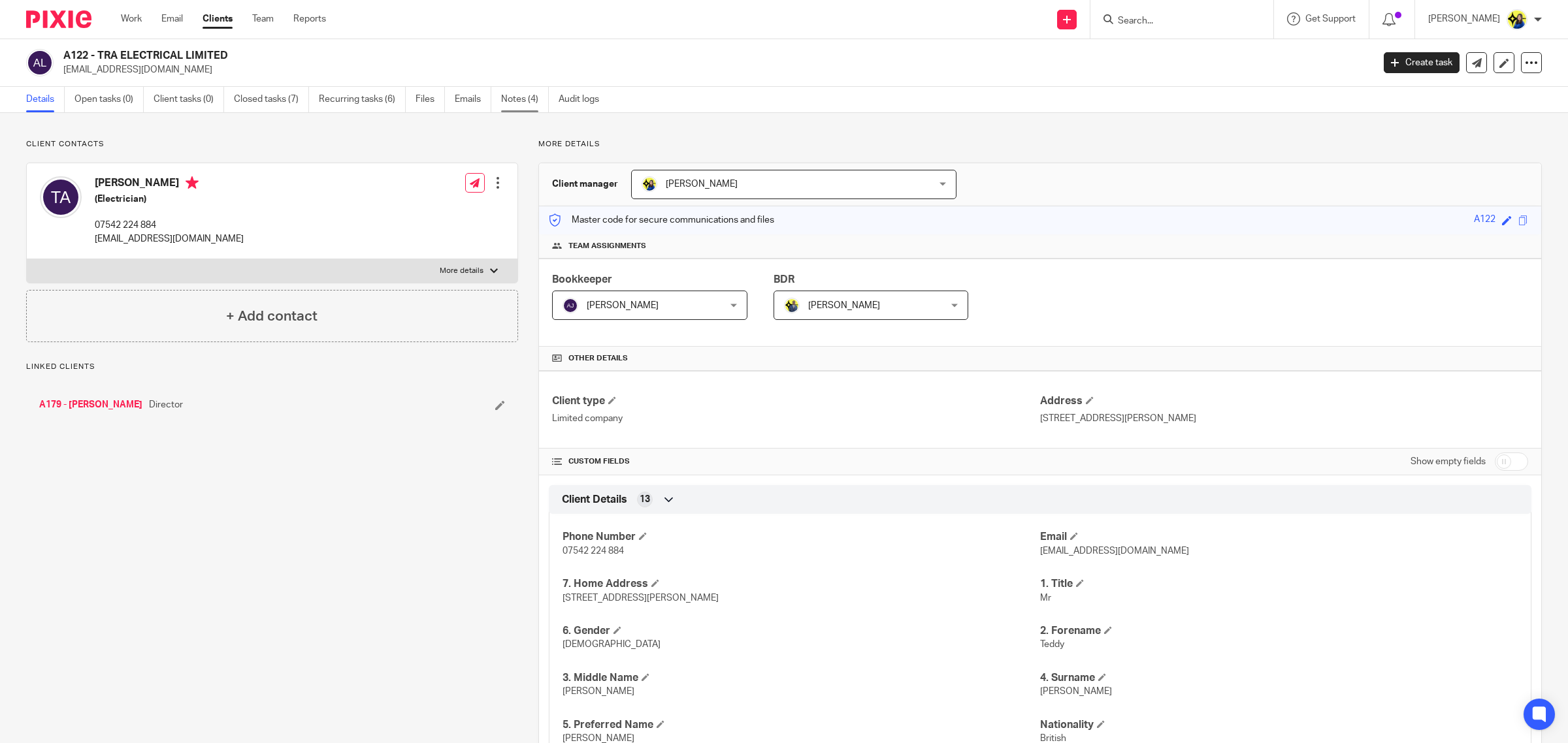
click at [526, 105] on link "Notes (4)" at bounding box center [524, 100] width 47 height 26
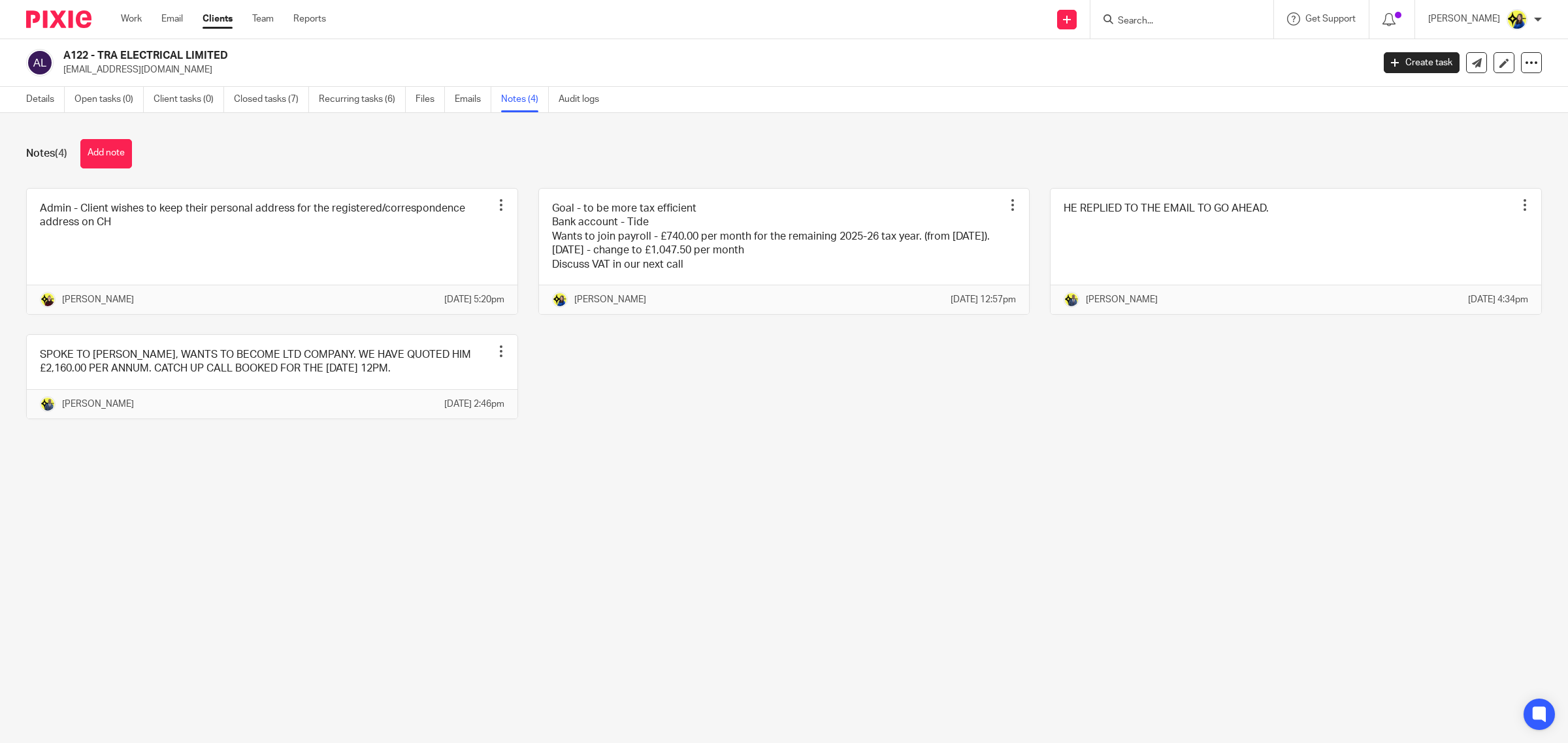
click at [188, 136] on div "Notes (4) Add note Admin - Client wishes to keep their personal address for the…" at bounding box center [784, 289] width 1568 height 352
click at [1189, 24] on input "Search" at bounding box center [1175, 22] width 118 height 11
type input "m91"
click at [1194, 55] on link at bounding box center [1241, 61] width 254 height 40
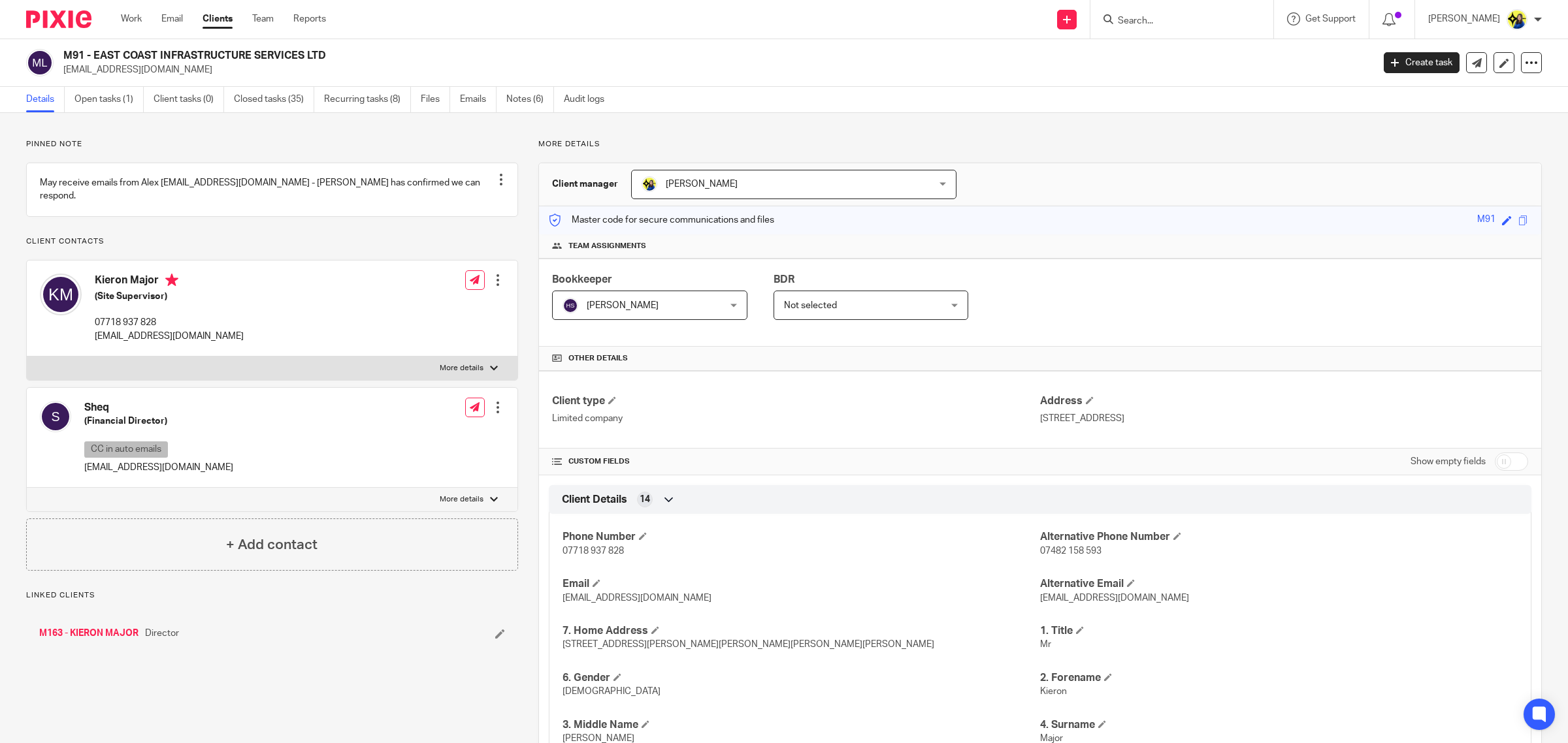
click at [273, 139] on p "Pinned note" at bounding box center [272, 144] width 492 height 11
click at [533, 97] on link "Notes (6)" at bounding box center [530, 100] width 47 height 26
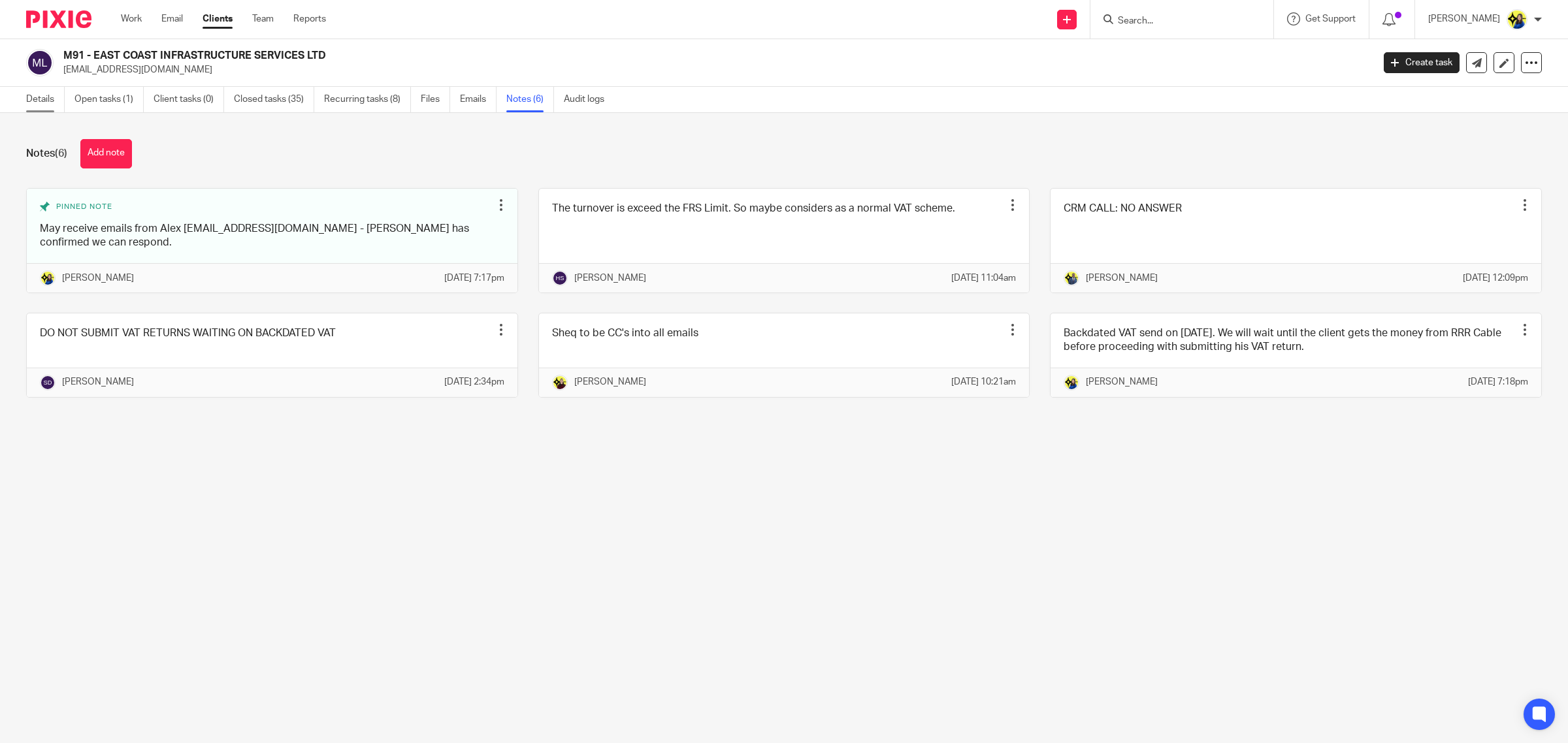
click at [47, 102] on link "Details" at bounding box center [45, 100] width 39 height 26
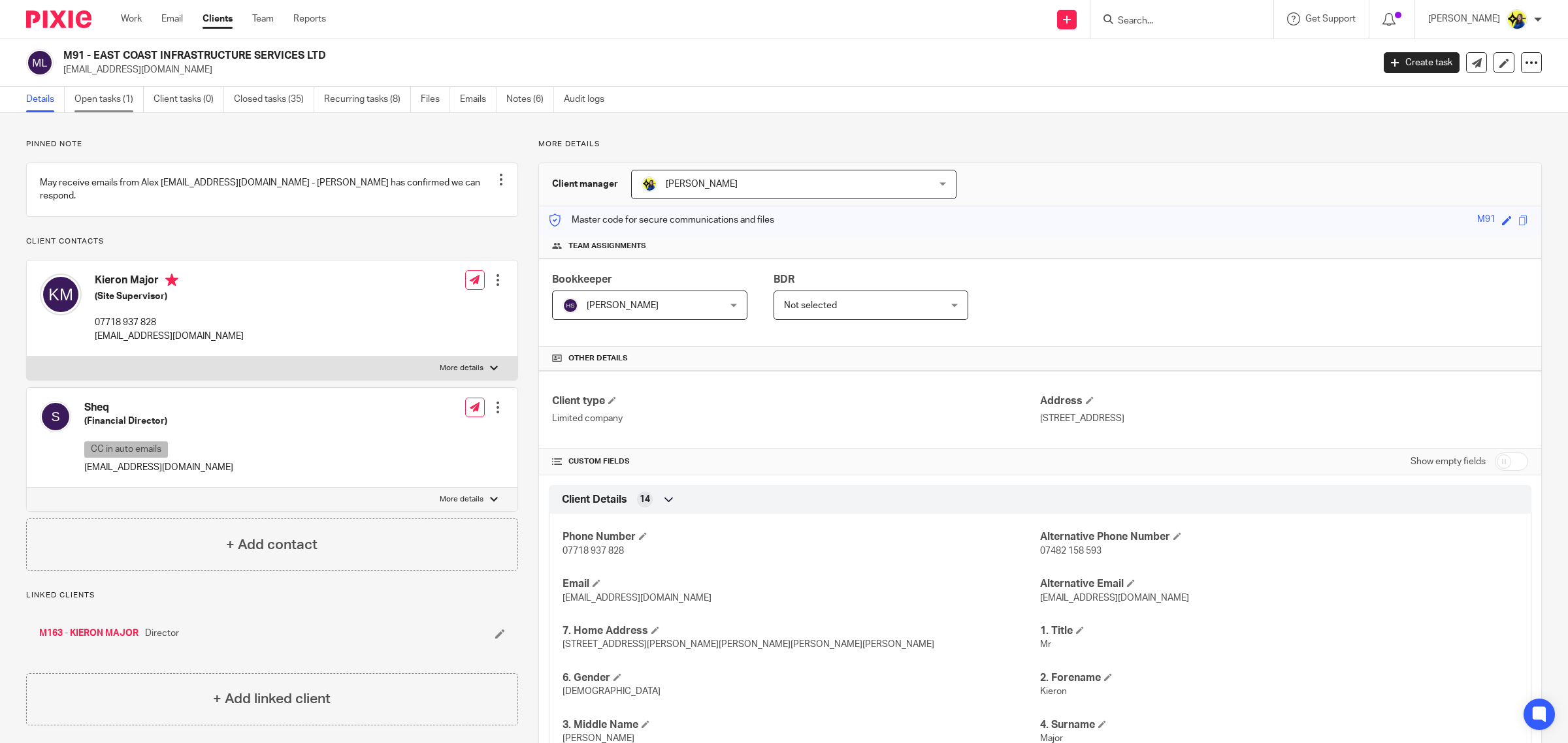
click at [90, 99] on link "Open tasks (1)" at bounding box center [109, 100] width 70 height 26
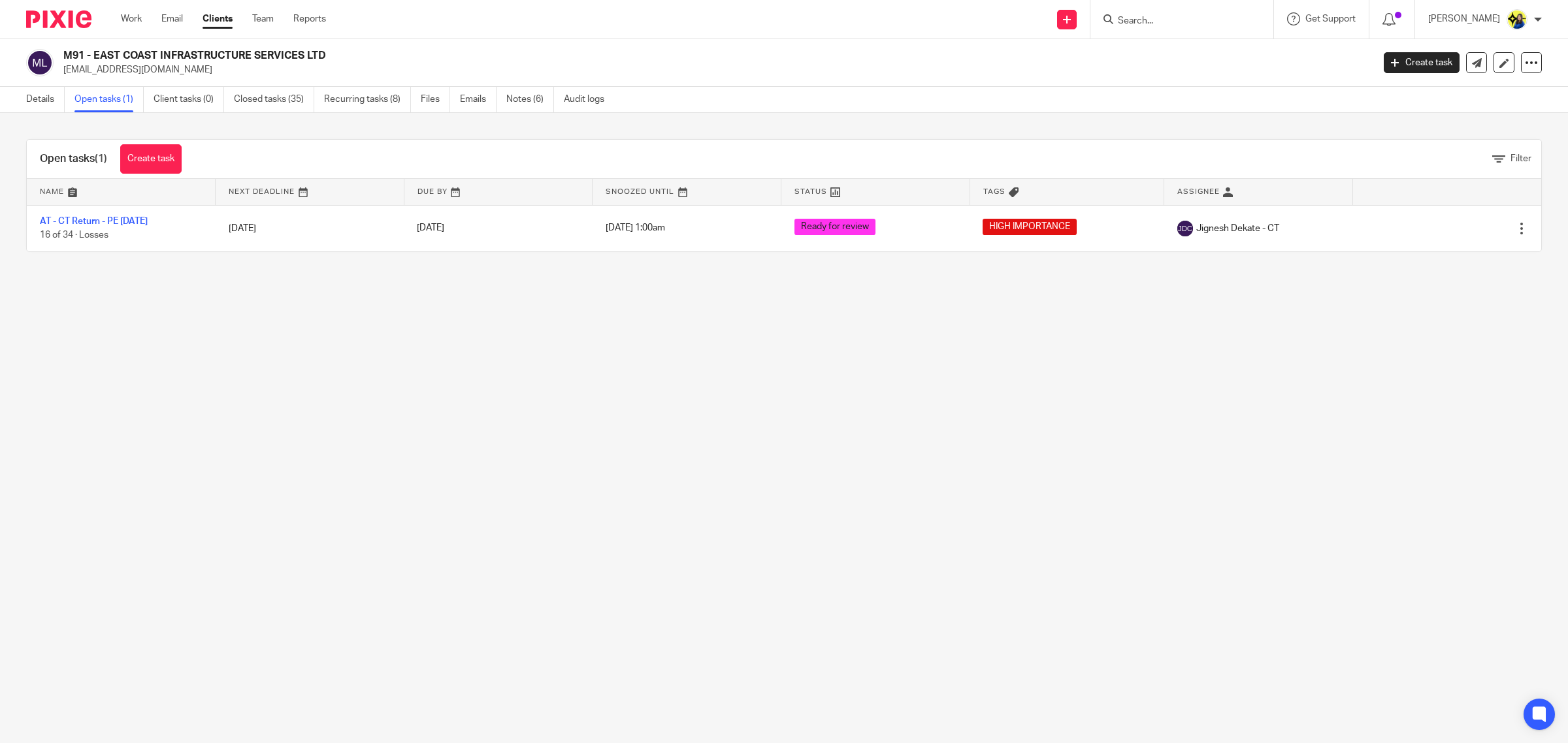
click at [176, 323] on main "M91 - EAST COAST INFRASTRUCTURE SERVICES LTD [EMAIL_ADDRESS][DOMAIN_NAME] Creat…" at bounding box center [784, 372] width 1568 height 743
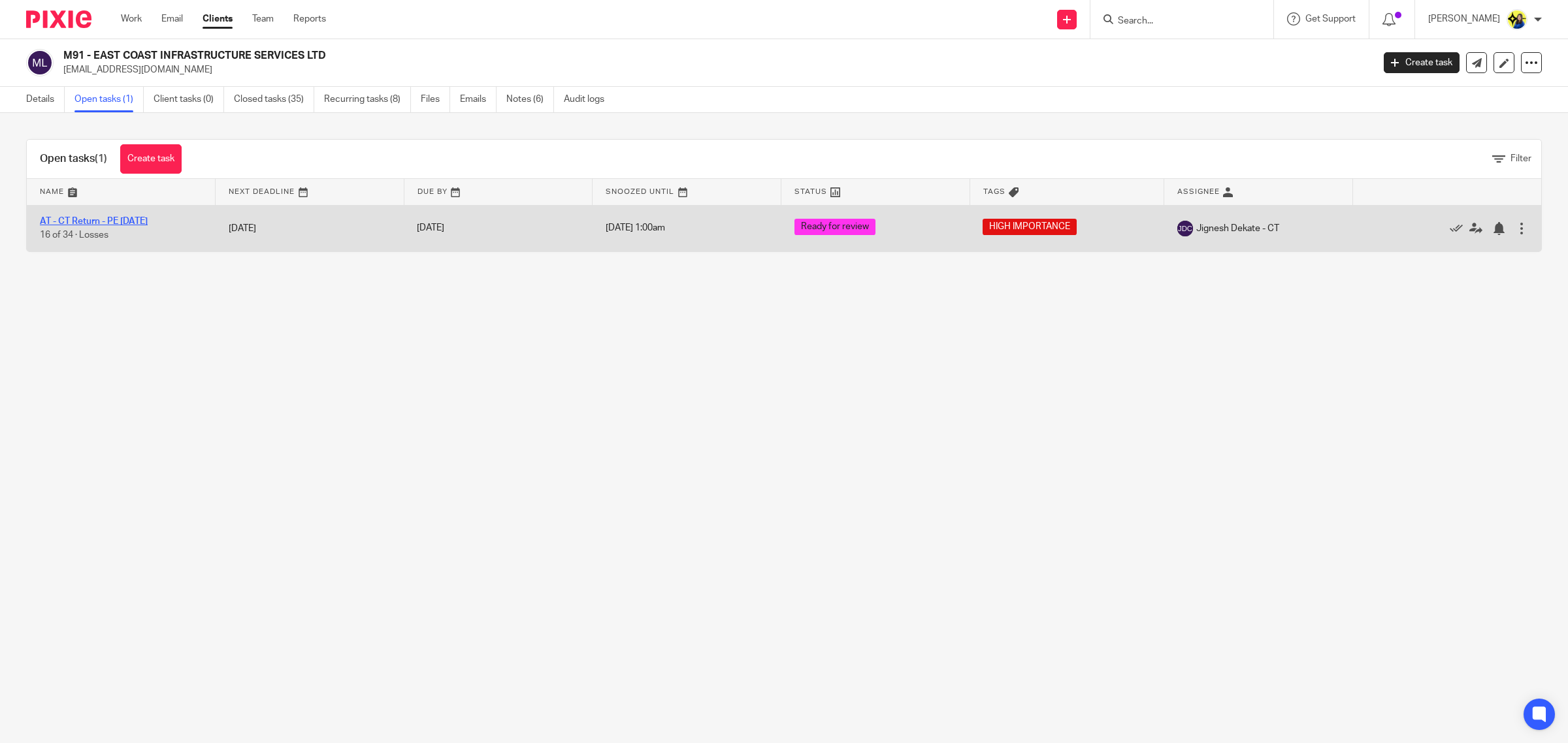
click at [128, 217] on link "AT - CT Return - PE [DATE]" at bounding box center [94, 221] width 108 height 9
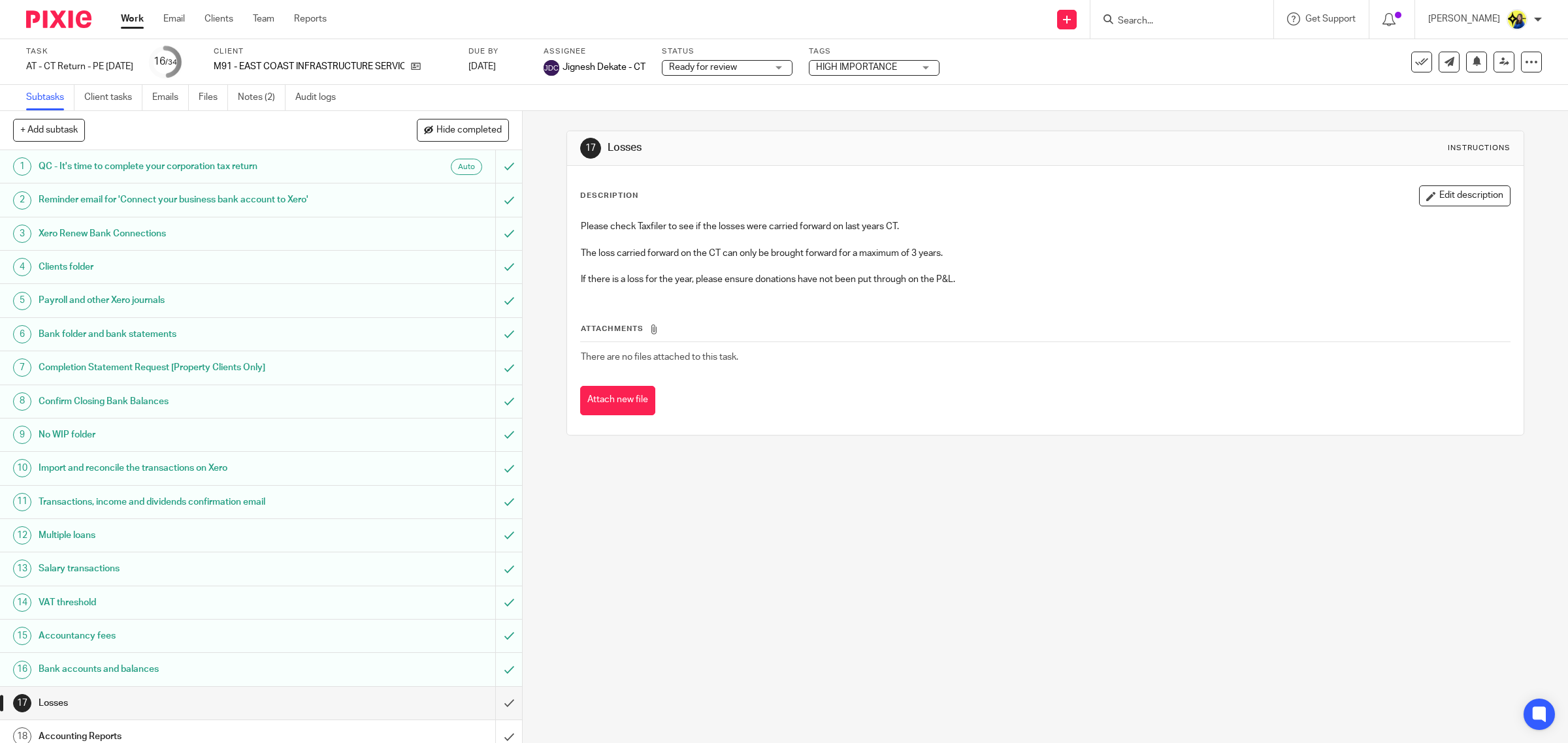
click at [869, 521] on div "17 Losses Instructions Description Edit description Please check Taxfiler to se…" at bounding box center [1045, 427] width 1045 height 633
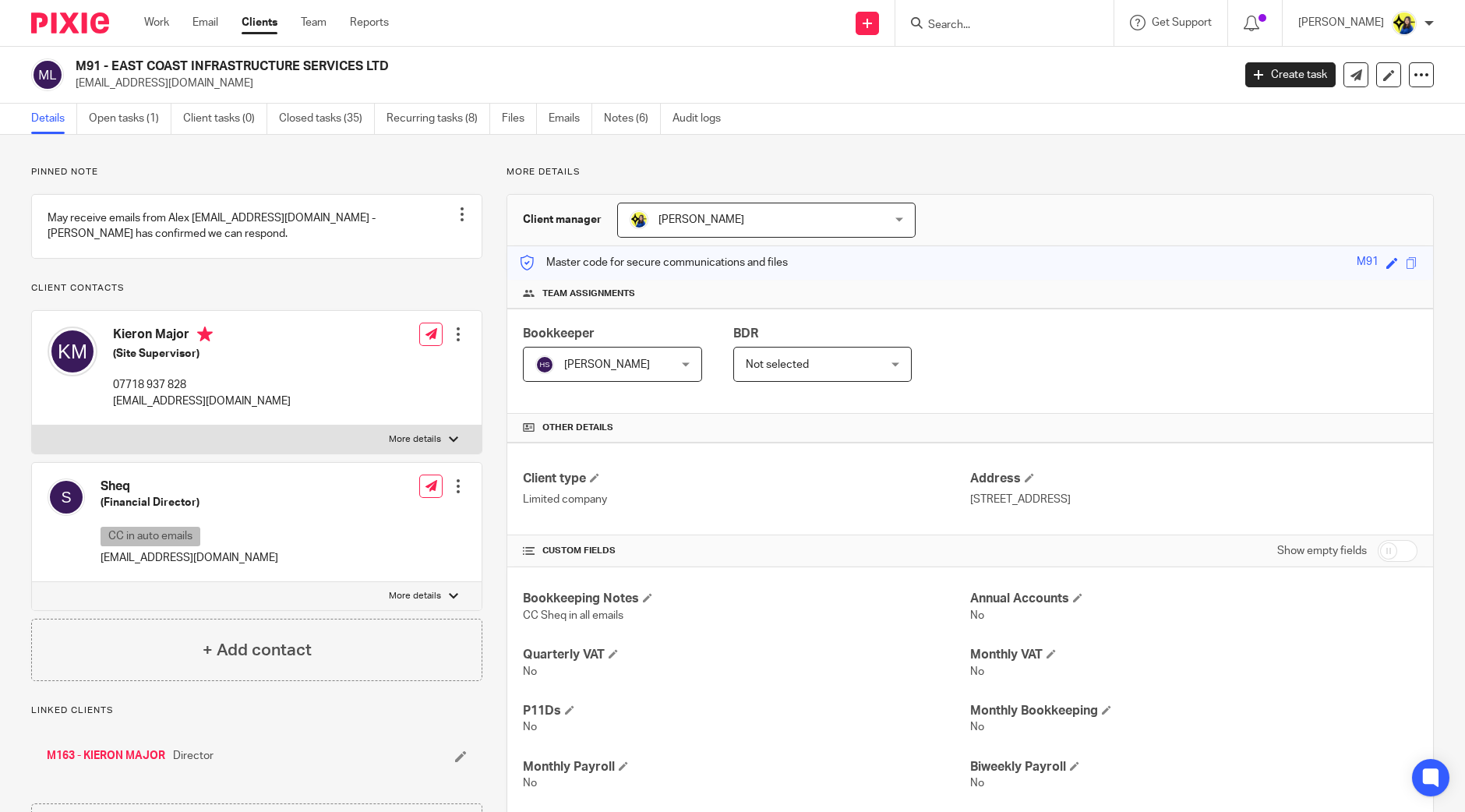
click at [1035, 25] on input "Search" at bounding box center [997, 26] width 140 height 14
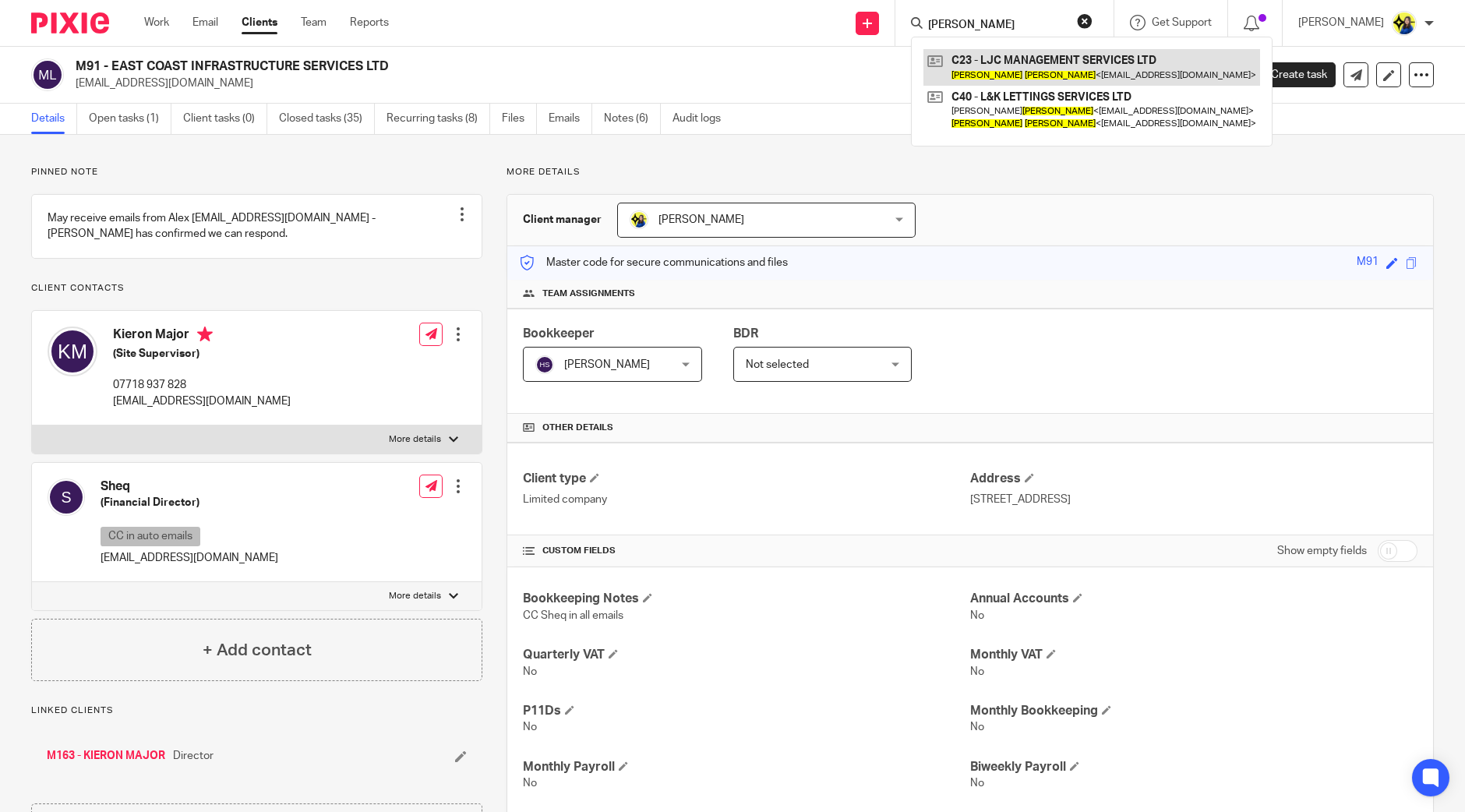
type input "lee clarke"
click at [1040, 59] on link at bounding box center [1091, 67] width 336 height 36
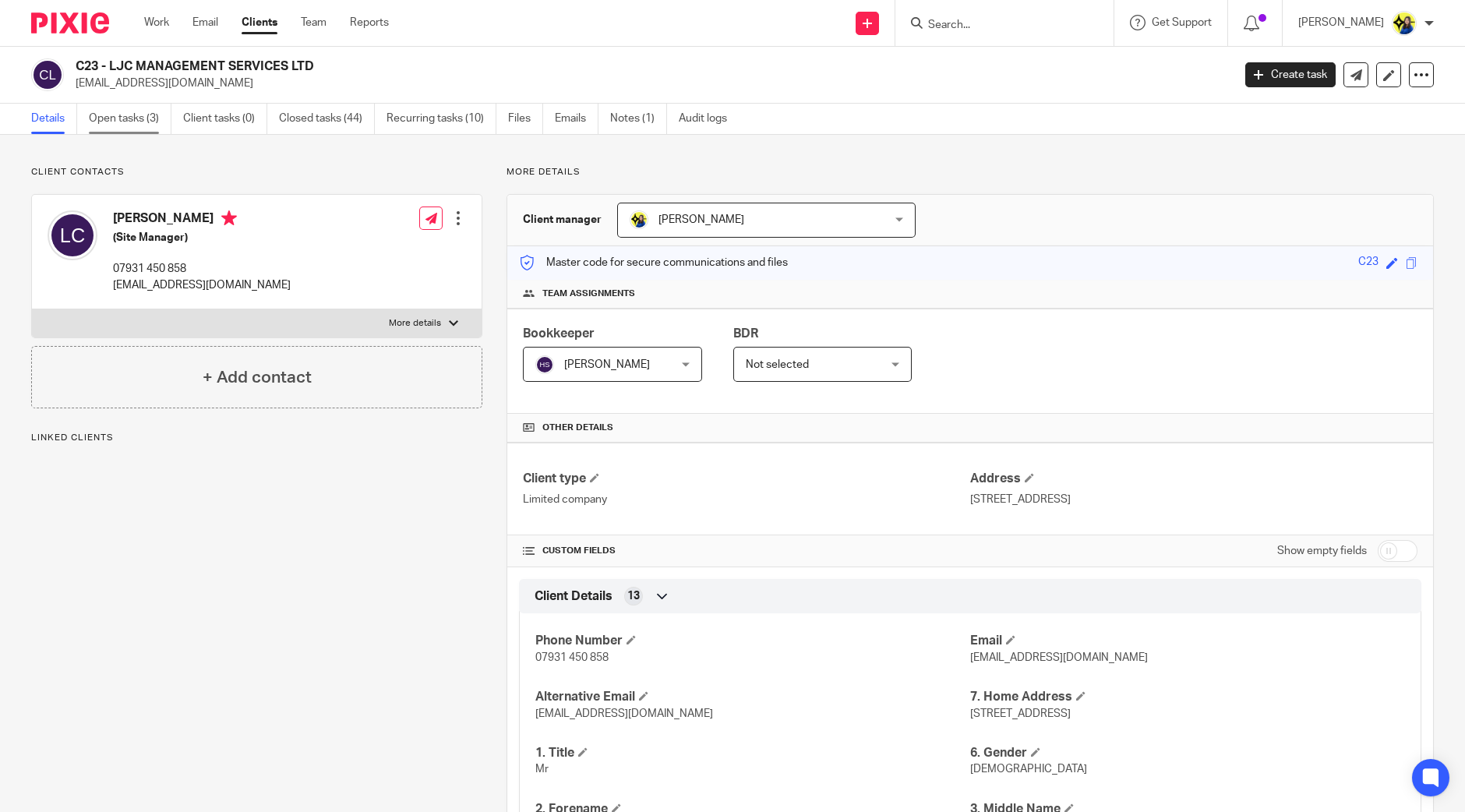
click at [133, 127] on link "Open tasks (3)" at bounding box center [130, 119] width 83 height 31
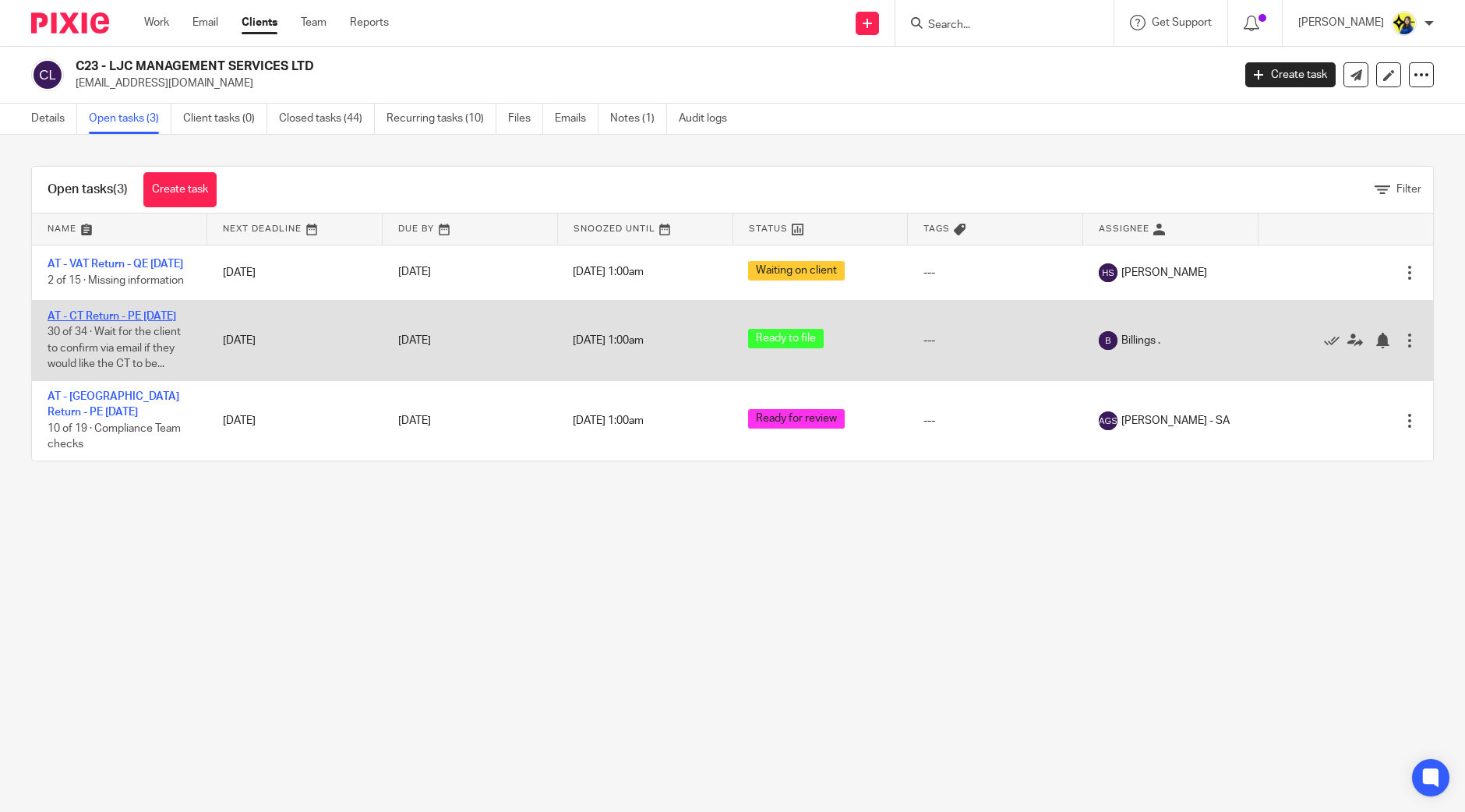
click at [133, 322] on link "AT - CT Return - PE [DATE]" at bounding box center [112, 316] width 128 height 11
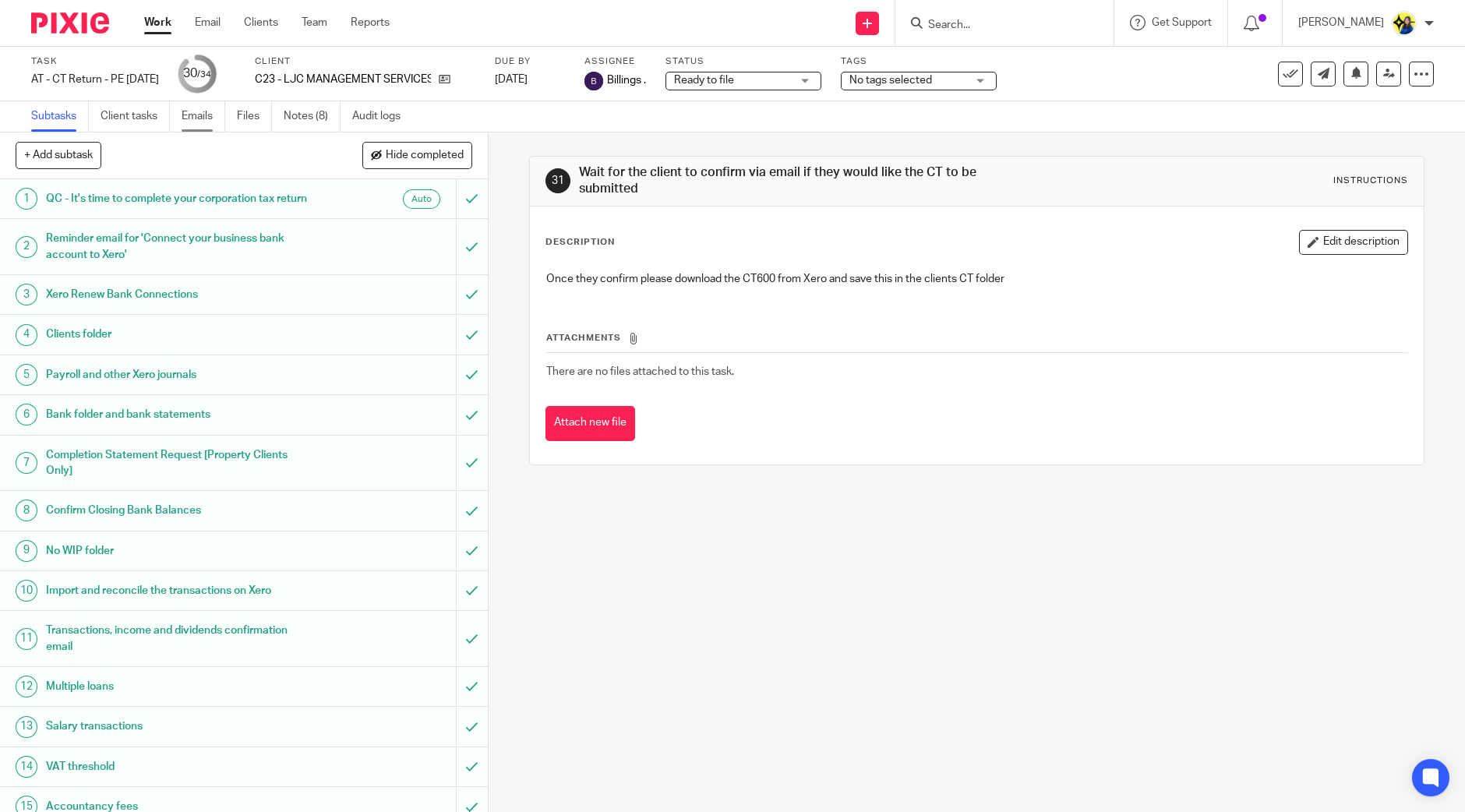
click at [207, 122] on link "Emails" at bounding box center [203, 116] width 44 height 31
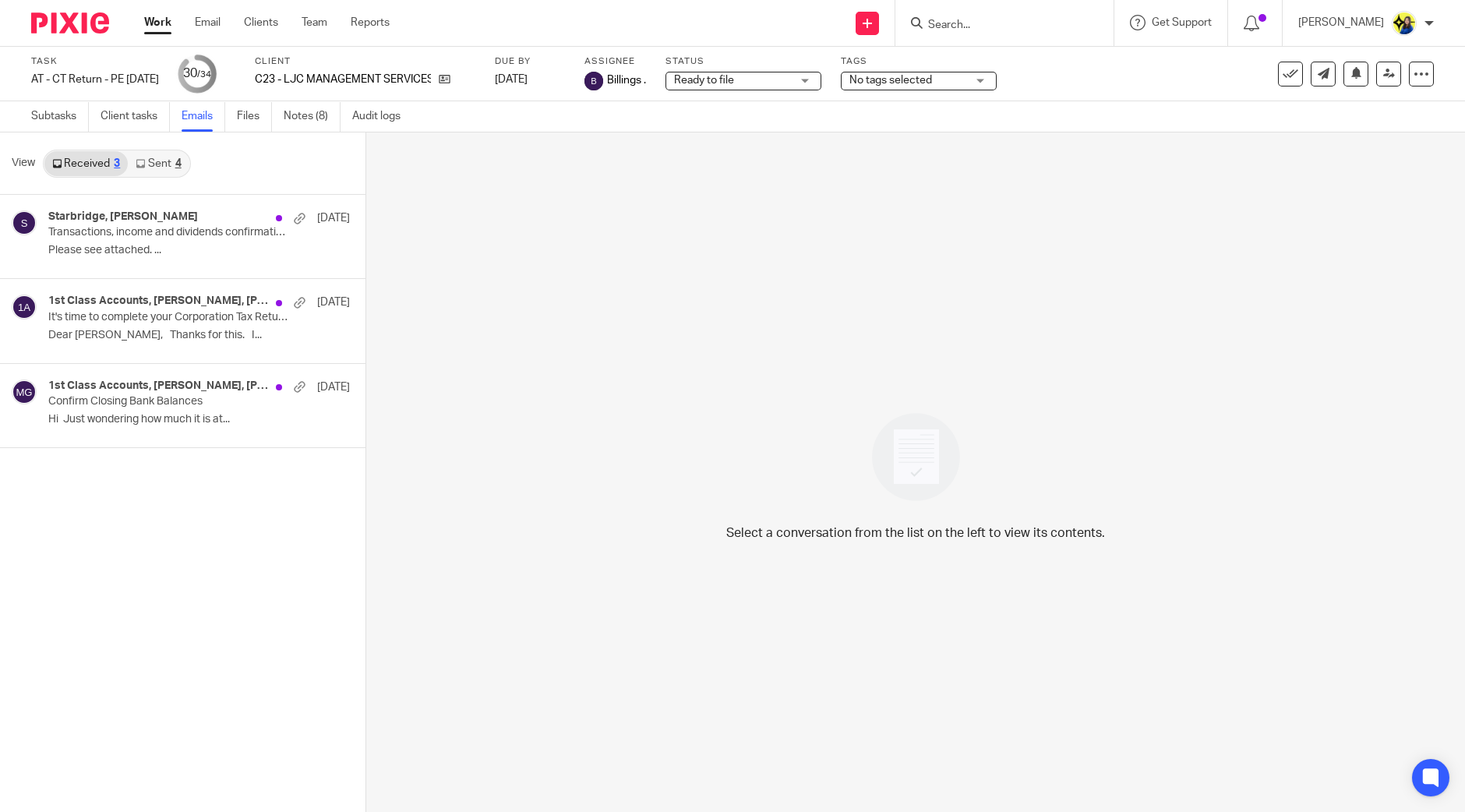
click at [170, 168] on link "Sent 4" at bounding box center [157, 163] width 61 height 25
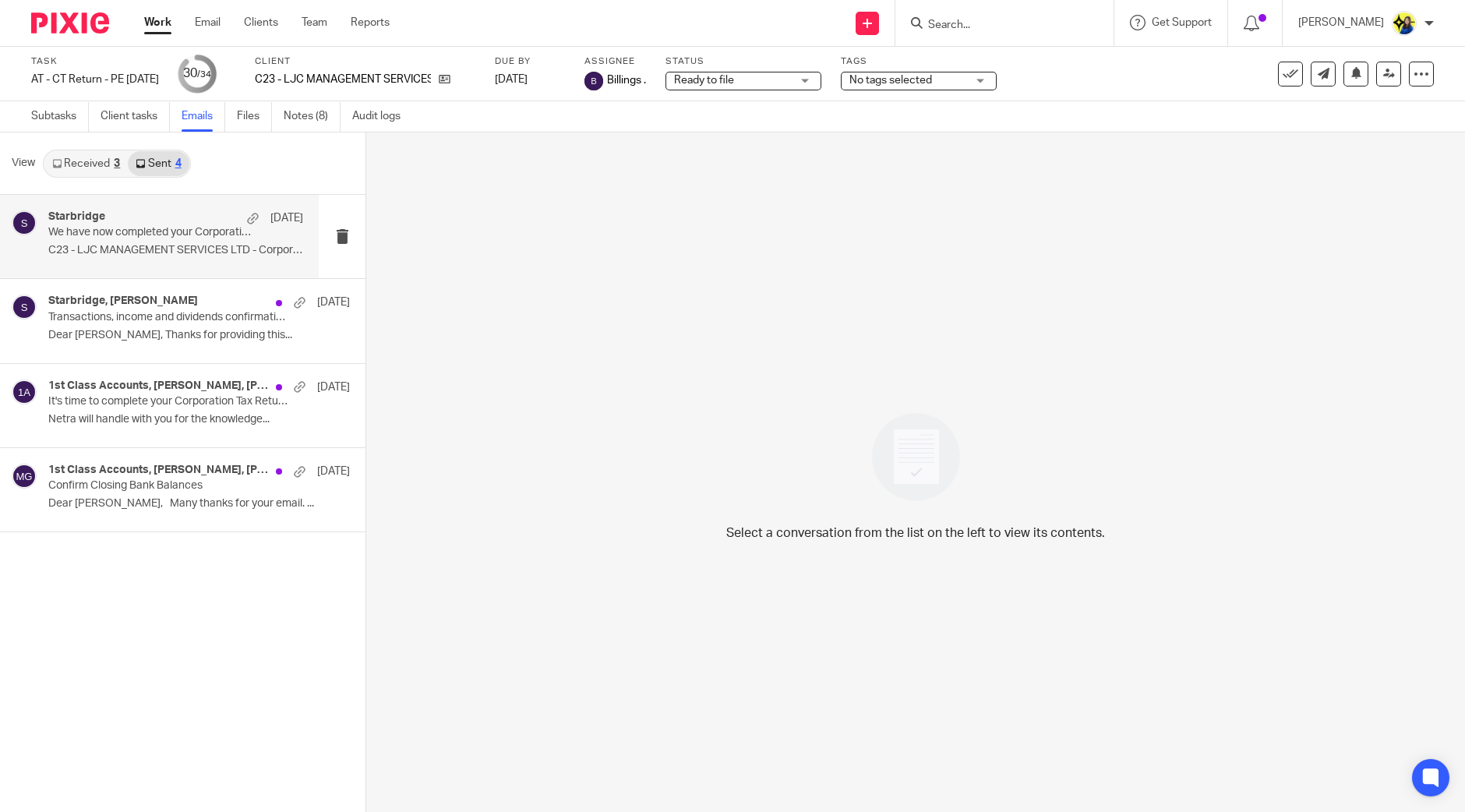
click at [178, 244] on p "C23 - LJC MANAGEMENT SERVICES LTD - Corporation..." at bounding box center [175, 250] width 255 height 13
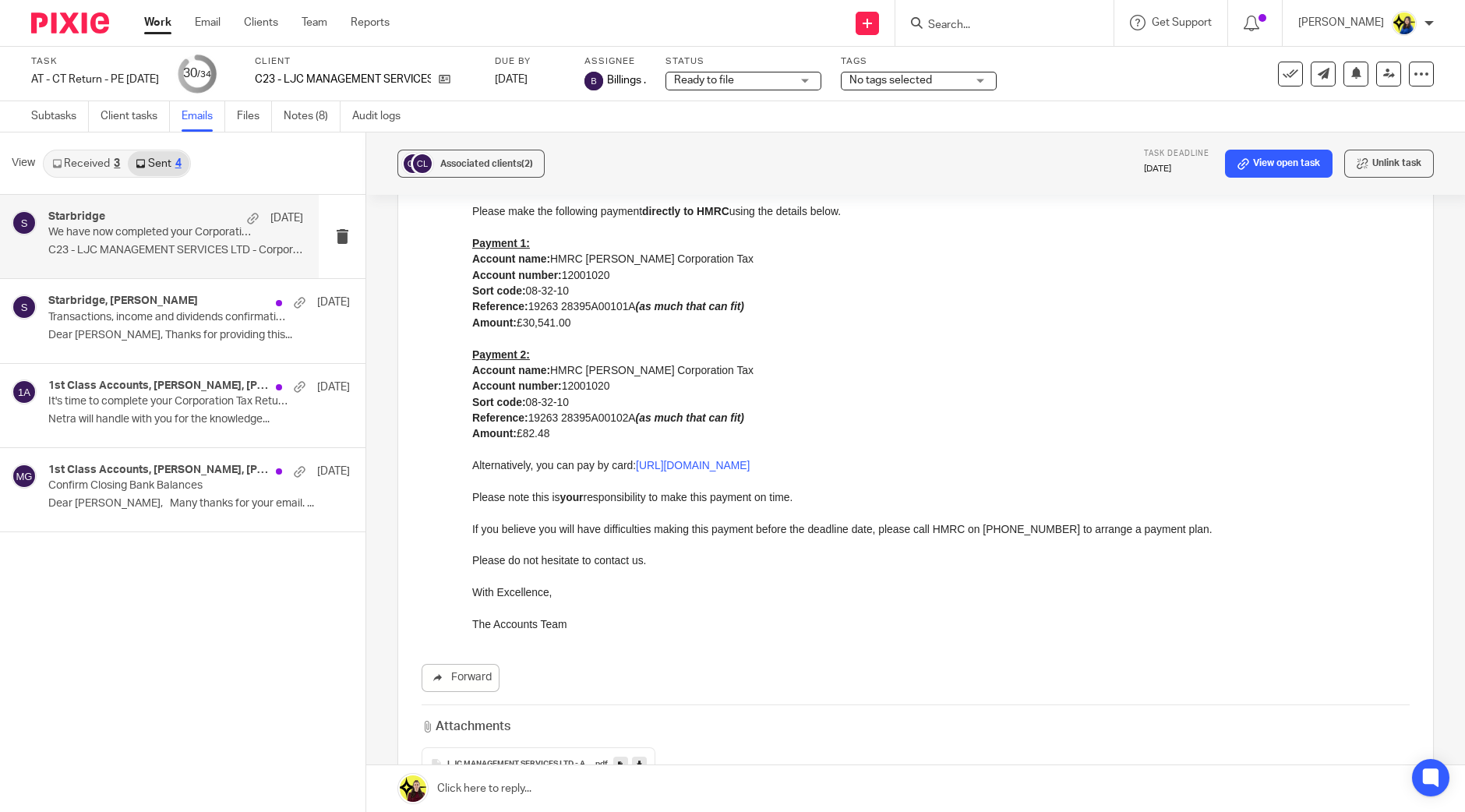
scroll to position [543, 0]
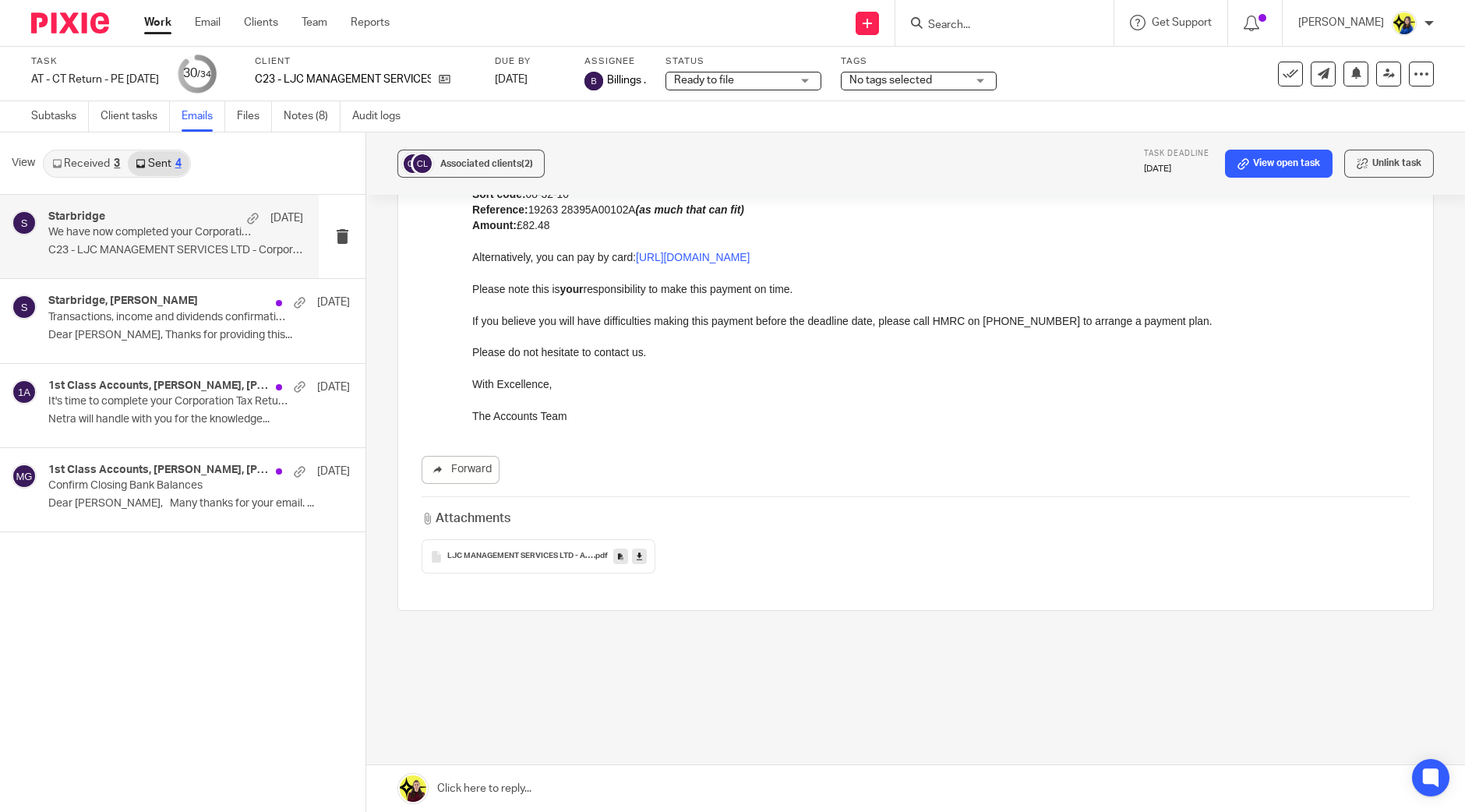
click at [515, 554] on span "LJC MANAGEMENT SERVICES LTD - Accounts - 31 January 2025" at bounding box center [520, 556] width 146 height 9
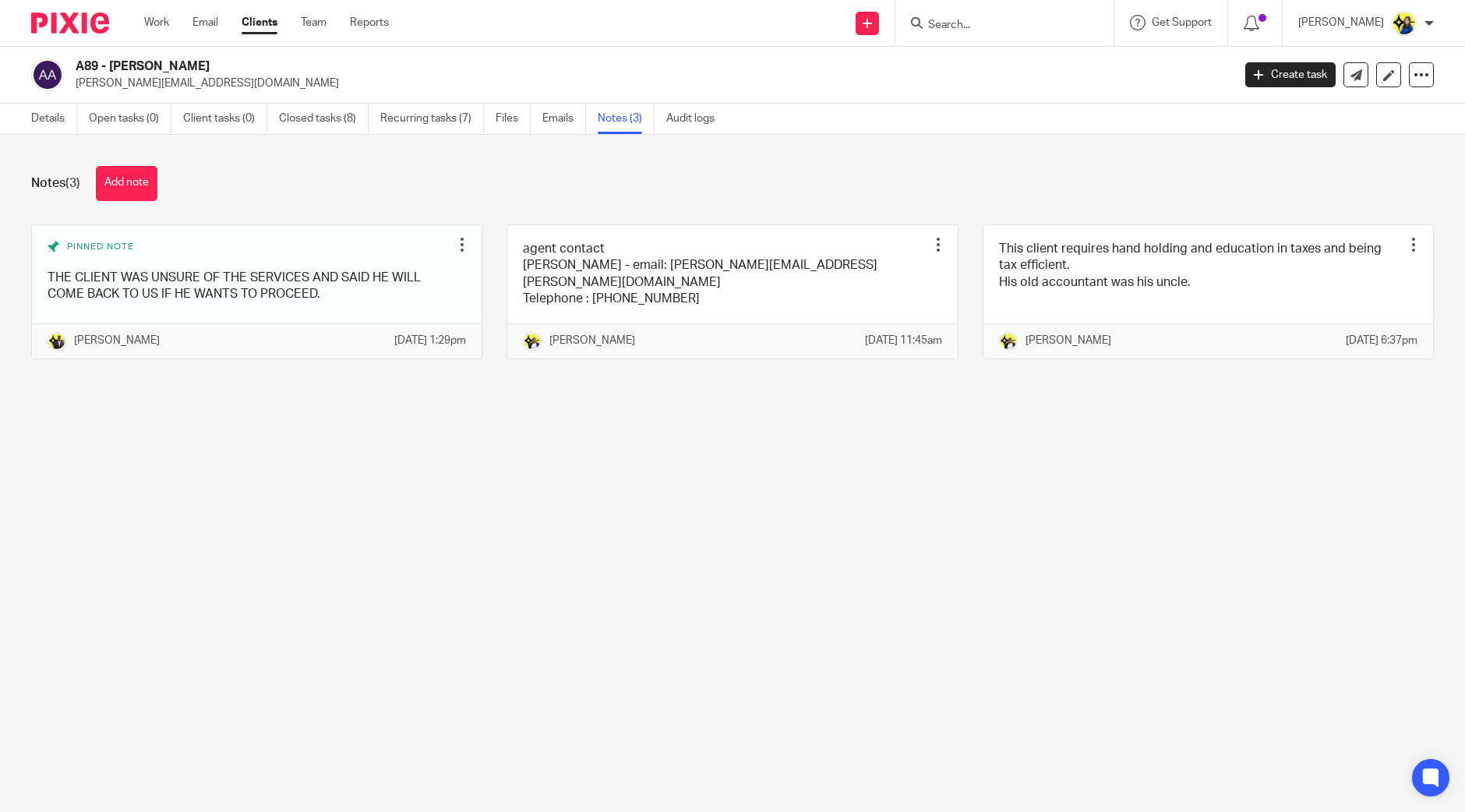
click at [1053, 22] on input "Search" at bounding box center [997, 26] width 140 height 14
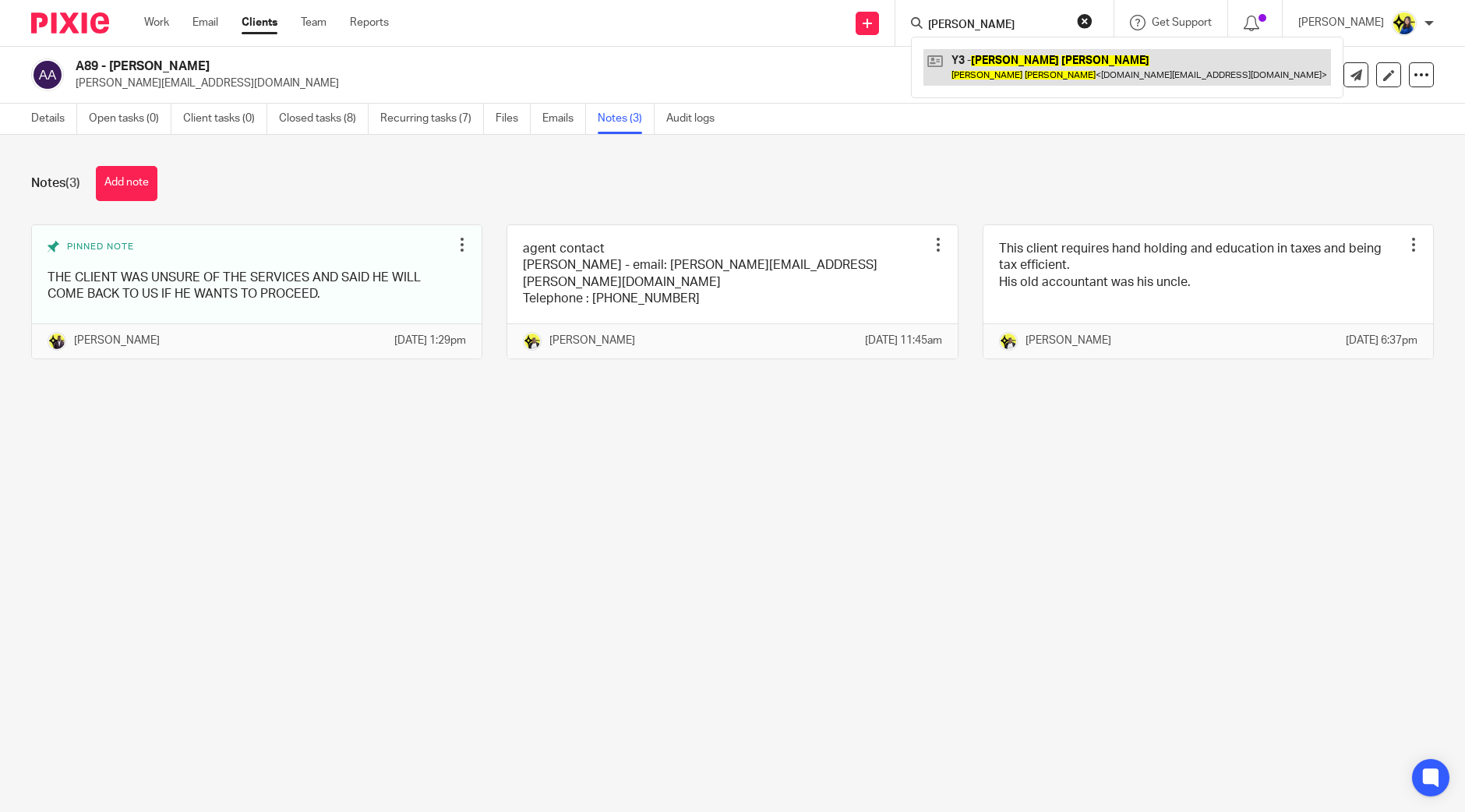
type input "stuart youngman"
click at [1072, 58] on link at bounding box center [1127, 67] width 407 height 36
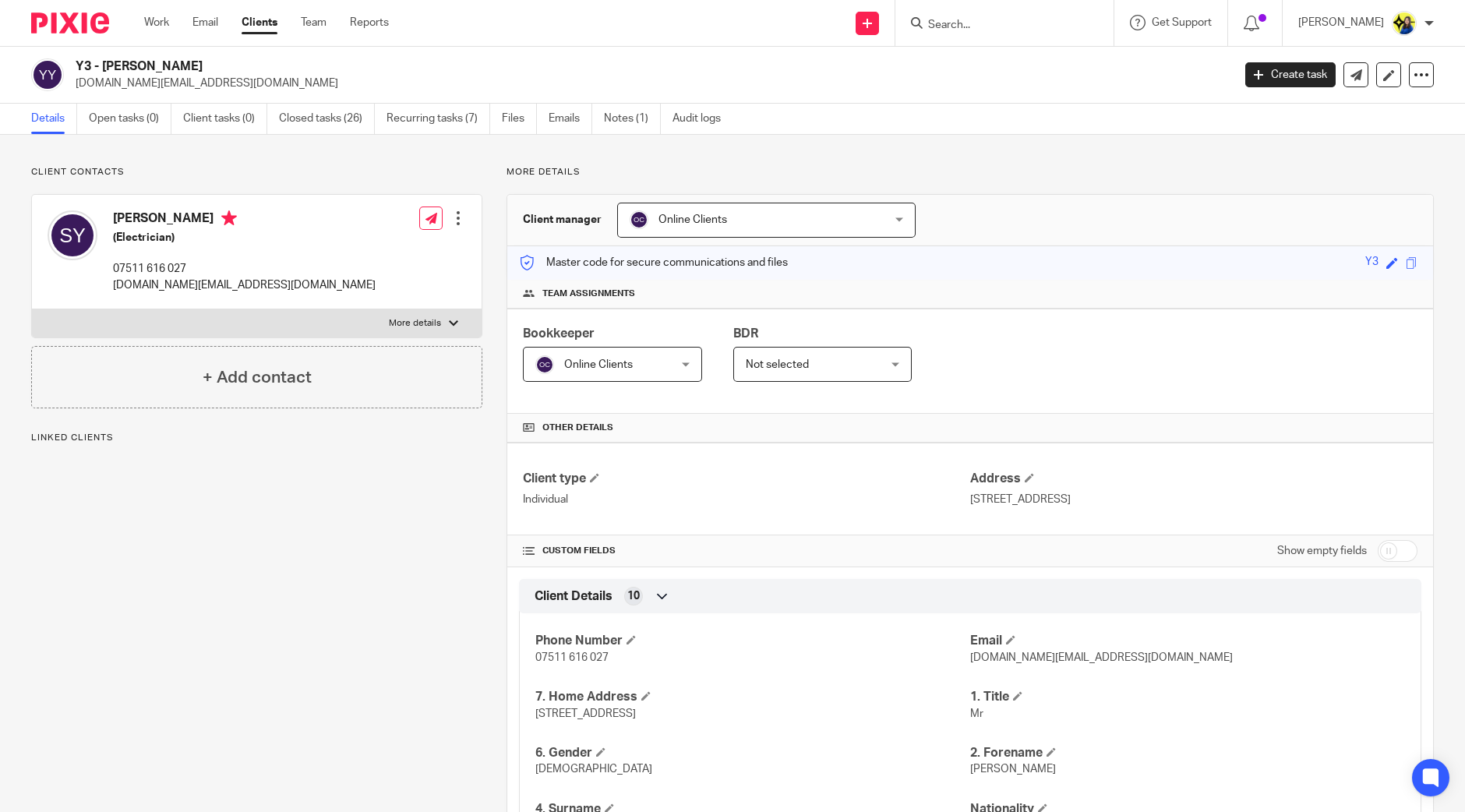
click at [199, 152] on div "Client contacts Stuart Youngman (Electrician) 07511 616 027 young.ie@live.co.uk…" at bounding box center [732, 765] width 1465 height 1259
click at [299, 110] on link "Closed tasks (26)" at bounding box center [327, 119] width 96 height 31
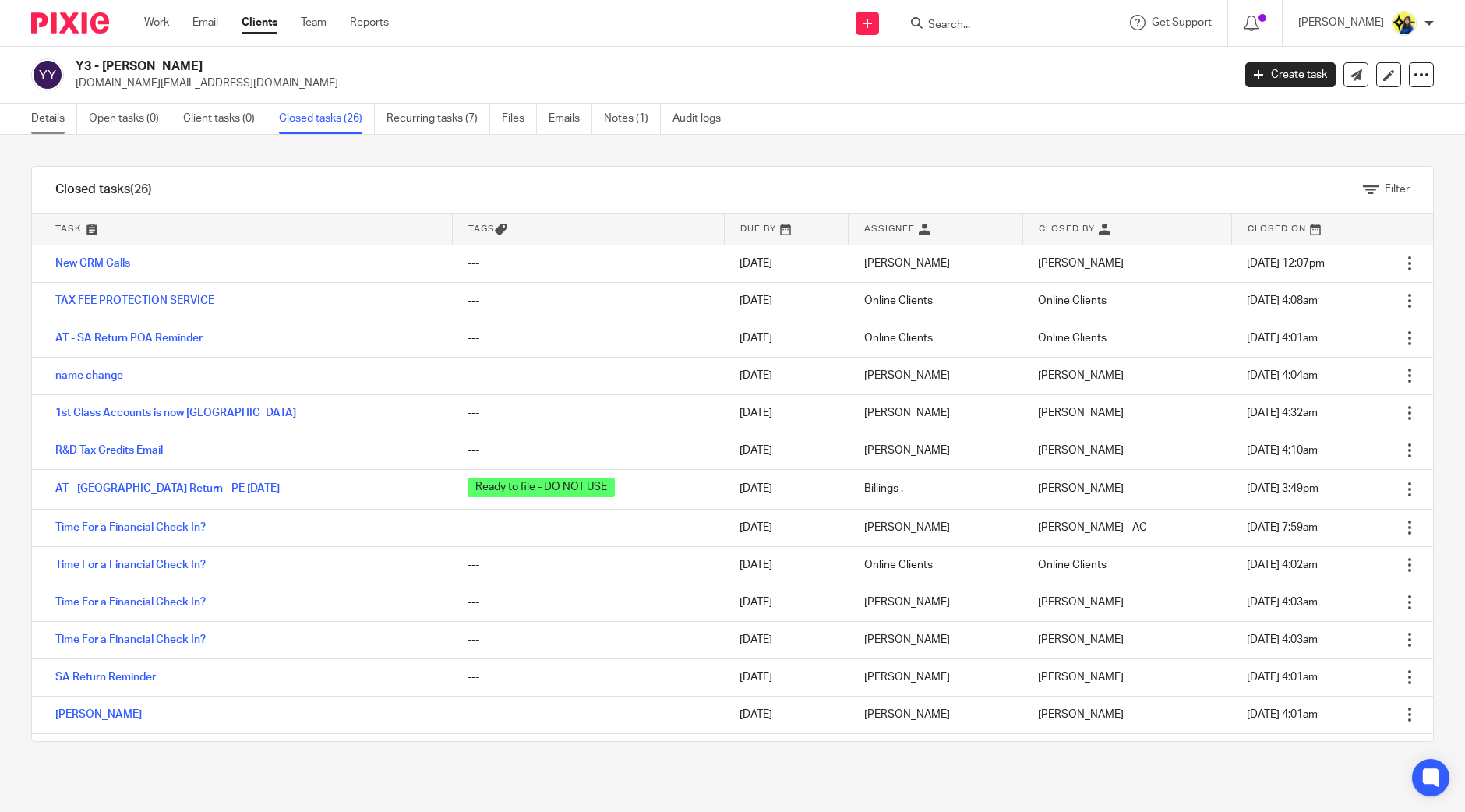
click at [38, 110] on link "Details" at bounding box center [54, 119] width 46 height 31
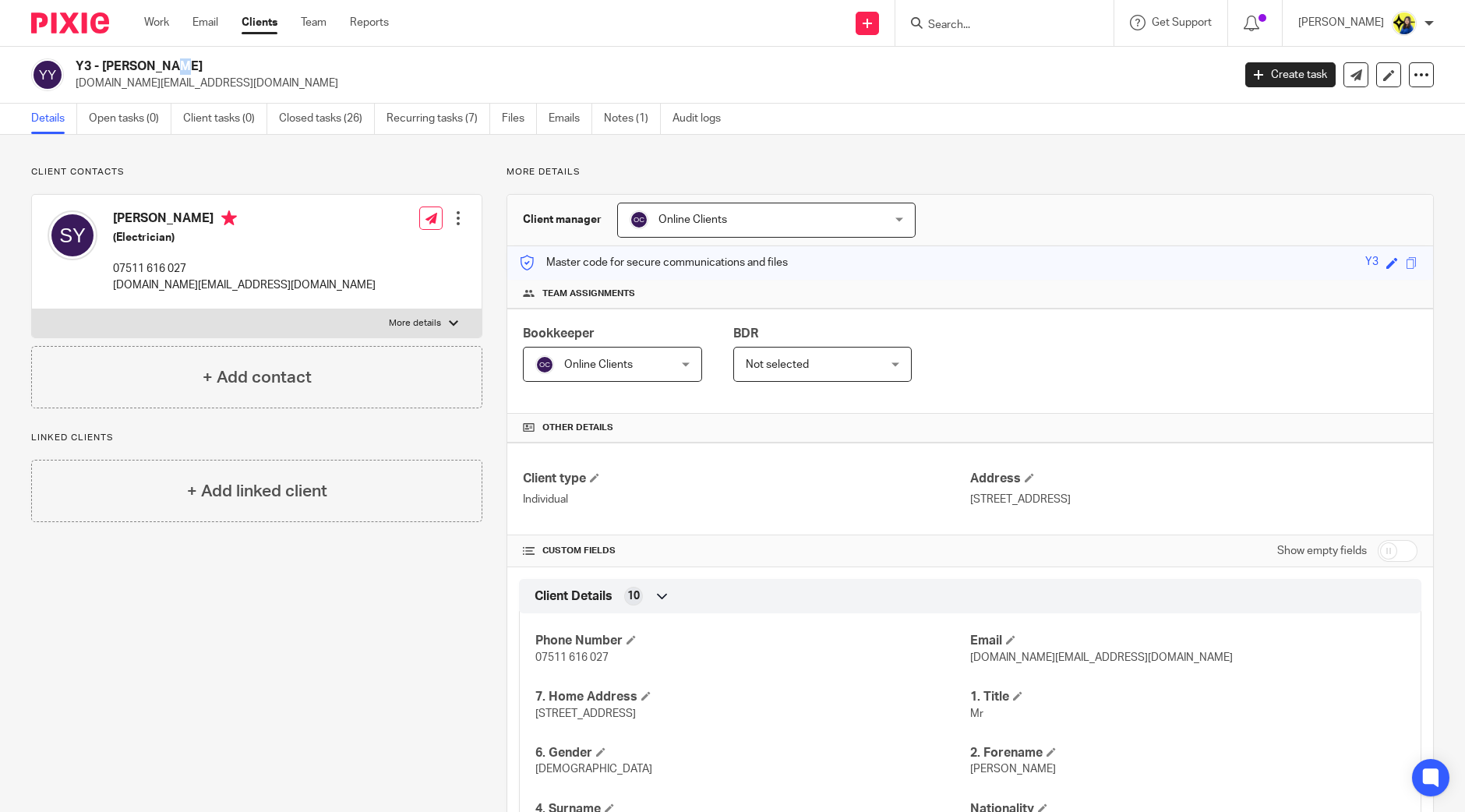
click at [74, 60] on div "Y3 - [PERSON_NAME] [DOMAIN_NAME][EMAIL_ADDRESS][DOMAIN_NAME]" at bounding box center [626, 74] width 1191 height 33
click at [74, 60] on div "Y3 - STUART YOUNGMAN young.ie@live.co.uk" at bounding box center [626, 74] width 1191 height 33
drag, startPoint x: 74, startPoint y: 66, endPoint x: 279, endPoint y: 70, distance: 205.0
click at [279, 70] on div "Y3 - STUART YOUNGMAN young.ie@live.co.uk" at bounding box center [626, 74] width 1191 height 33
copy h2 "Y3 - STUART YOUNGMAN"
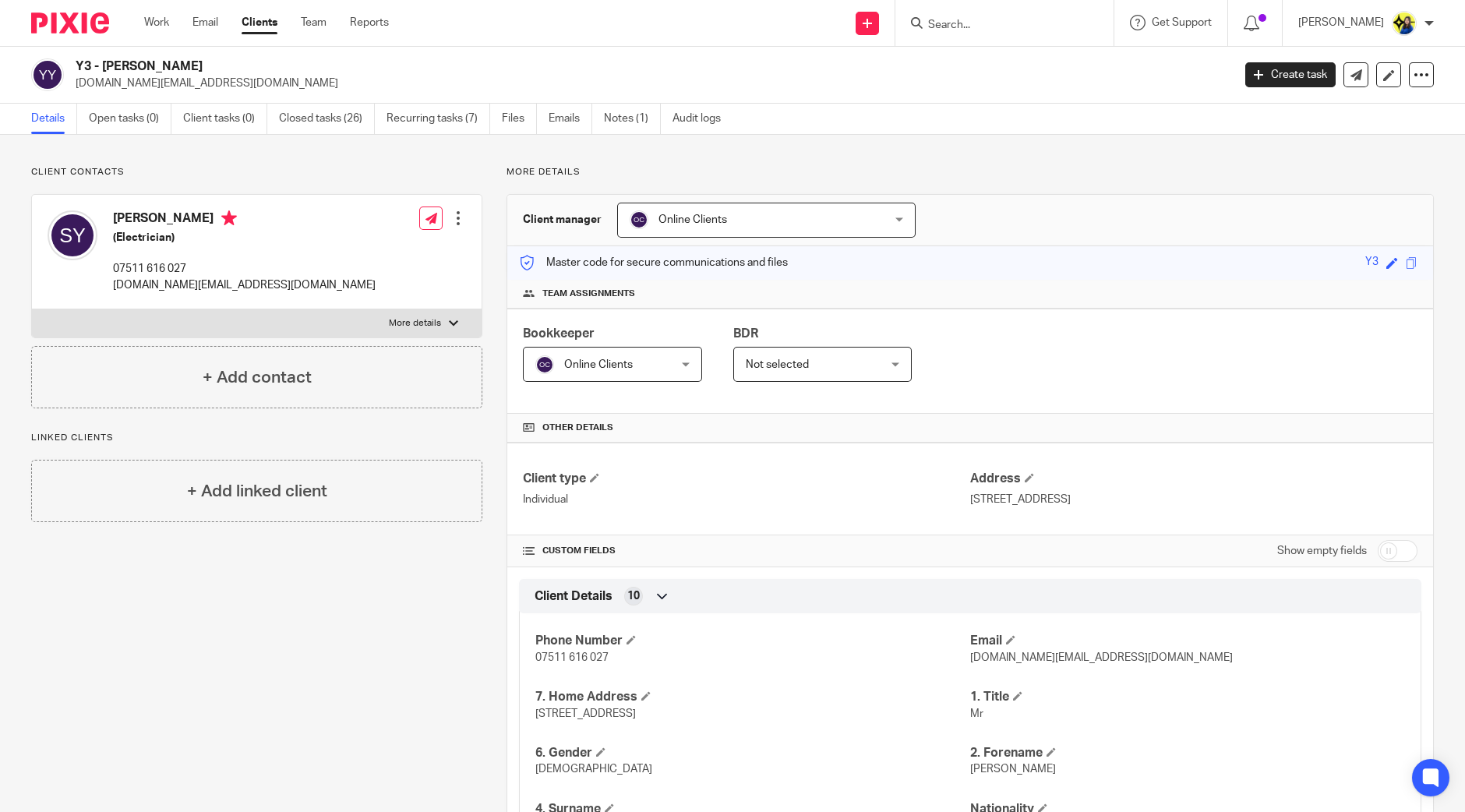
drag, startPoint x: 398, startPoint y: 174, endPoint x: 308, endPoint y: 168, distance: 90.2
click at [398, 174] on p "Client contacts" at bounding box center [256, 172] width 451 height 13
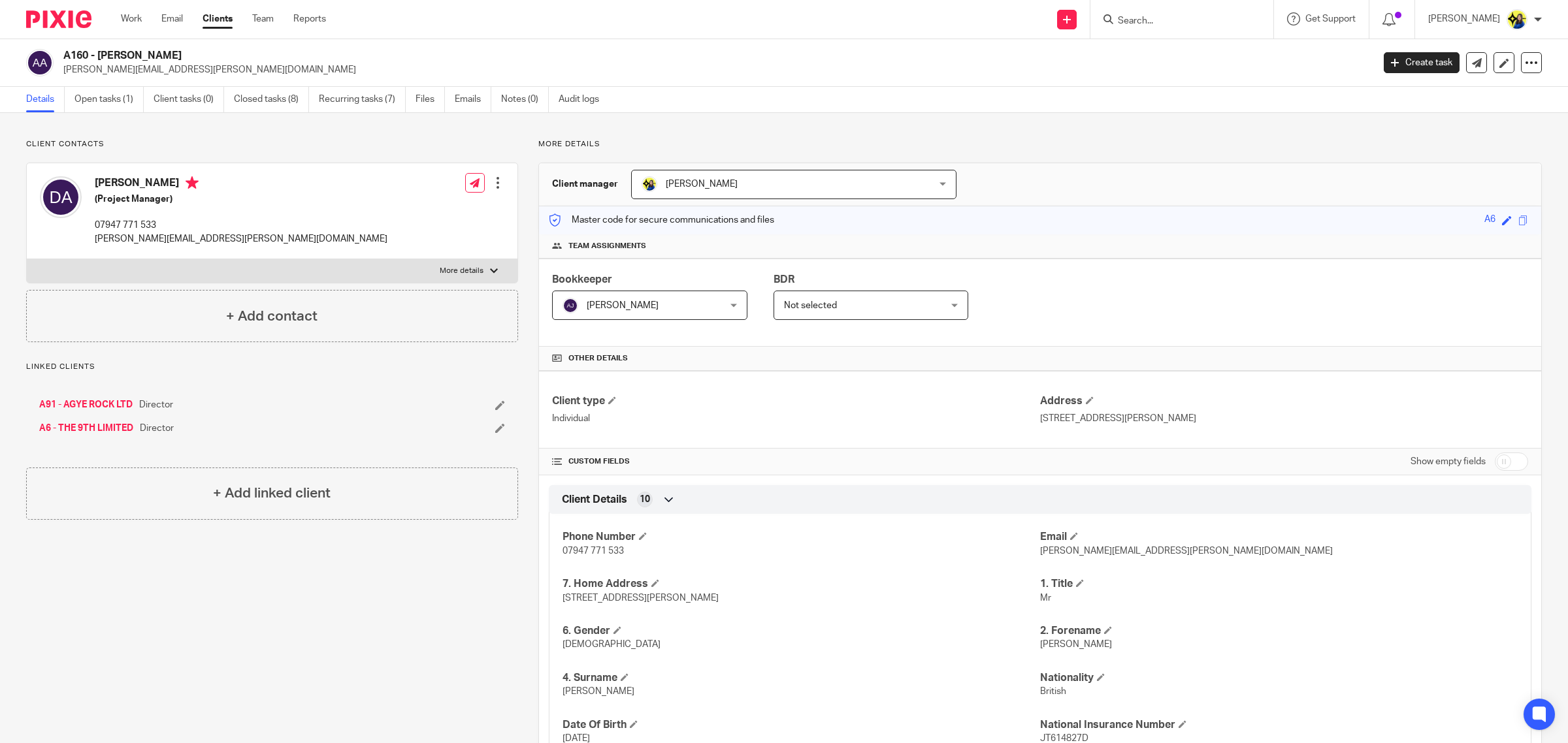
click at [1212, 24] on input "Search" at bounding box center [1175, 22] width 118 height 11
click at [1202, 16] on input "Search" at bounding box center [1175, 22] width 118 height 11
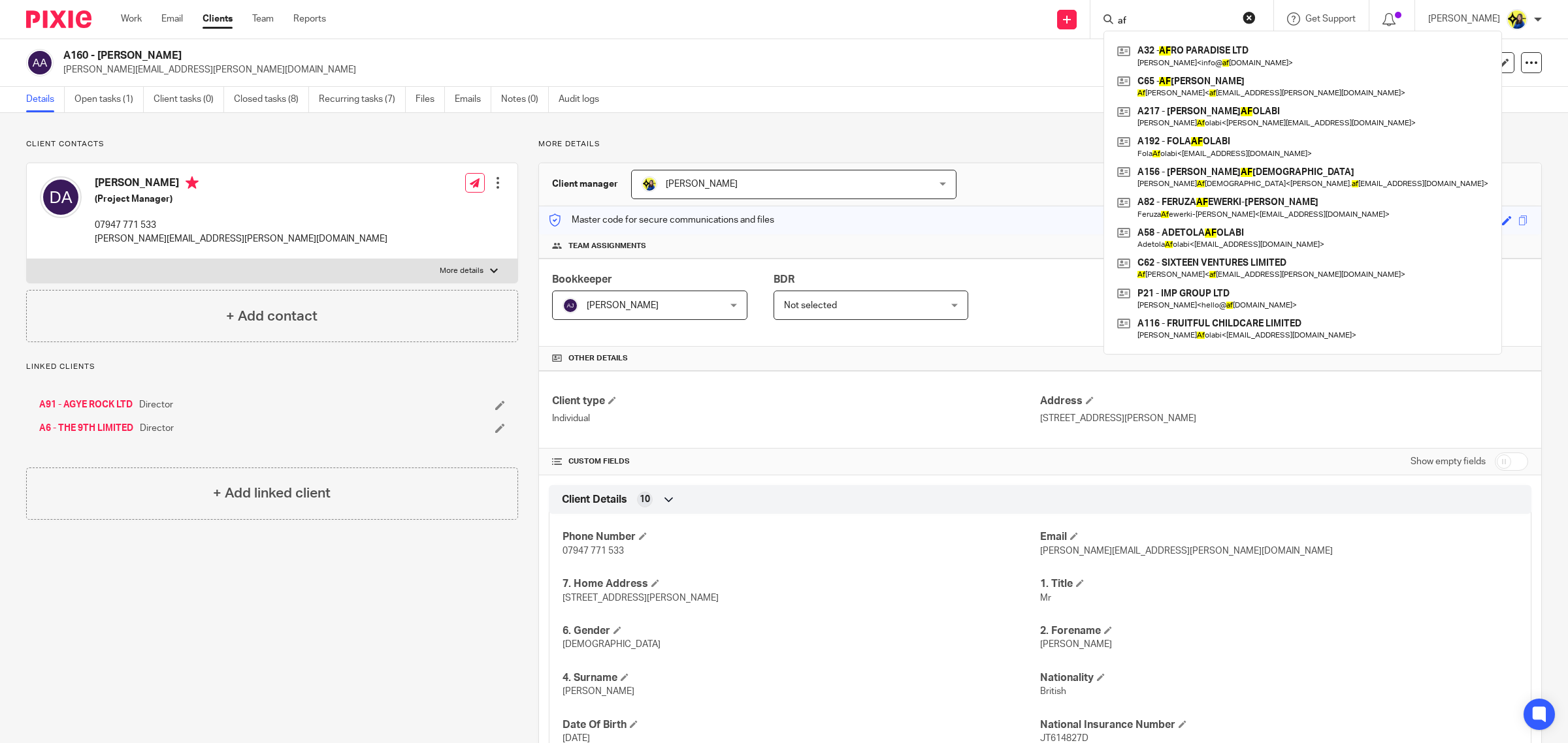
drag, startPoint x: 1191, startPoint y: 19, endPoint x: 1137, endPoint y: 18, distance: 54.0
click at [1137, 18] on div "af" at bounding box center [1179, 19] width 152 height 16
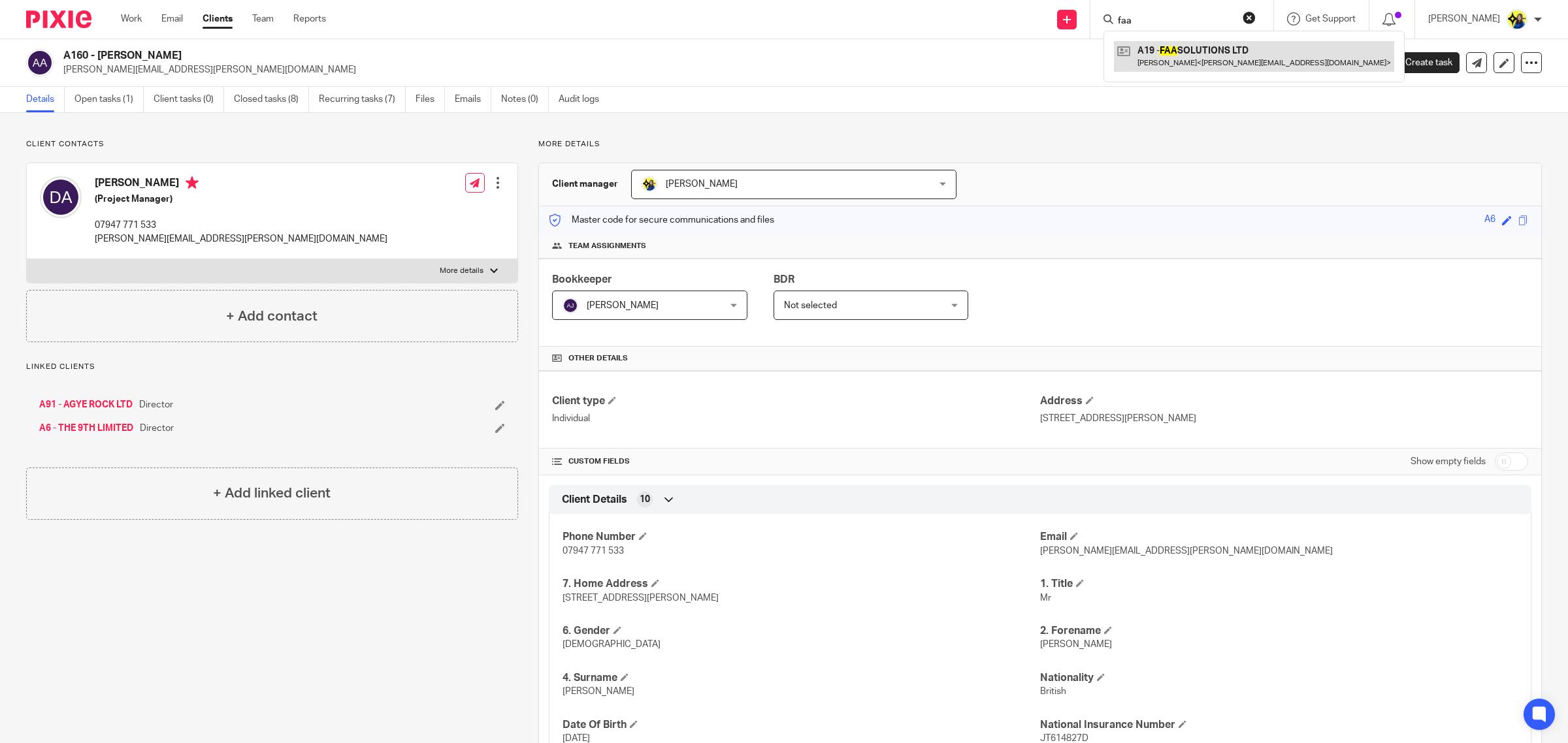
type input "faa"
click at [1216, 51] on link at bounding box center [1254, 56] width 280 height 30
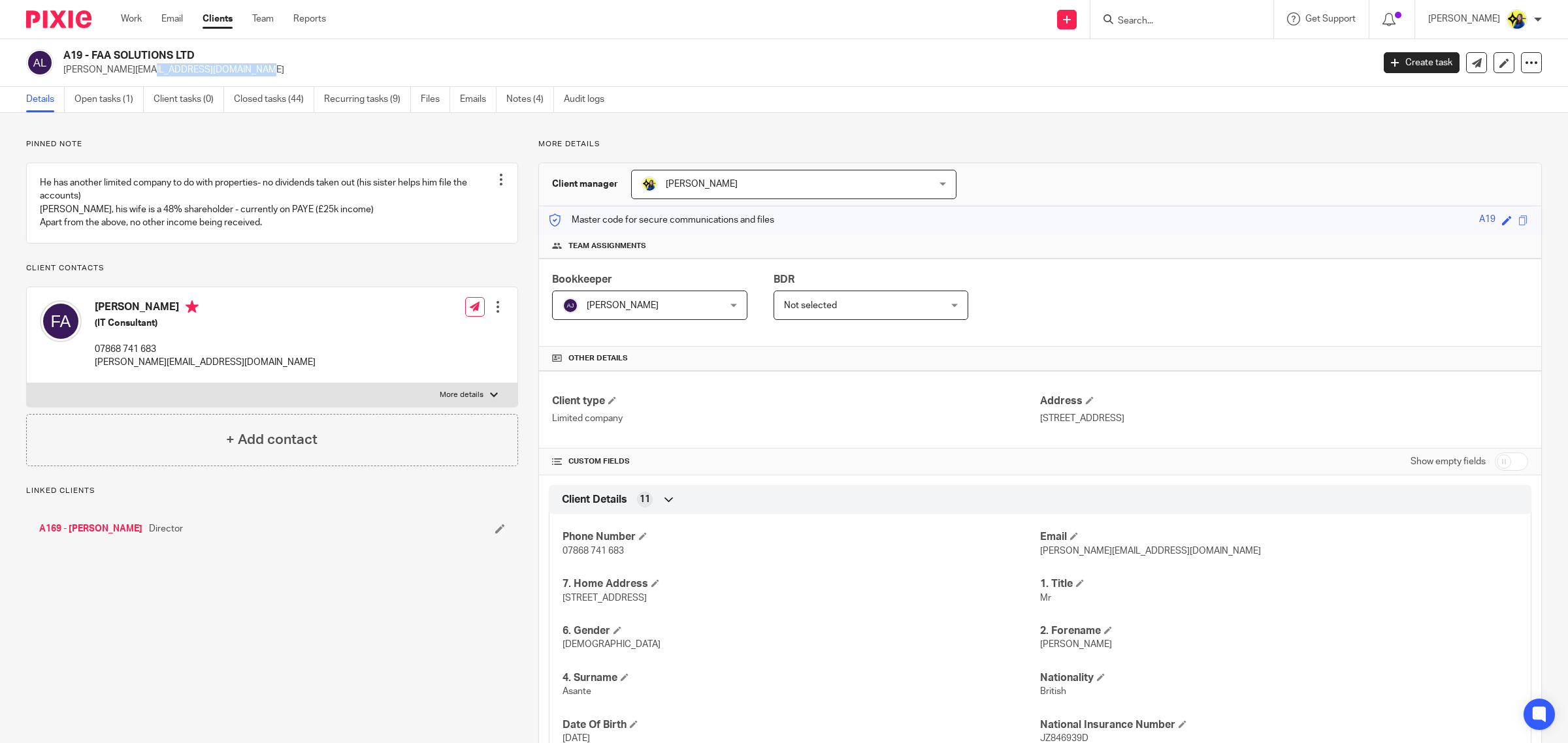
drag, startPoint x: 203, startPoint y: 82, endPoint x: 60, endPoint y: 74, distance: 143.2
click at [60, 74] on div "A19 - FAA SOLUTIONS LTD [PERSON_NAME][EMAIL_ADDRESS][DOMAIN_NAME] Create task U…" at bounding box center [784, 63] width 1568 height 47
copy p "[PERSON_NAME][EMAIL_ADDRESS][DOMAIN_NAME]"
